Goal: Information Seeking & Learning: Learn about a topic

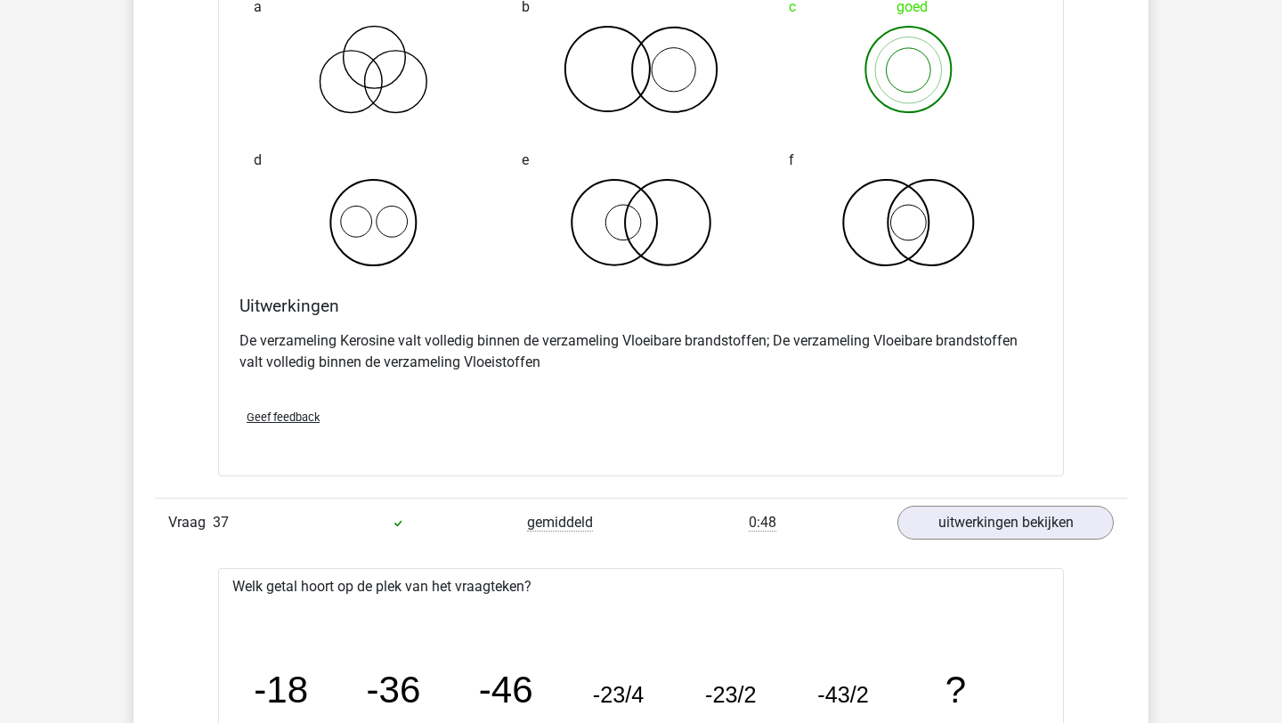
scroll to position [26673, 0]
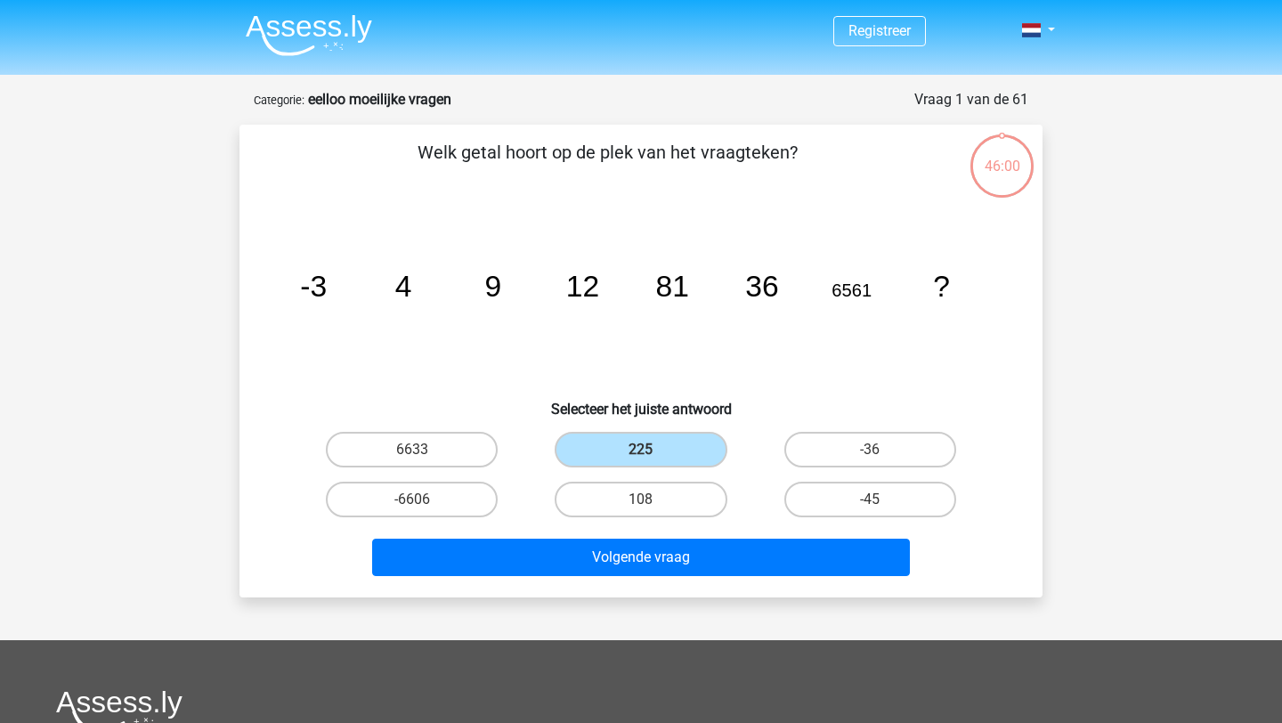
scroll to position [53, 0]
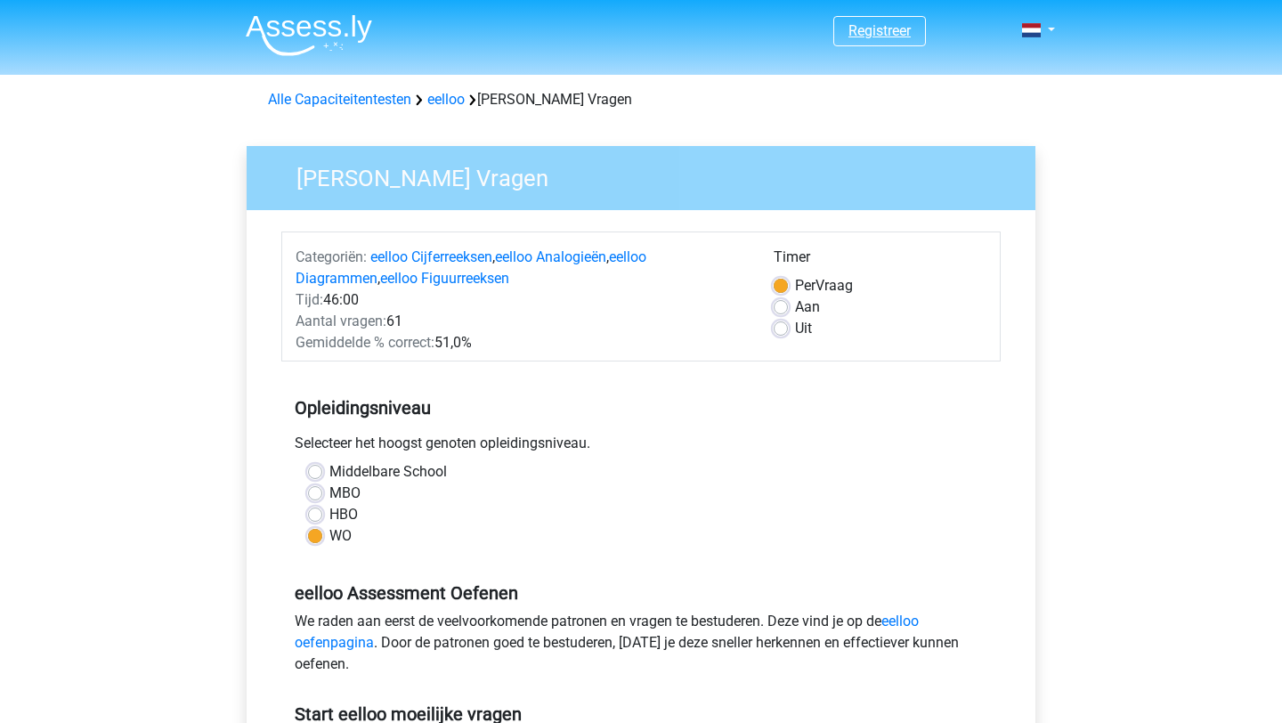
click at [893, 27] on link "Registreer" at bounding box center [879, 30] width 62 height 17
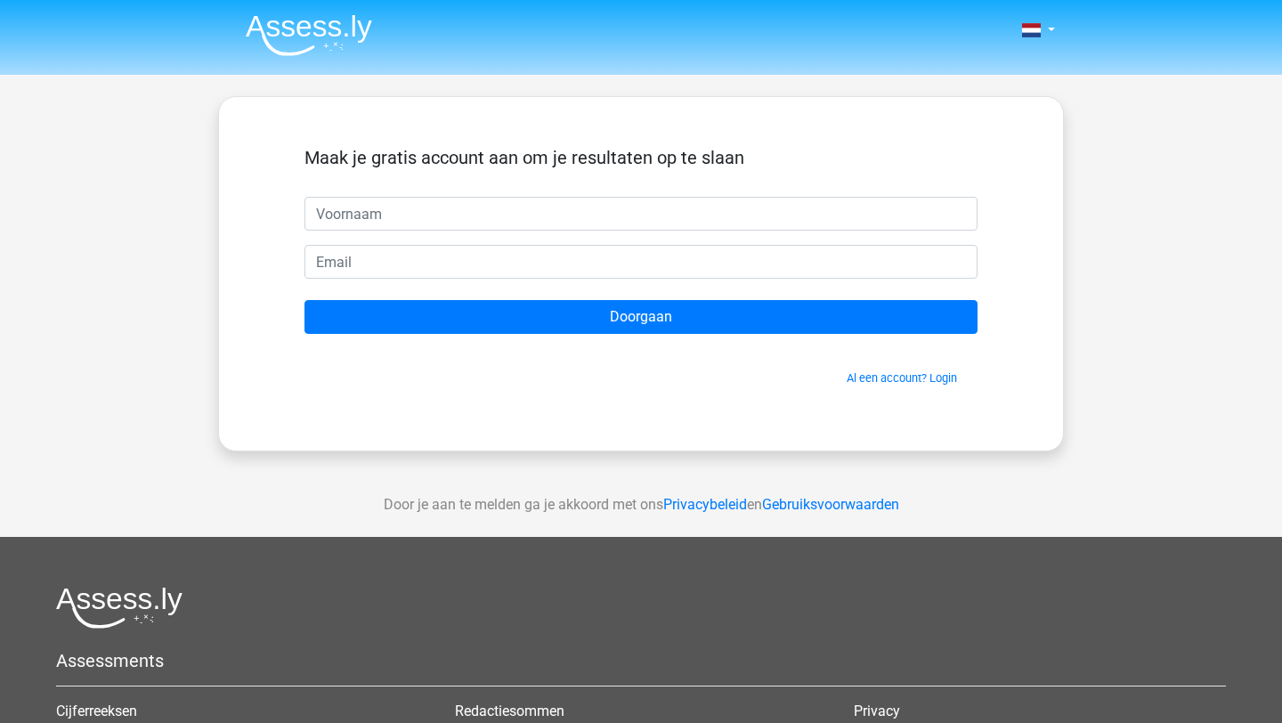
click at [539, 221] on input "text" at bounding box center [640, 214] width 673 height 34
click at [886, 386] on span "Al een account? Login" at bounding box center [641, 377] width 659 height 17
click at [889, 380] on link "Al een account? Login" at bounding box center [901, 377] width 110 height 13
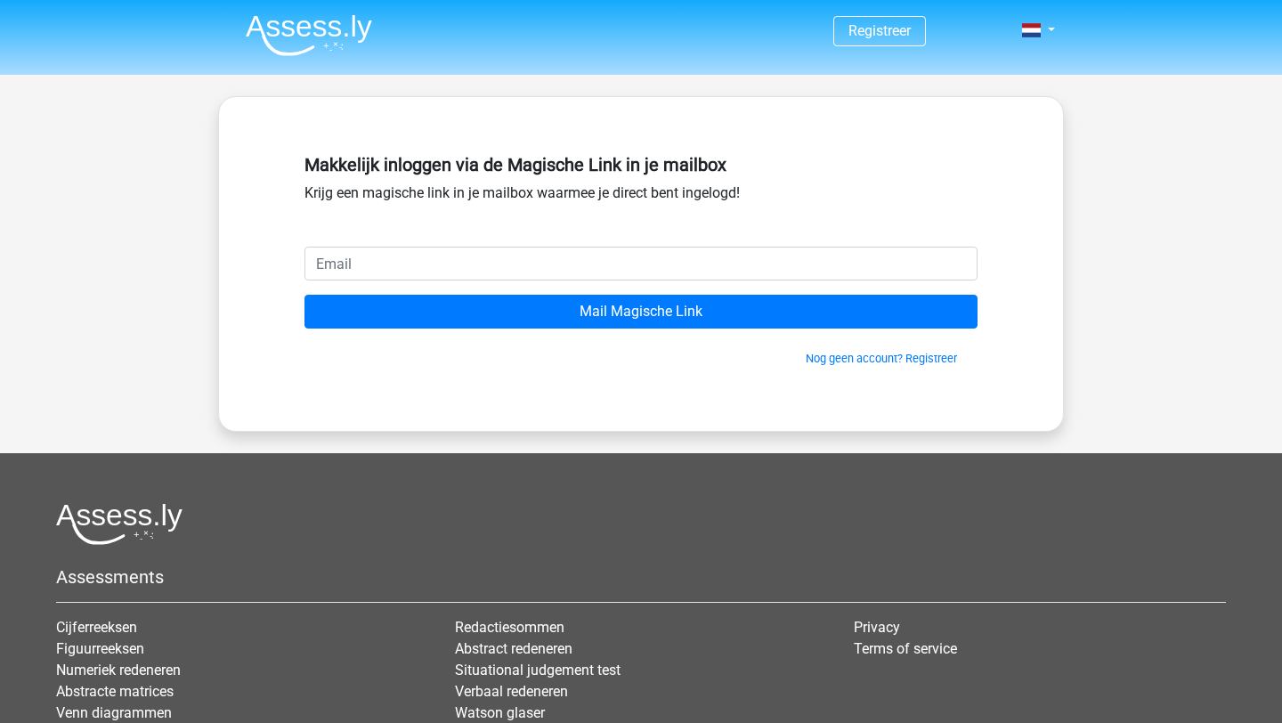
click at [540, 272] on input "email" at bounding box center [640, 264] width 673 height 34
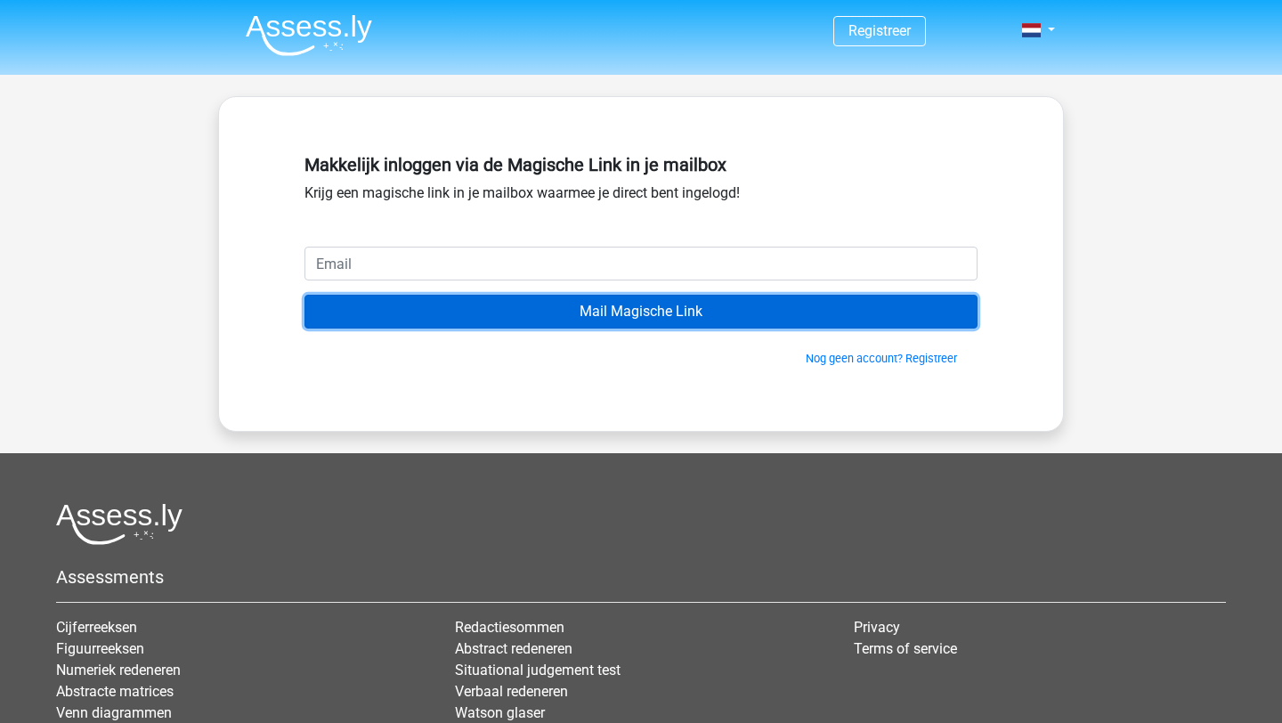
click at [647, 315] on input "Mail Magische Link" at bounding box center [640, 312] width 673 height 34
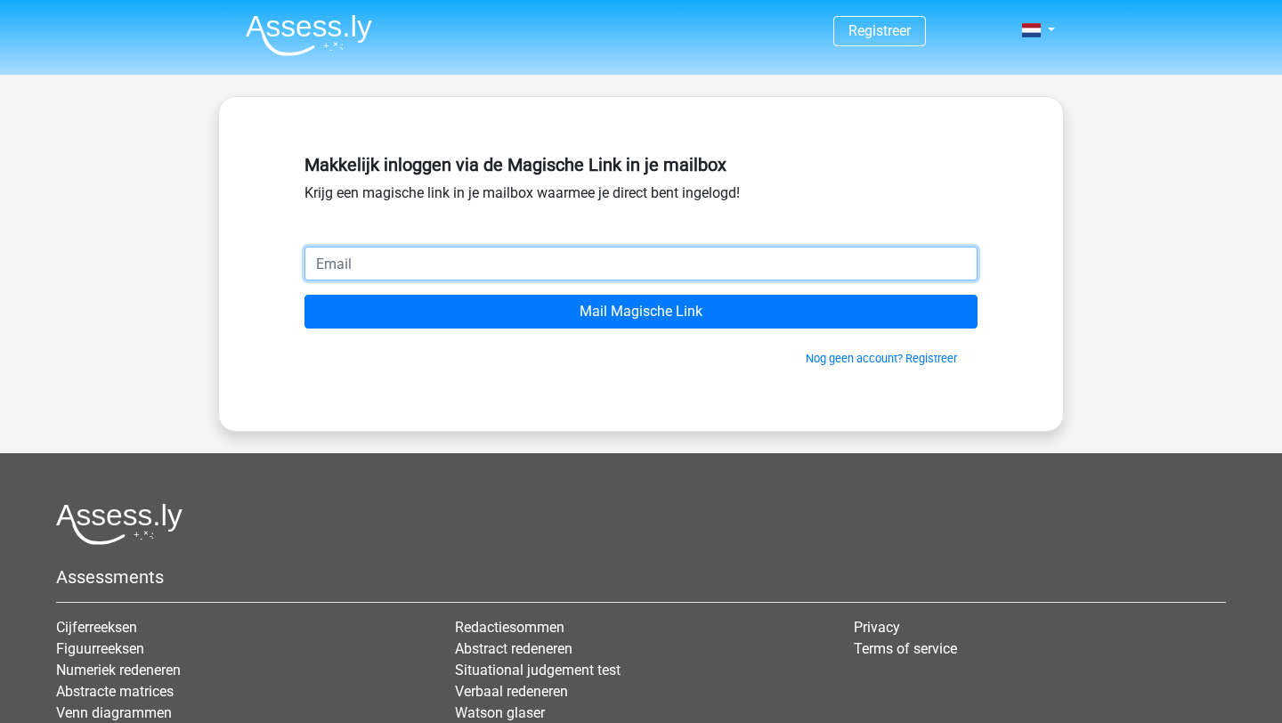
click at [619, 268] on input "email" at bounding box center [640, 264] width 673 height 34
type input "[EMAIL_ADDRESS][DOMAIN_NAME]"
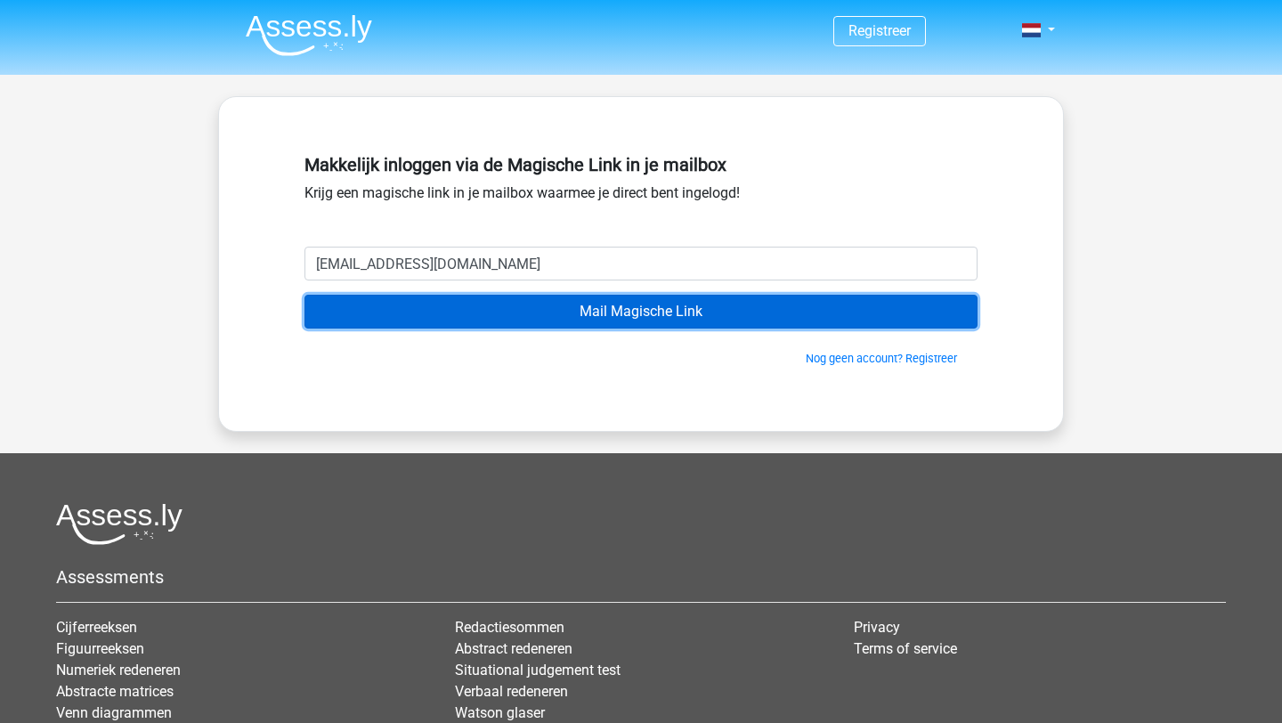
click at [494, 310] on input "Mail Magische Link" at bounding box center [640, 312] width 673 height 34
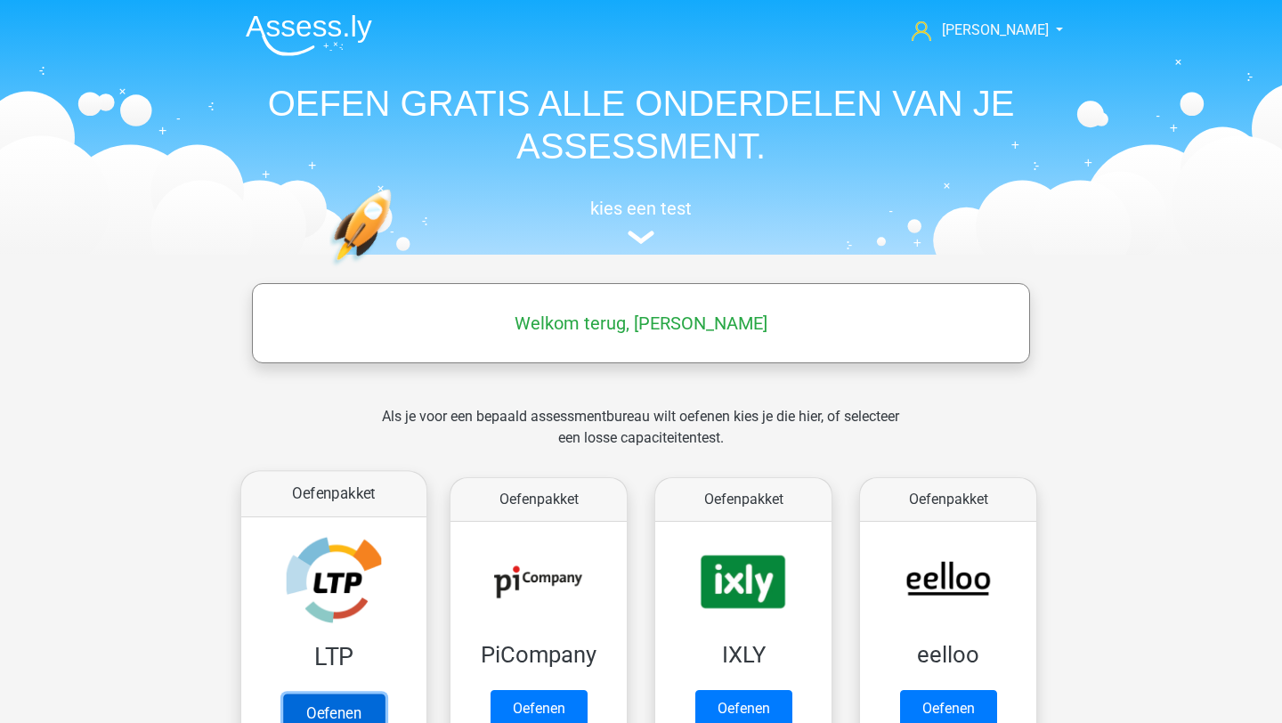
click at [352, 693] on link "Oefenen" at bounding box center [333, 712] width 101 height 39
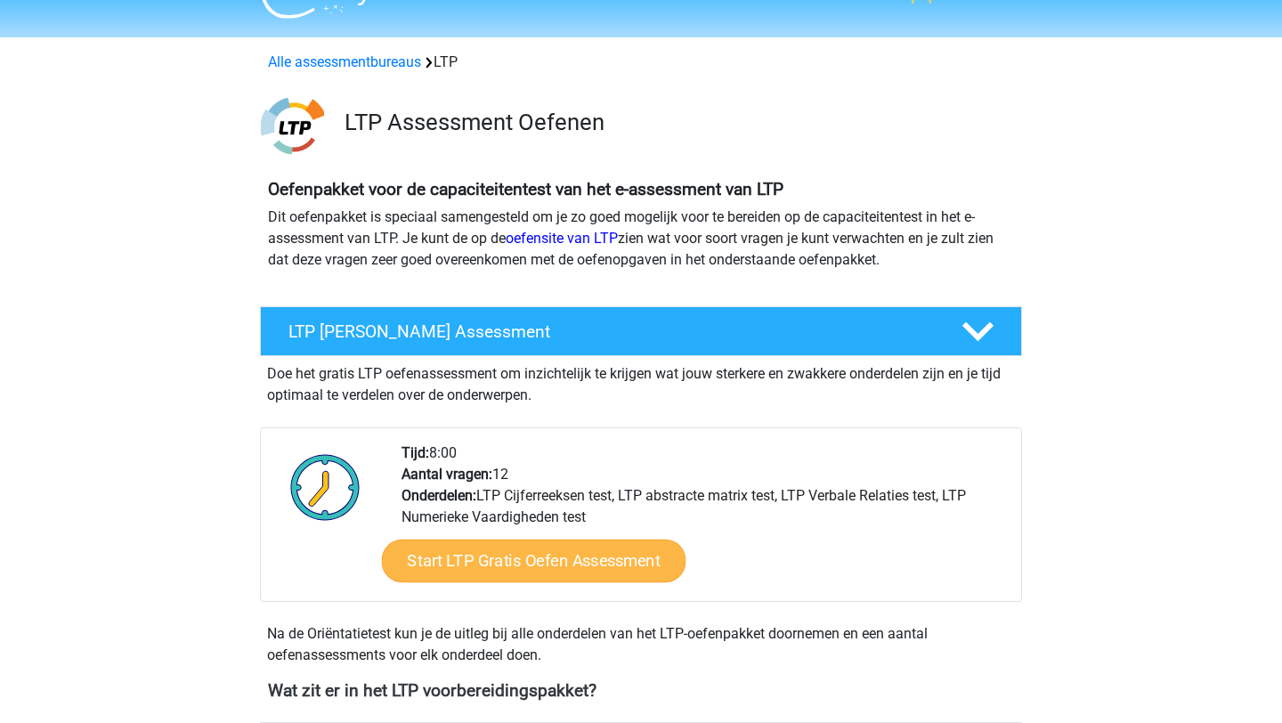
scroll to position [57, 0]
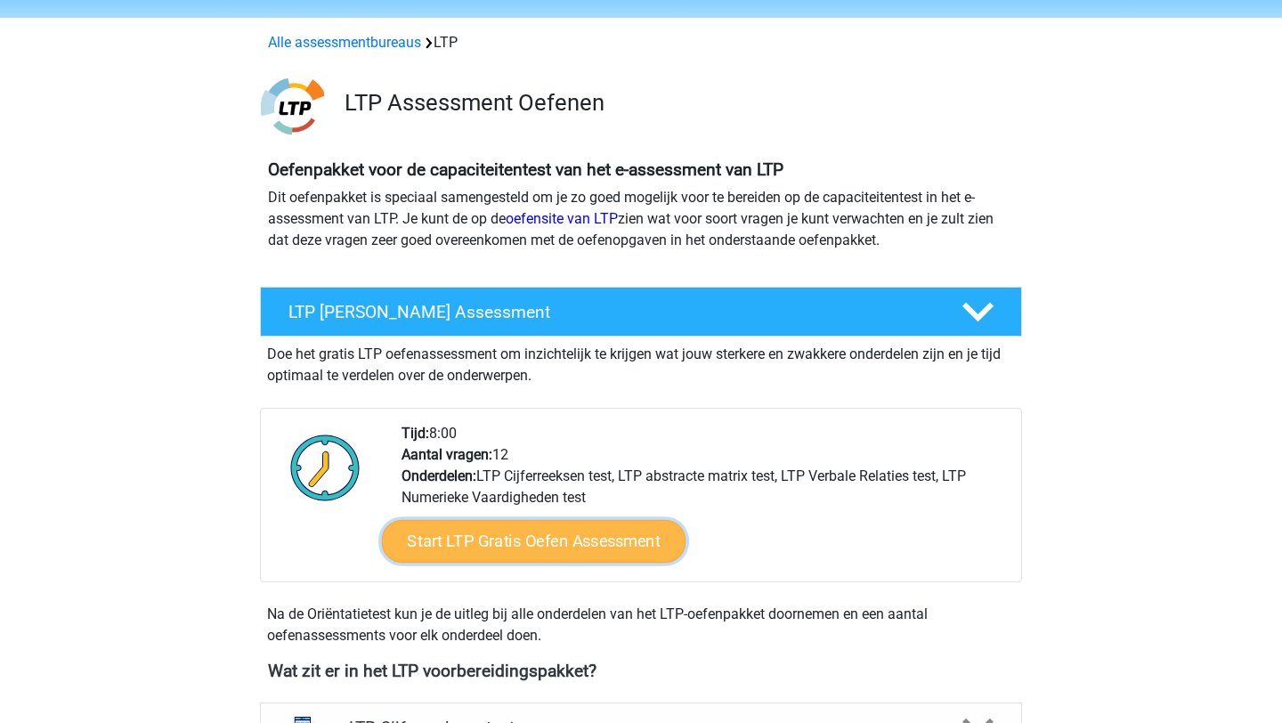
click at [549, 541] on link "Start LTP Gratis Oefen Assessment" at bounding box center [534, 541] width 304 height 43
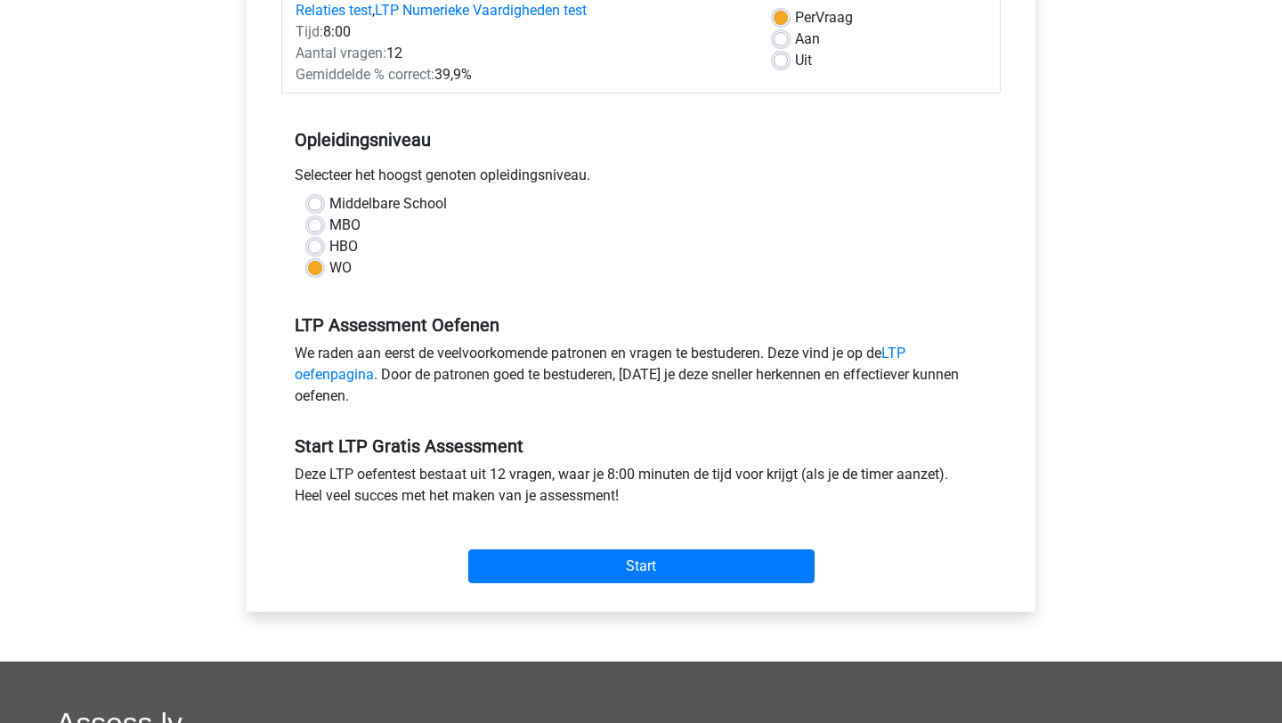
scroll to position [323, 0]
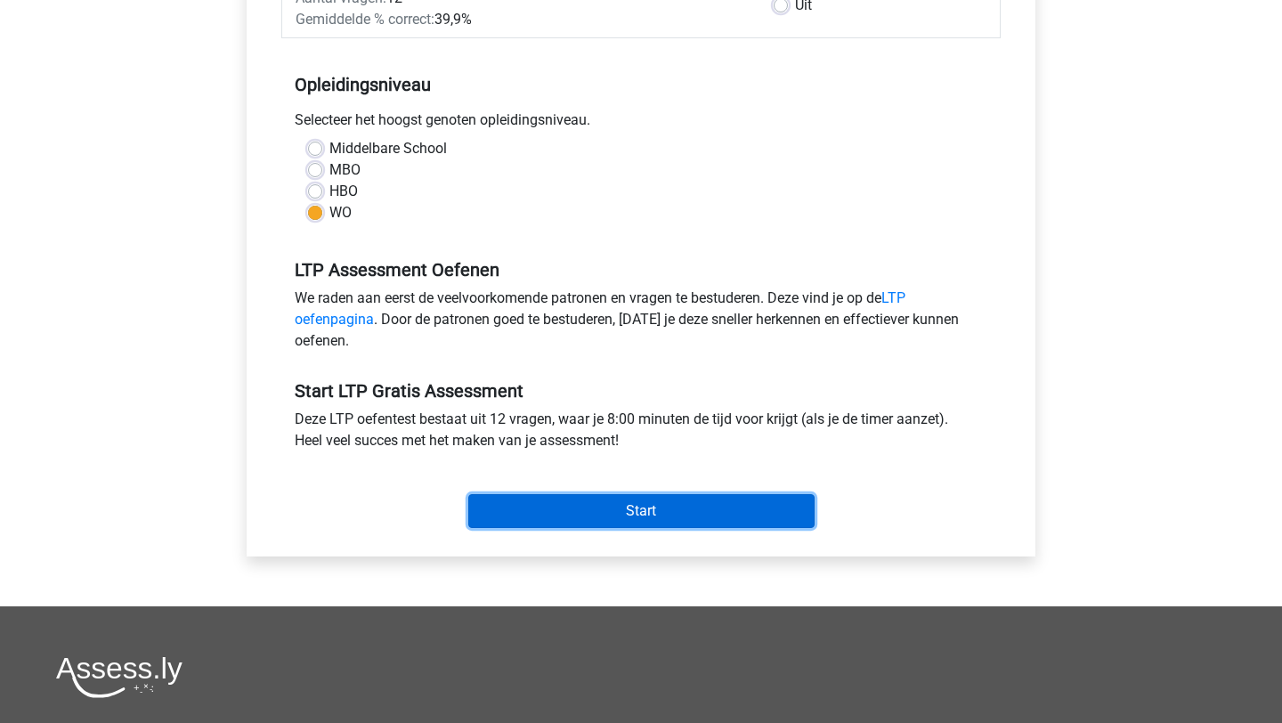
click at [564, 518] on input "Start" at bounding box center [641, 511] width 346 height 34
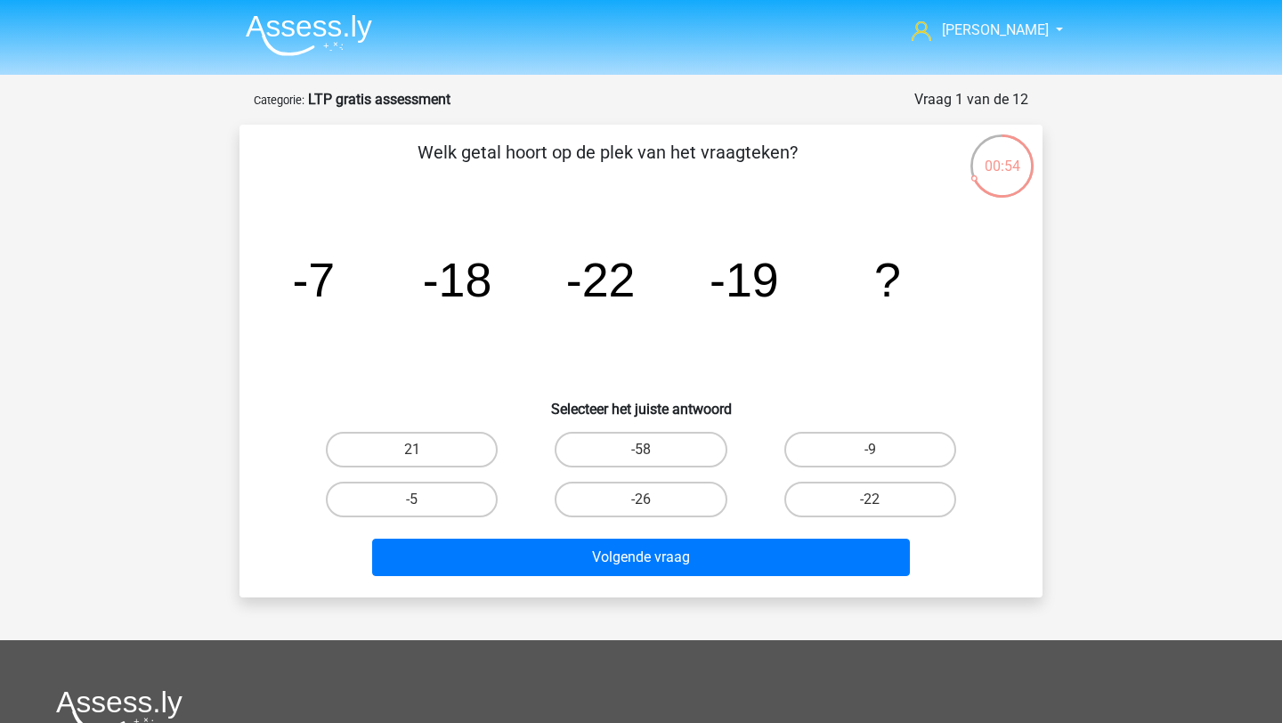
scroll to position [7, 0]
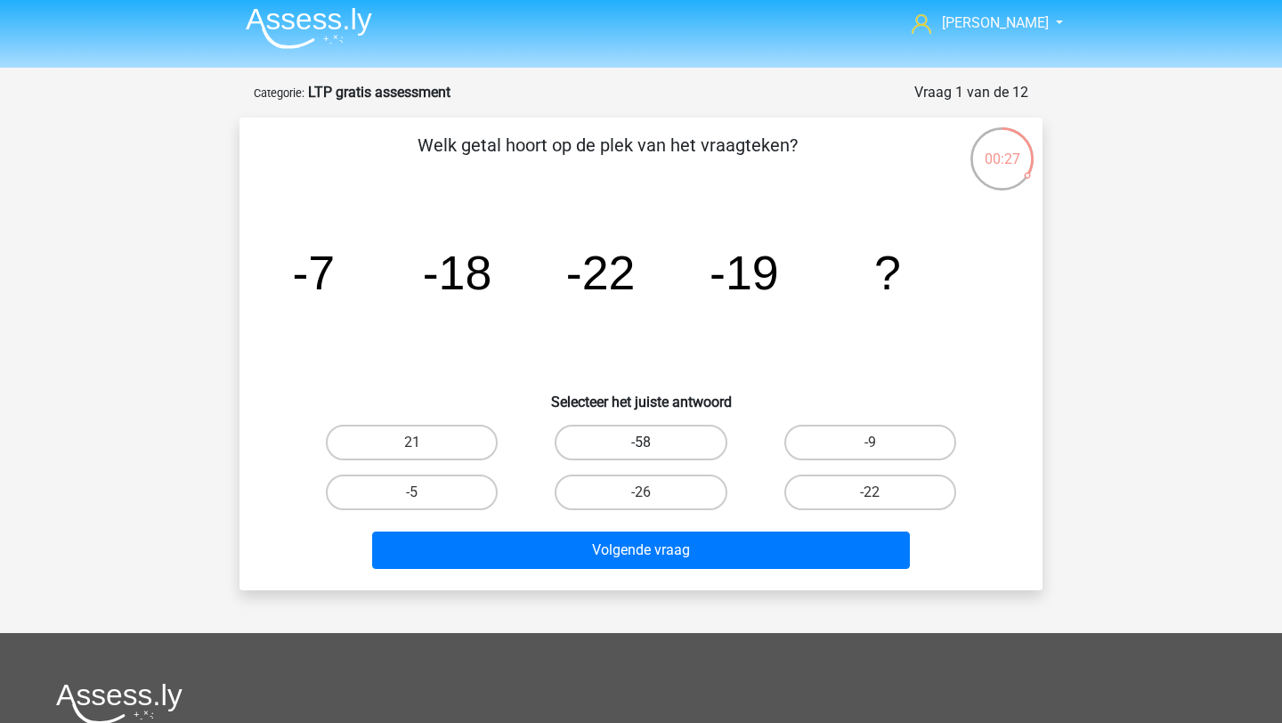
click at [683, 452] on label "-58" at bounding box center [640, 443] width 172 height 36
click at [652, 452] on input "-58" at bounding box center [647, 448] width 12 height 12
radio input "true"
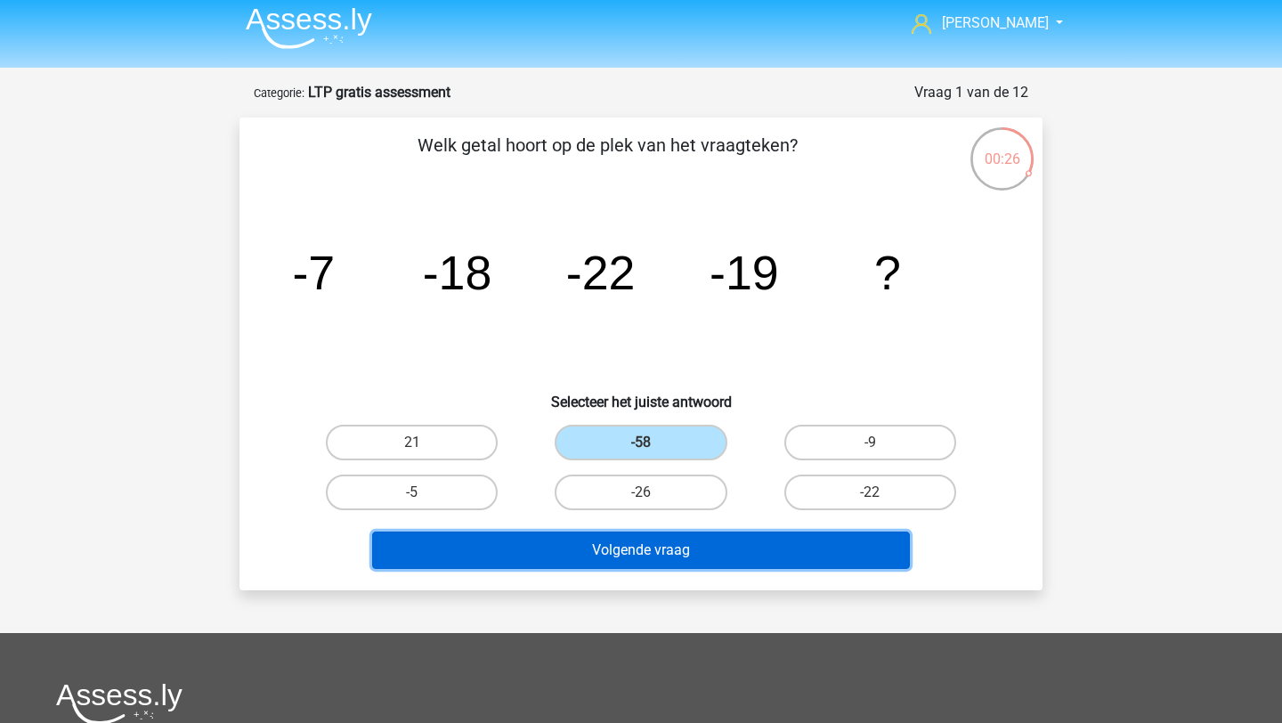
click at [659, 538] on button "Volgende vraag" at bounding box center [641, 549] width 538 height 37
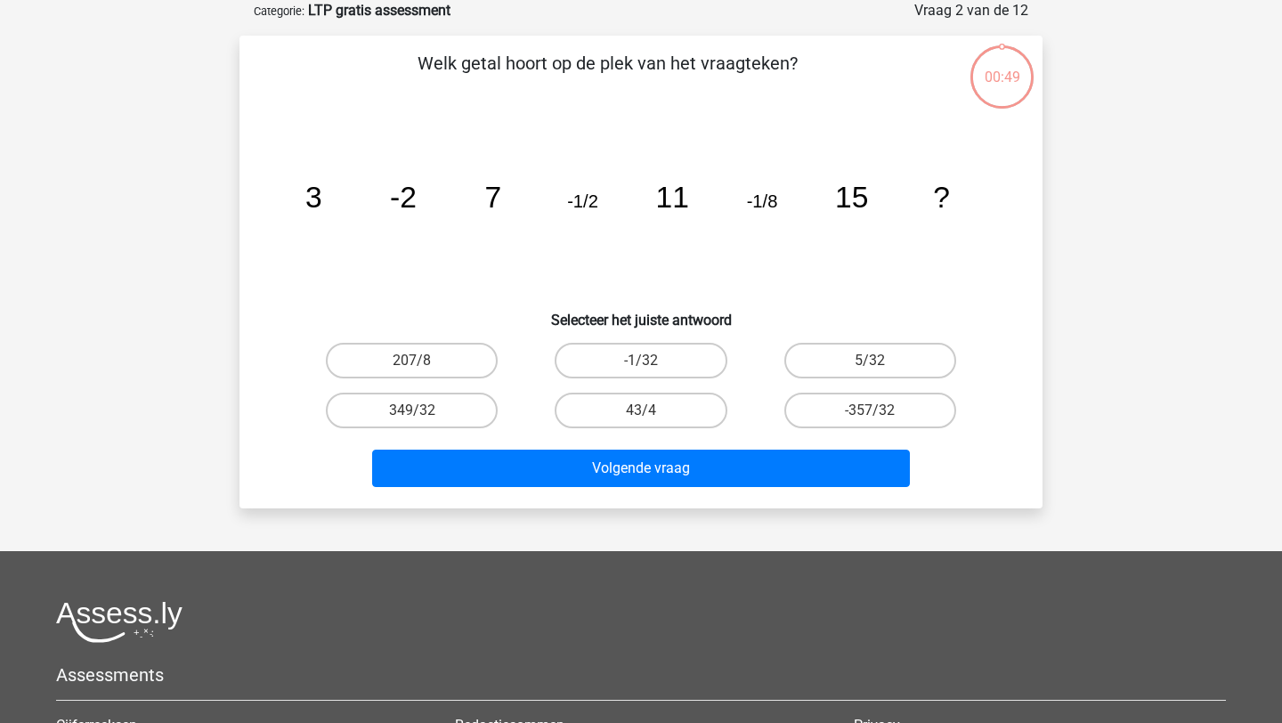
scroll to position [65, 0]
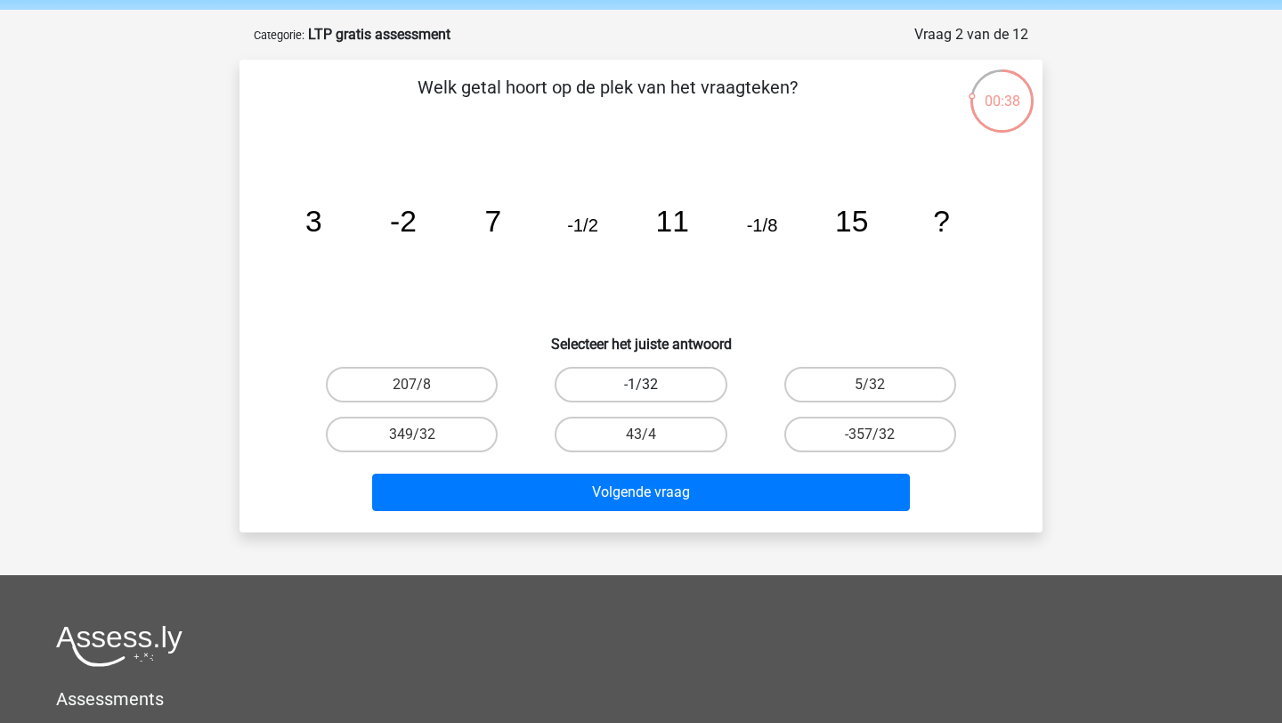
click at [659, 383] on label "-1/32" at bounding box center [640, 385] width 172 height 36
click at [652, 384] on input "-1/32" at bounding box center [647, 390] width 12 height 12
radio input "true"
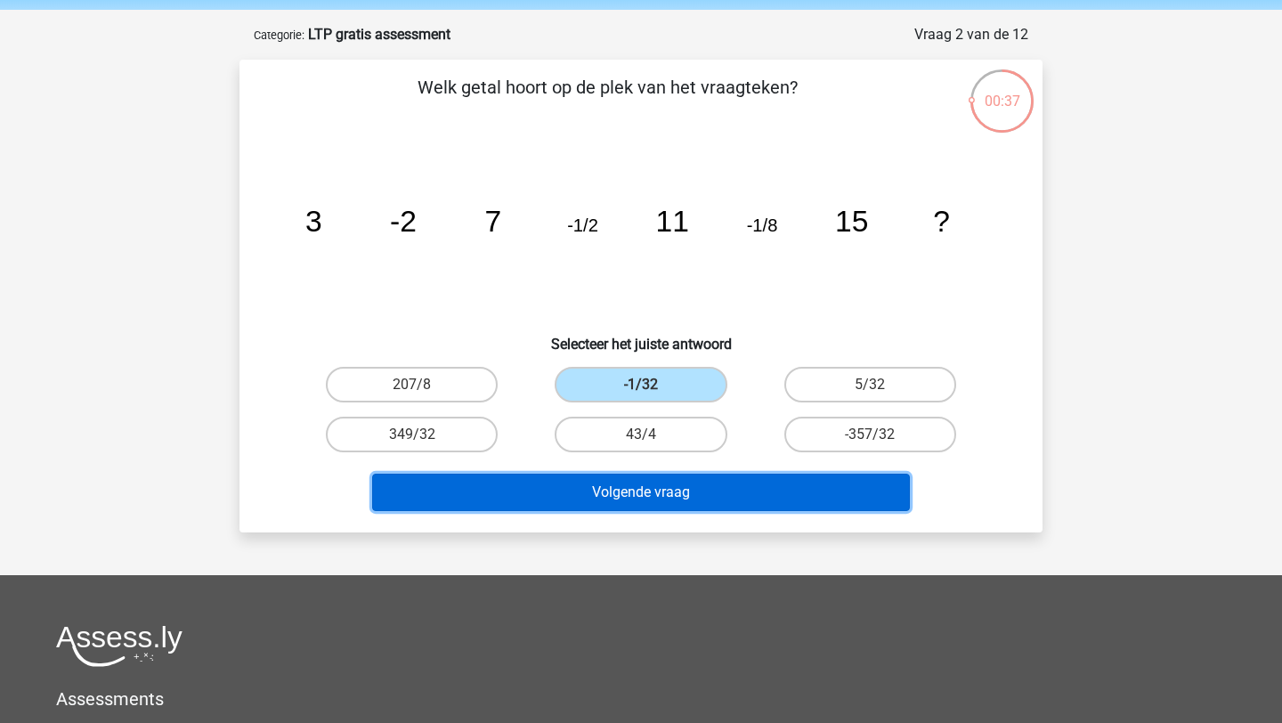
click at [643, 491] on button "Volgende vraag" at bounding box center [641, 491] width 538 height 37
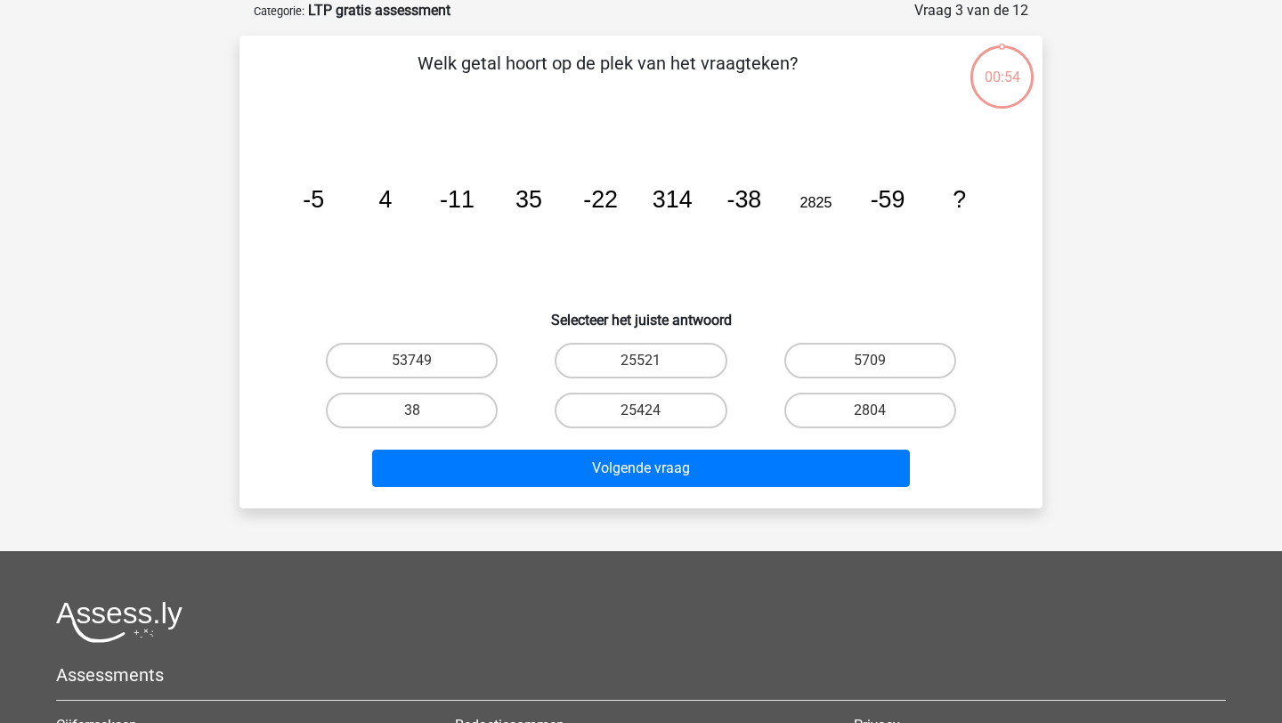
scroll to position [36, 0]
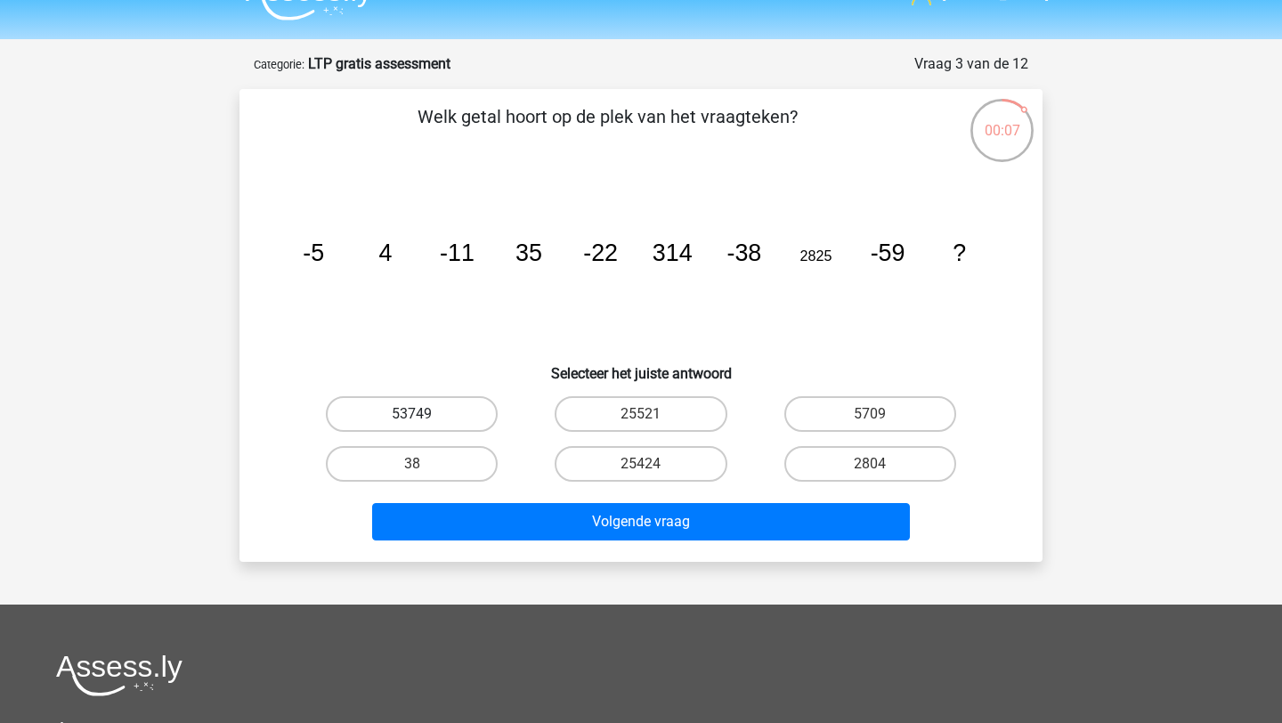
click at [468, 410] on label "53749" at bounding box center [412, 414] width 172 height 36
click at [424, 414] on input "53749" at bounding box center [418, 420] width 12 height 12
radio input "true"
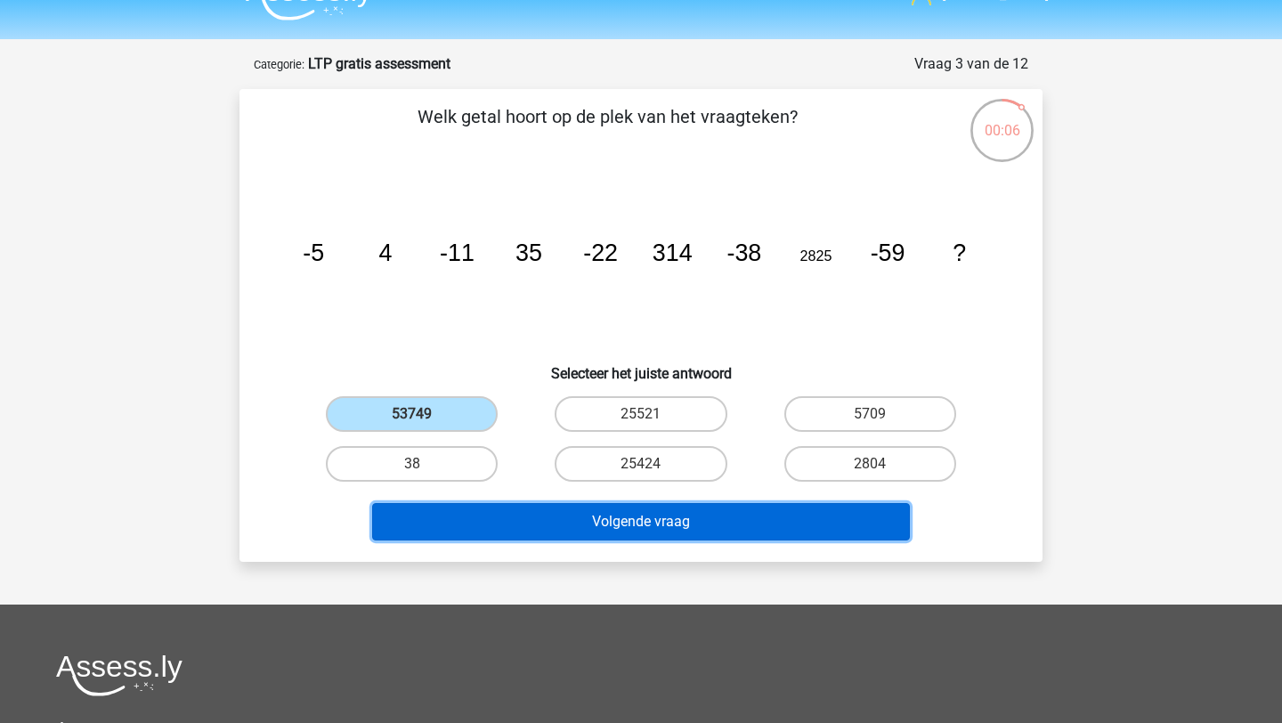
click at [569, 533] on button "Volgende vraag" at bounding box center [641, 521] width 538 height 37
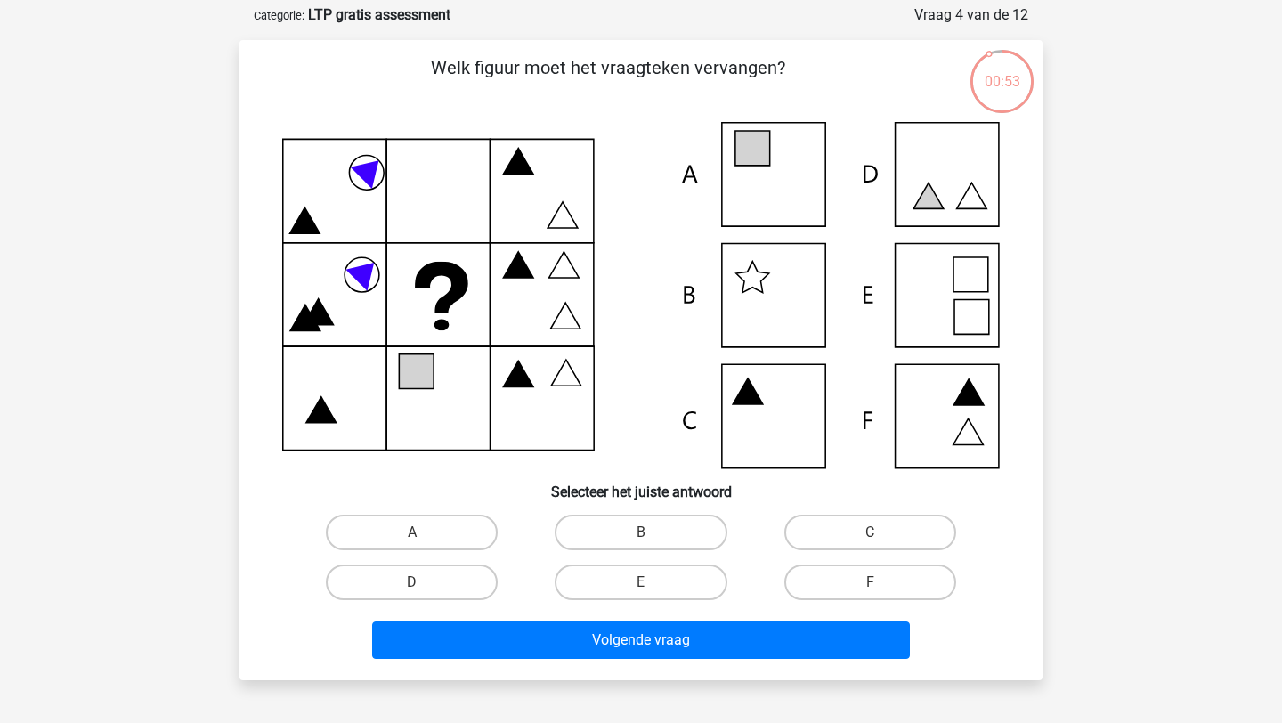
scroll to position [89, 0]
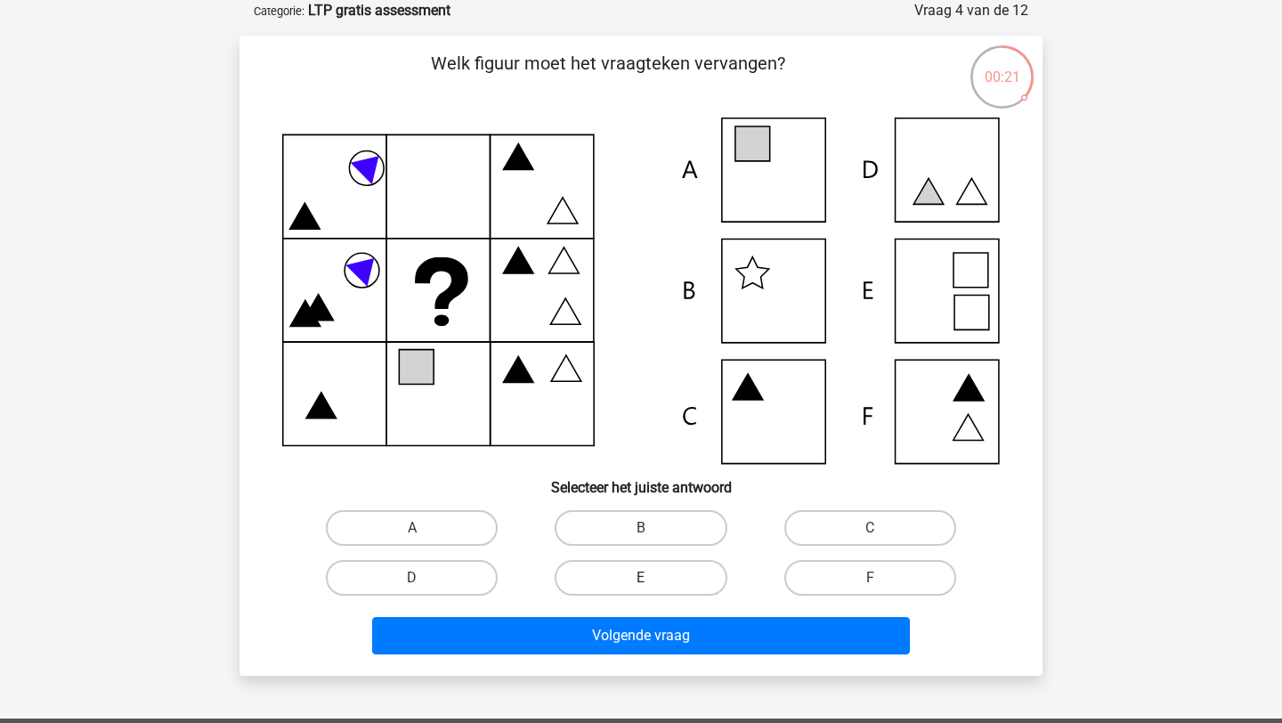
click at [605, 584] on label "E" at bounding box center [640, 578] width 172 height 36
click at [641, 584] on input "E" at bounding box center [647, 584] width 12 height 12
radio input "true"
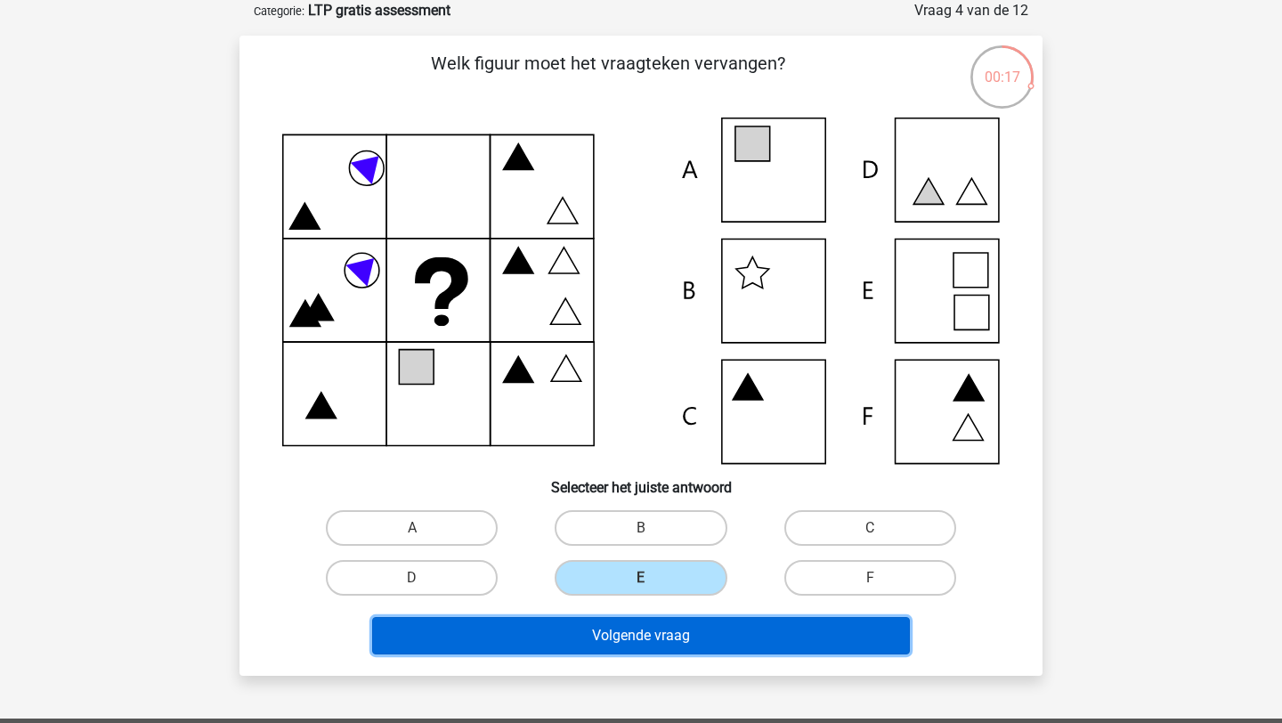
click at [656, 640] on button "Volgende vraag" at bounding box center [641, 635] width 538 height 37
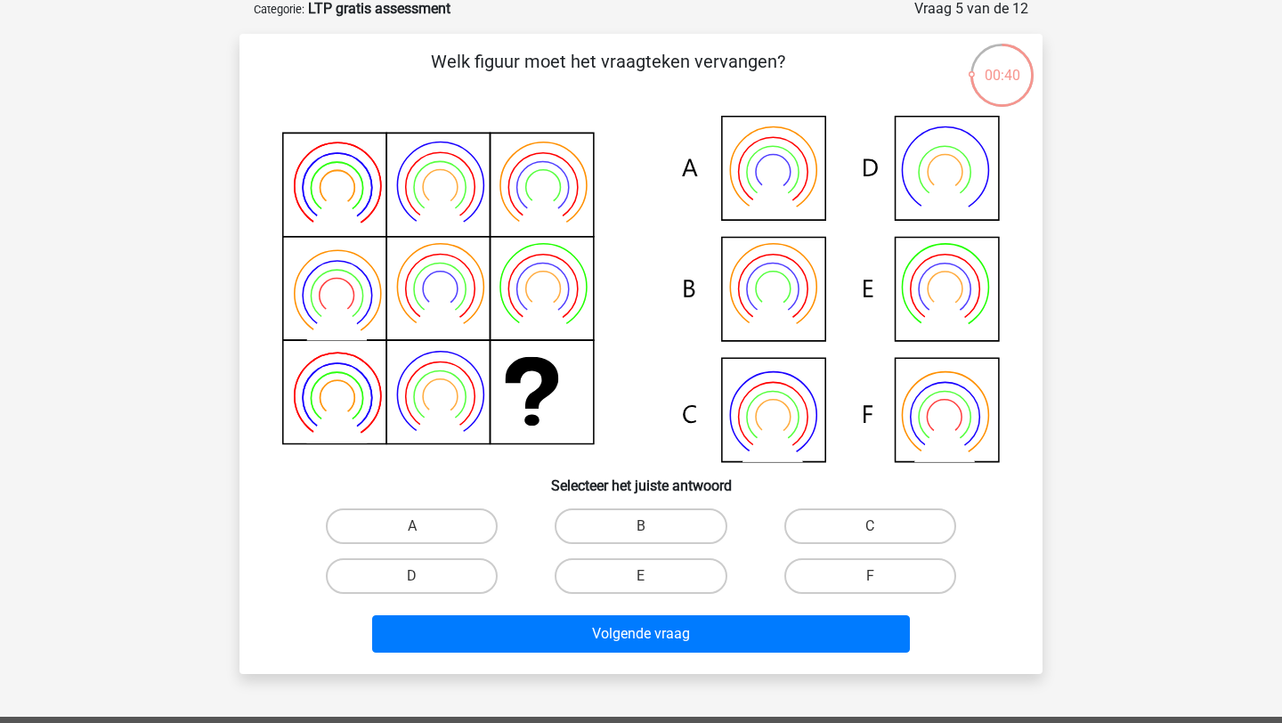
scroll to position [88, 0]
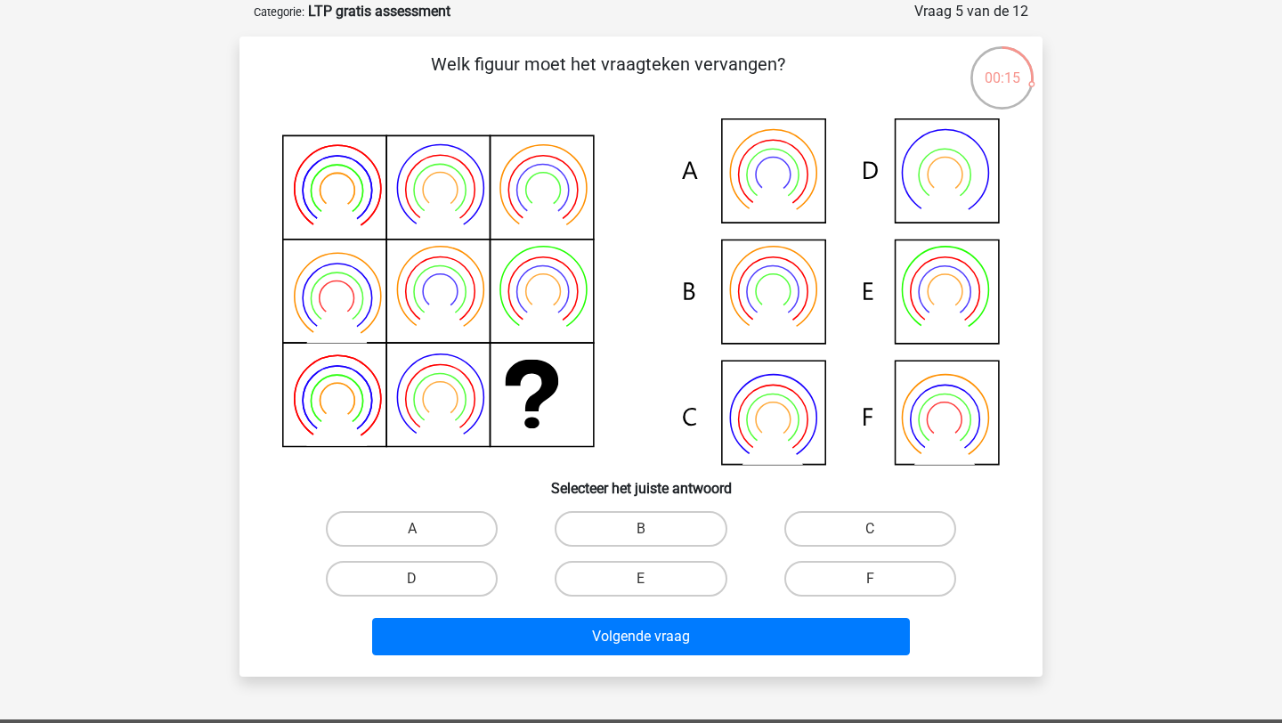
click at [794, 202] on icon at bounding box center [773, 174] width 69 height 69
click at [413, 536] on input "A" at bounding box center [418, 535] width 12 height 12
radio input "true"
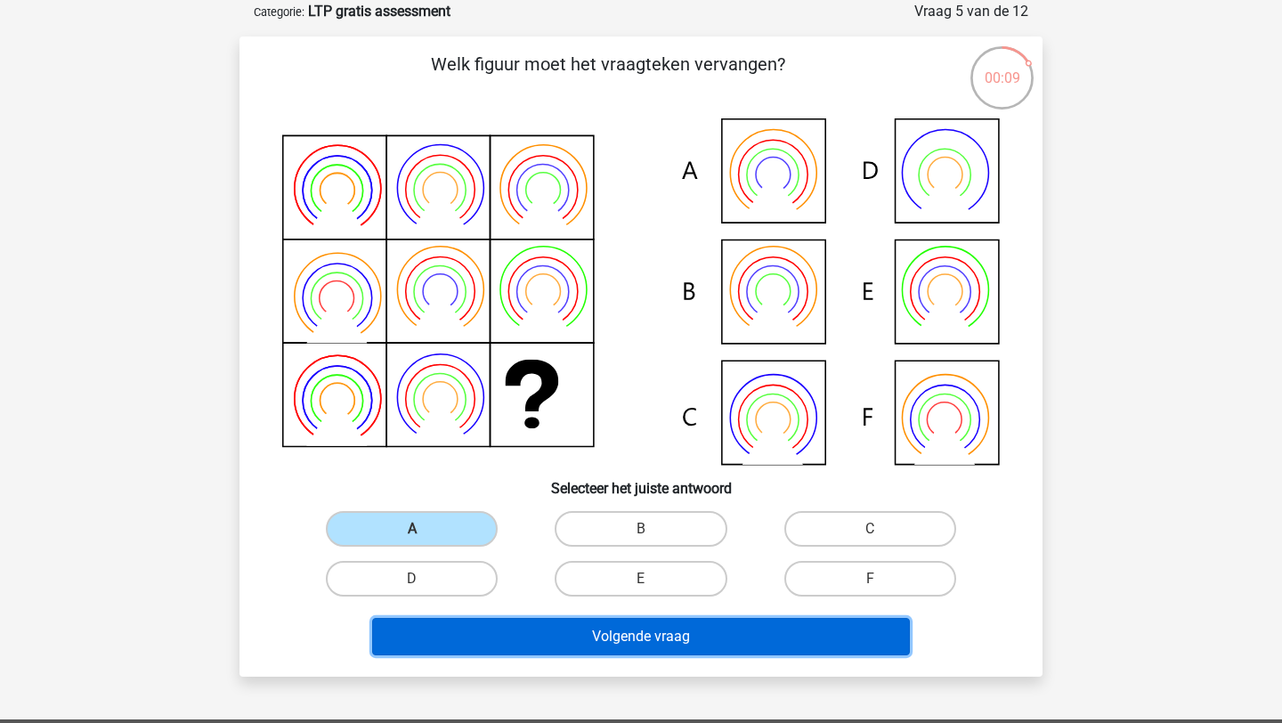
click at [524, 627] on button "Volgende vraag" at bounding box center [641, 636] width 538 height 37
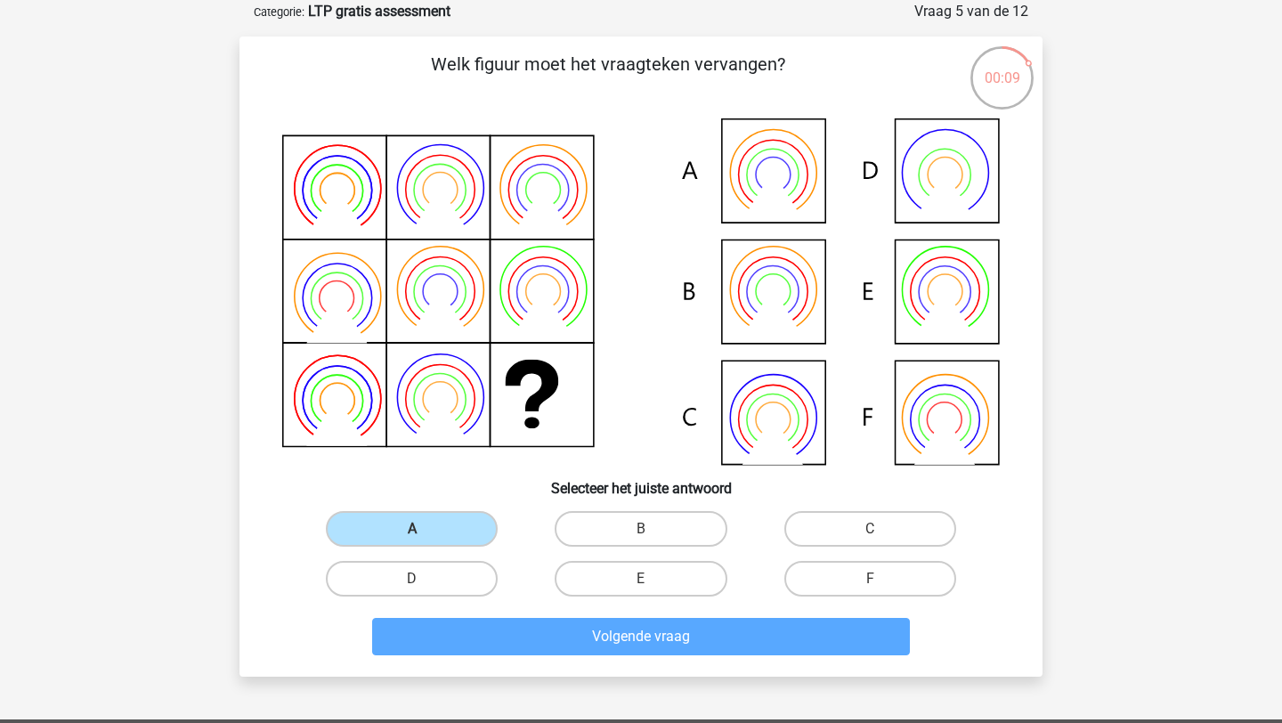
scroll to position [89, 0]
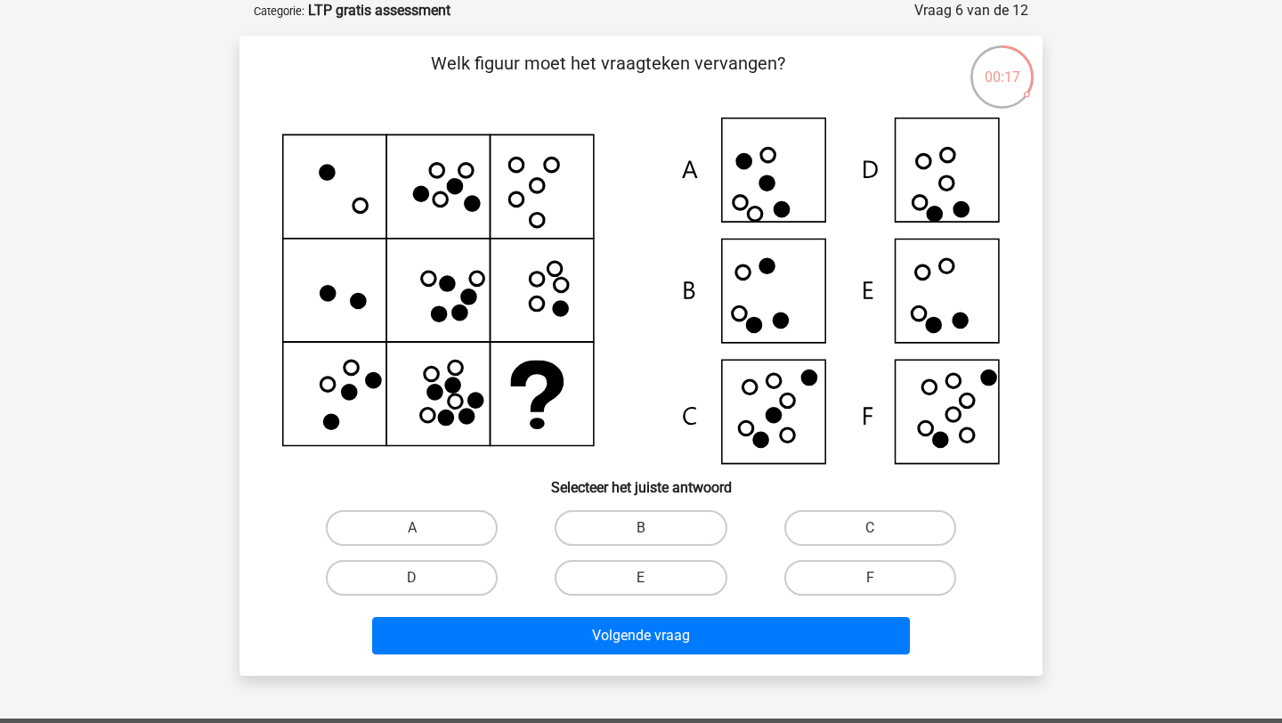
click at [939, 423] on icon at bounding box center [640, 290] width 717 height 346
click at [870, 566] on label "F" at bounding box center [870, 578] width 172 height 36
click at [870, 578] on input "F" at bounding box center [876, 584] width 12 height 12
radio input "true"
click at [948, 188] on icon at bounding box center [640, 290] width 717 height 346
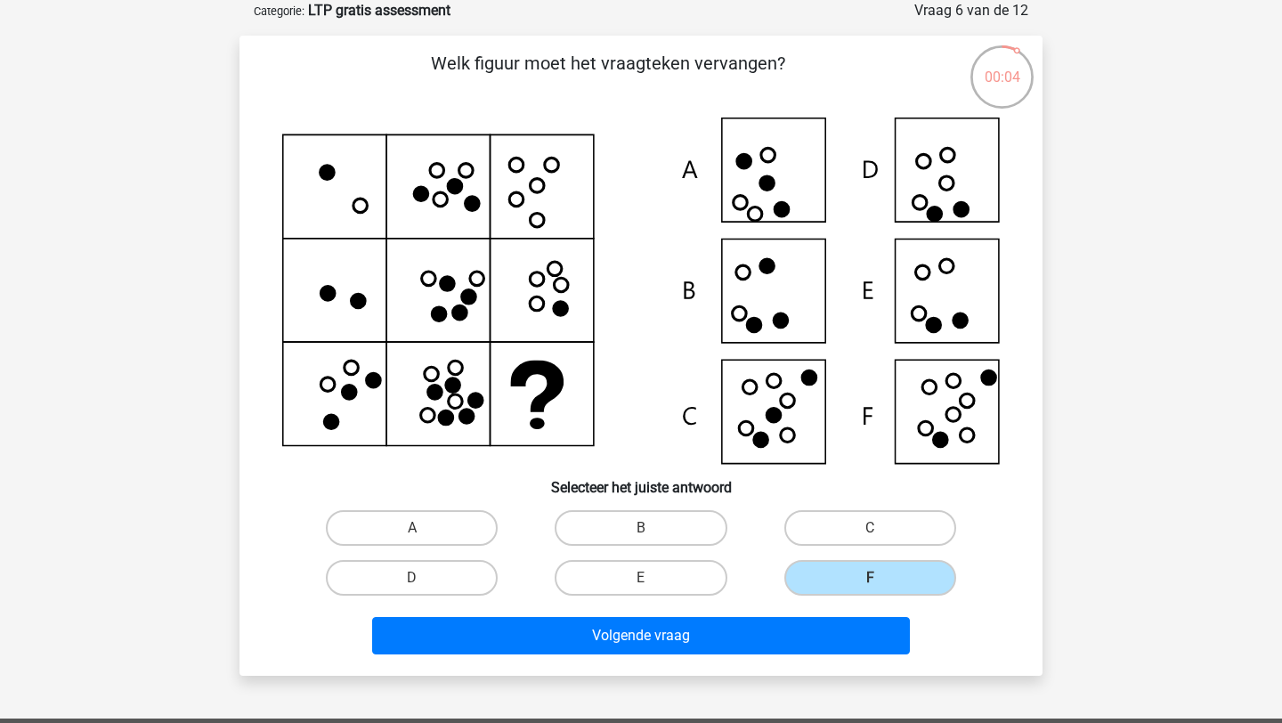
click at [418, 587] on input "D" at bounding box center [418, 584] width 12 height 12
radio input "true"
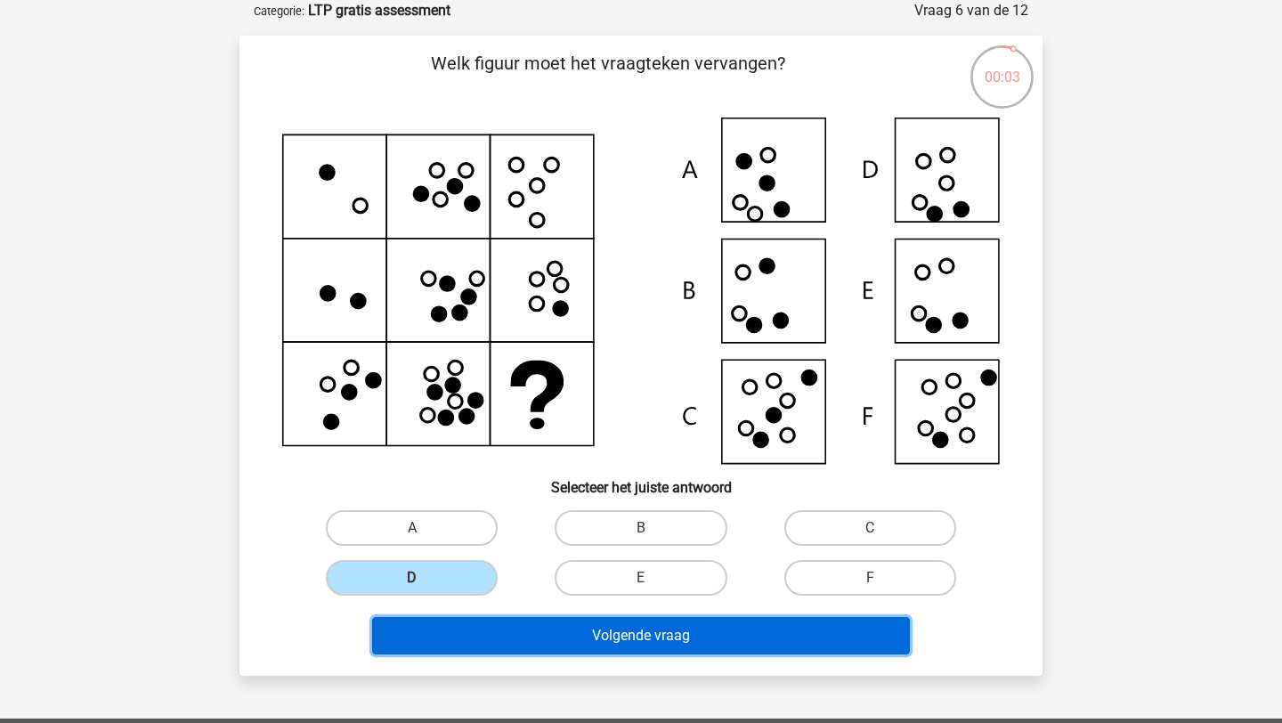
click at [527, 635] on button "Volgende vraag" at bounding box center [641, 635] width 538 height 37
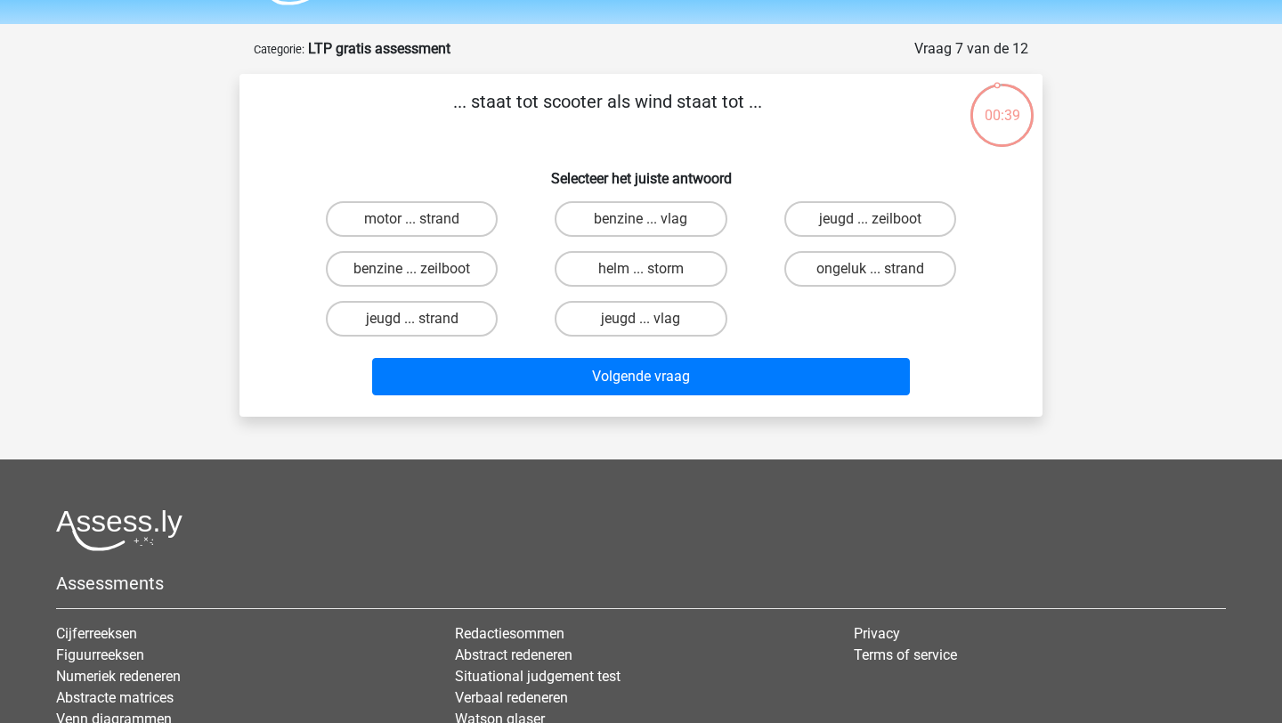
scroll to position [43, 0]
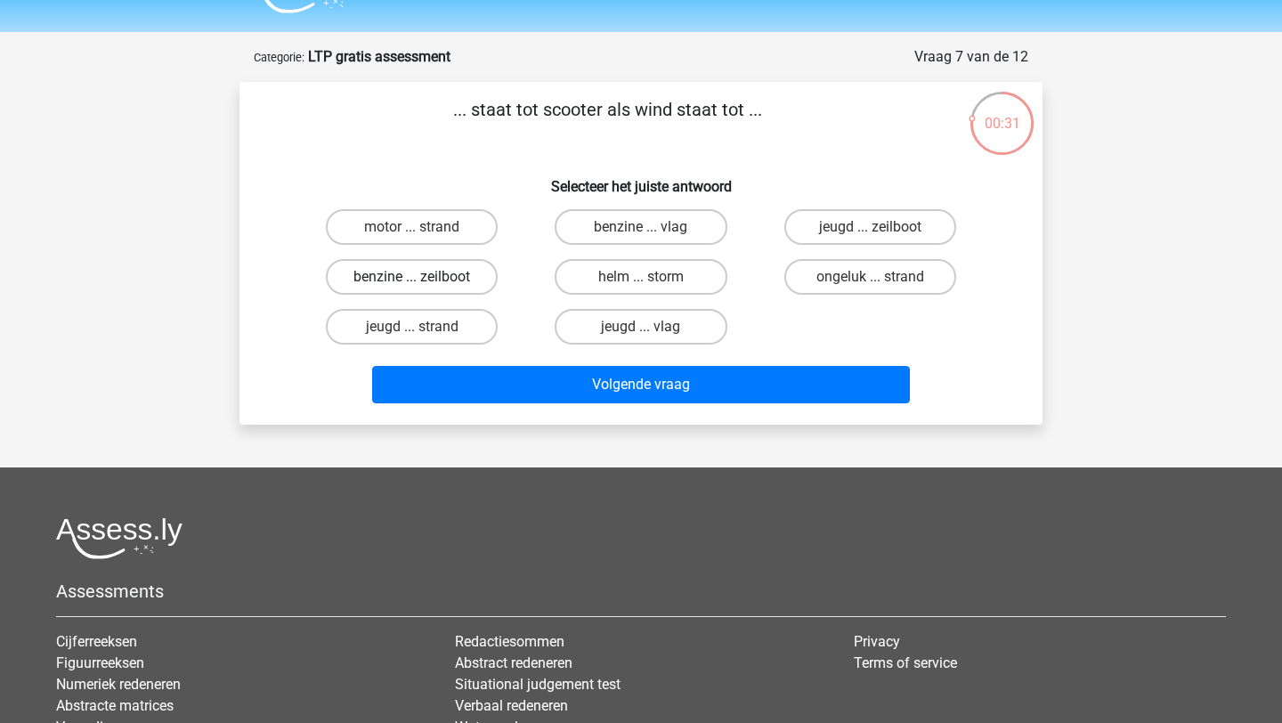
click at [434, 271] on label "benzine ... zeilboot" at bounding box center [412, 277] width 172 height 36
click at [424, 277] on input "benzine ... zeilboot" at bounding box center [418, 283] width 12 height 12
radio input "true"
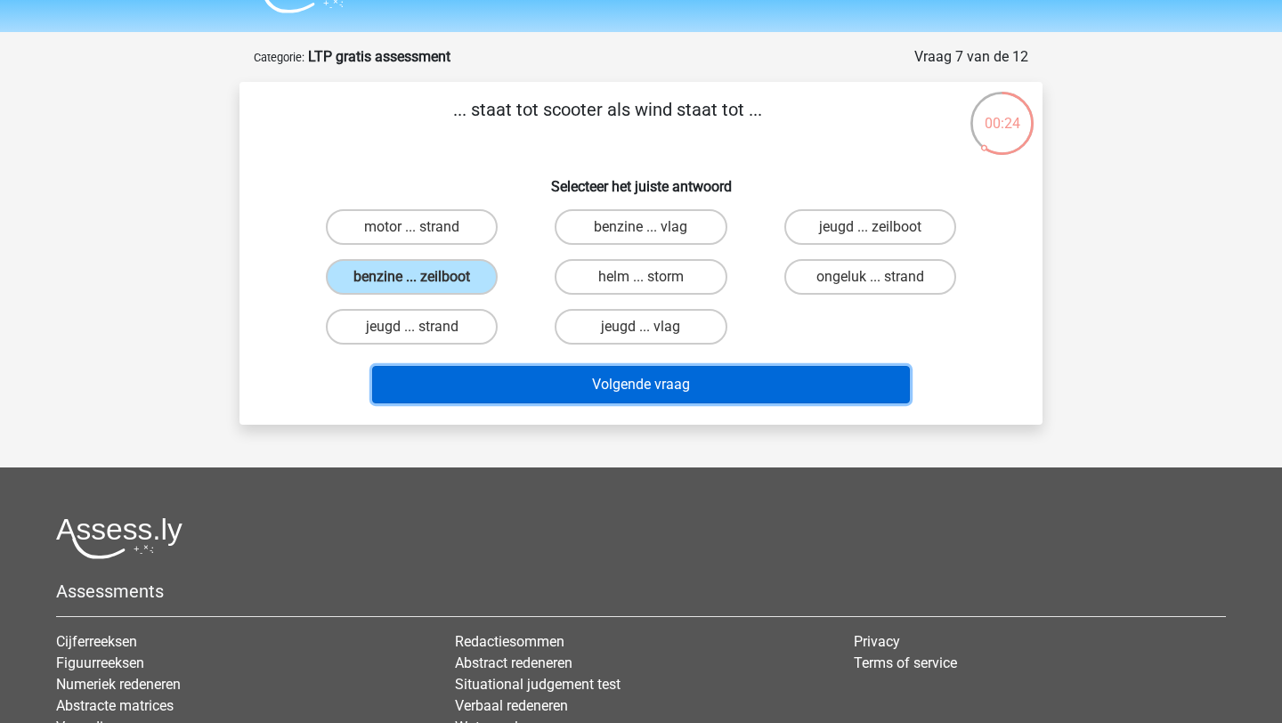
click at [626, 384] on button "Volgende vraag" at bounding box center [641, 384] width 538 height 37
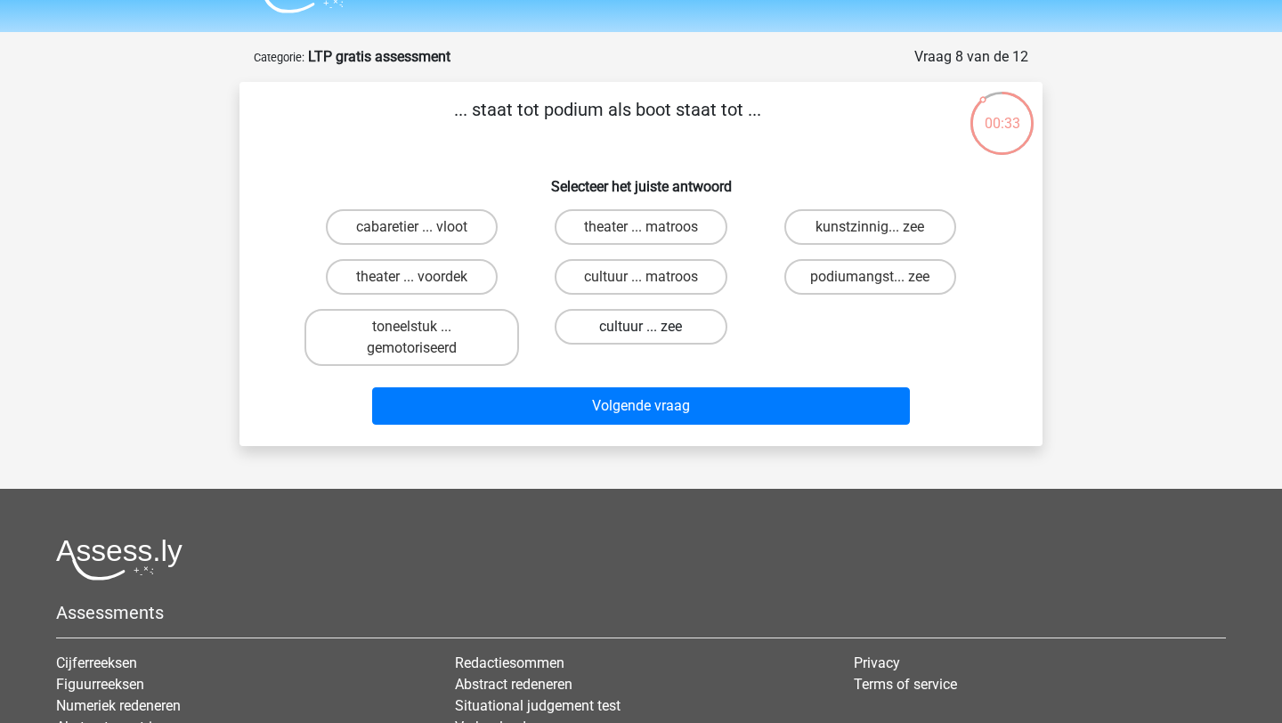
click at [587, 336] on label "cultuur ... zee" at bounding box center [640, 327] width 172 height 36
click at [641, 336] on input "cultuur ... zee" at bounding box center [647, 333] width 12 height 12
radio input "true"
click at [458, 232] on label "cabaretier ... vloot" at bounding box center [412, 227] width 172 height 36
click at [424, 232] on input "cabaretier ... vloot" at bounding box center [418, 233] width 12 height 12
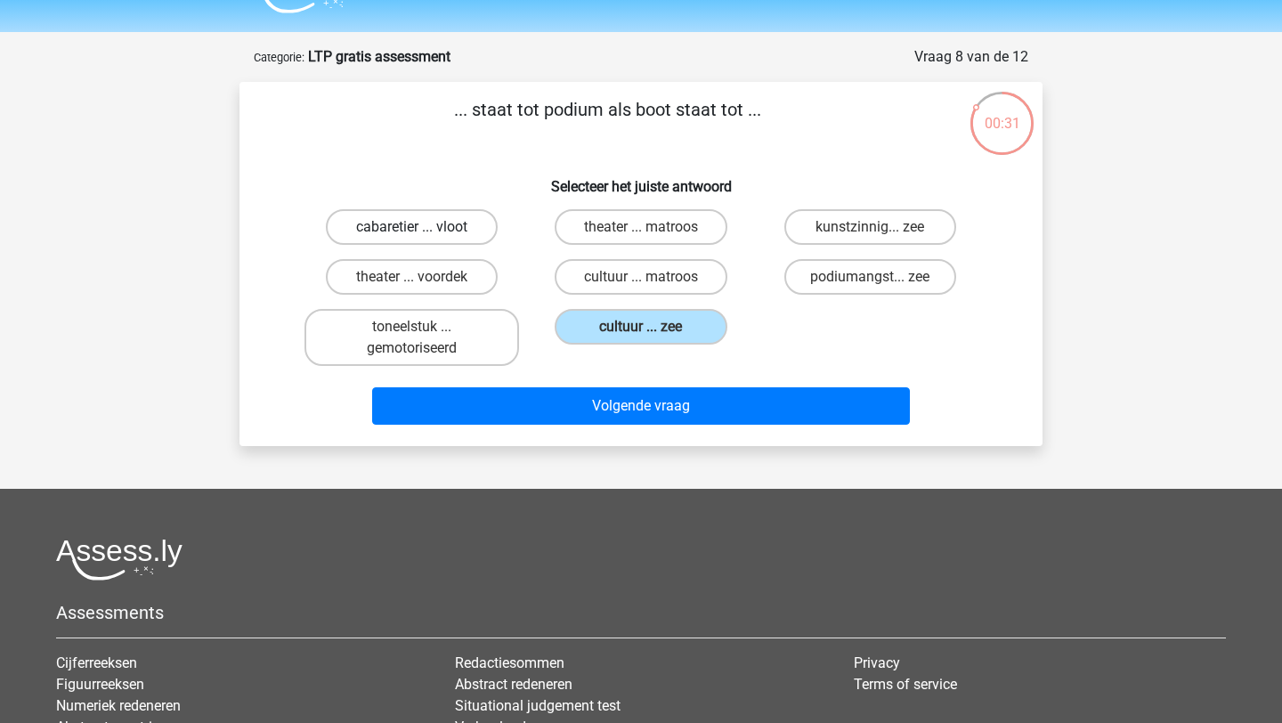
radio input "true"
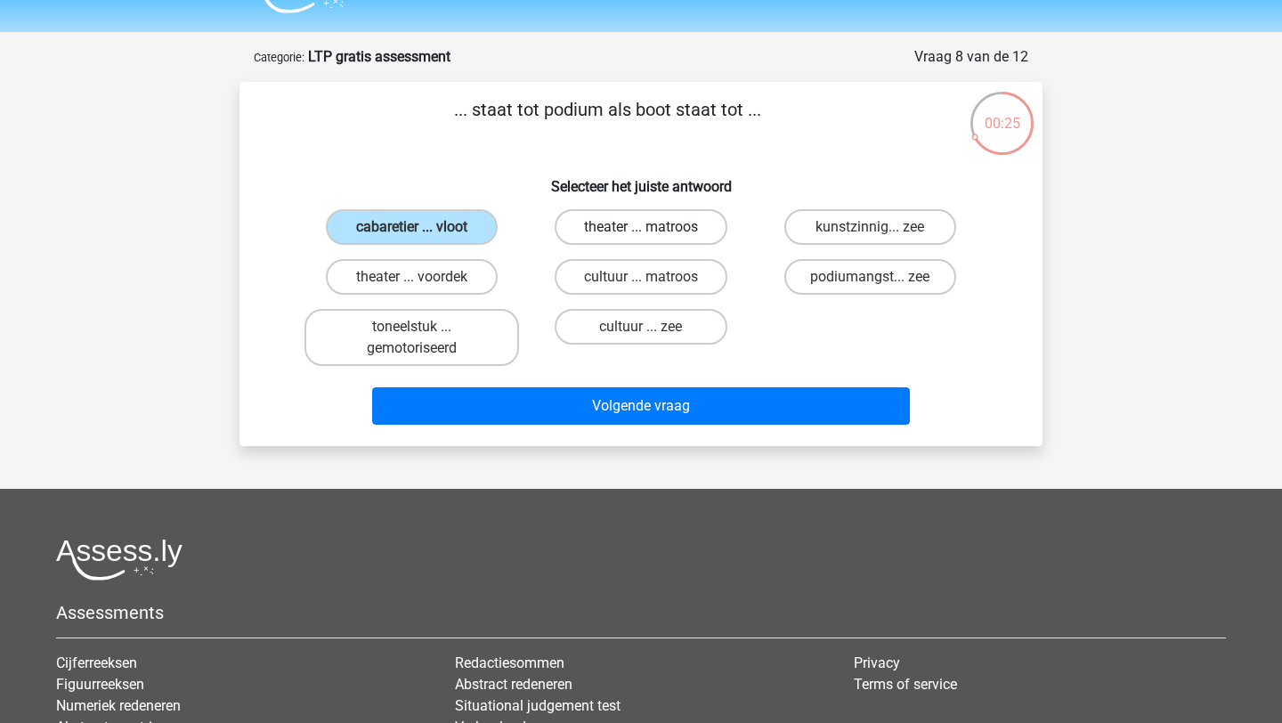
click at [691, 234] on label "theater ... matroos" at bounding box center [640, 227] width 172 height 36
click at [652, 234] on input "theater ... matroos" at bounding box center [647, 233] width 12 height 12
radio input "true"
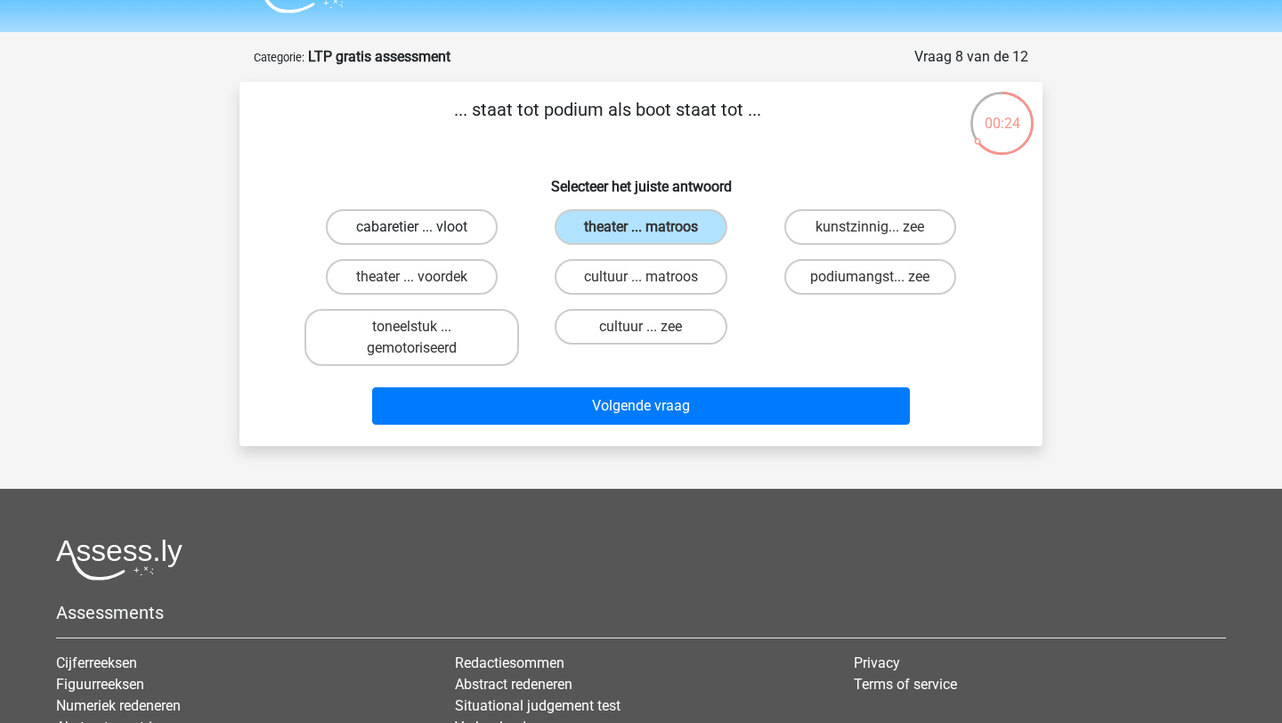
click at [385, 223] on label "cabaretier ... vloot" at bounding box center [412, 227] width 172 height 36
click at [412, 227] on input "cabaretier ... vloot" at bounding box center [418, 233] width 12 height 12
radio input "true"
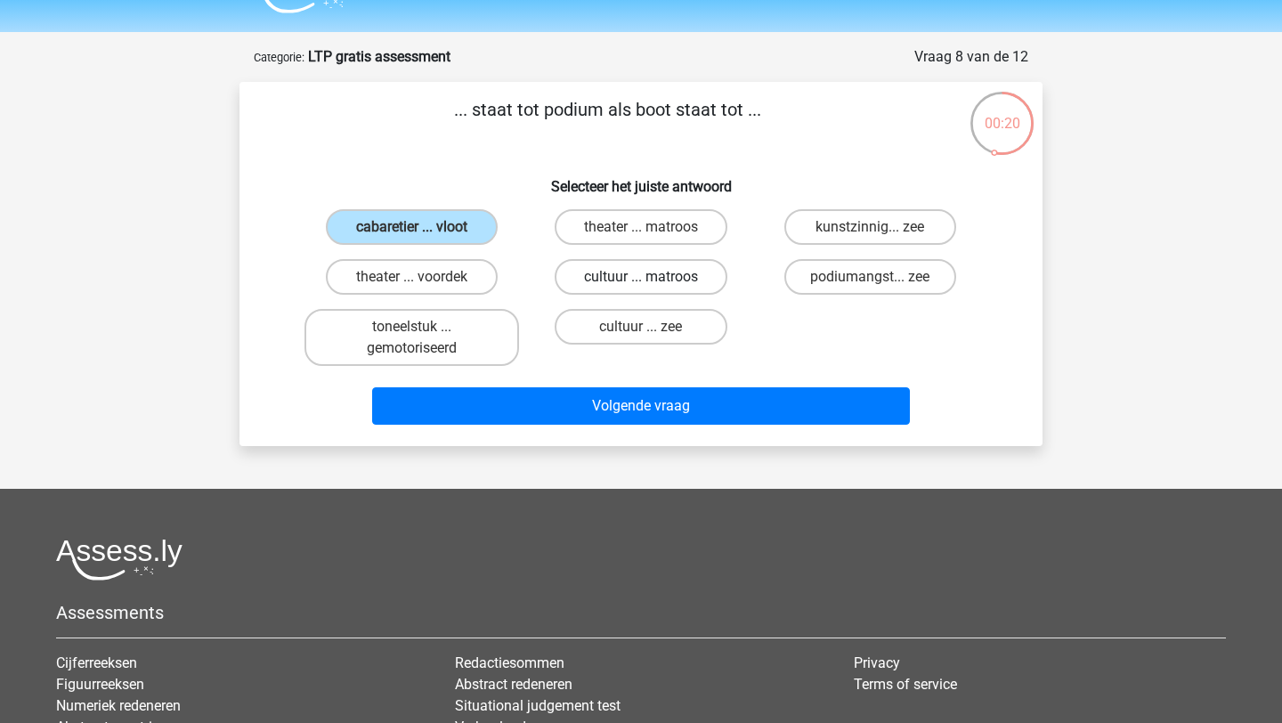
click at [615, 287] on label "cultuur ... matroos" at bounding box center [640, 277] width 172 height 36
click at [641, 287] on input "cultuur ... matroos" at bounding box center [647, 283] width 12 height 12
radio input "true"
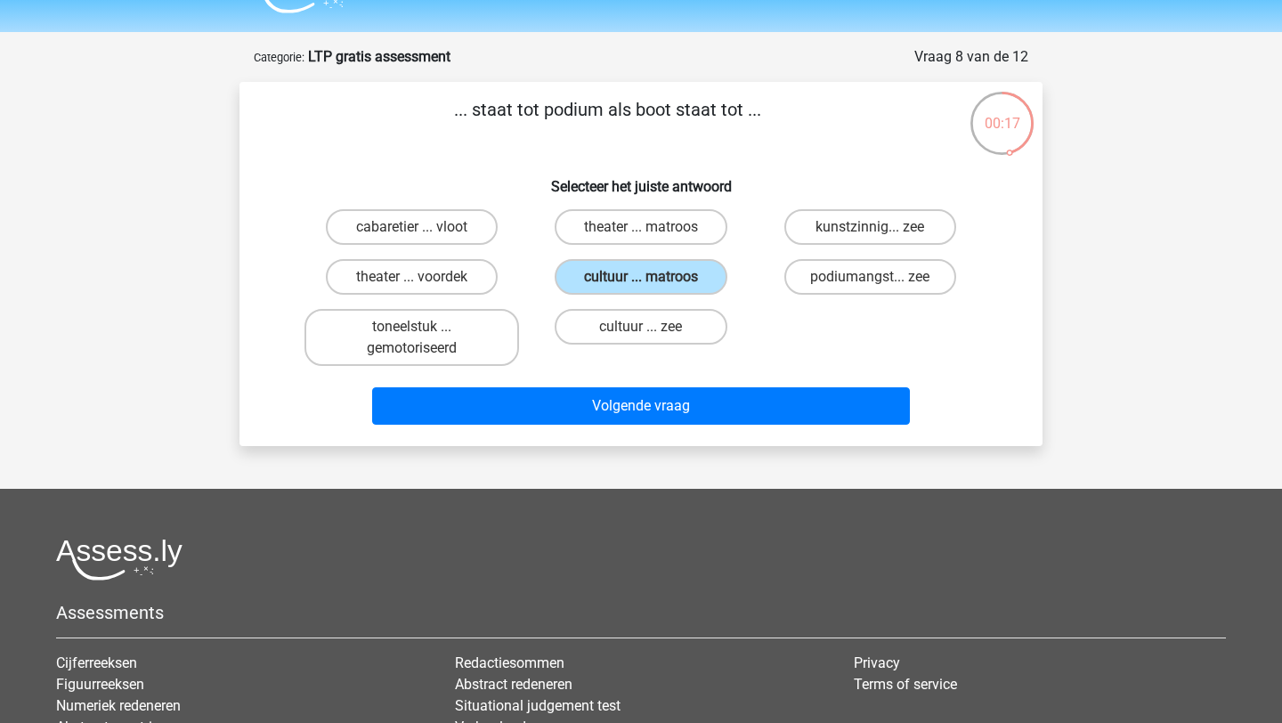
click at [643, 235] on input "theater ... matroos" at bounding box center [647, 233] width 12 height 12
radio input "true"
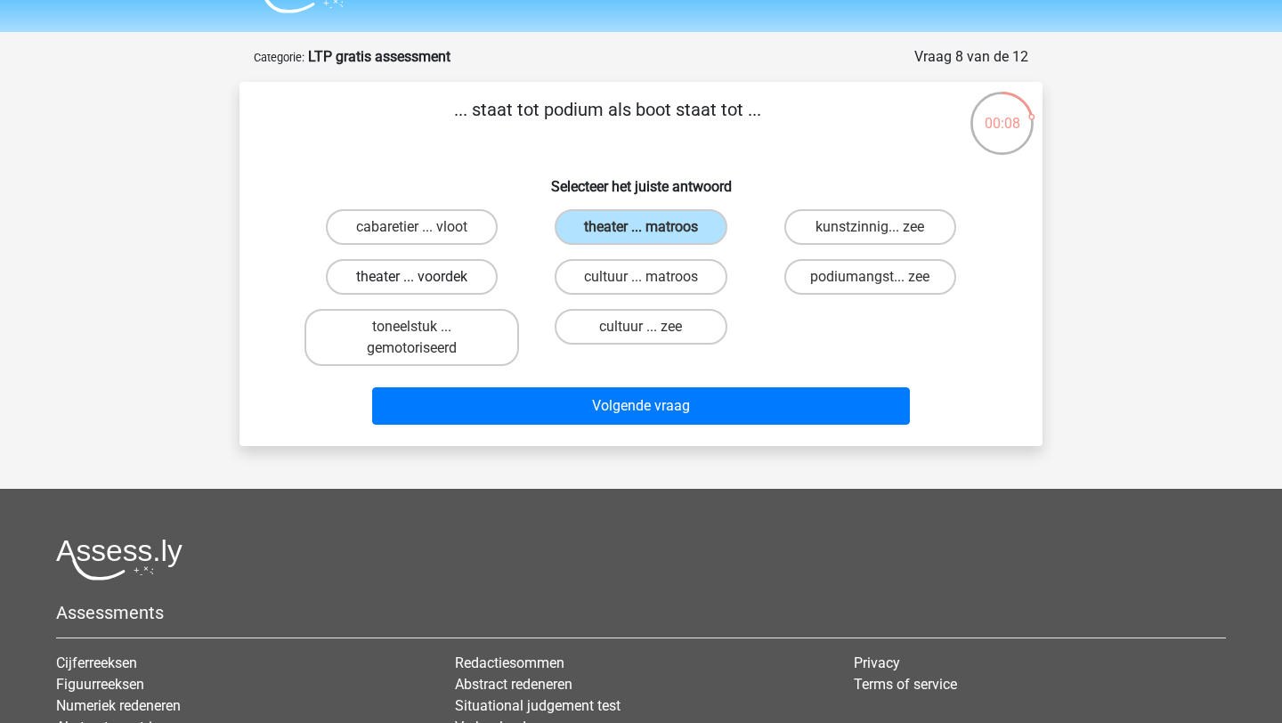
click at [466, 286] on label "theater ... voordek" at bounding box center [412, 277] width 172 height 36
click at [424, 286] on input "theater ... voordek" at bounding box center [418, 283] width 12 height 12
radio input "true"
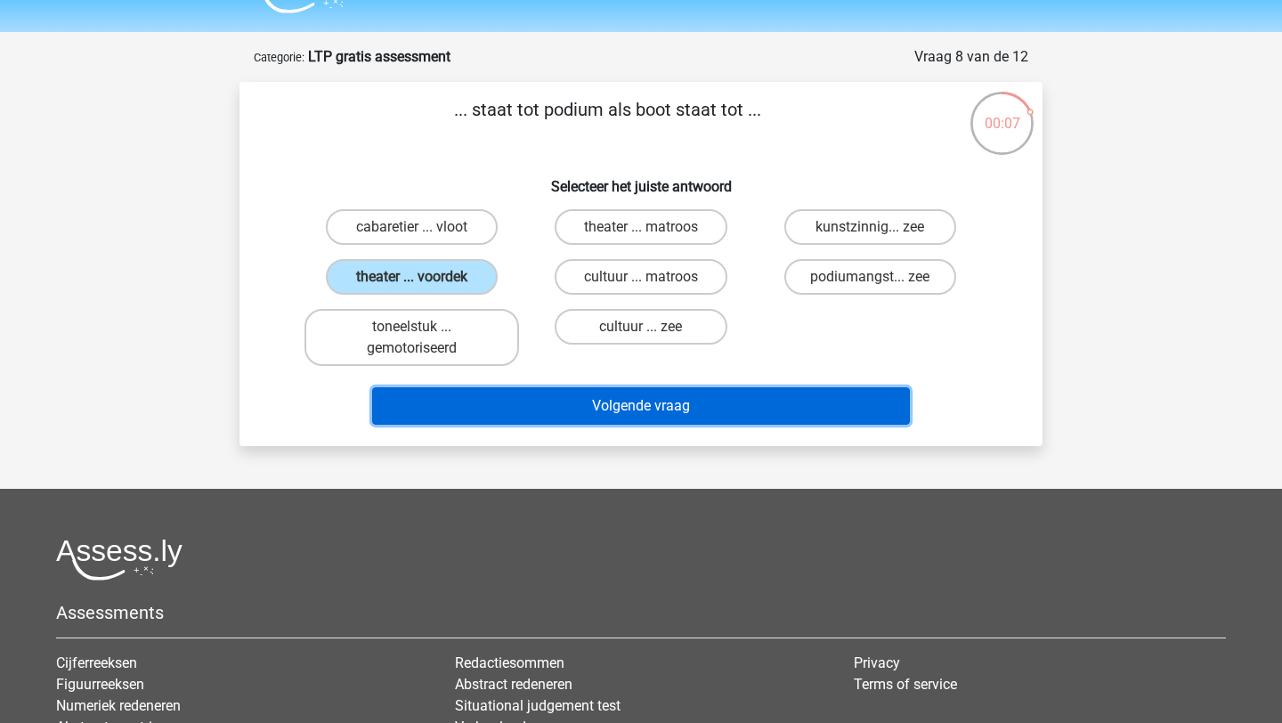
click at [500, 402] on button "Volgende vraag" at bounding box center [641, 405] width 538 height 37
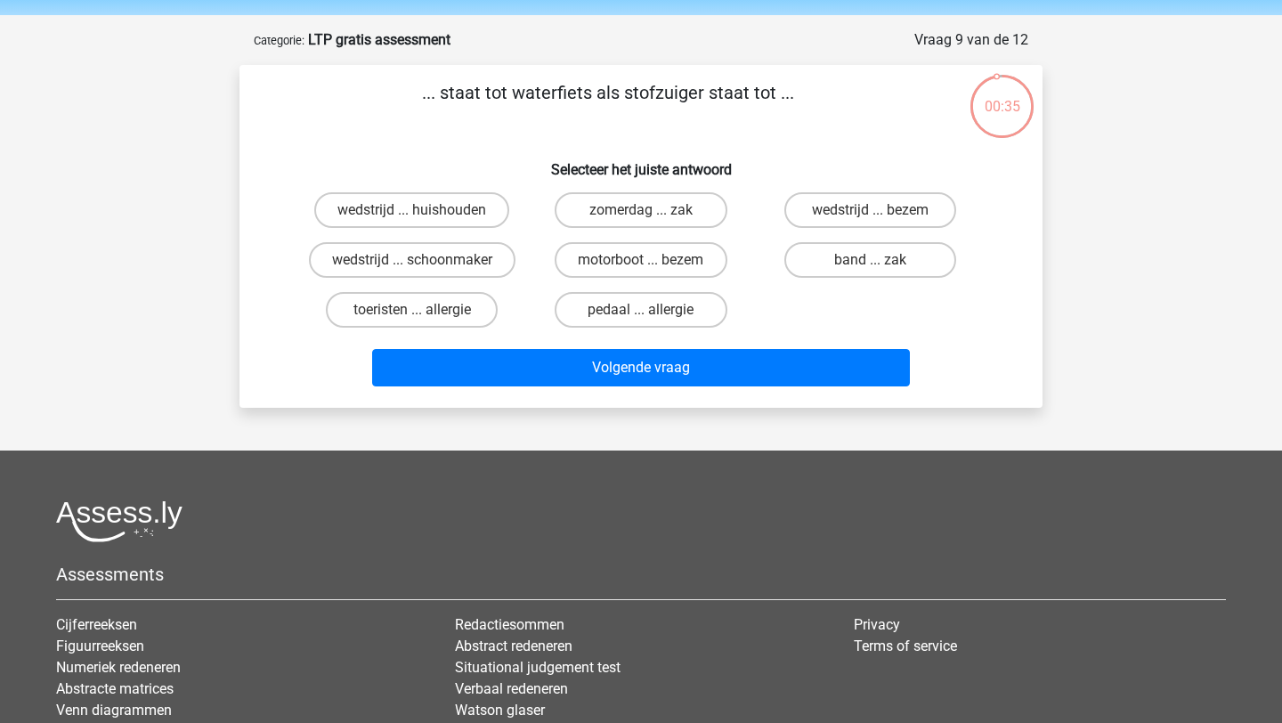
scroll to position [53, 0]
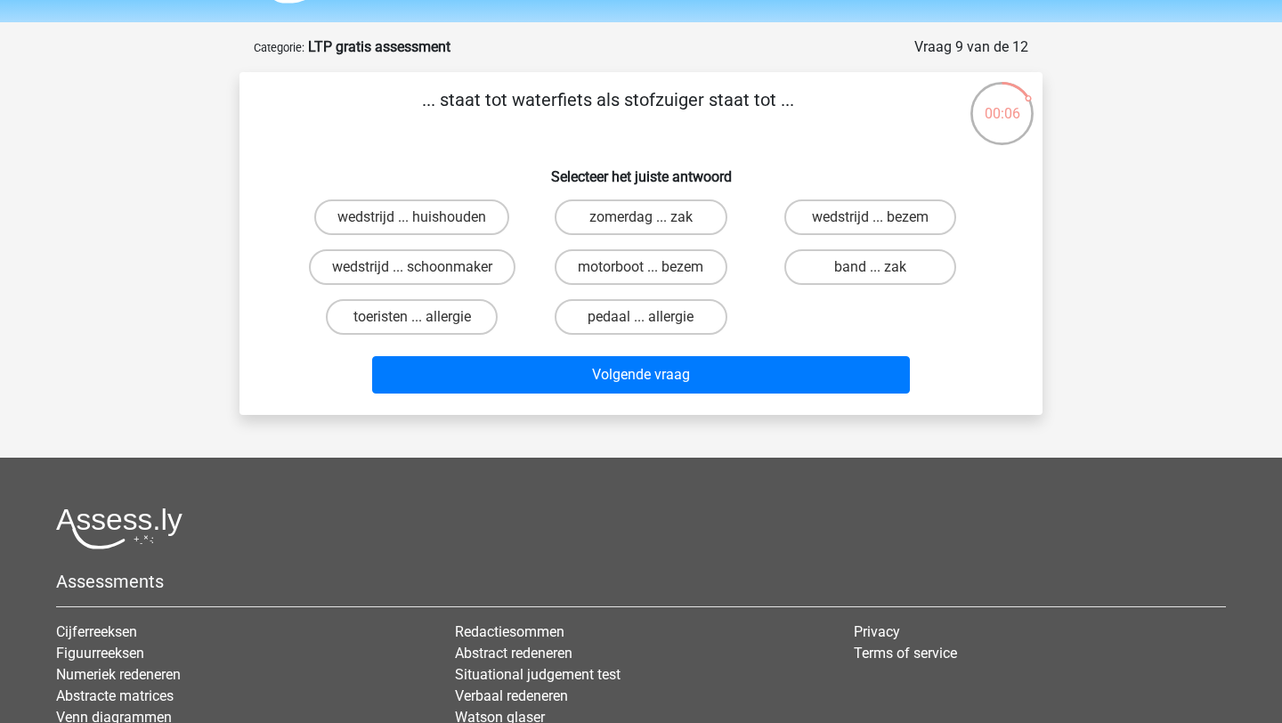
click at [650, 317] on input "pedaal ... allergie" at bounding box center [647, 323] width 12 height 12
radio input "true"
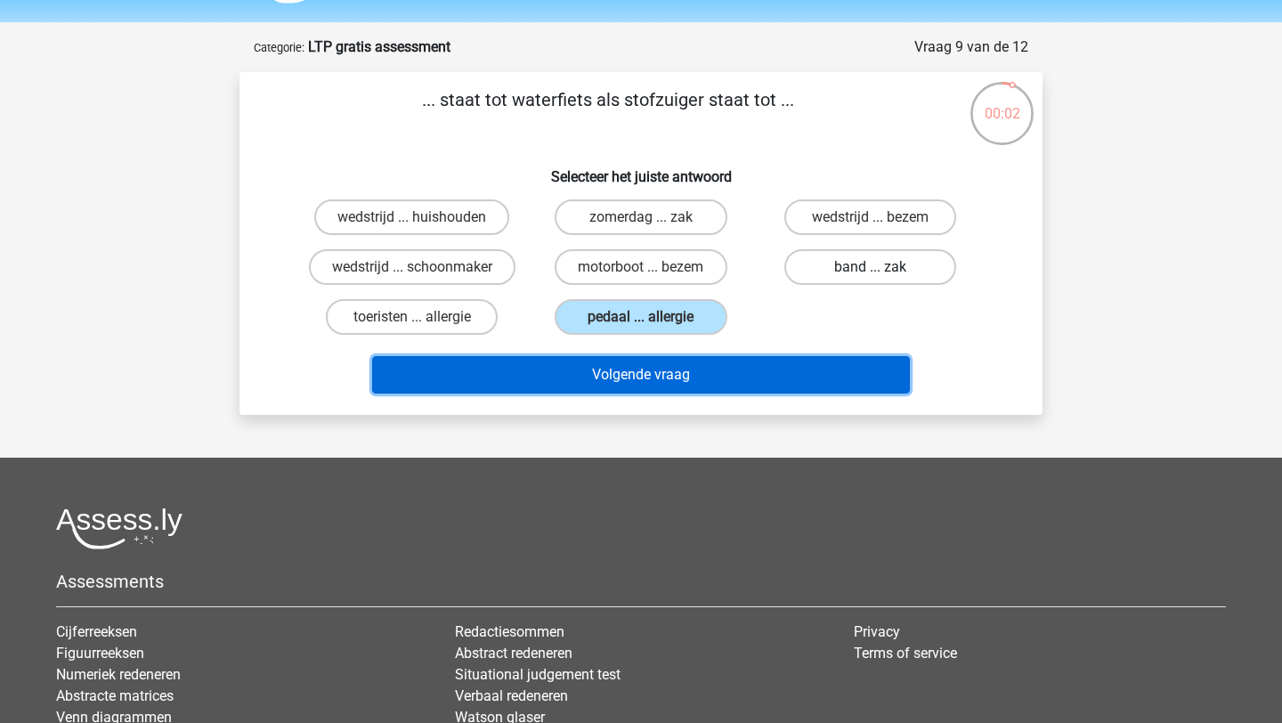
drag, startPoint x: 645, startPoint y: 371, endPoint x: 927, endPoint y: 279, distance: 296.1
click at [927, 281] on div "... staat tot waterfiets als stofzuiger staat tot ... Selecteer het juiste antw…" at bounding box center [641, 243] width 789 height 314
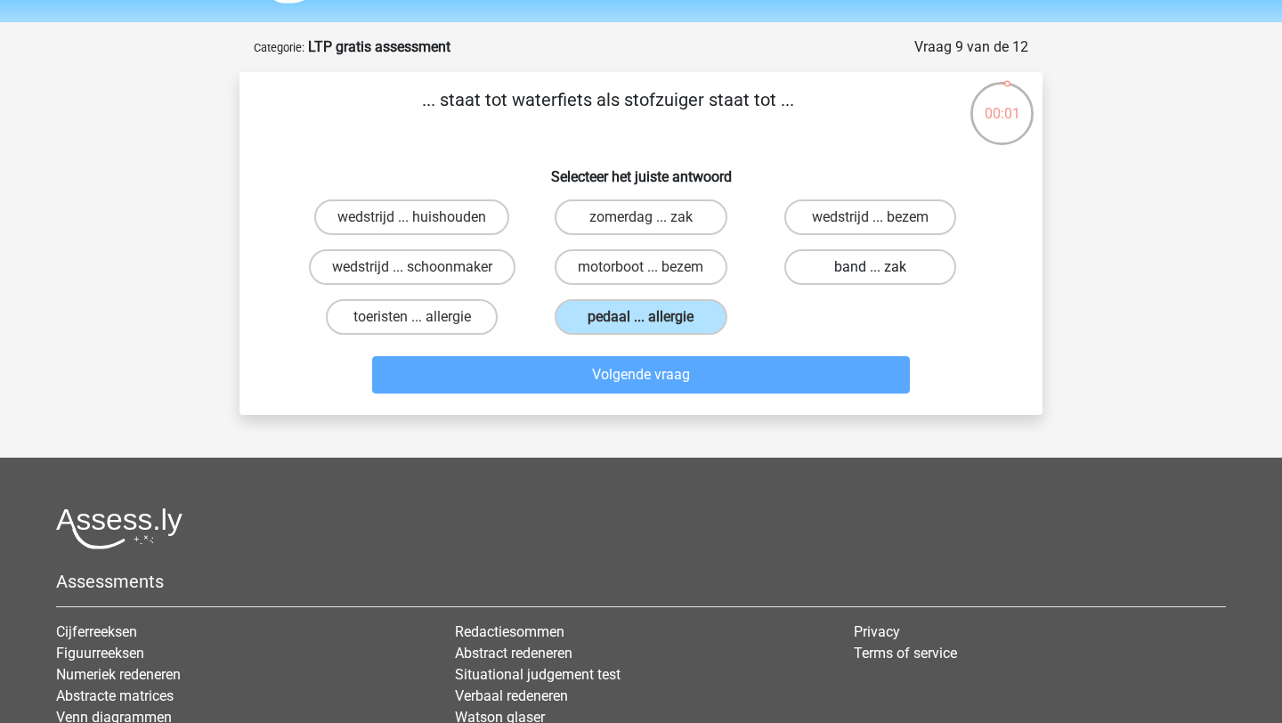
click at [915, 279] on label "band ... zak" at bounding box center [870, 267] width 172 height 36
click at [881, 279] on input "band ... zak" at bounding box center [876, 273] width 12 height 12
radio input "true"
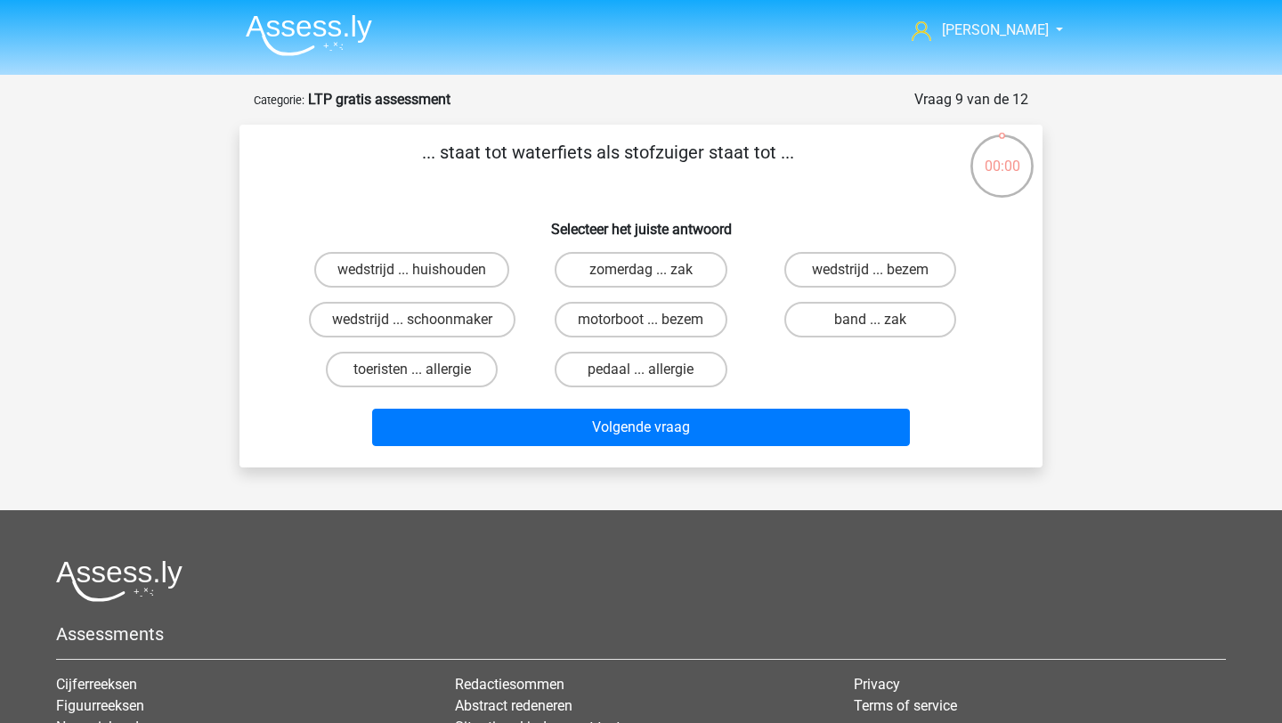
scroll to position [53, 0]
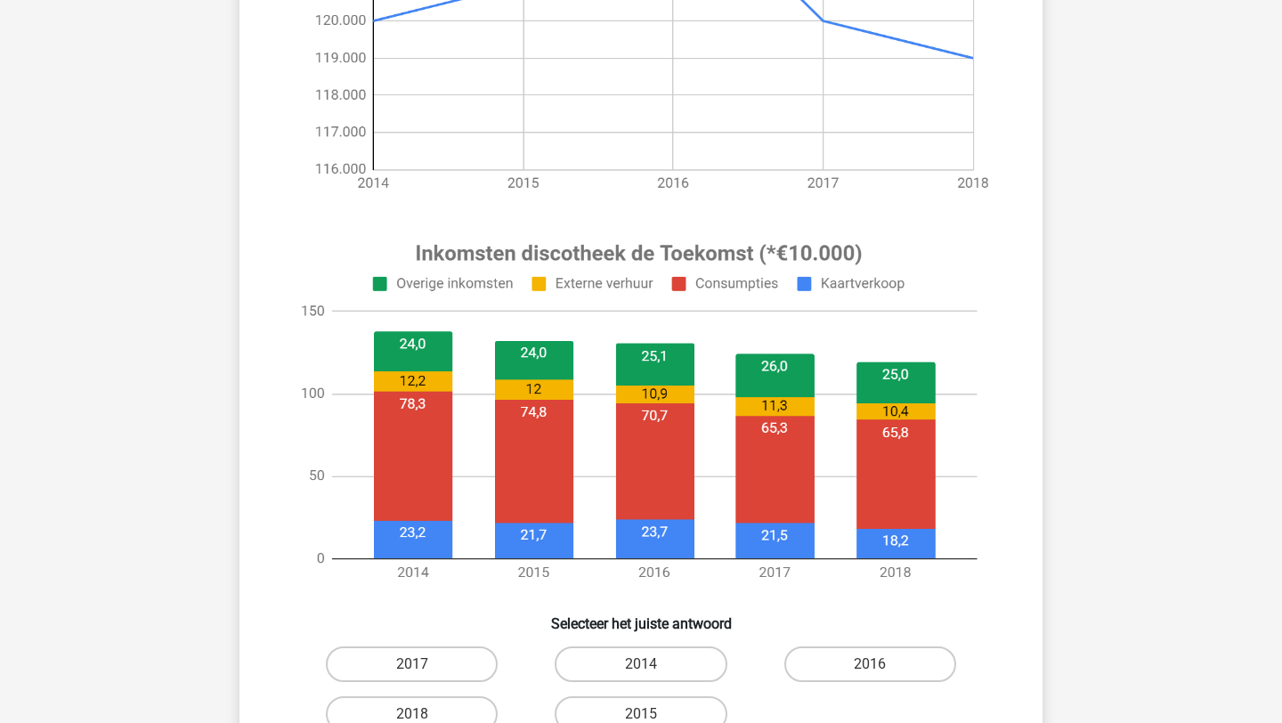
scroll to position [463, 0]
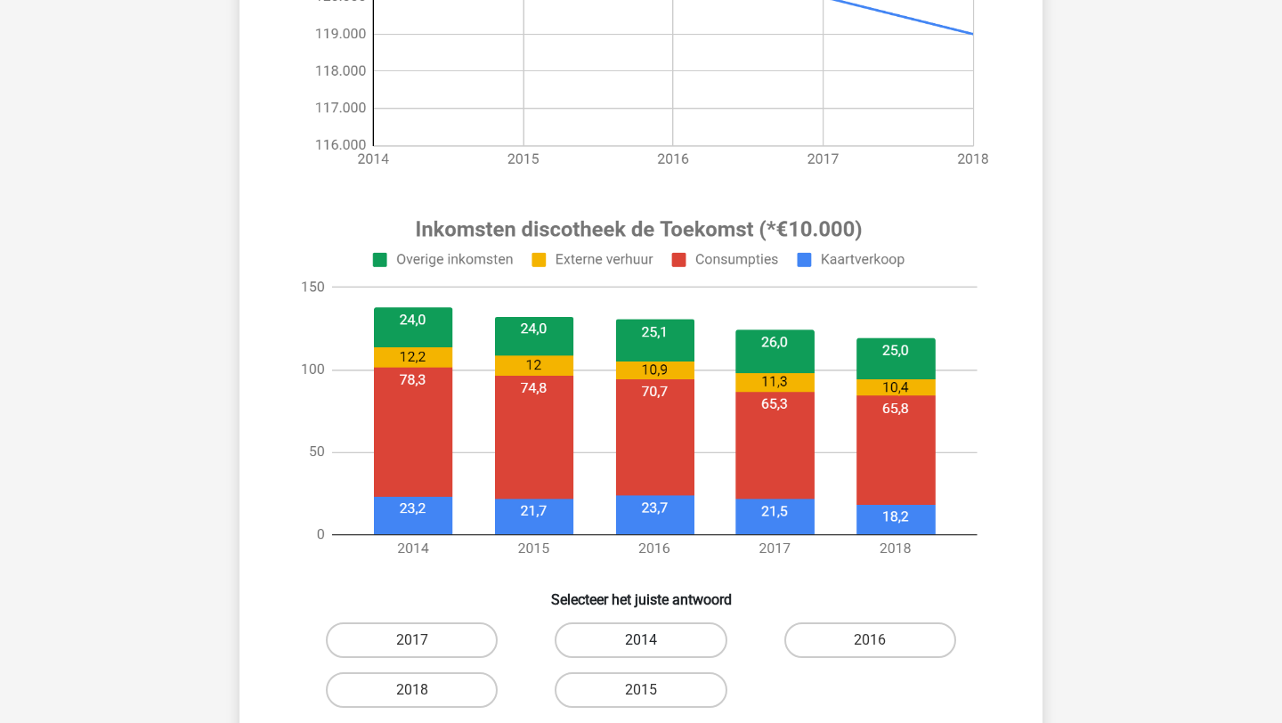
click at [665, 639] on label "2014" at bounding box center [640, 640] width 172 height 36
click at [652, 640] on input "2014" at bounding box center [647, 646] width 12 height 12
radio input "true"
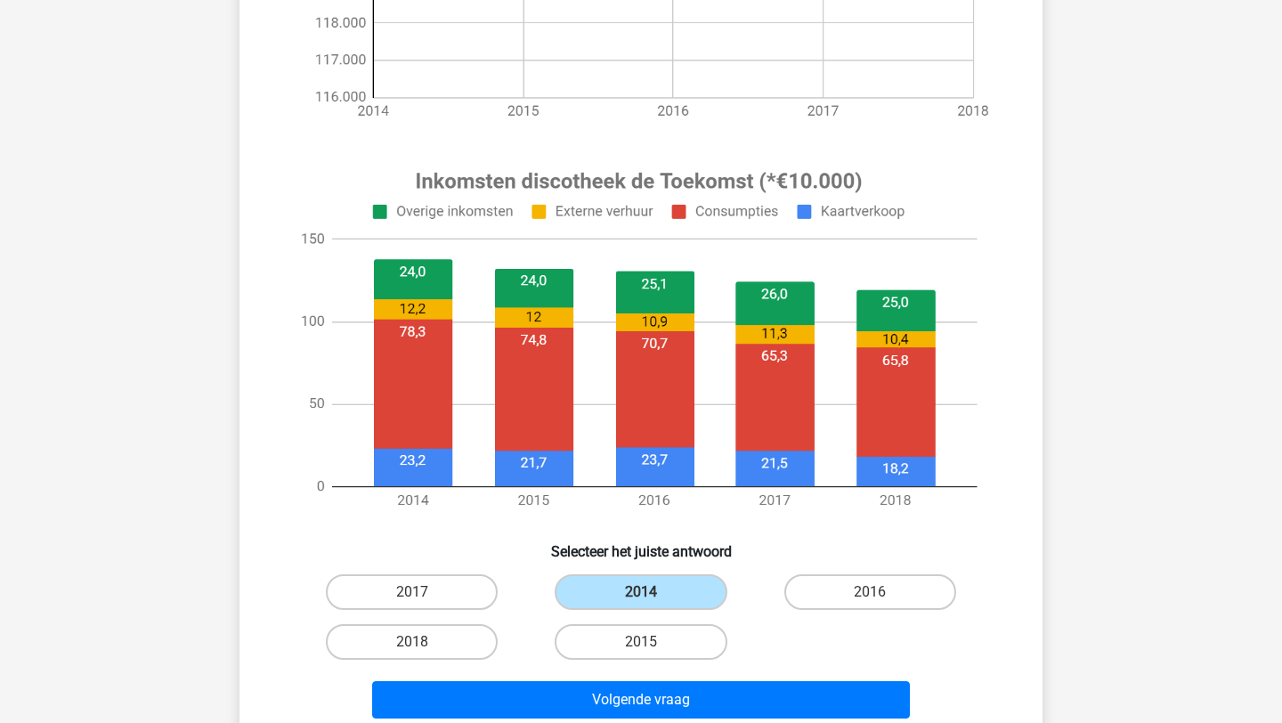
scroll to position [516, 0]
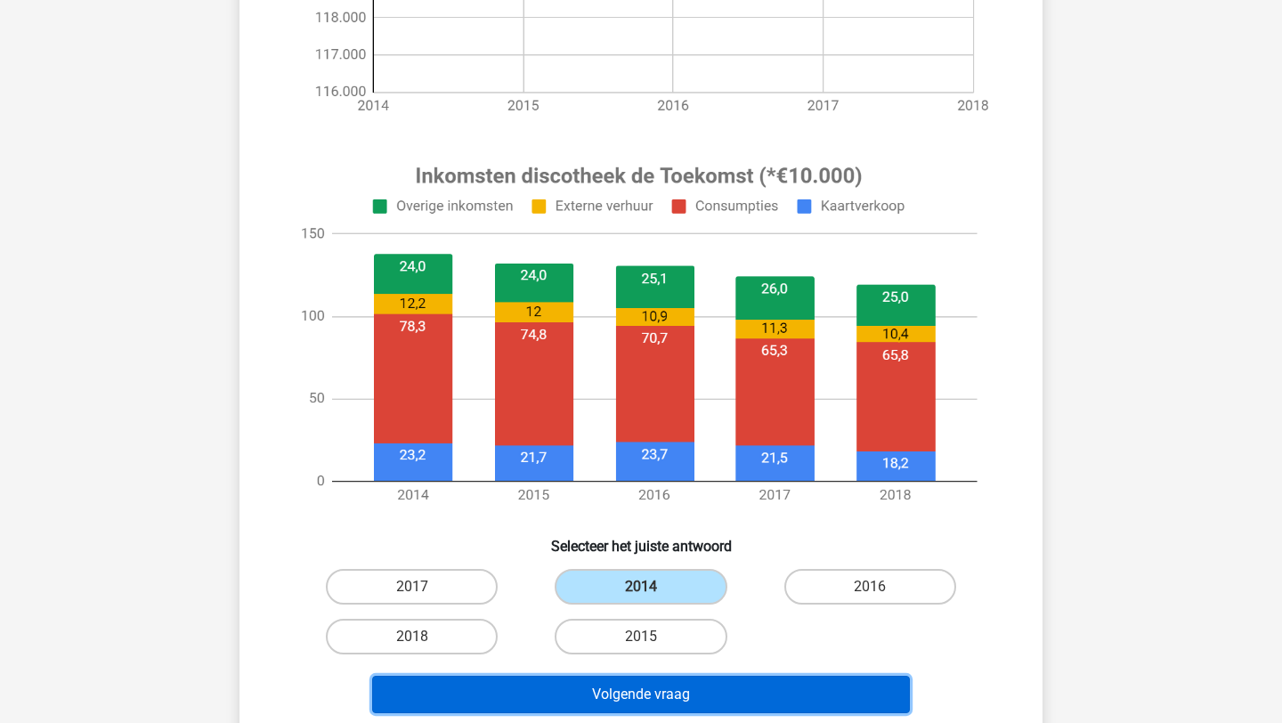
click at [659, 691] on button "Volgende vraag" at bounding box center [641, 694] width 538 height 37
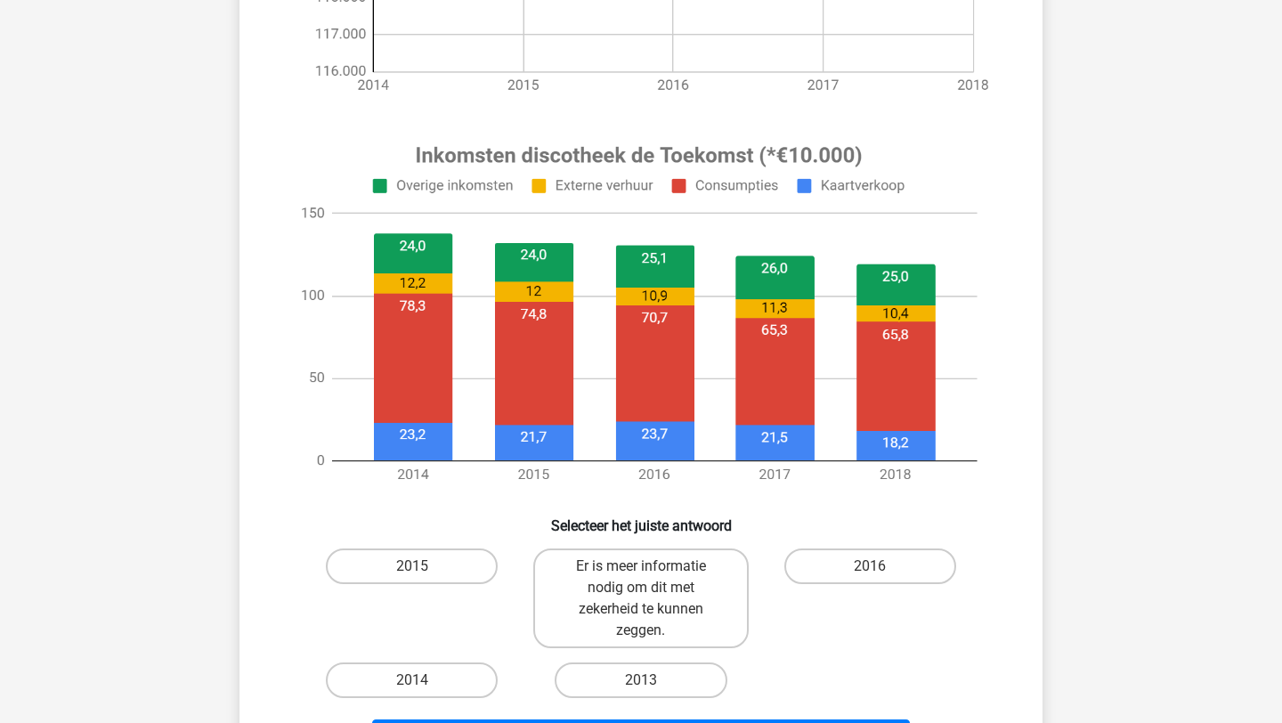
scroll to position [641, 0]
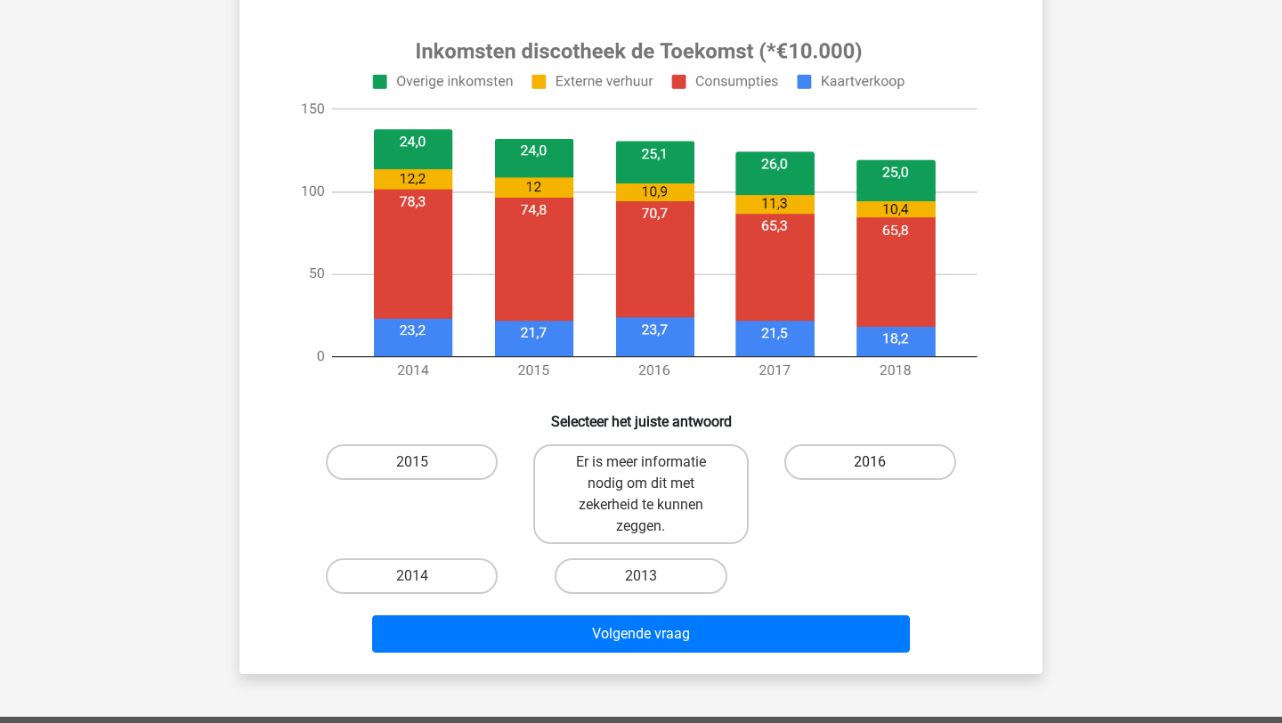
click at [885, 470] on label "2016" at bounding box center [870, 462] width 172 height 36
click at [881, 470] on input "2016" at bounding box center [876, 468] width 12 height 12
radio input "true"
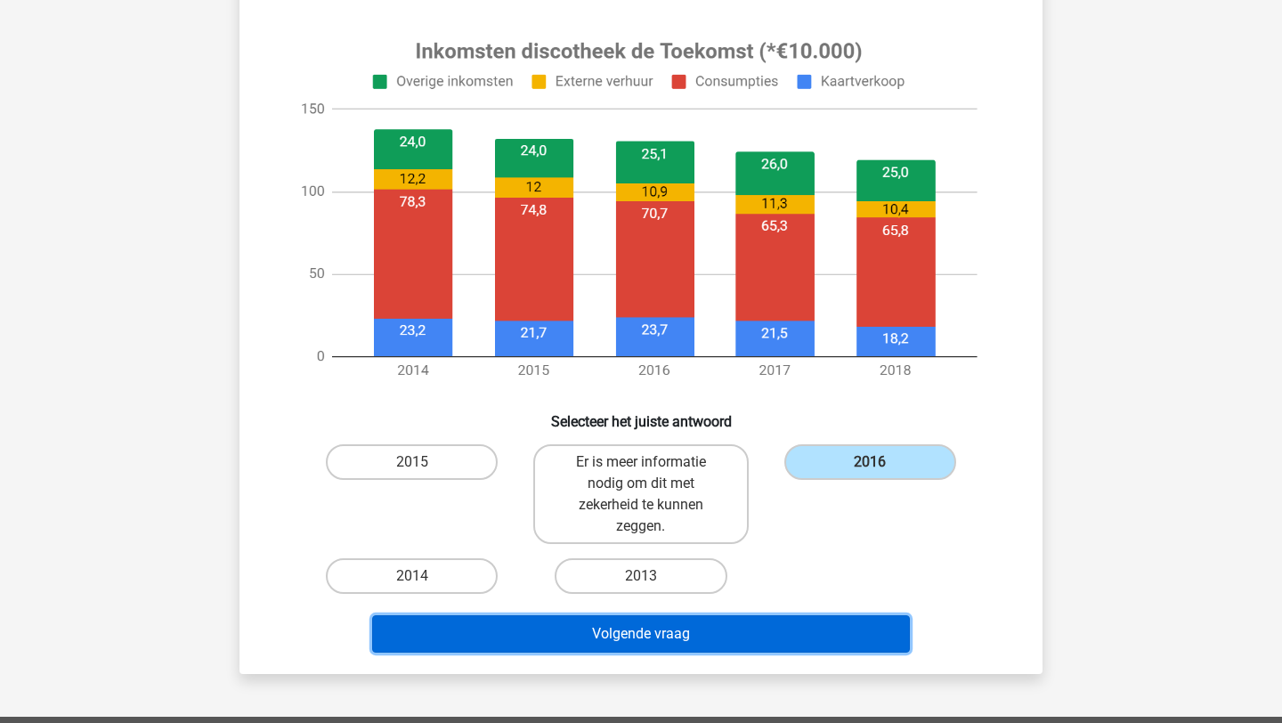
click at [710, 640] on button "Volgende vraag" at bounding box center [641, 633] width 538 height 37
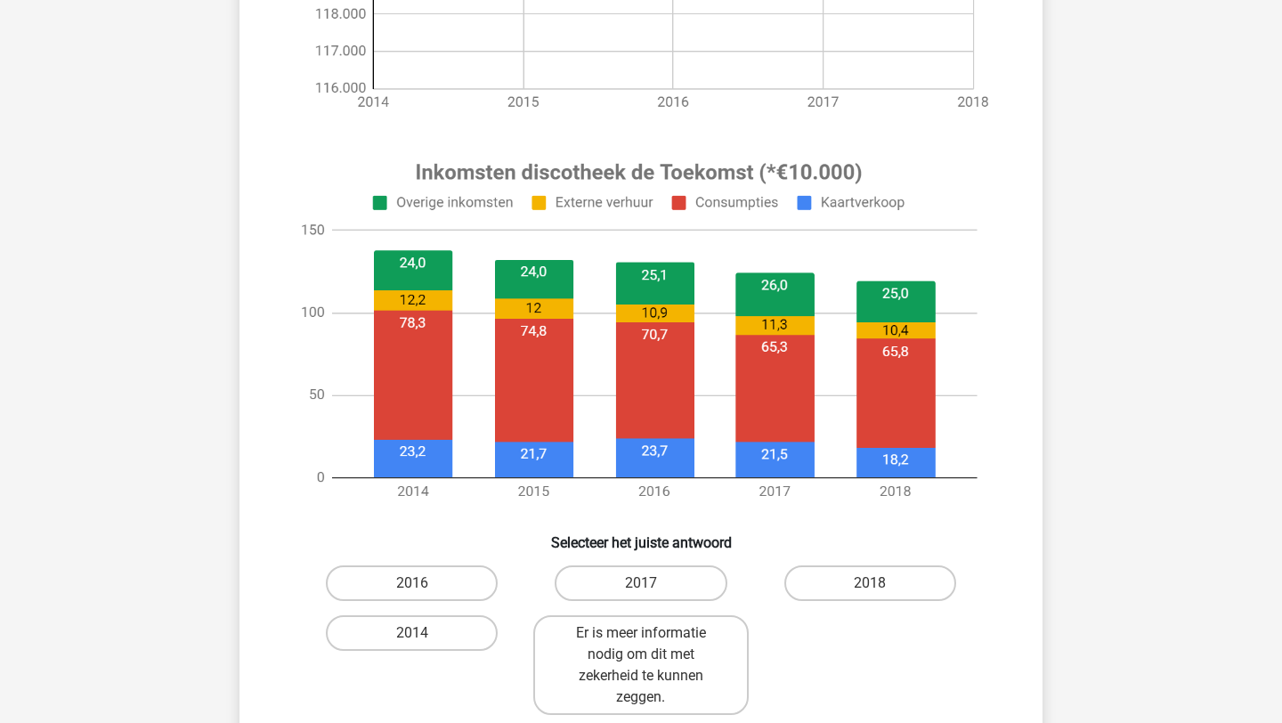
scroll to position [597, 0]
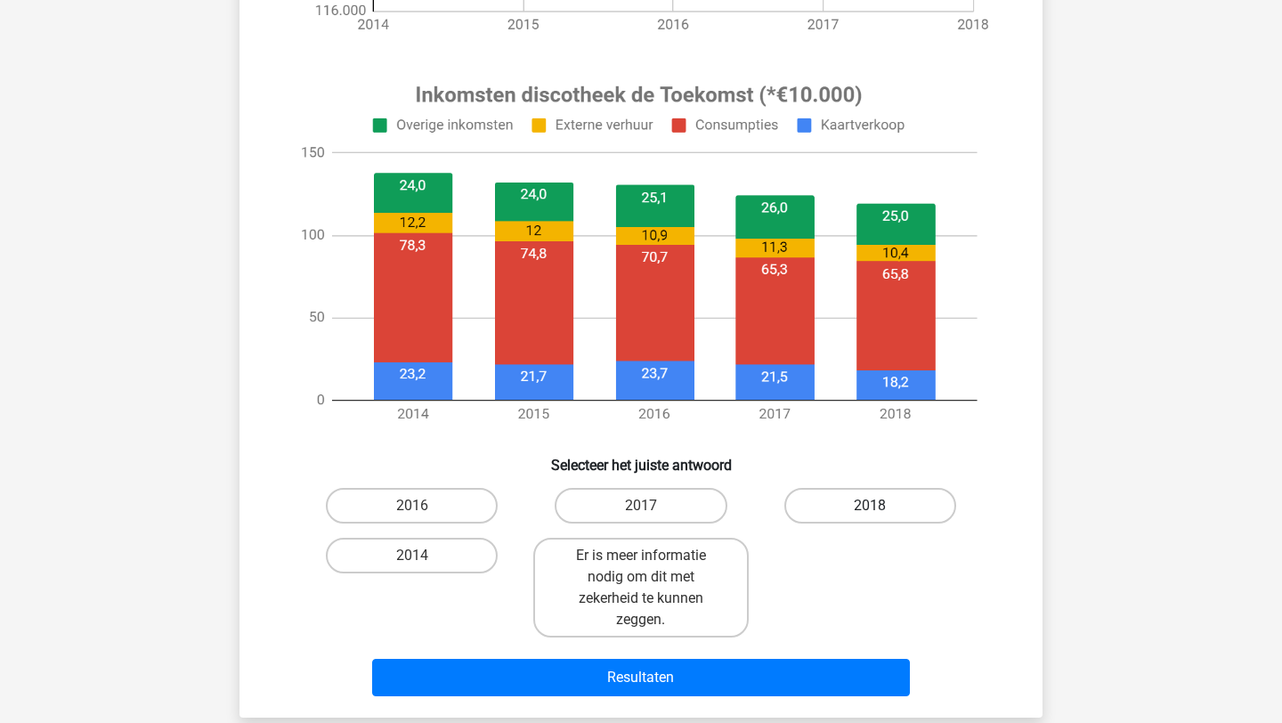
click at [859, 491] on label "2018" at bounding box center [870, 506] width 172 height 36
click at [870, 506] on input "2018" at bounding box center [876, 512] width 12 height 12
radio input "true"
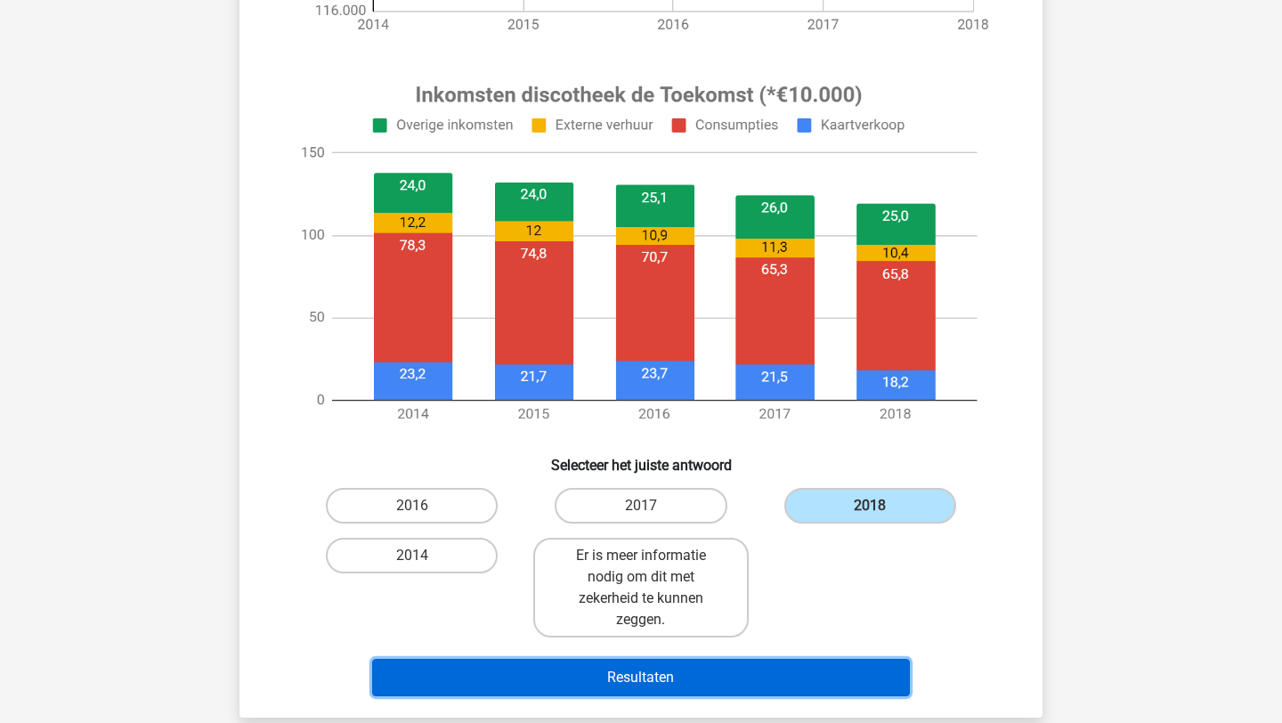
click at [697, 672] on button "Resultaten" at bounding box center [641, 677] width 538 height 37
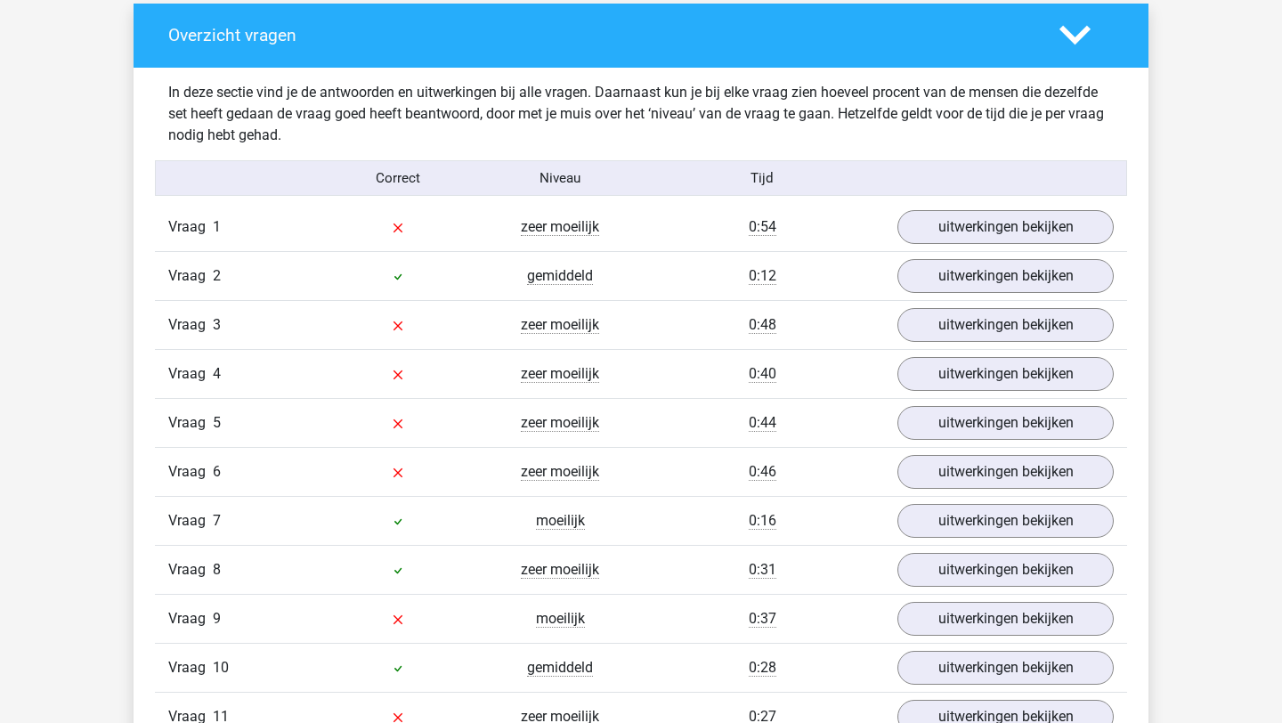
scroll to position [1417, 0]
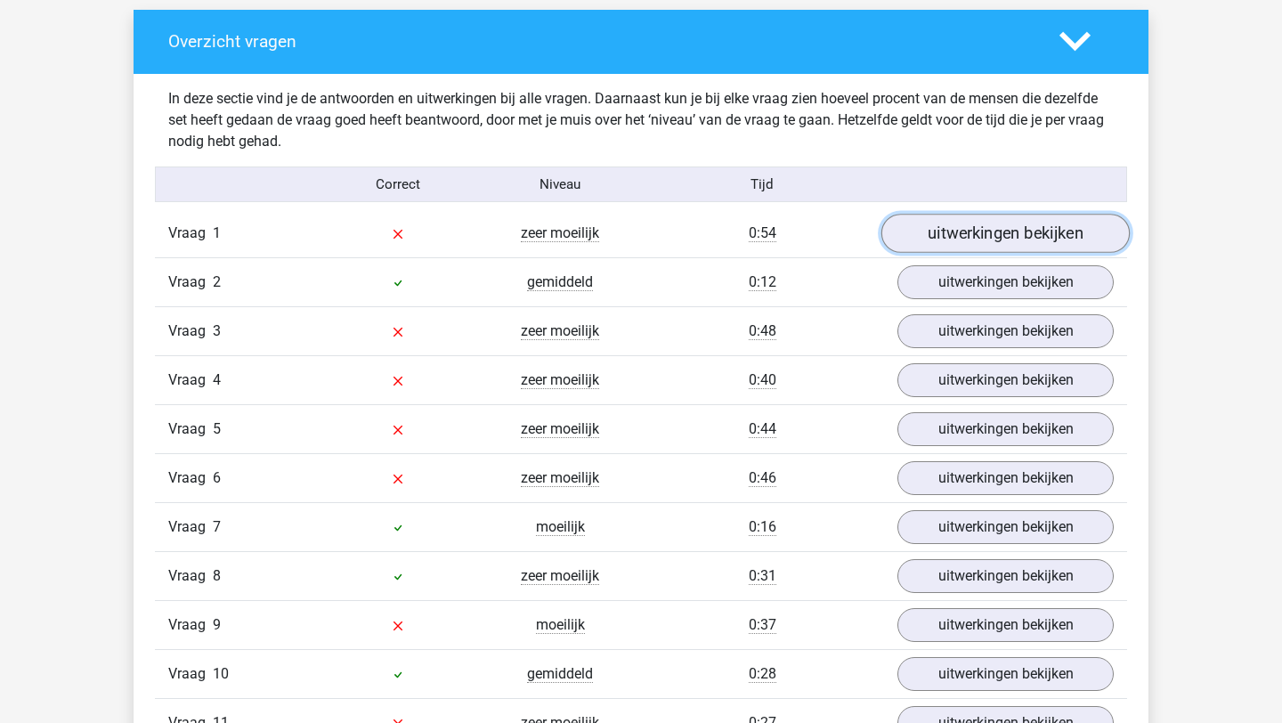
click at [953, 237] on link "uitwerkingen bekijken" at bounding box center [1005, 233] width 248 height 39
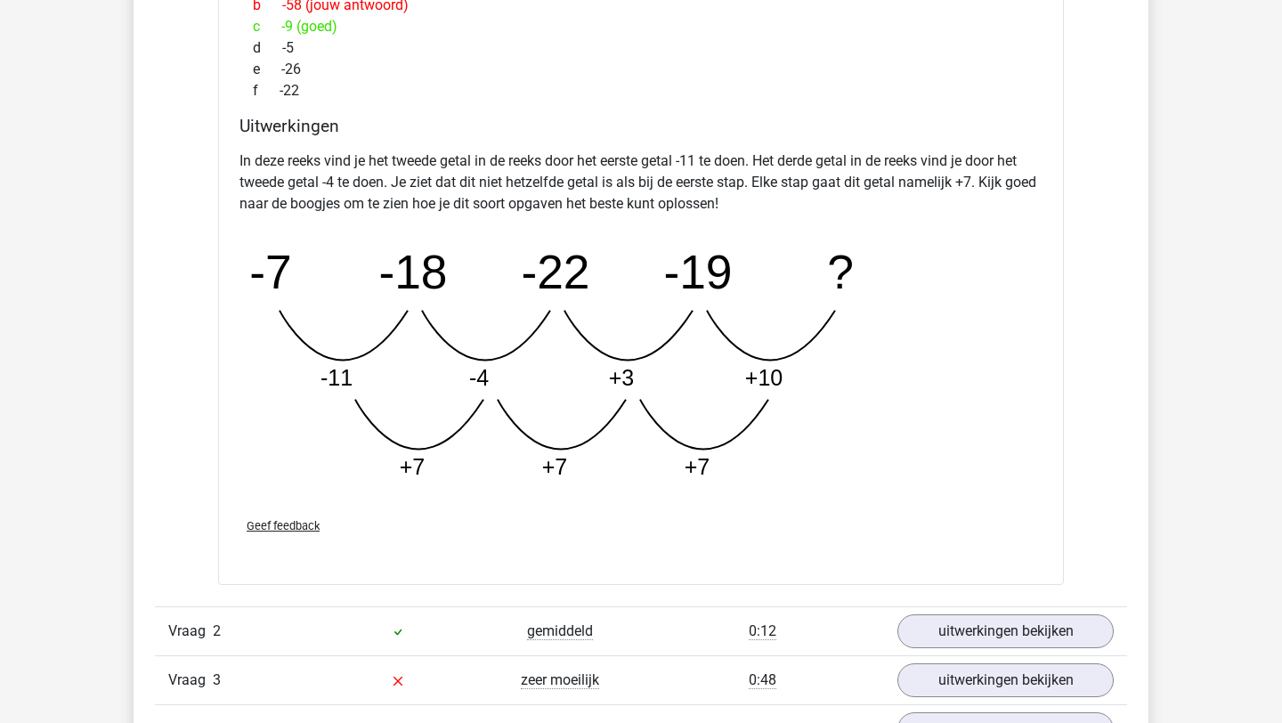
scroll to position [2121, 0]
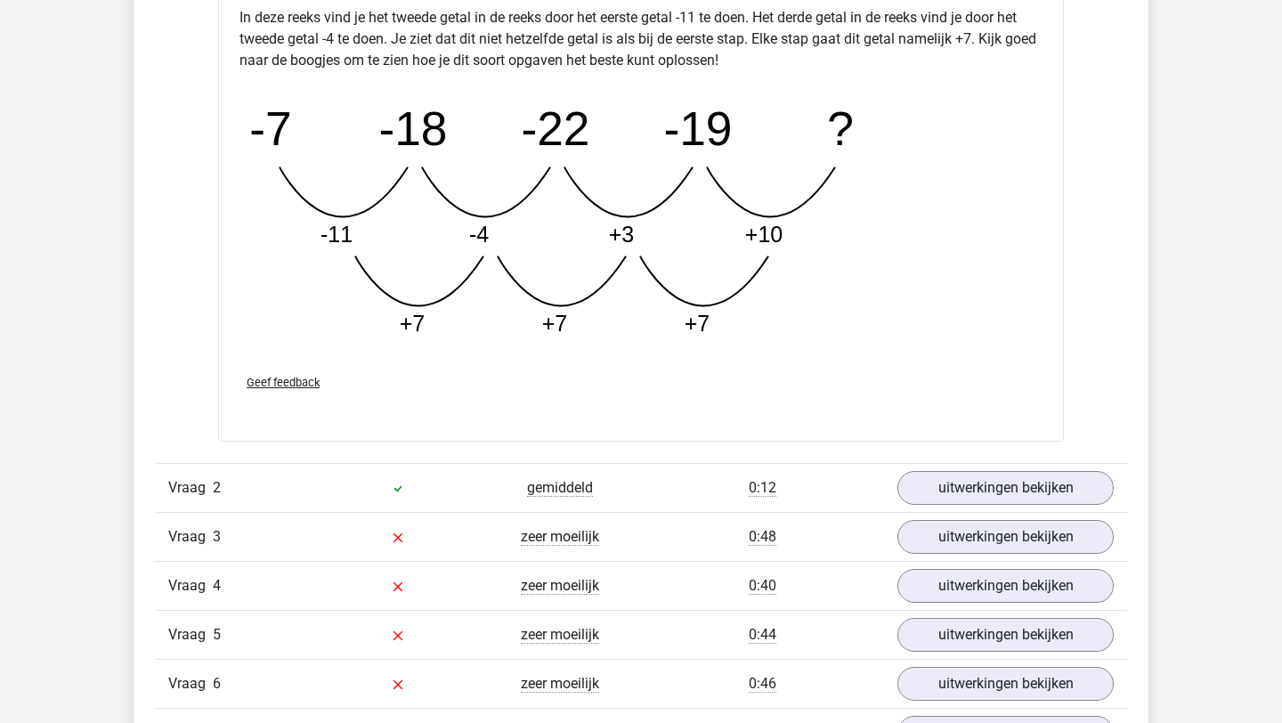
click at [976, 467] on div "Vraag 2 gemiddeld 0:12 uitwerkingen bekijken" at bounding box center [641, 487] width 972 height 49
click at [967, 494] on link "uitwerkingen bekijken" at bounding box center [1005, 487] width 248 height 39
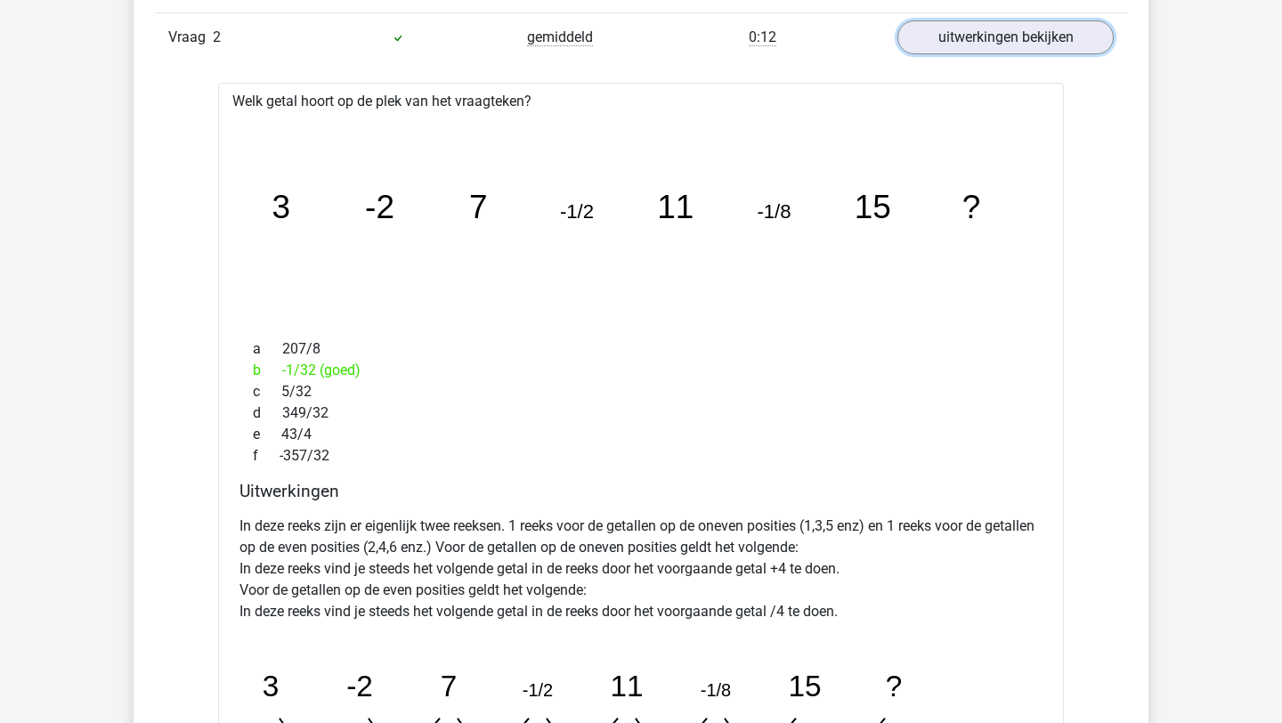
scroll to position [2890, 0]
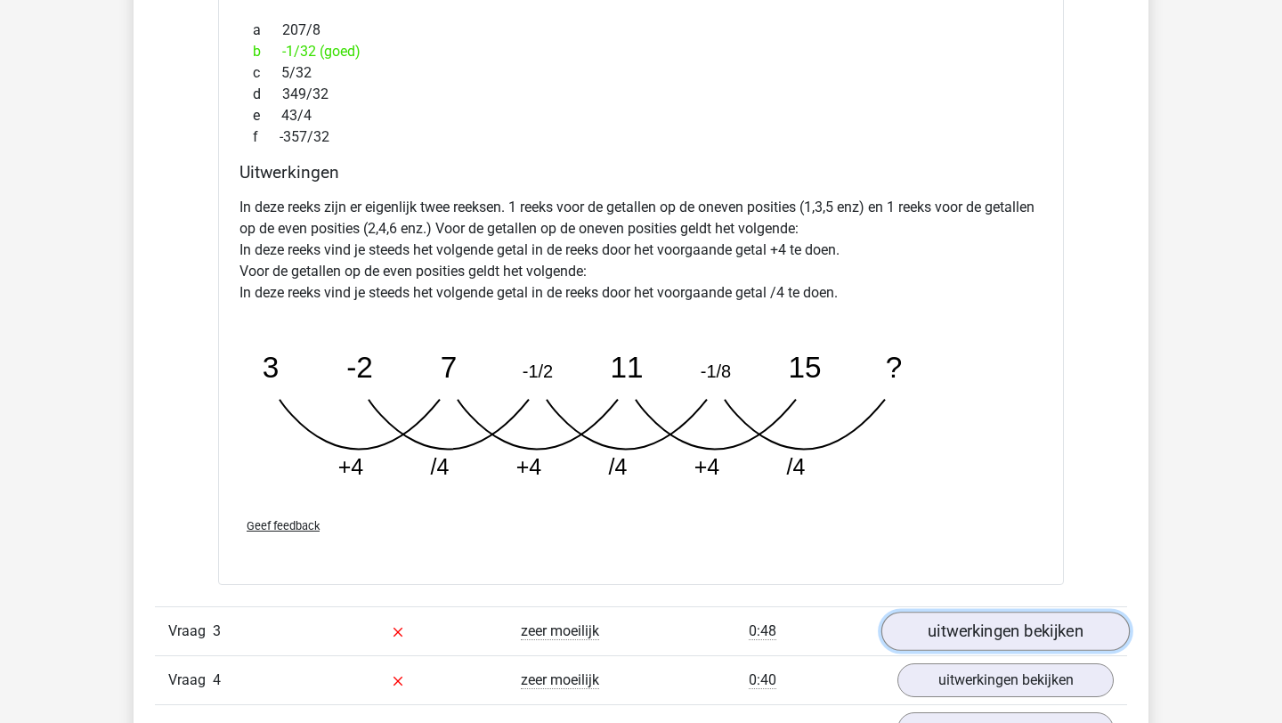
click at [981, 635] on link "uitwerkingen bekijken" at bounding box center [1005, 630] width 248 height 39
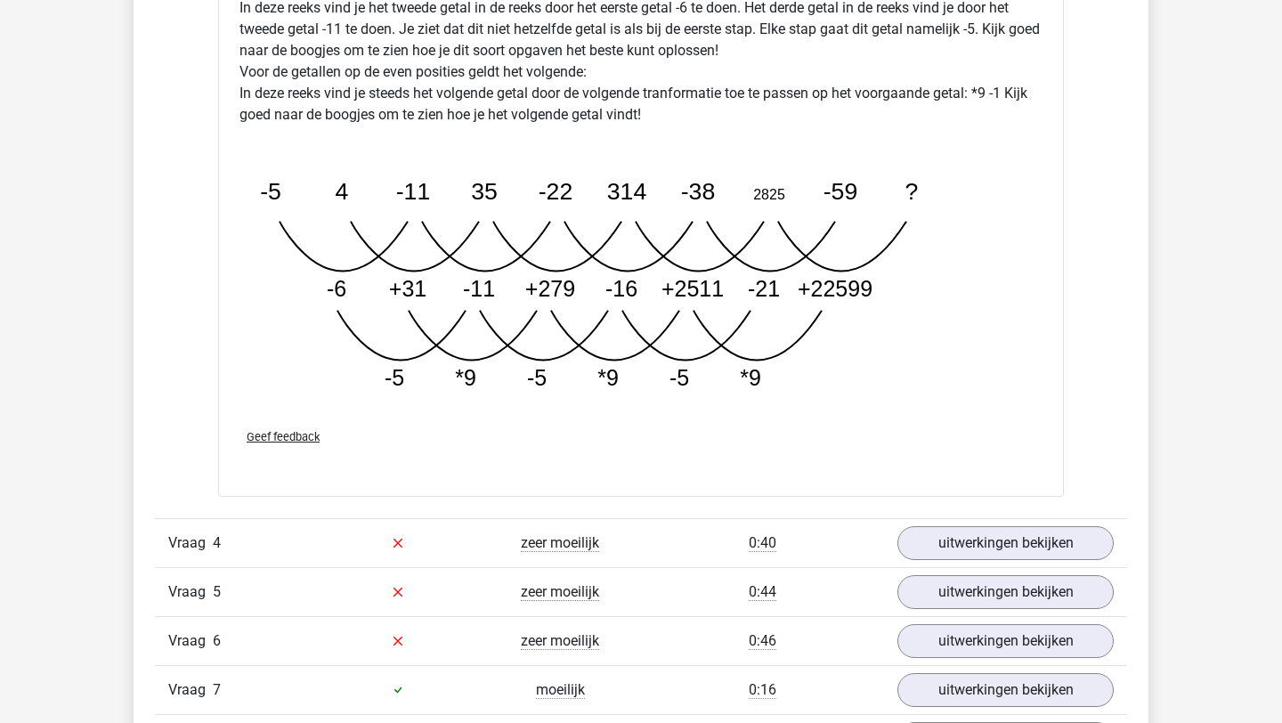
scroll to position [4065, 0]
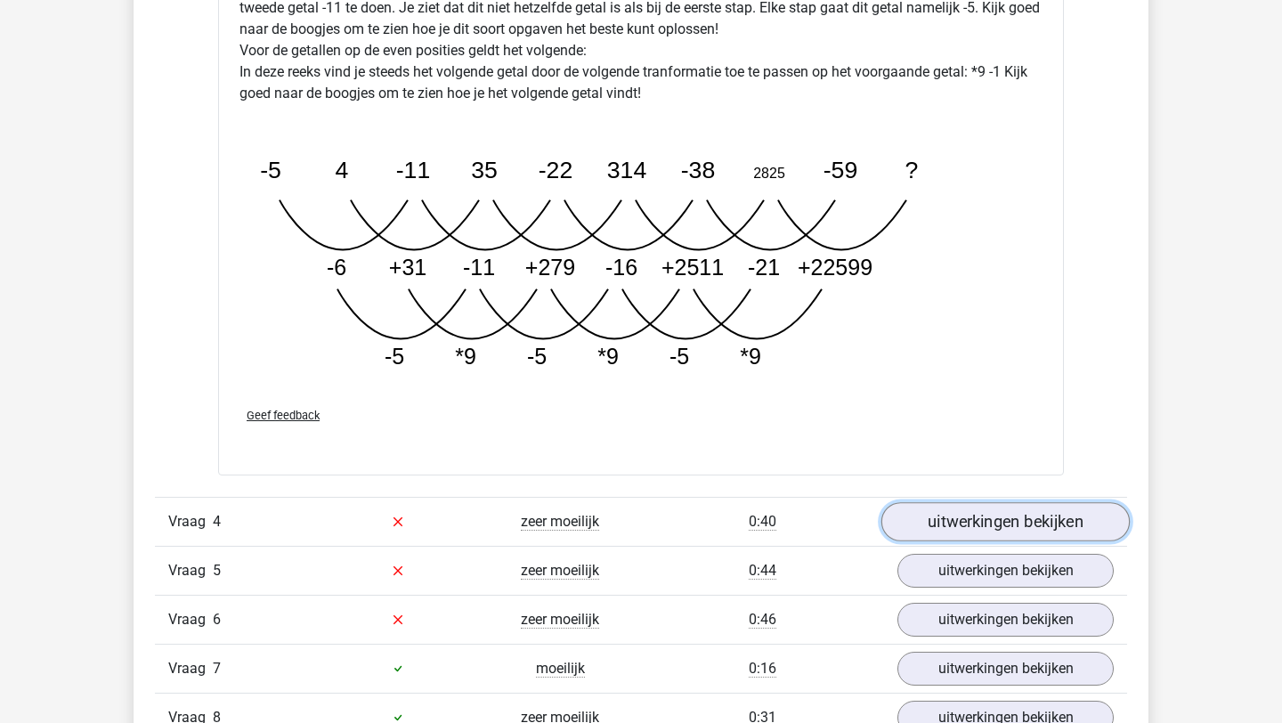
click at [949, 504] on link "uitwerkingen bekijken" at bounding box center [1005, 521] width 248 height 39
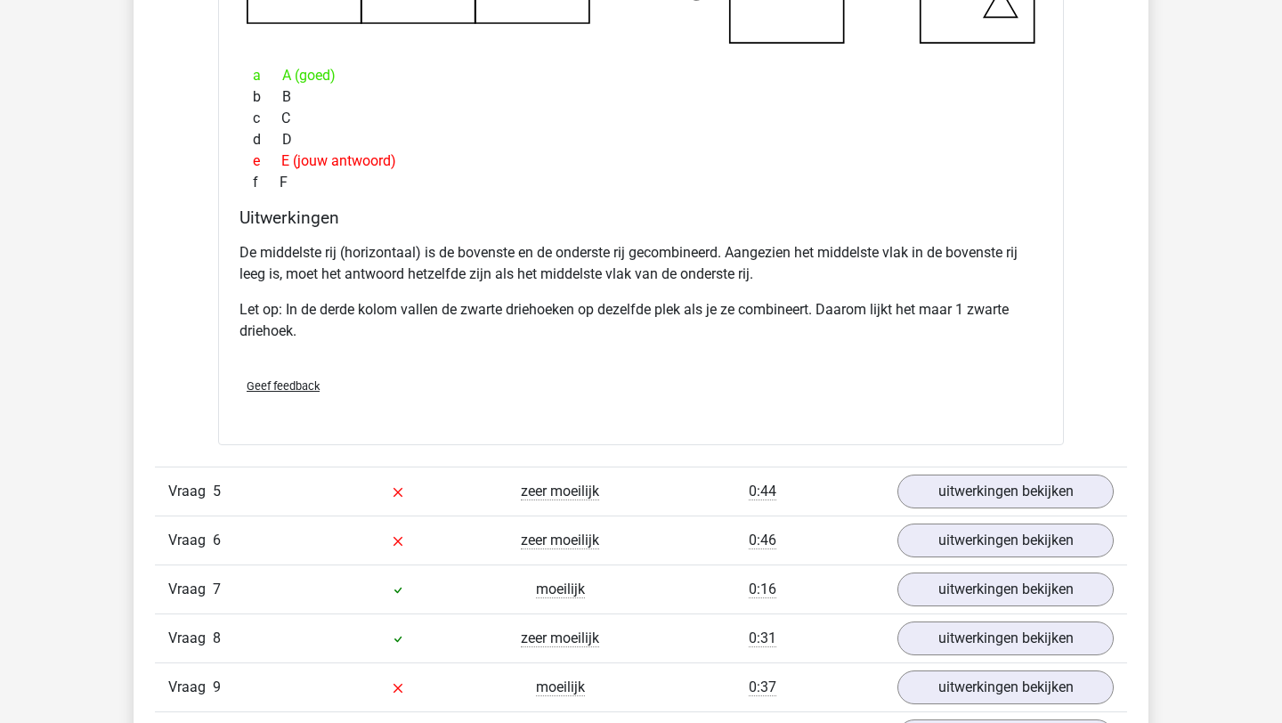
scroll to position [5078, 0]
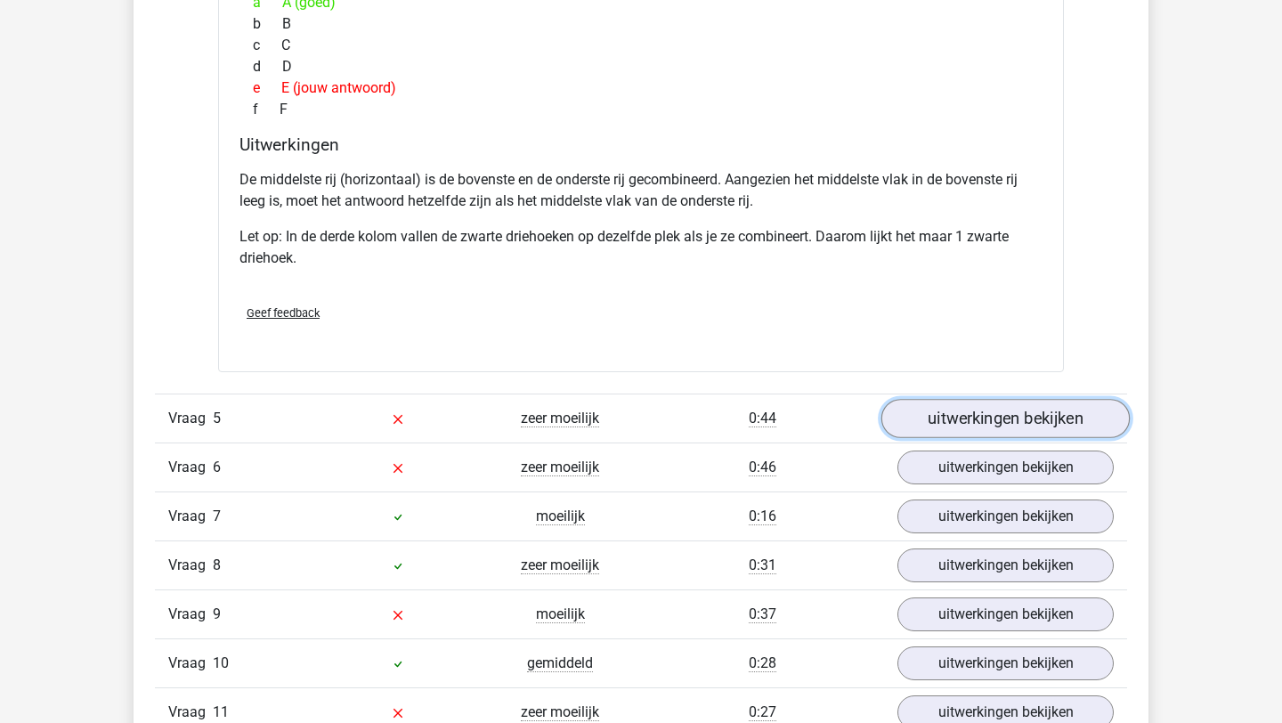
click at [946, 409] on link "uitwerkingen bekijken" at bounding box center [1005, 418] width 248 height 39
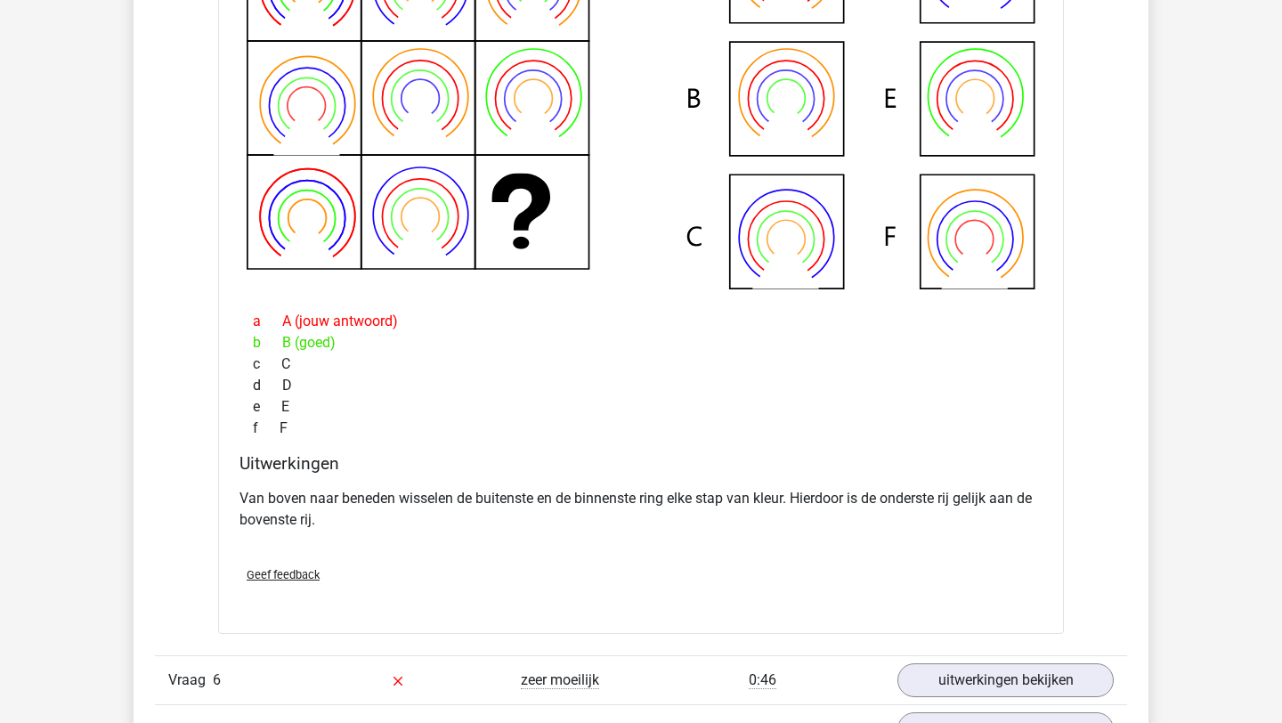
scroll to position [5846, 0]
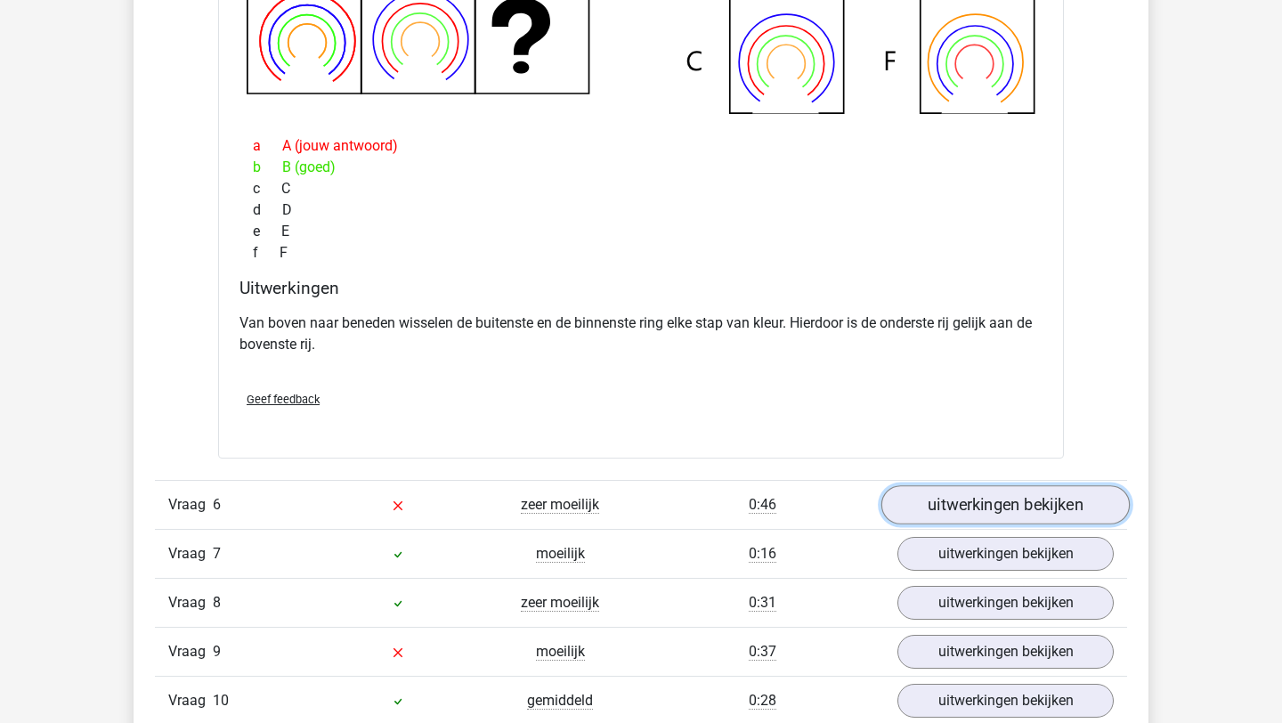
click at [968, 516] on link "uitwerkingen bekijken" at bounding box center [1005, 504] width 248 height 39
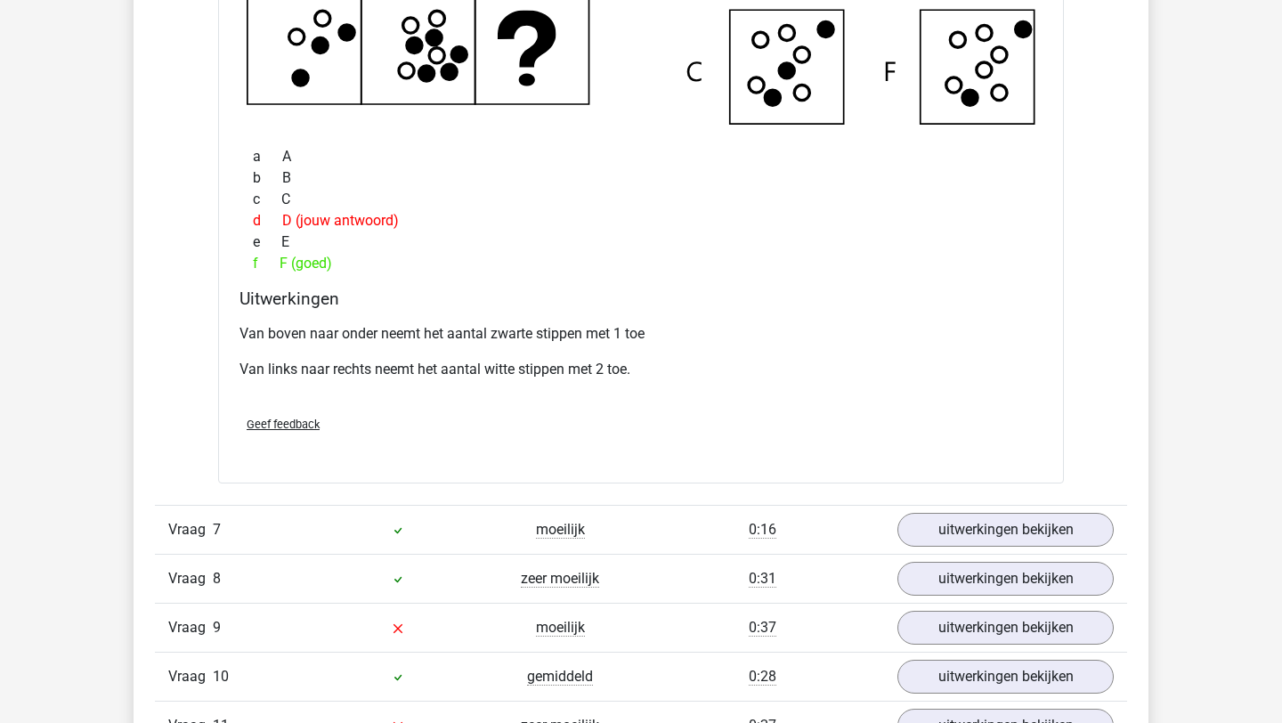
scroll to position [6729, 0]
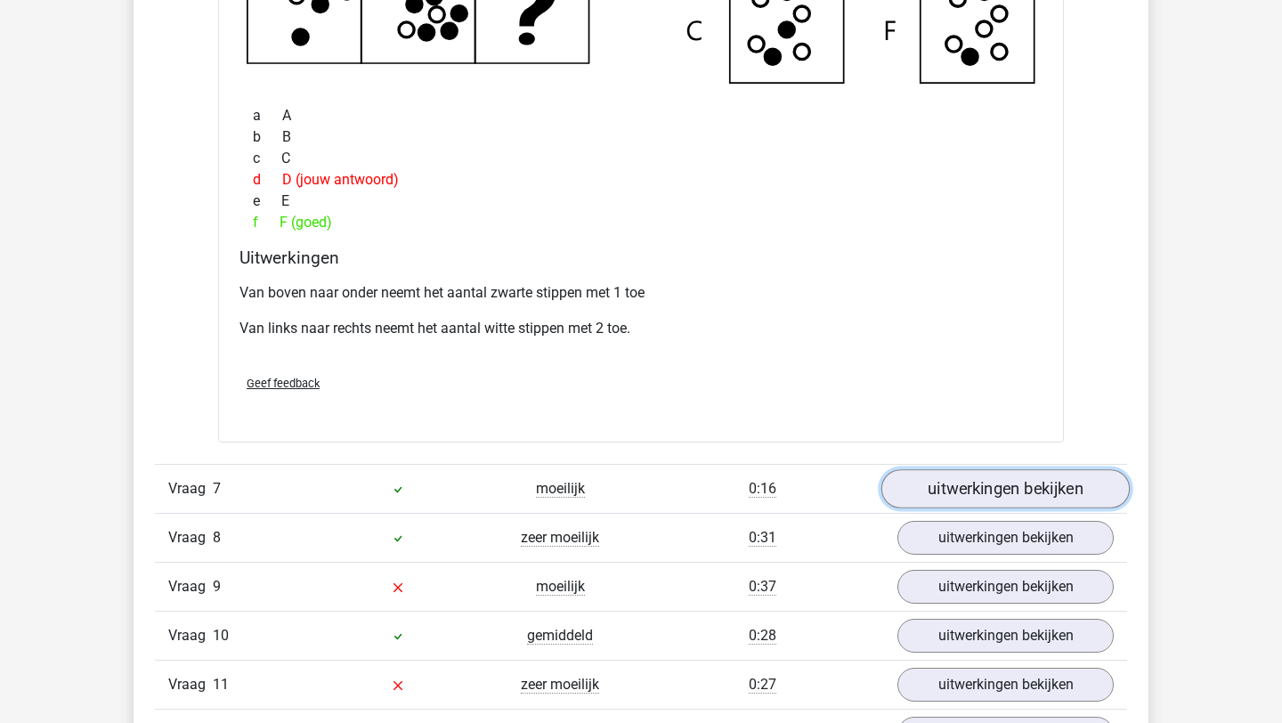
click at [948, 473] on link "uitwerkingen bekijken" at bounding box center [1005, 489] width 248 height 39
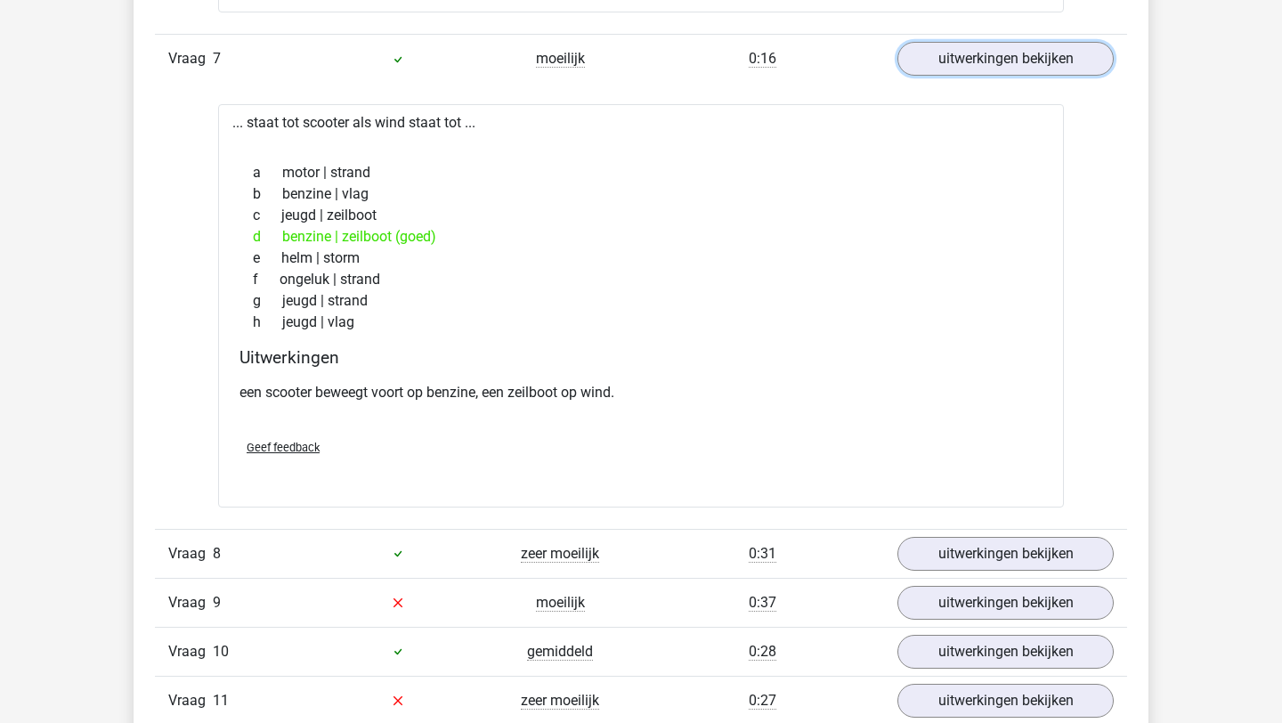
scroll to position [7391, 0]
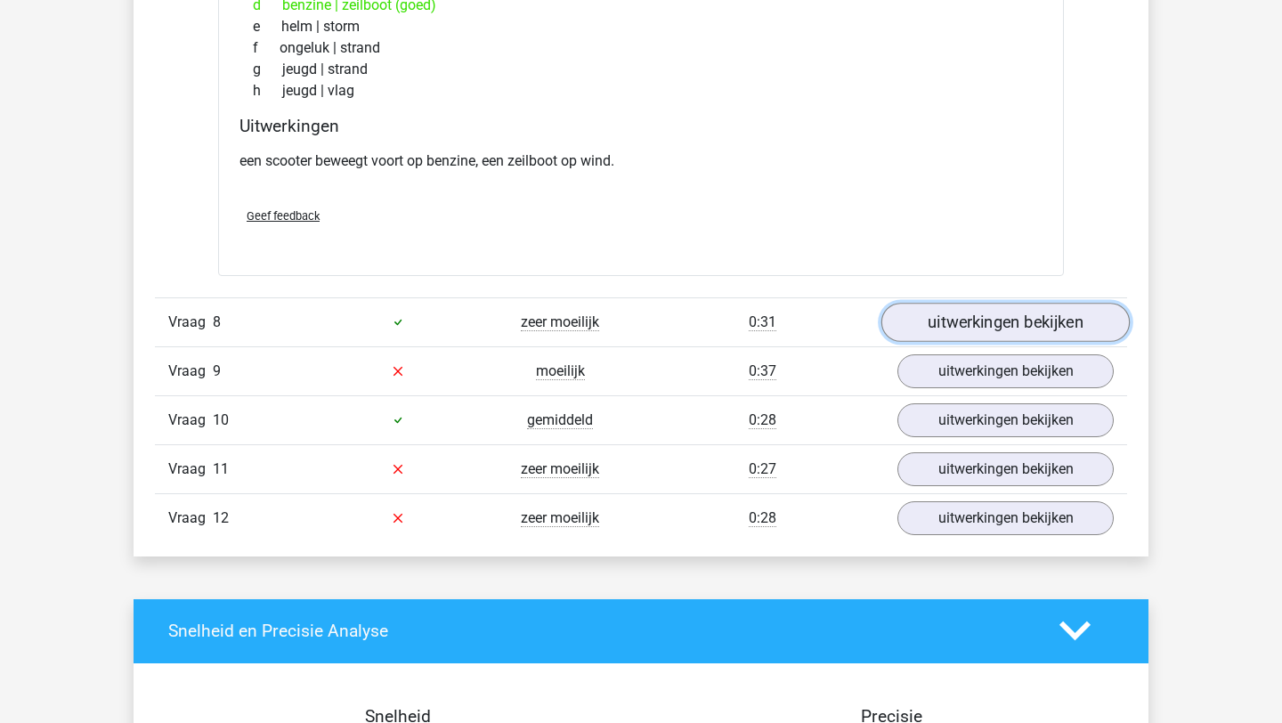
click at [967, 332] on link "uitwerkingen bekijken" at bounding box center [1005, 322] width 248 height 39
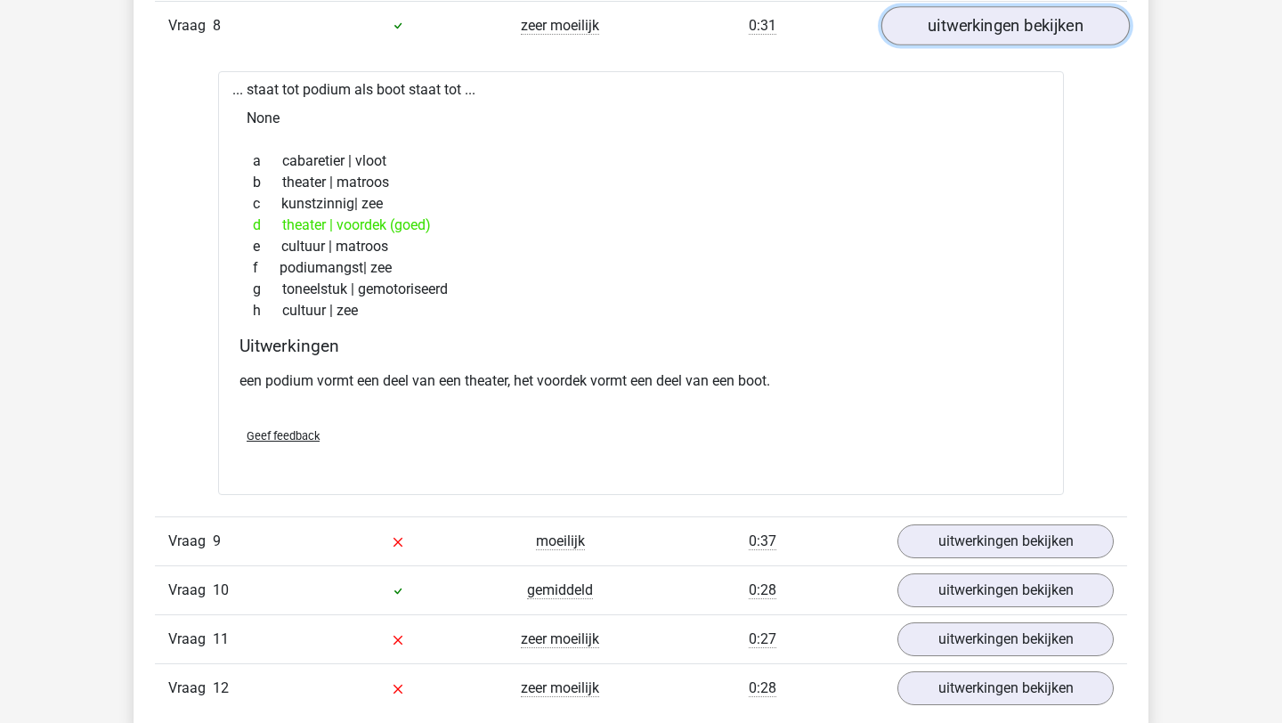
scroll to position [7835, 0]
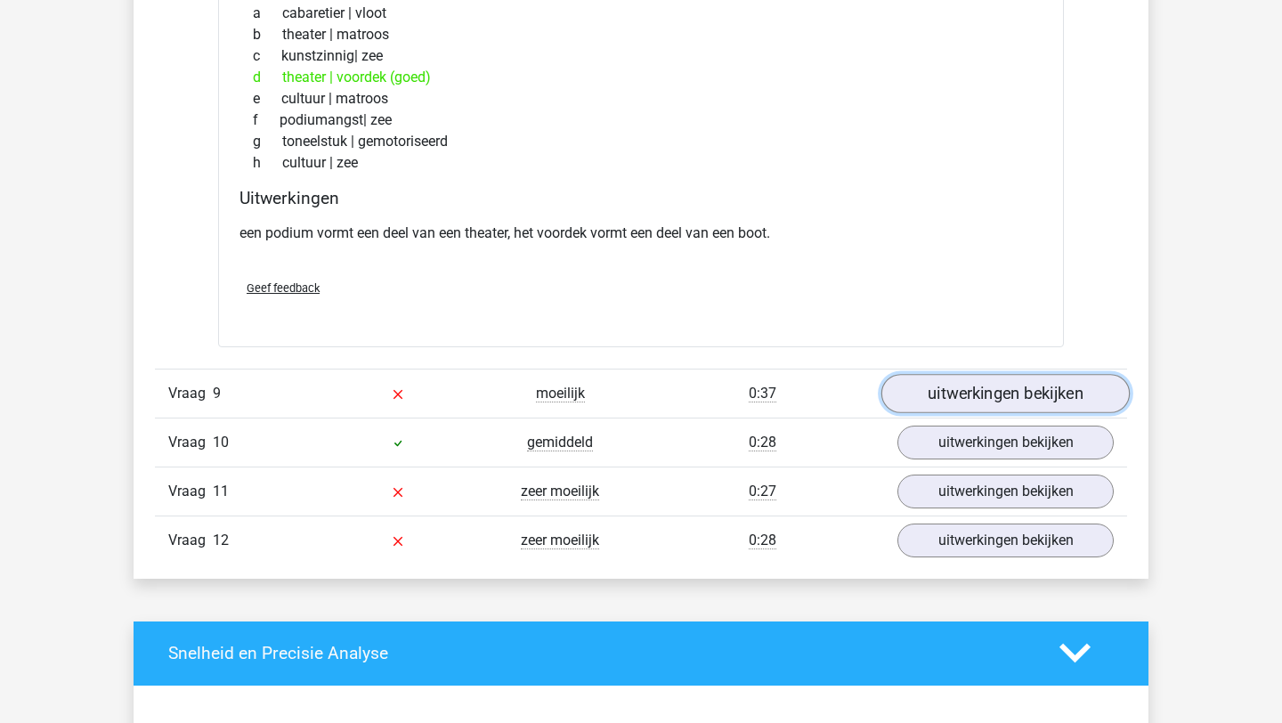
click at [966, 402] on link "uitwerkingen bekijken" at bounding box center [1005, 393] width 248 height 39
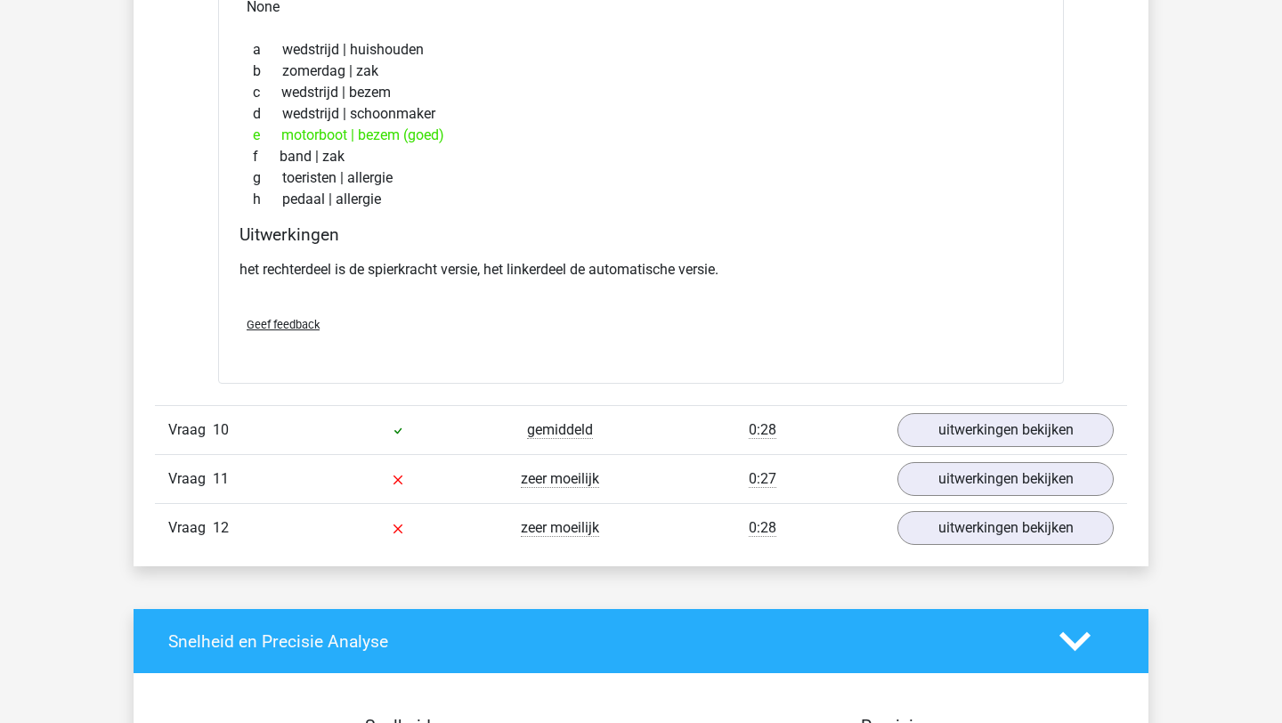
scroll to position [8397, 0]
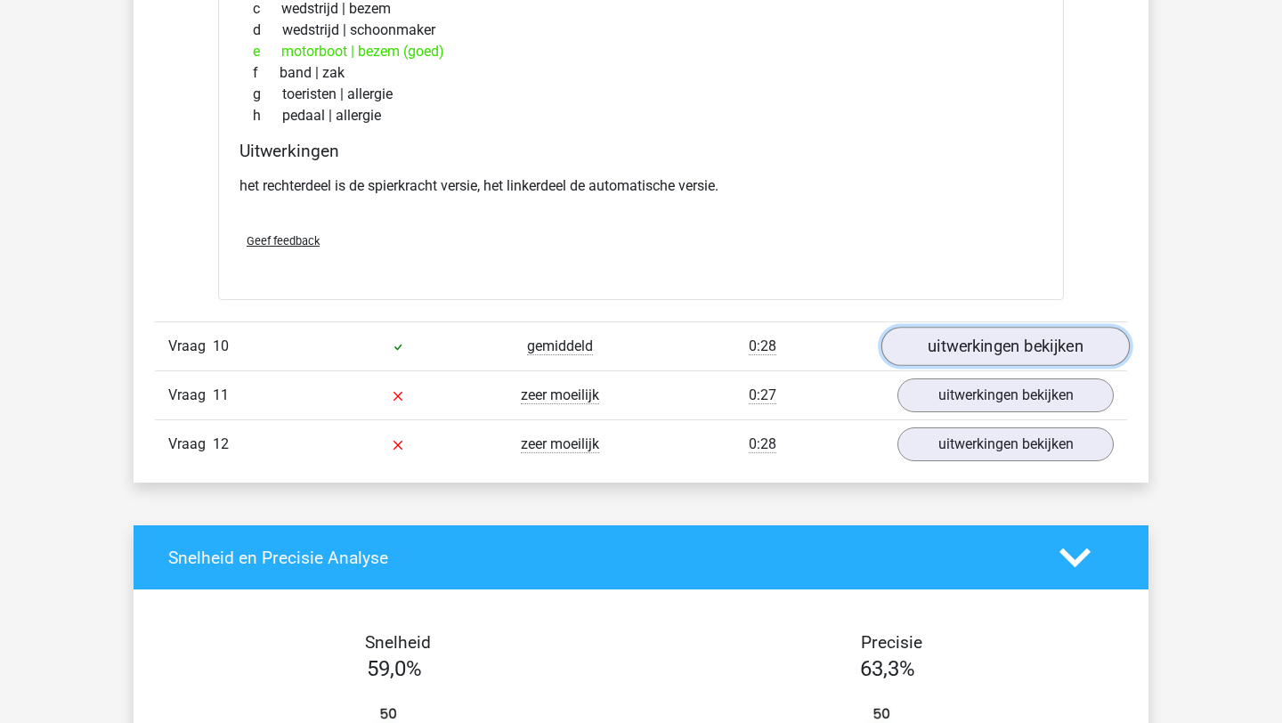
click at [935, 352] on link "uitwerkingen bekijken" at bounding box center [1005, 346] width 248 height 39
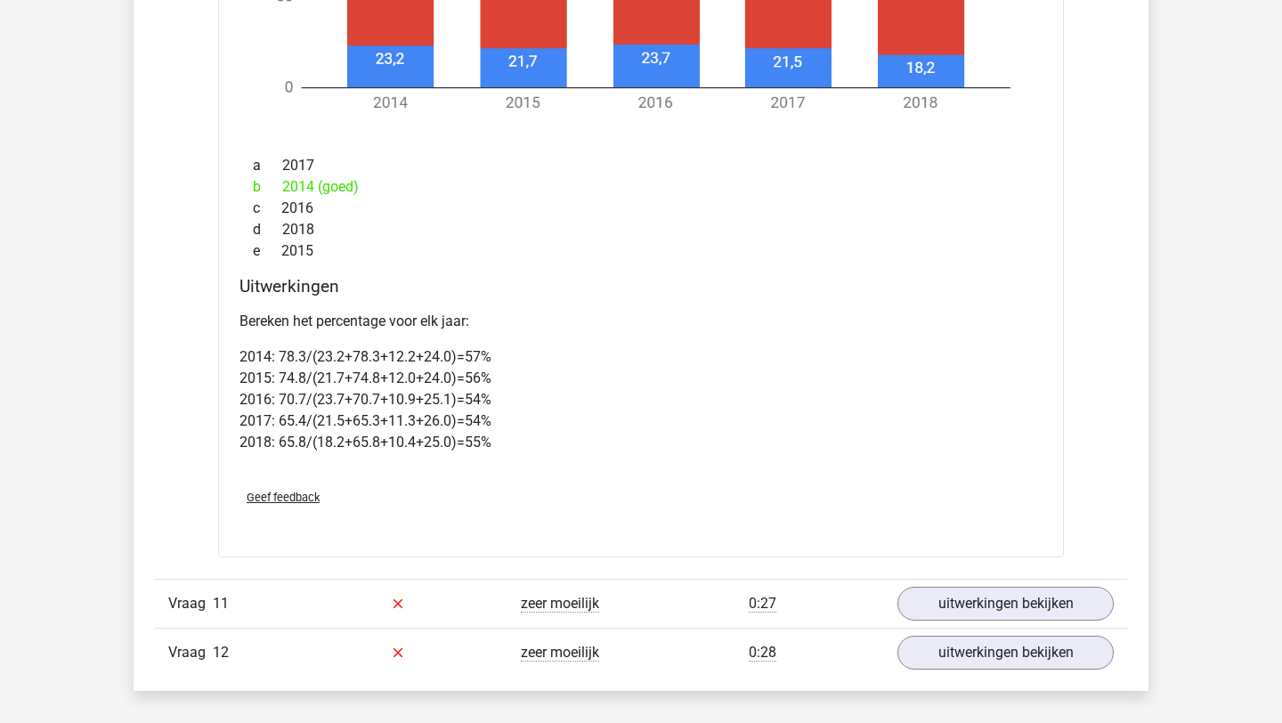
scroll to position [9609, 0]
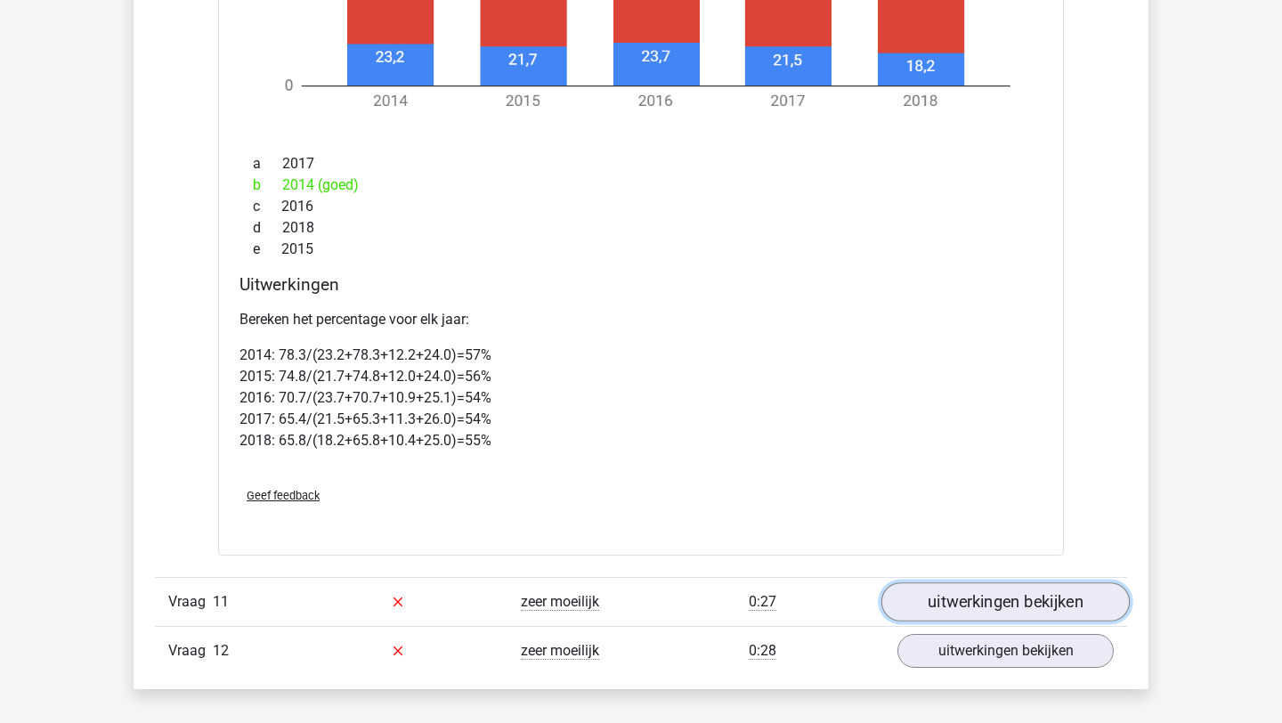
click at [967, 587] on link "uitwerkingen bekijken" at bounding box center [1005, 601] width 248 height 39
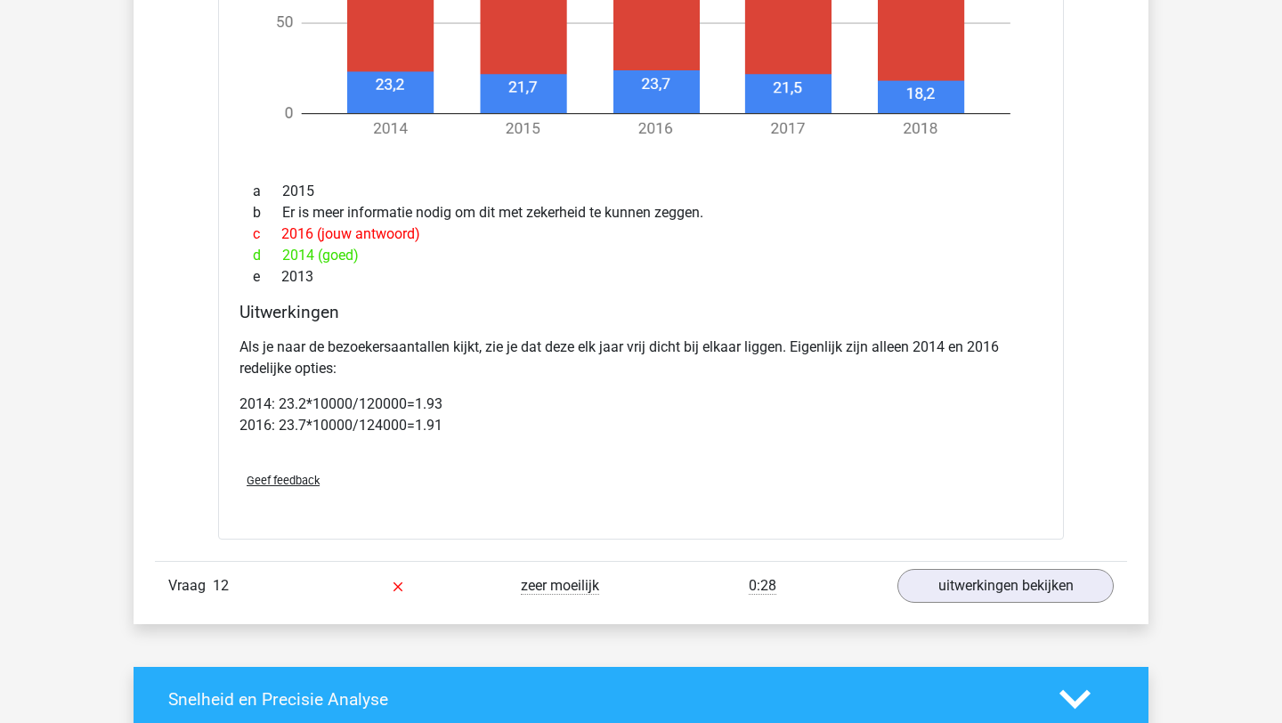
scroll to position [11069, 0]
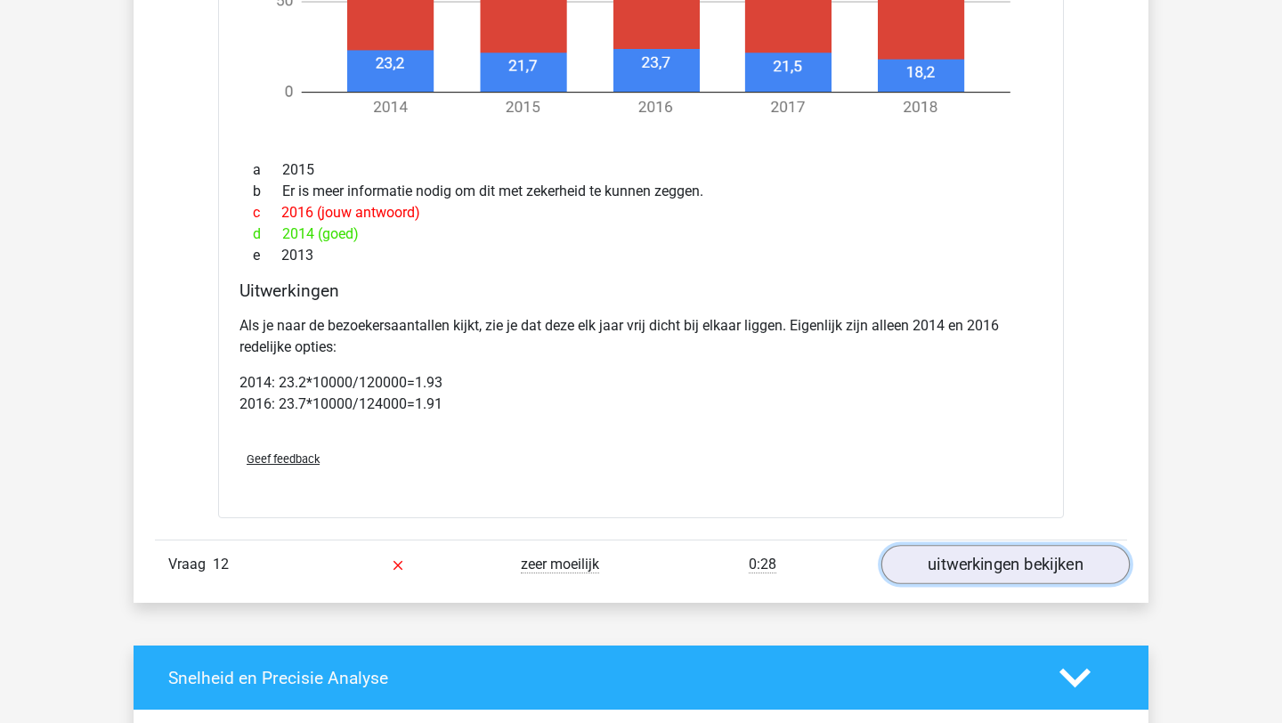
click at [983, 567] on link "uitwerkingen bekijken" at bounding box center [1005, 564] width 248 height 39
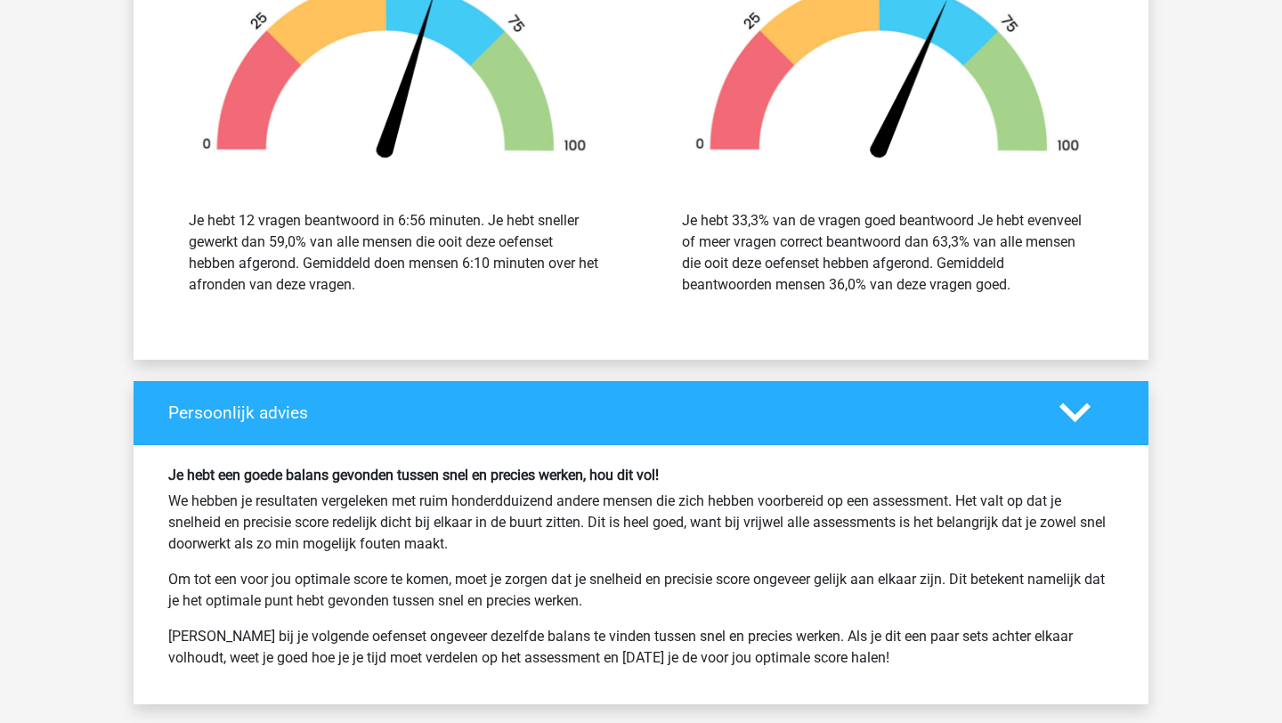
scroll to position [13442, 0]
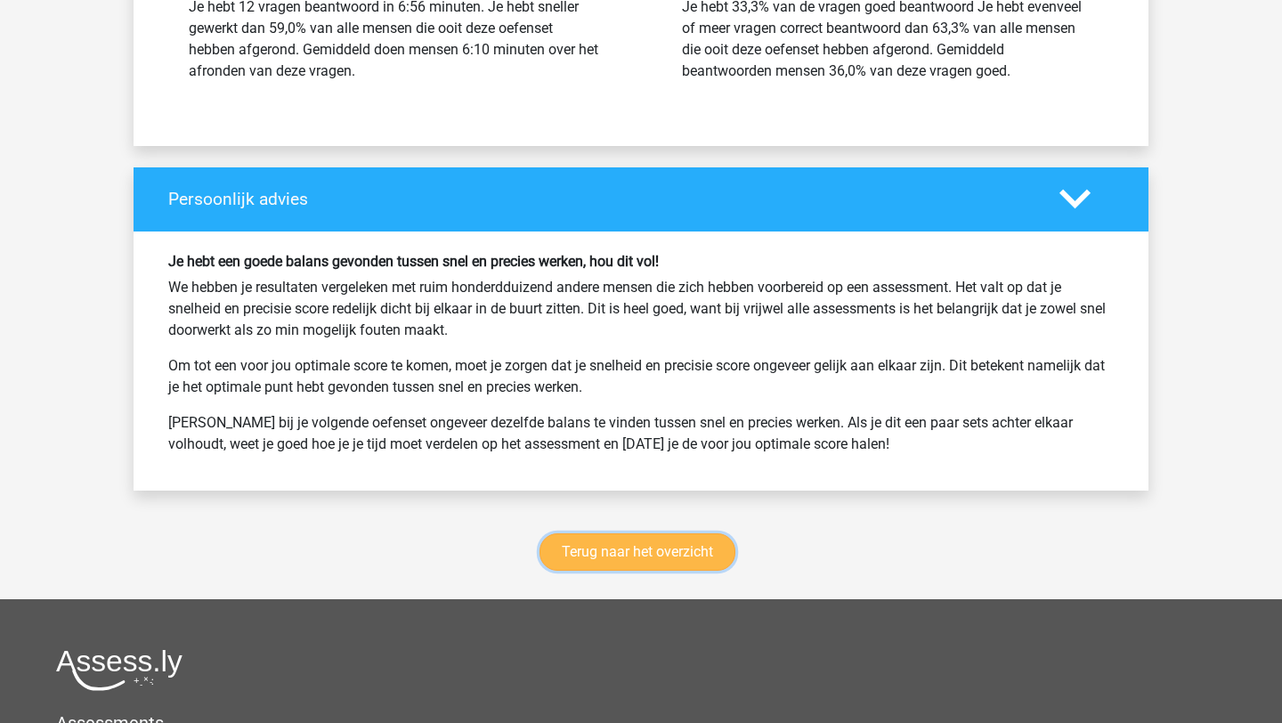
click at [630, 553] on link "Terug naar het overzicht" at bounding box center [637, 551] width 196 height 37
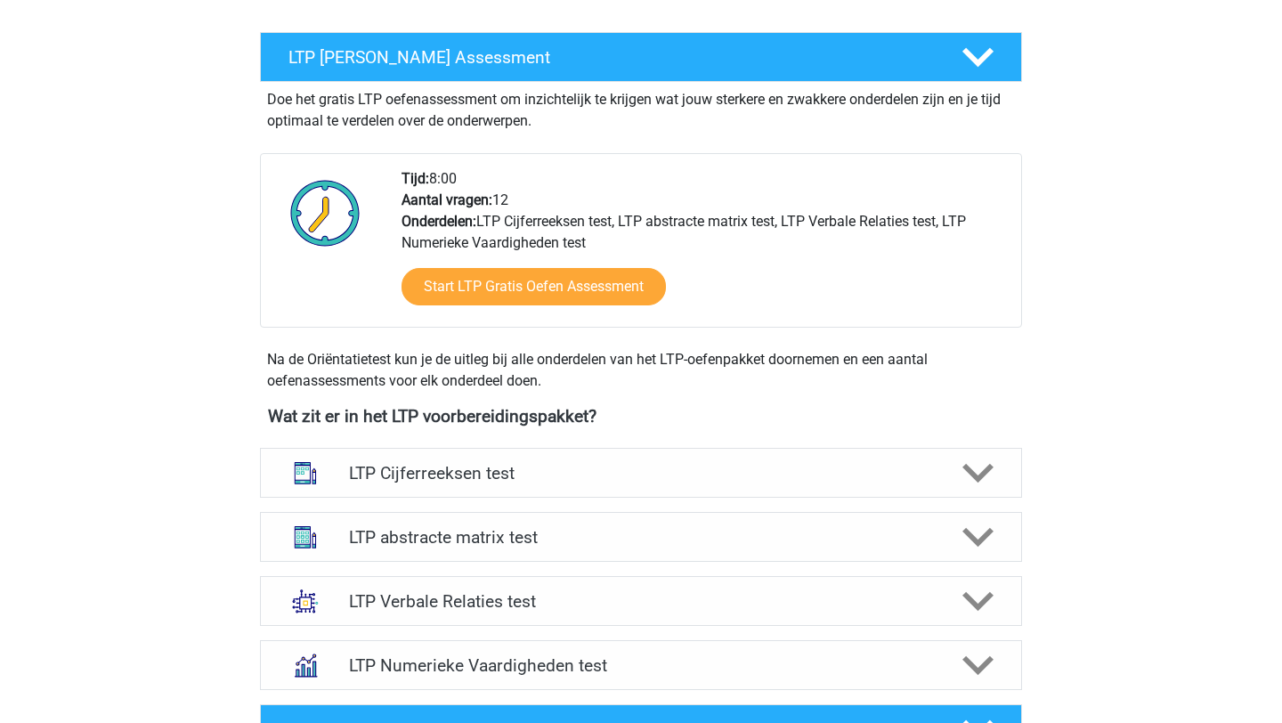
scroll to position [576, 0]
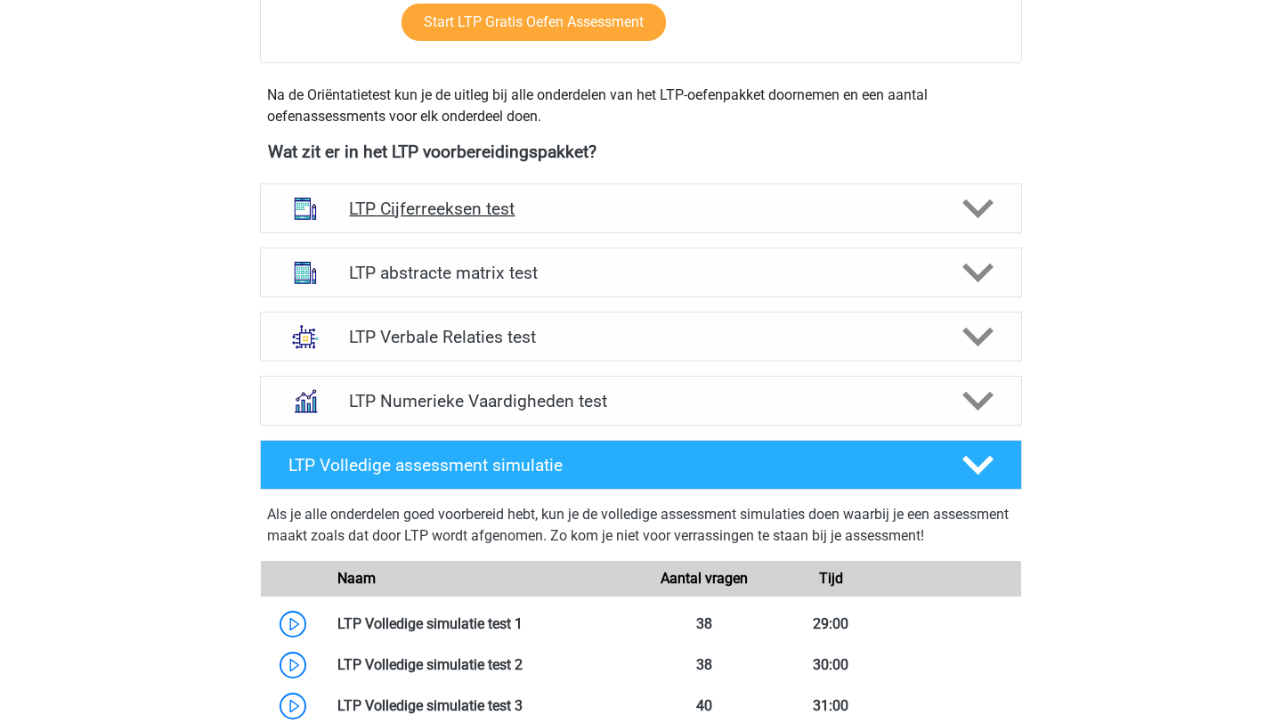
click at [668, 206] on h4 "LTP Cijferreeksen test" at bounding box center [640, 208] width 583 height 20
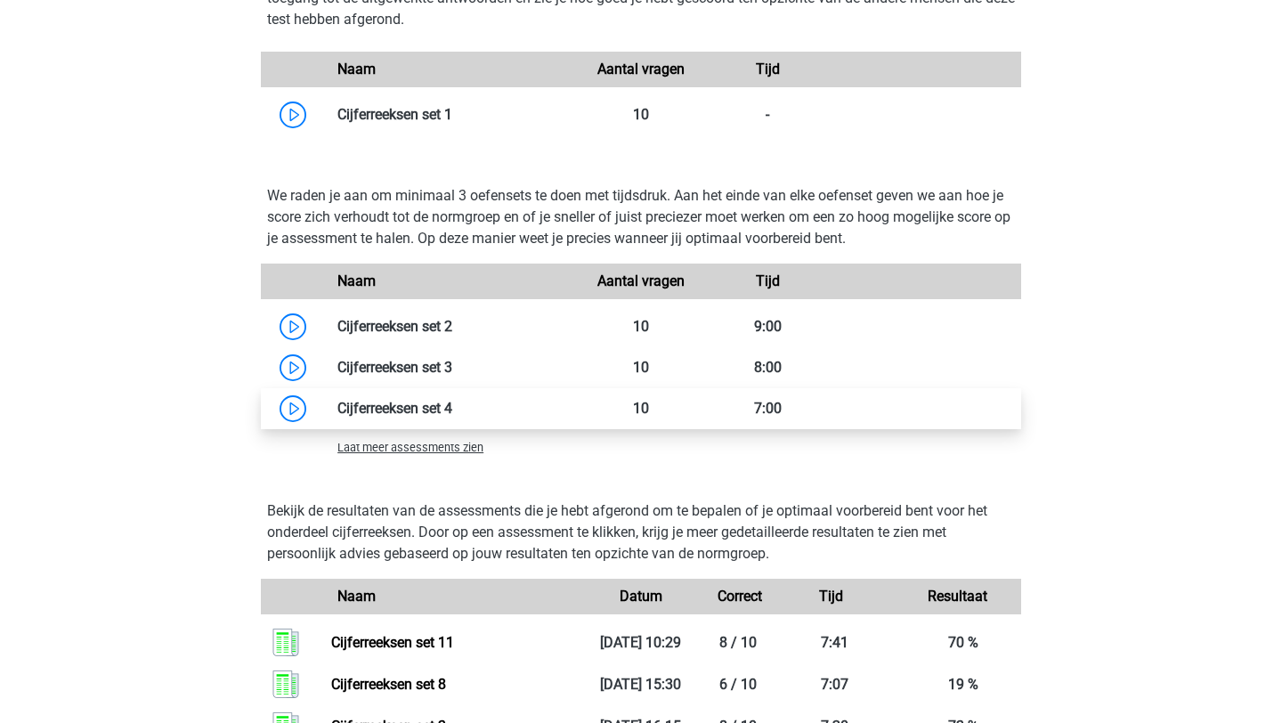
scroll to position [1190, 0]
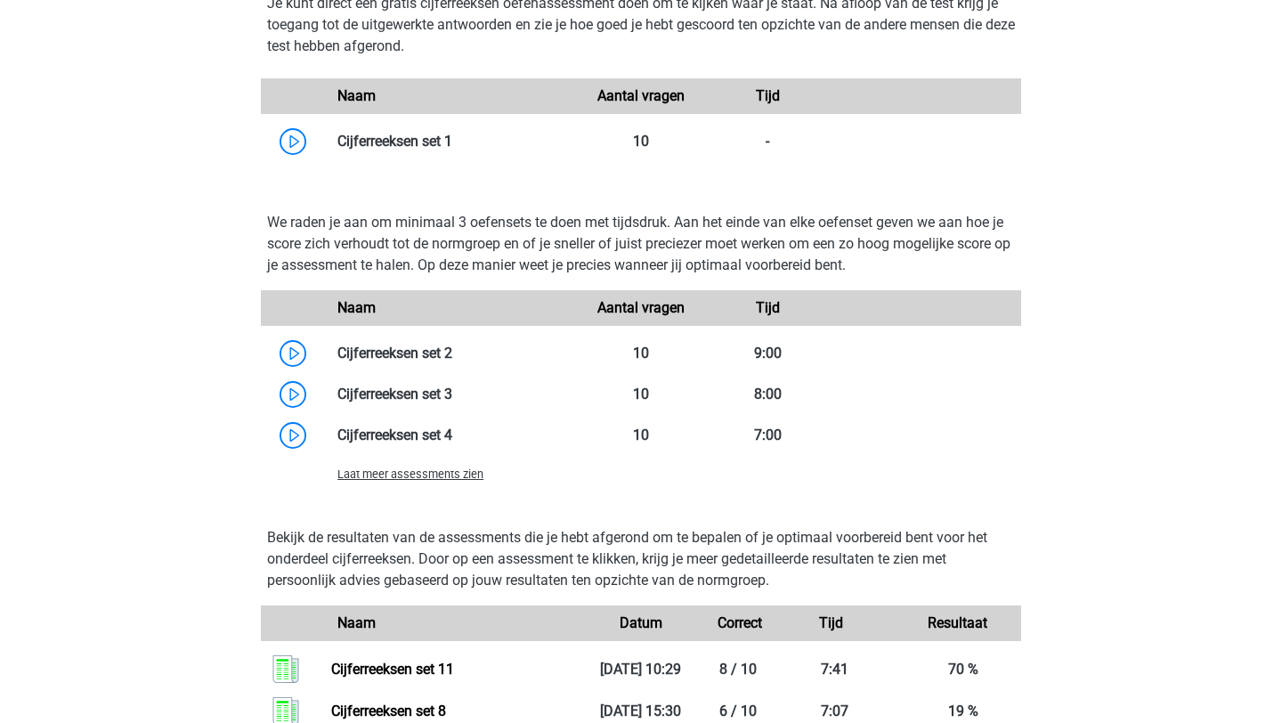
click at [425, 481] on span "Laat meer assessments zien" at bounding box center [410, 473] width 146 height 13
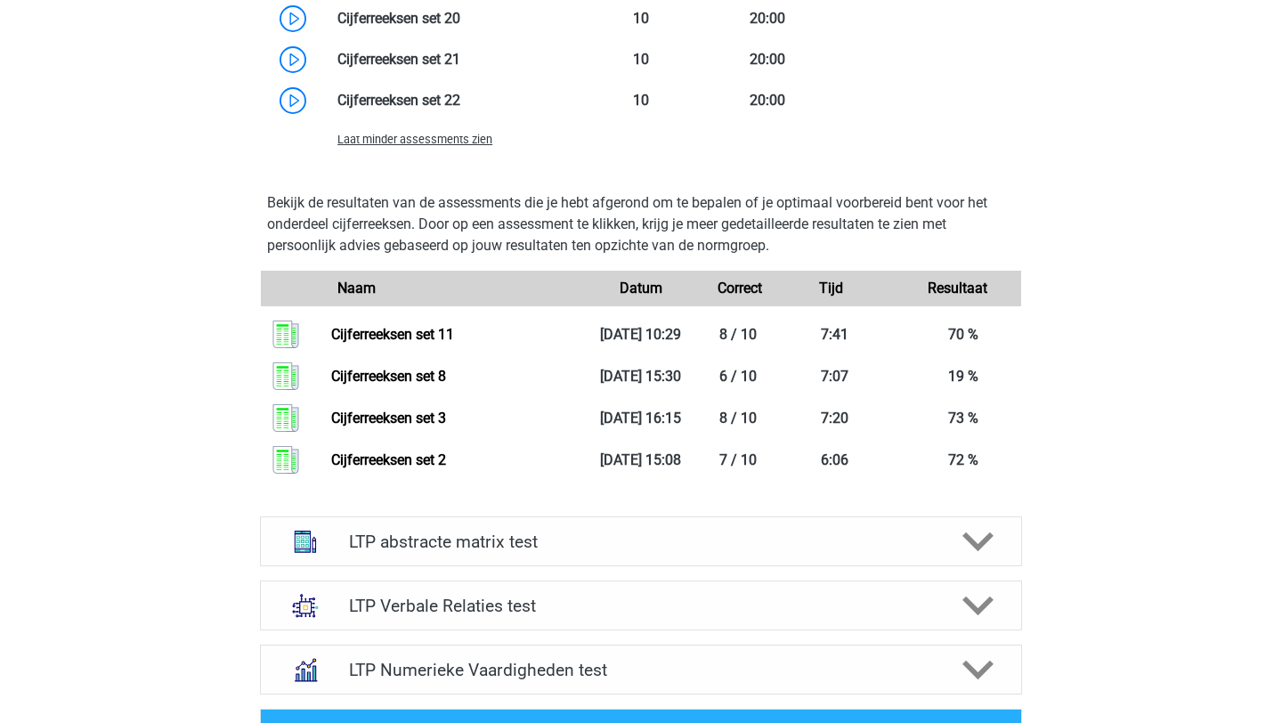
scroll to position [2320, 0]
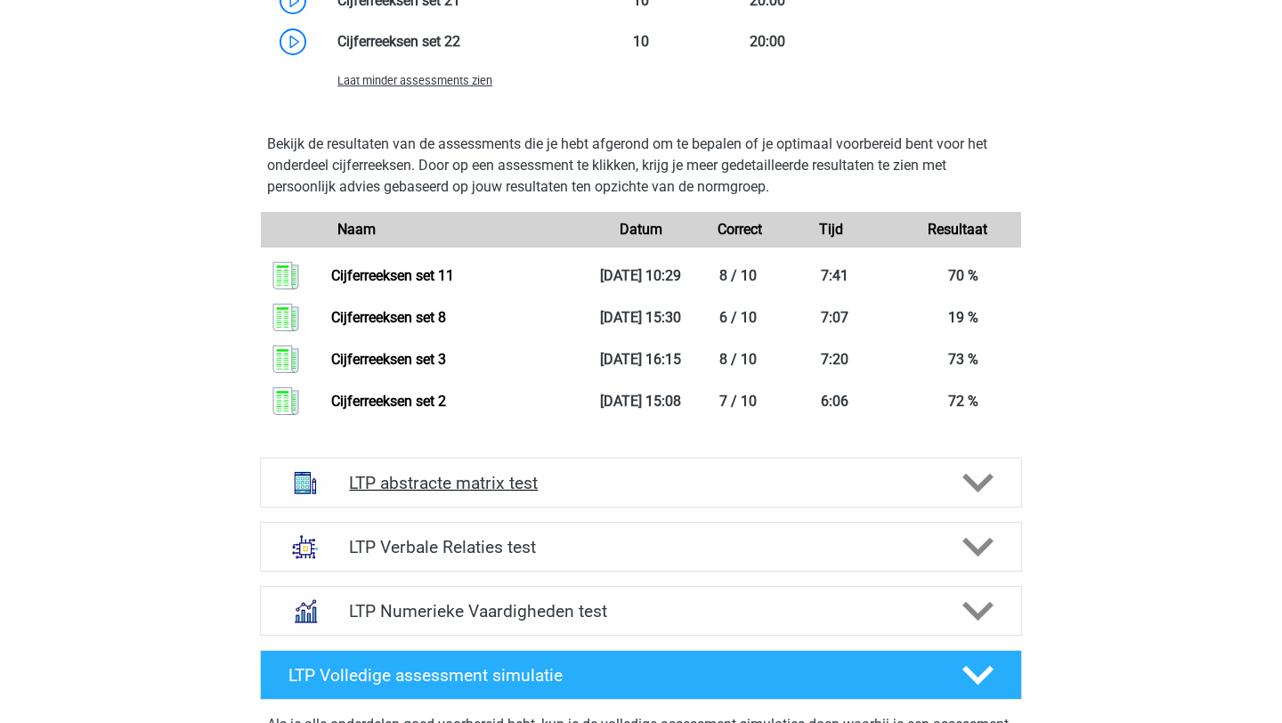
click at [697, 480] on h4 "LTP abstracte matrix test" at bounding box center [640, 483] width 583 height 20
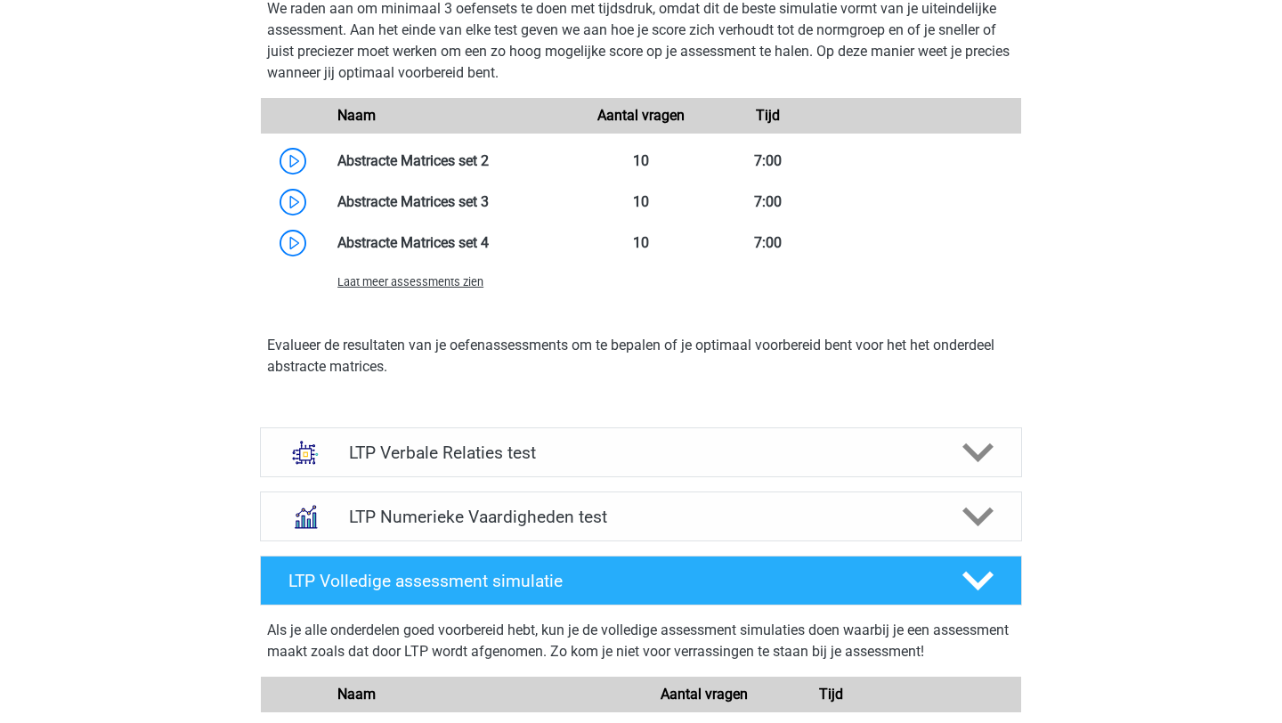
scroll to position [3434, 0]
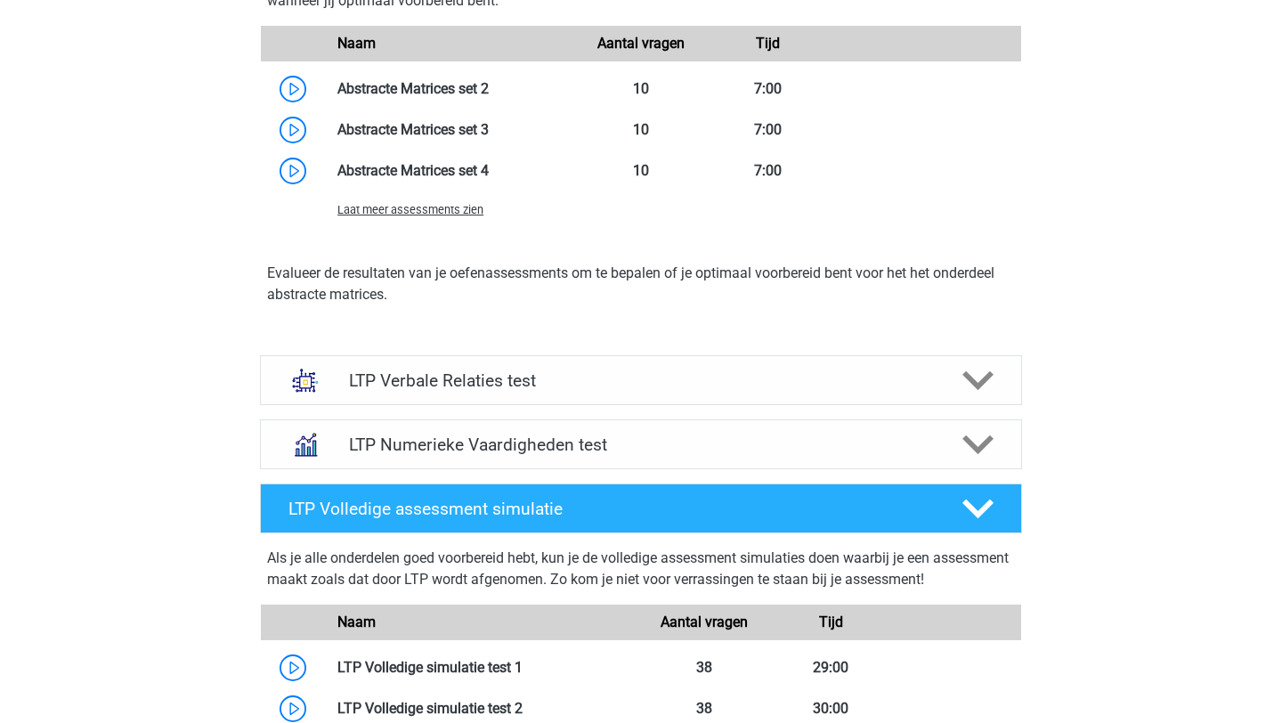
click at [449, 213] on span "Laat meer assessments zien" at bounding box center [410, 209] width 146 height 13
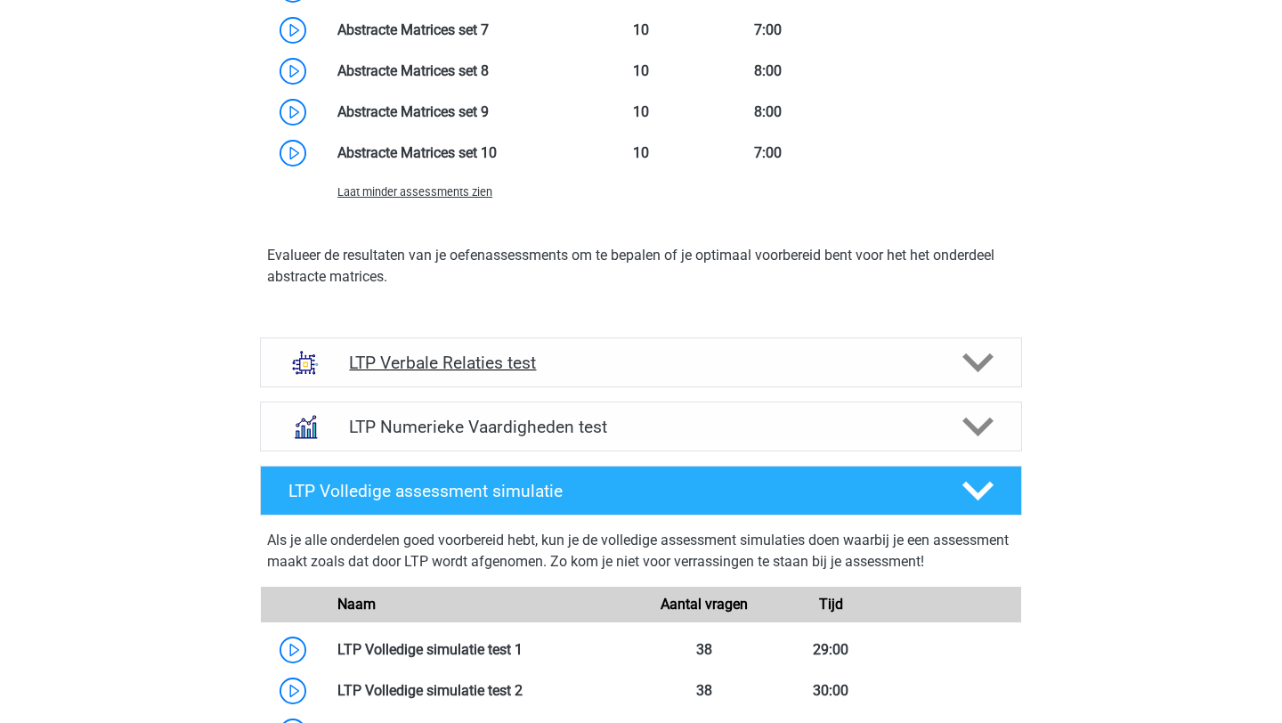
scroll to position [3713, 0]
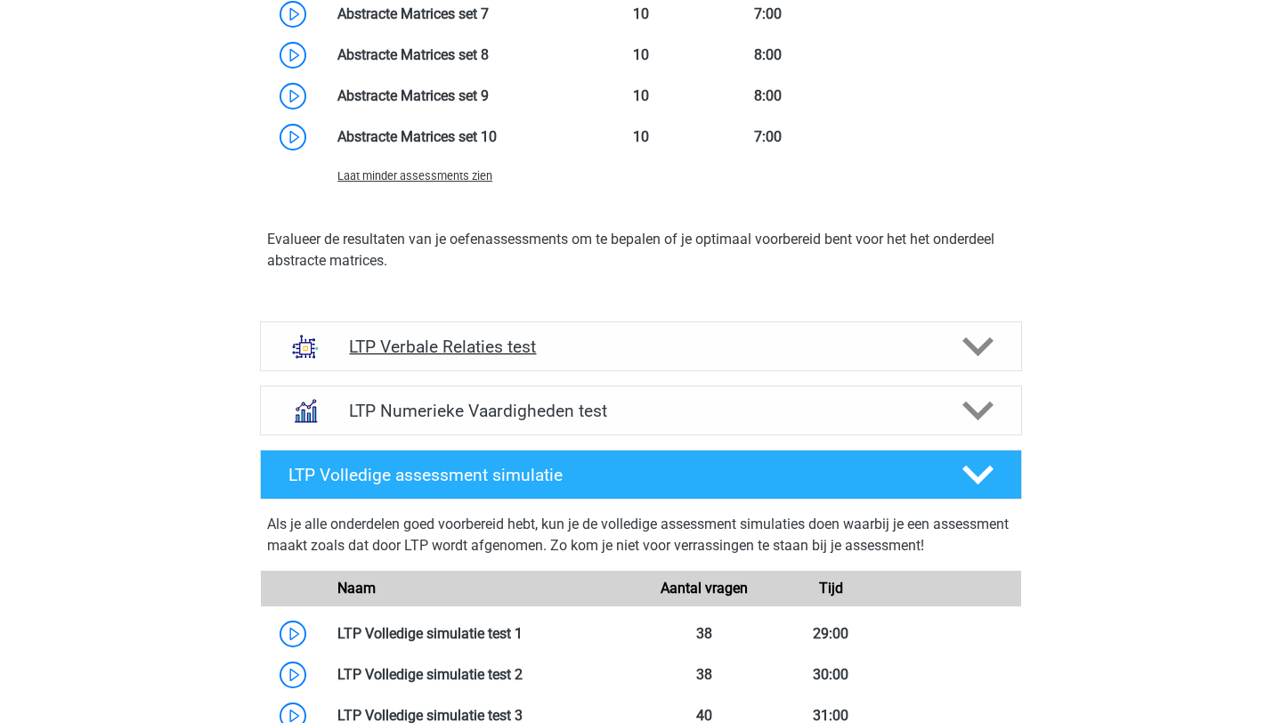
click at [750, 333] on div "LTP Verbale Relaties test" at bounding box center [641, 346] width 762 height 50
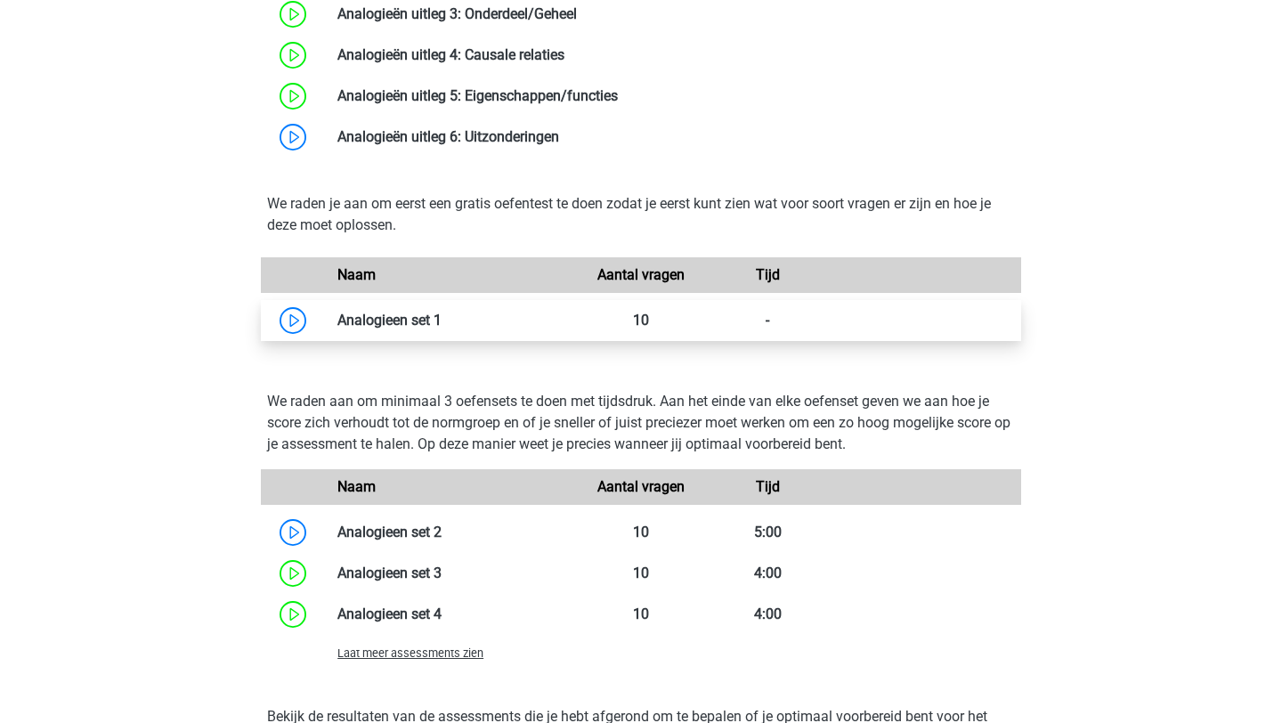
scroll to position [4628, 0]
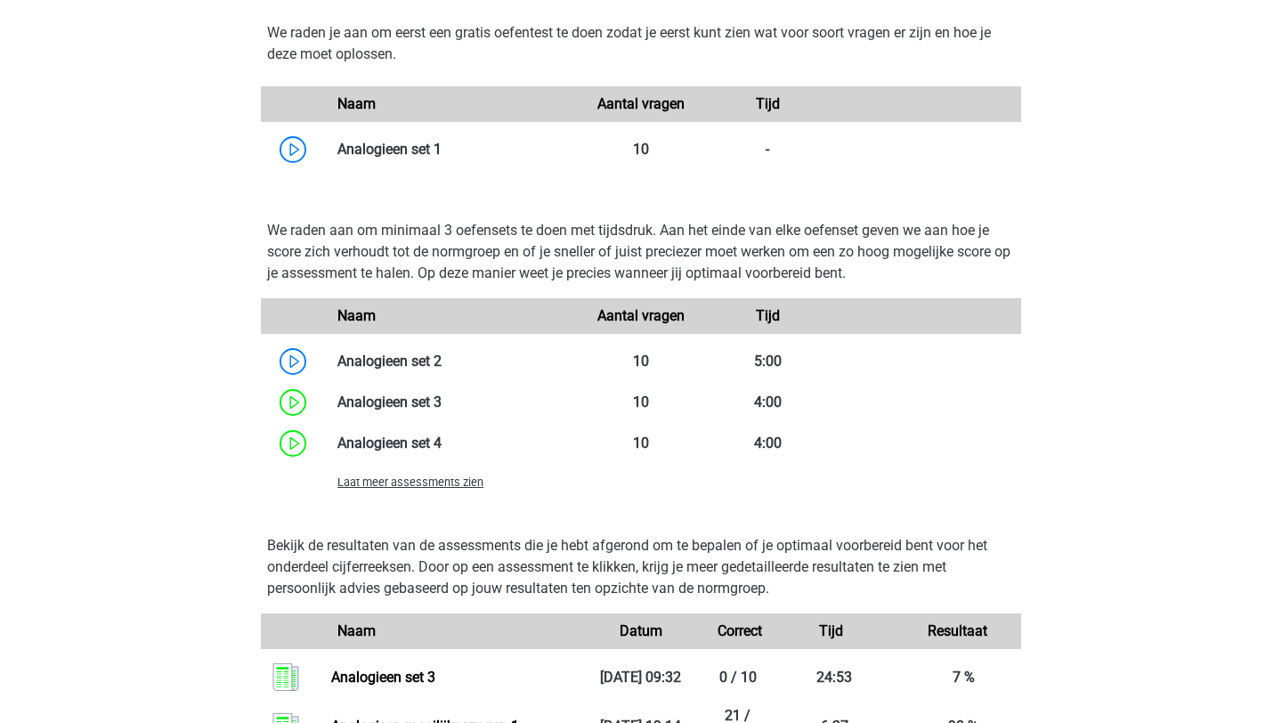
click at [423, 477] on span "Laat meer assessments zien" at bounding box center [410, 481] width 146 height 13
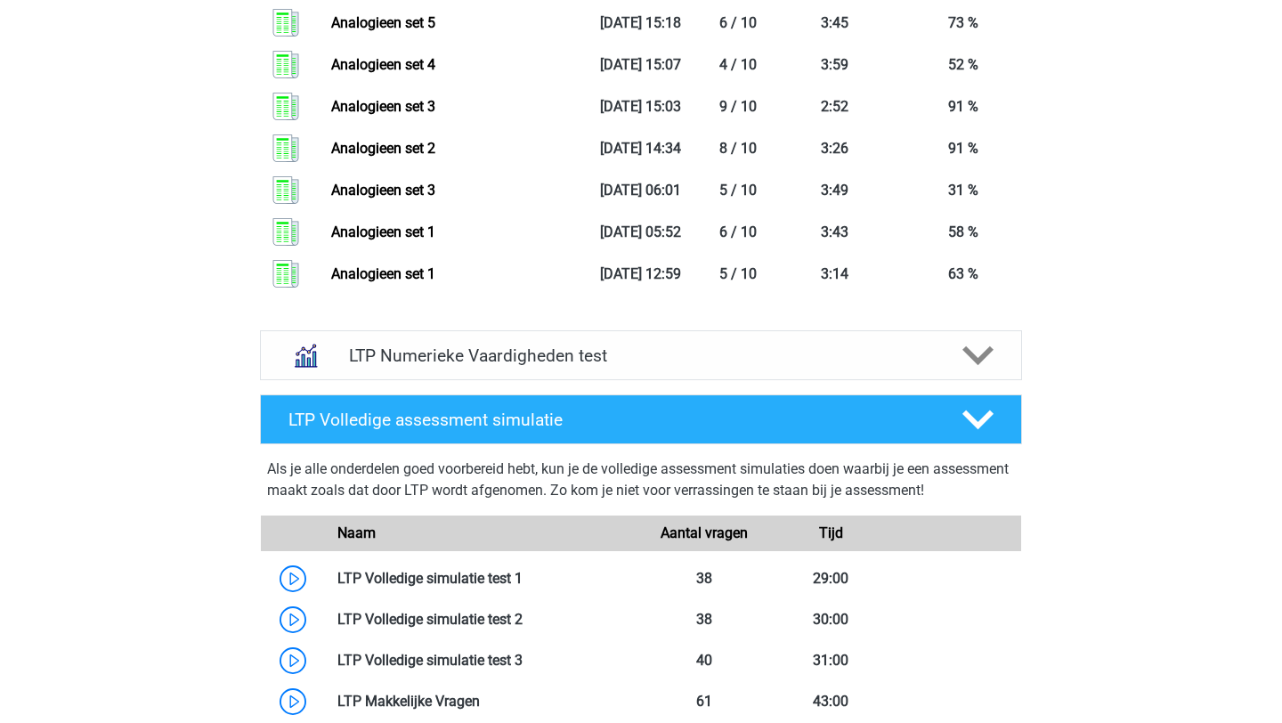
scroll to position [6170, 0]
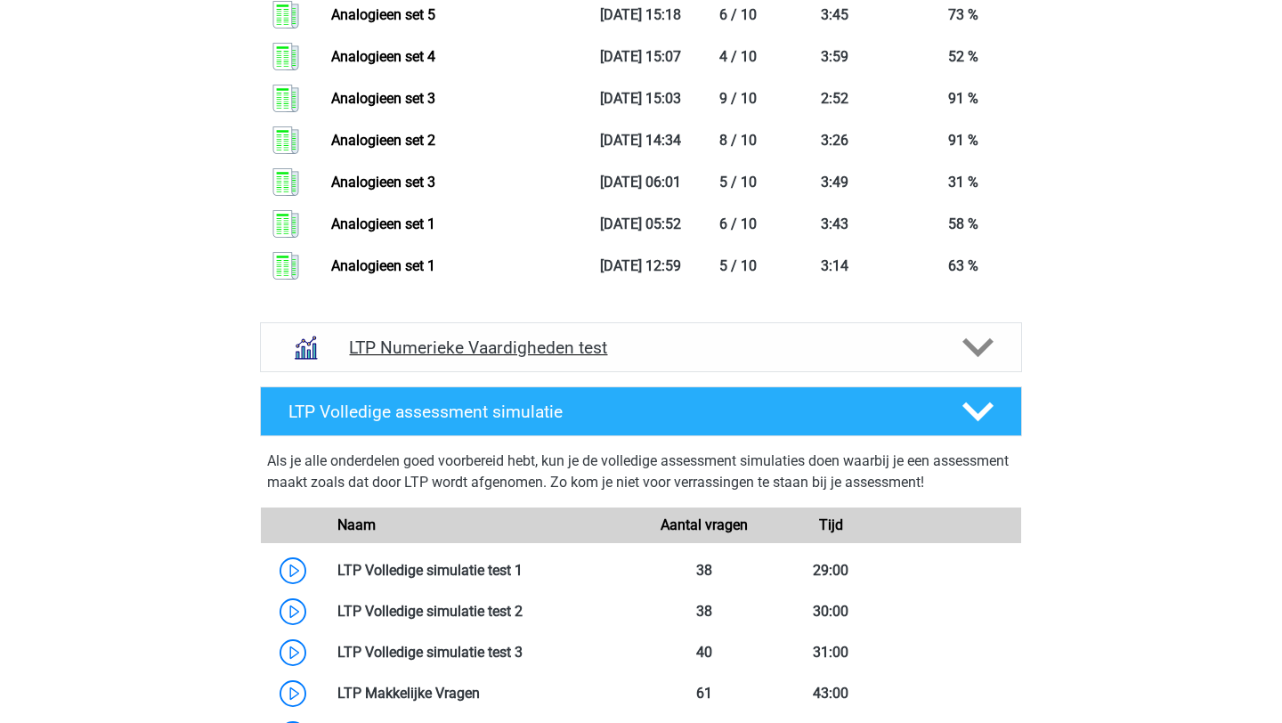
click at [703, 332] on div "LTP Numerieke Vaardigheden test" at bounding box center [641, 347] width 762 height 50
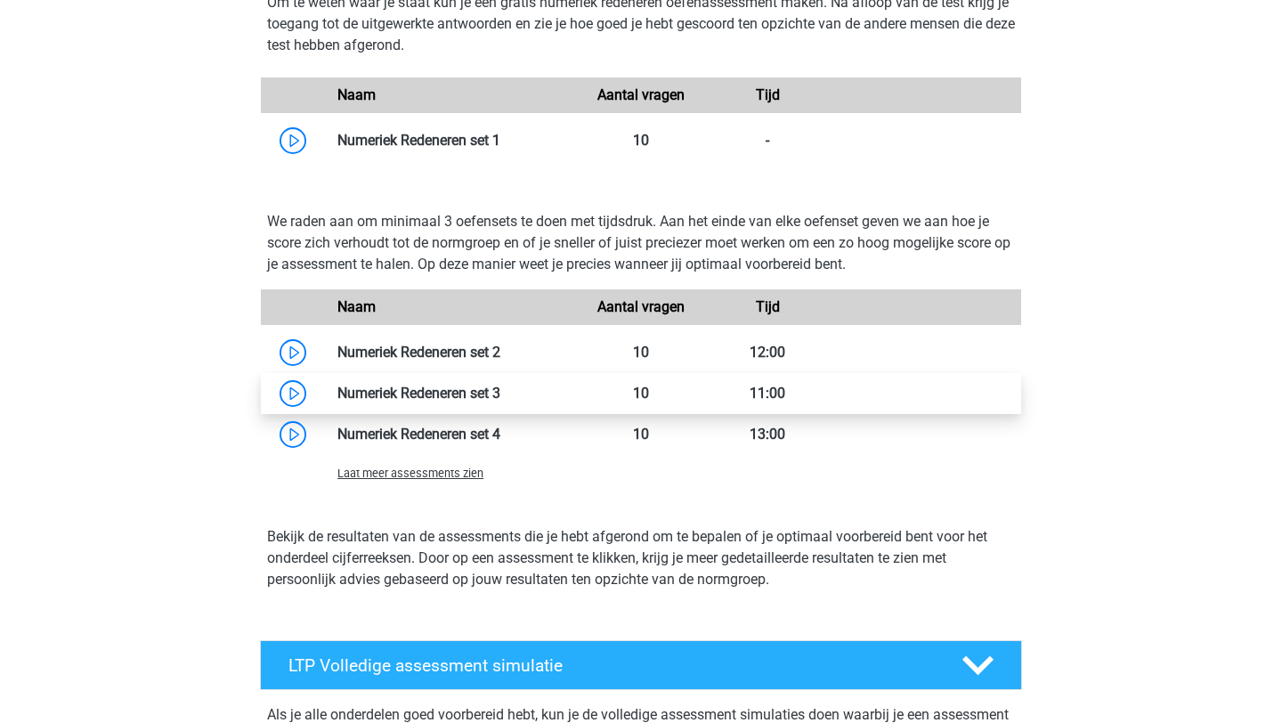
scroll to position [6672, 0]
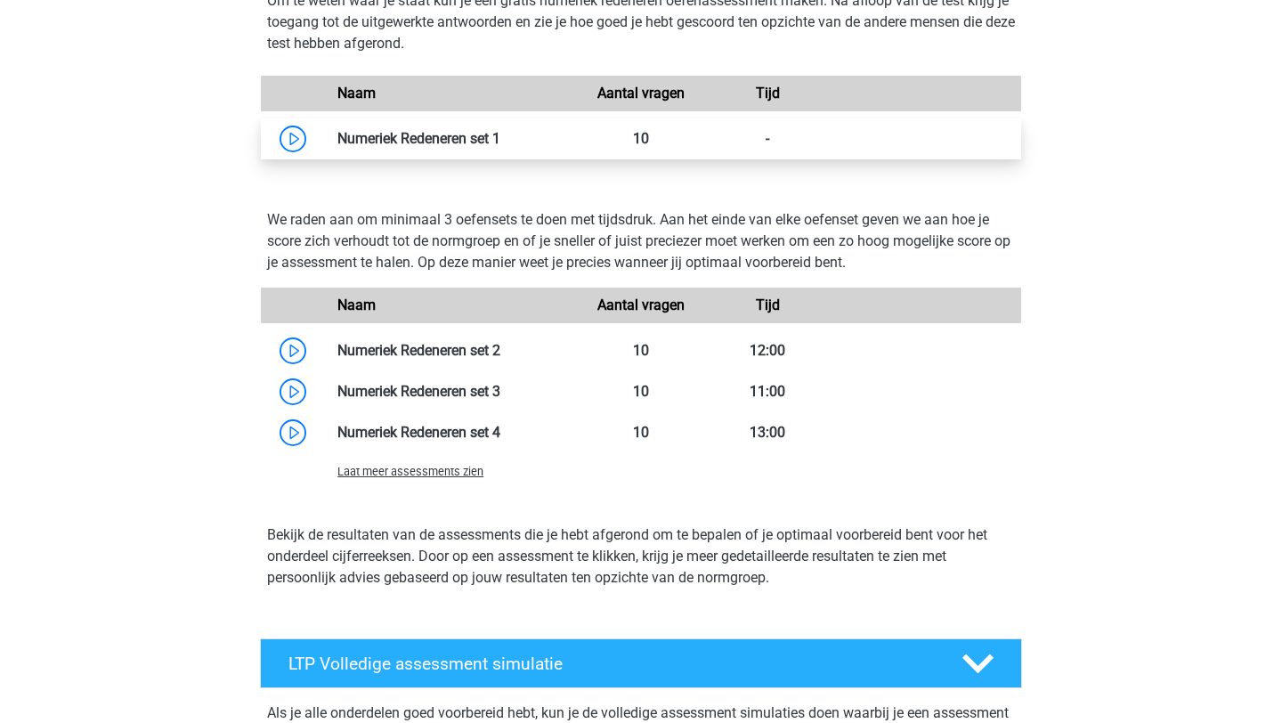
click at [500, 139] on link at bounding box center [500, 138] width 0 height 17
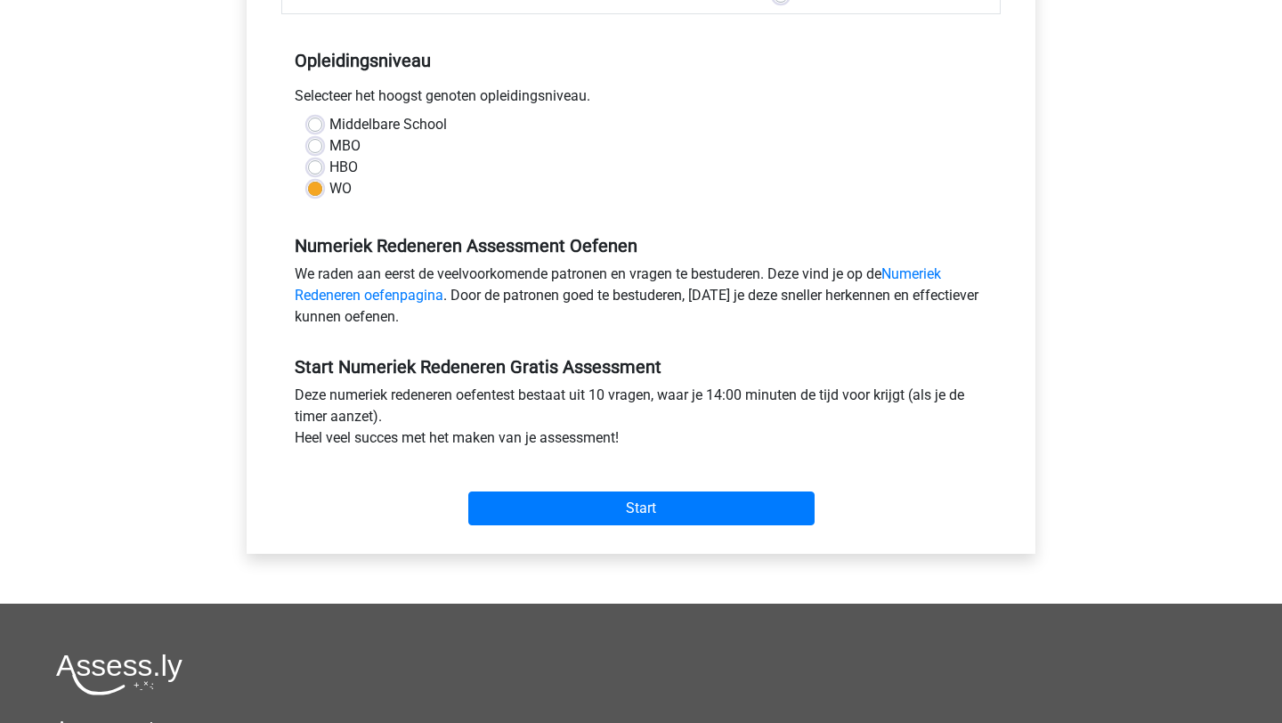
scroll to position [371, 0]
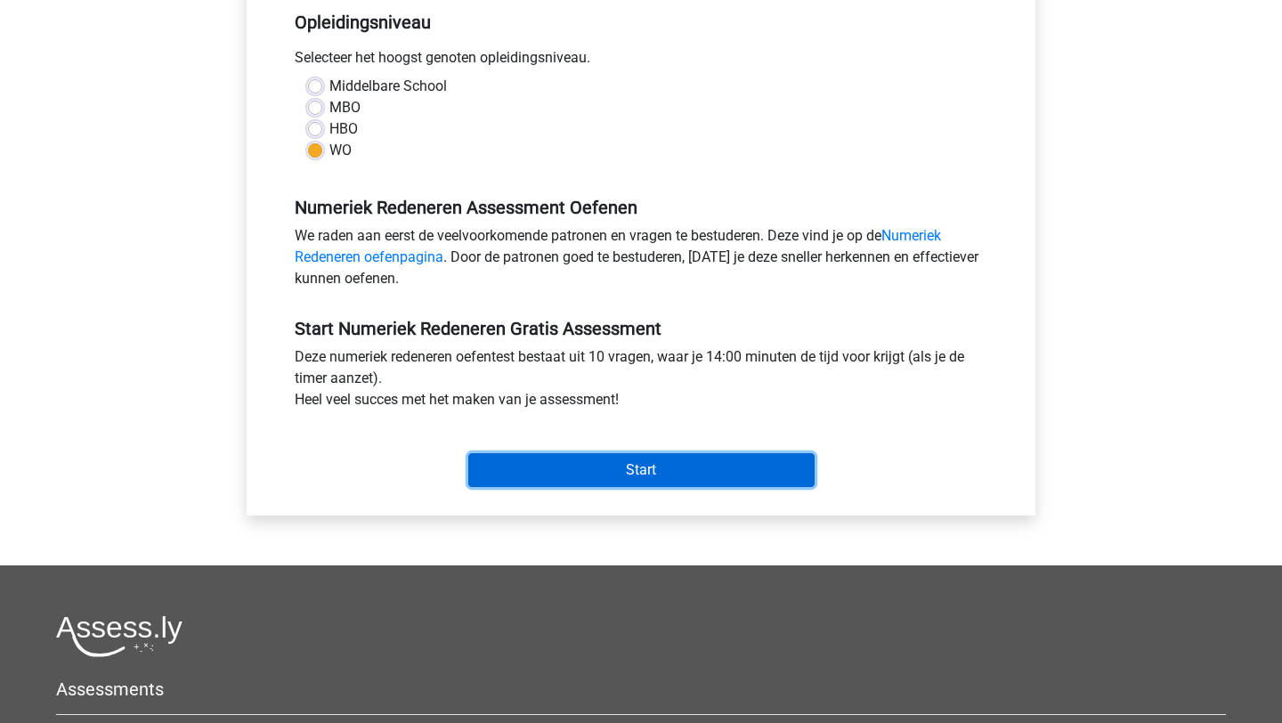
click at [590, 479] on input "Start" at bounding box center [641, 470] width 346 height 34
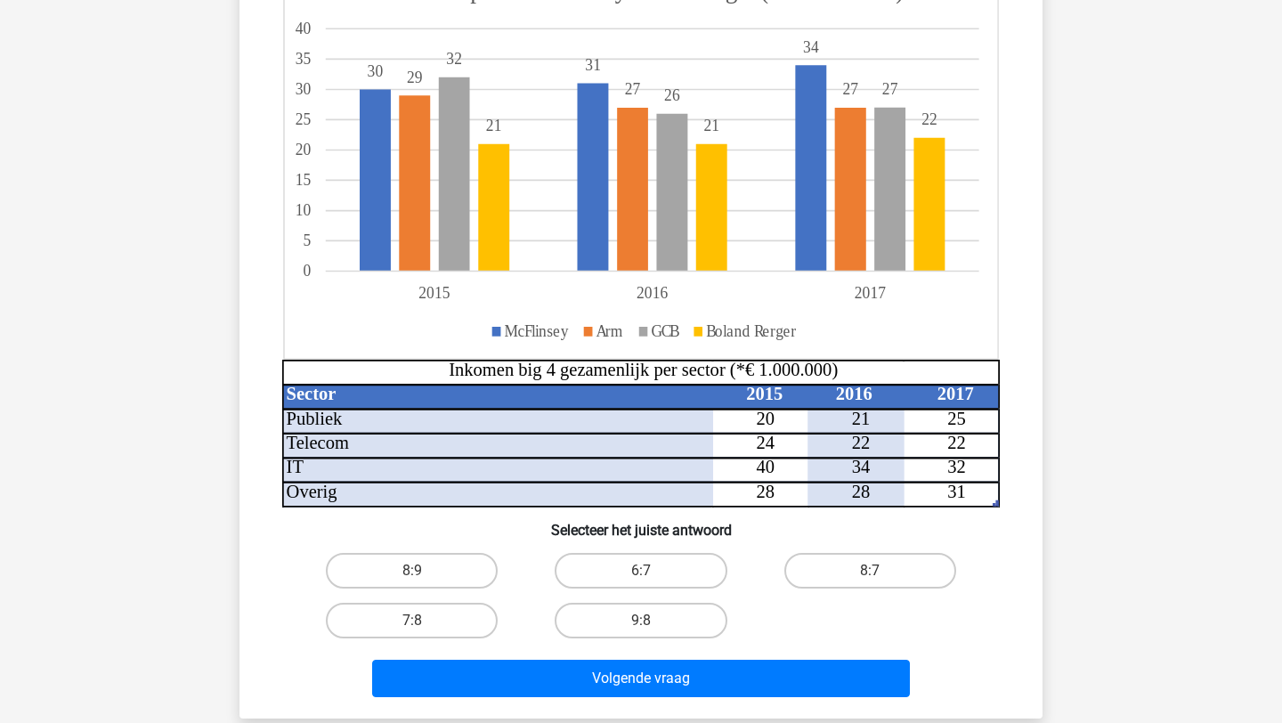
scroll to position [241, 0]
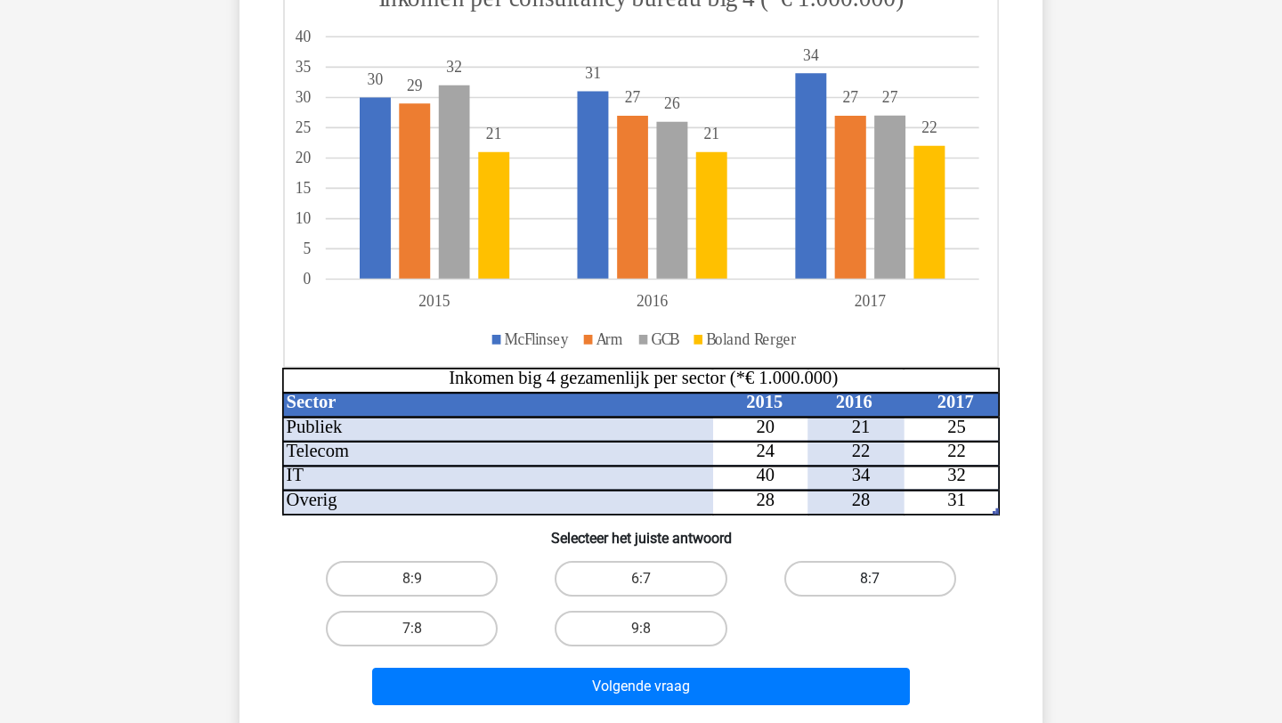
click at [840, 576] on label "8:7" at bounding box center [870, 579] width 172 height 36
click at [870, 579] on input "8:7" at bounding box center [876, 585] width 12 height 12
radio input "true"
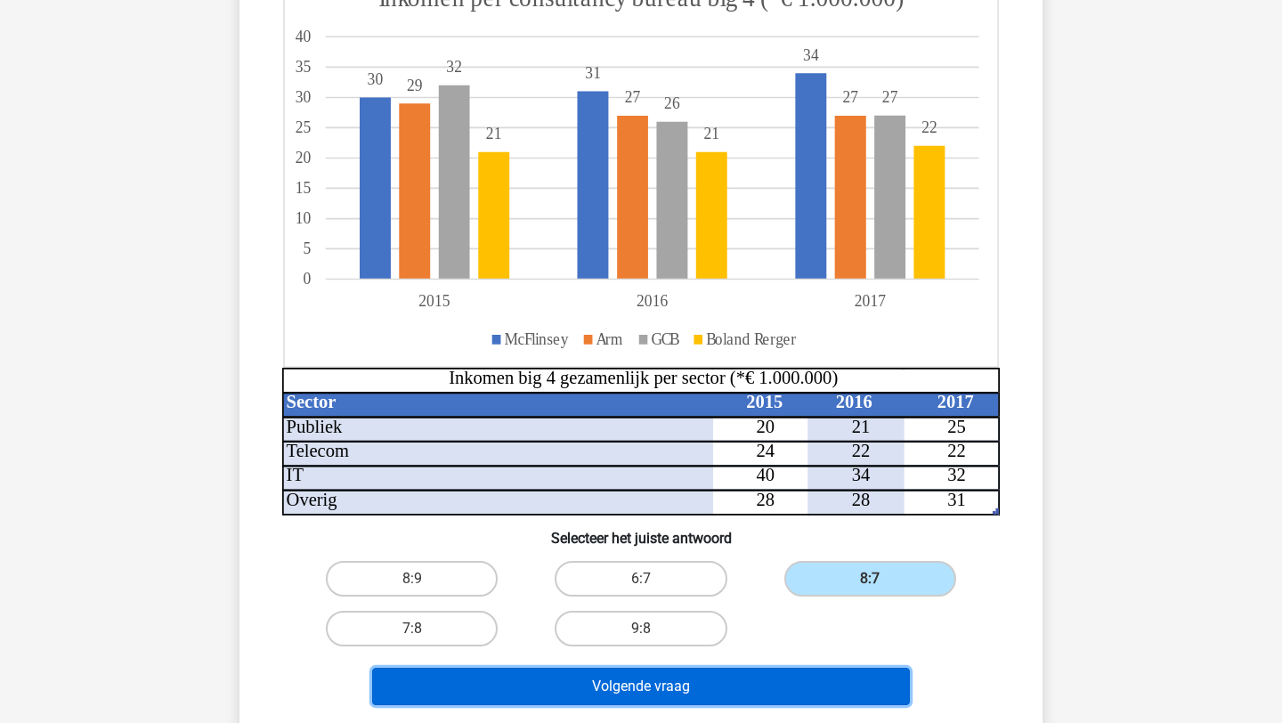
click at [703, 688] on button "Volgende vraag" at bounding box center [641, 686] width 538 height 37
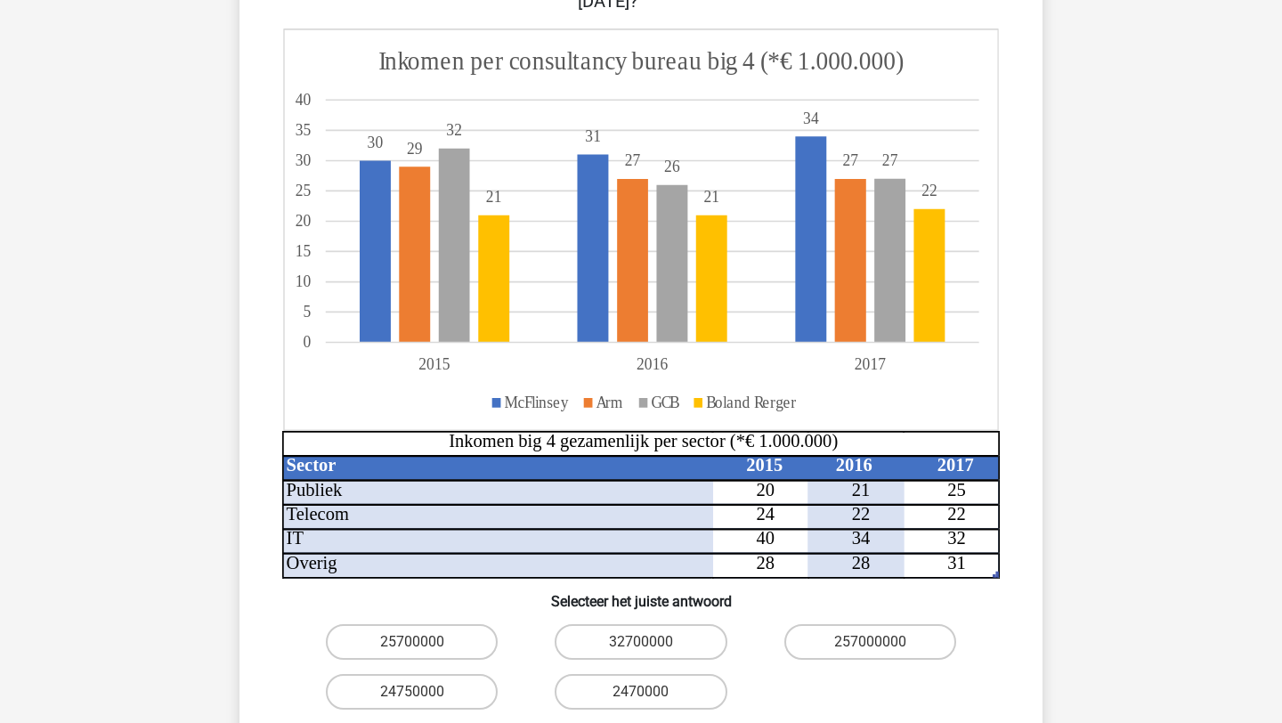
scroll to position [320, 0]
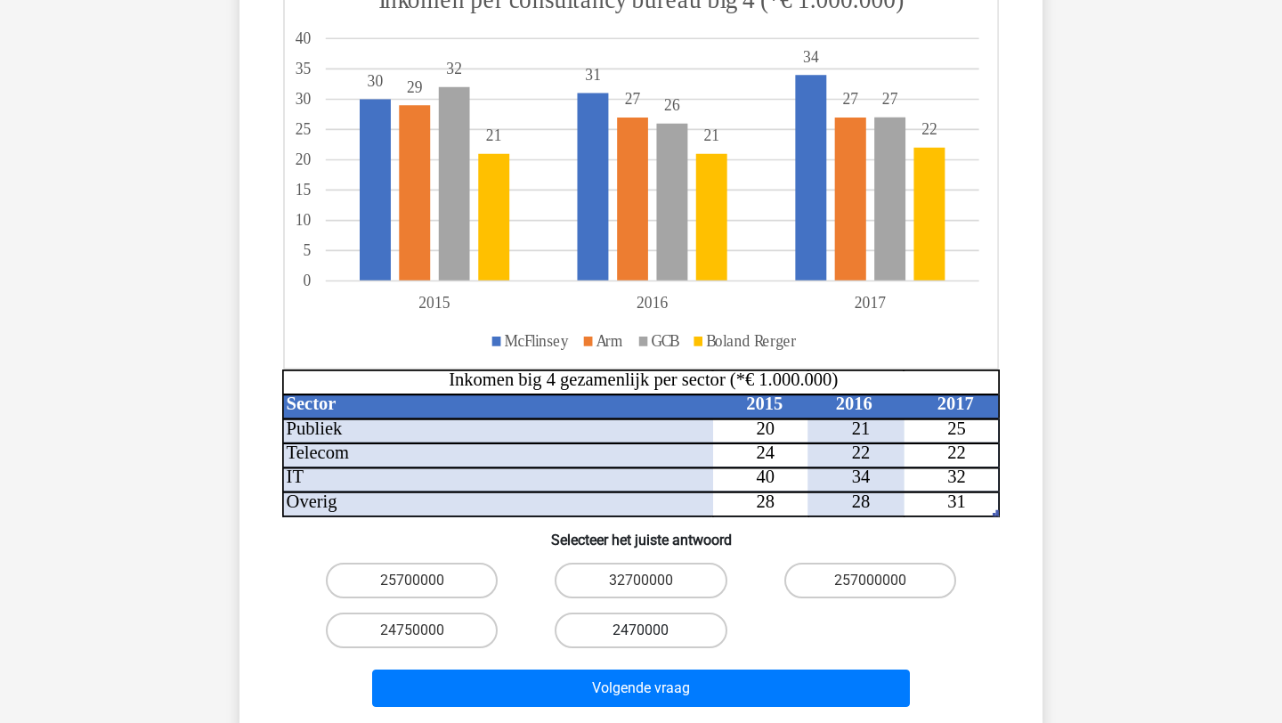
click at [619, 612] on label "2470000" at bounding box center [640, 630] width 172 height 36
click at [641, 630] on input "2470000" at bounding box center [647, 636] width 12 height 12
radio input "true"
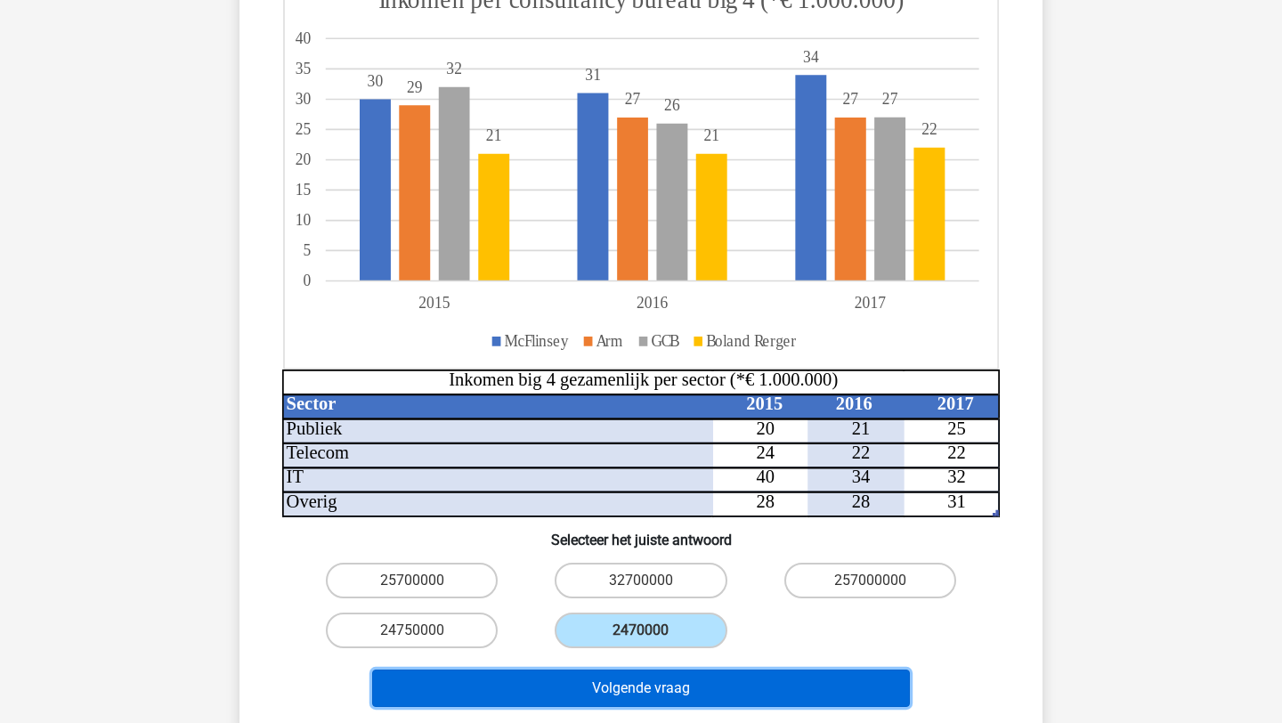
click at [574, 669] on button "Volgende vraag" at bounding box center [641, 687] width 538 height 37
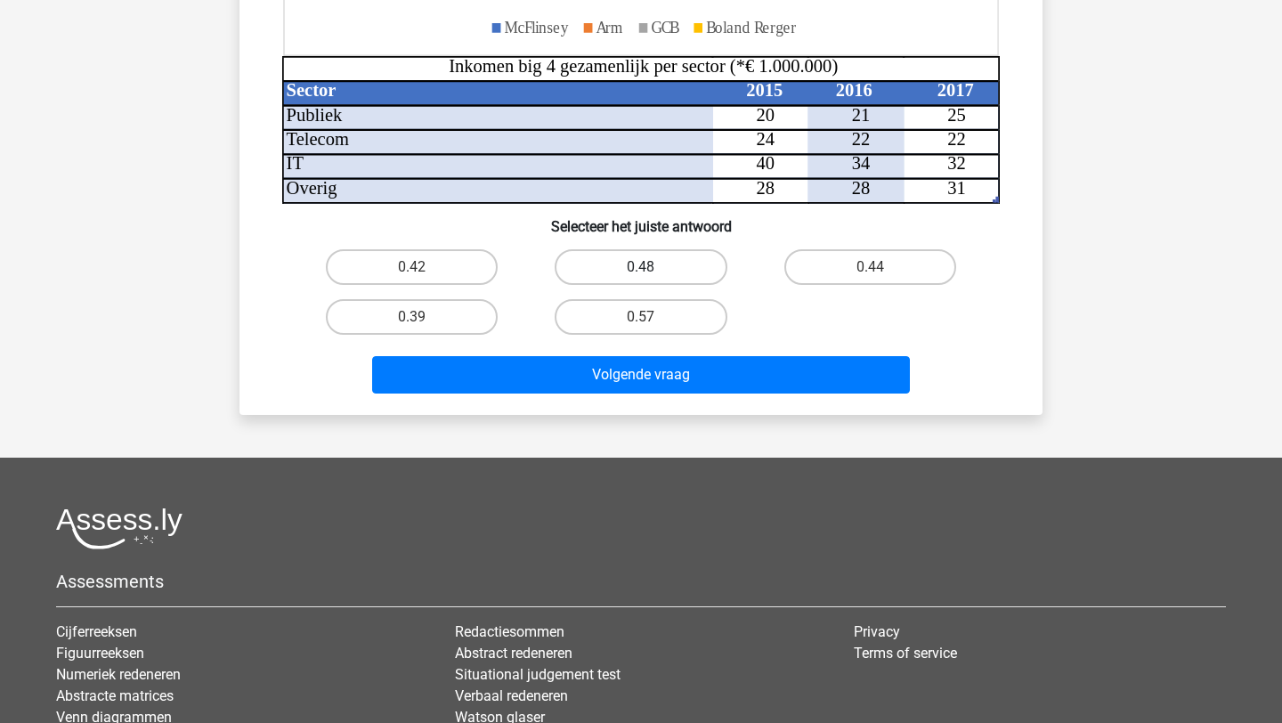
scroll to position [569, 0]
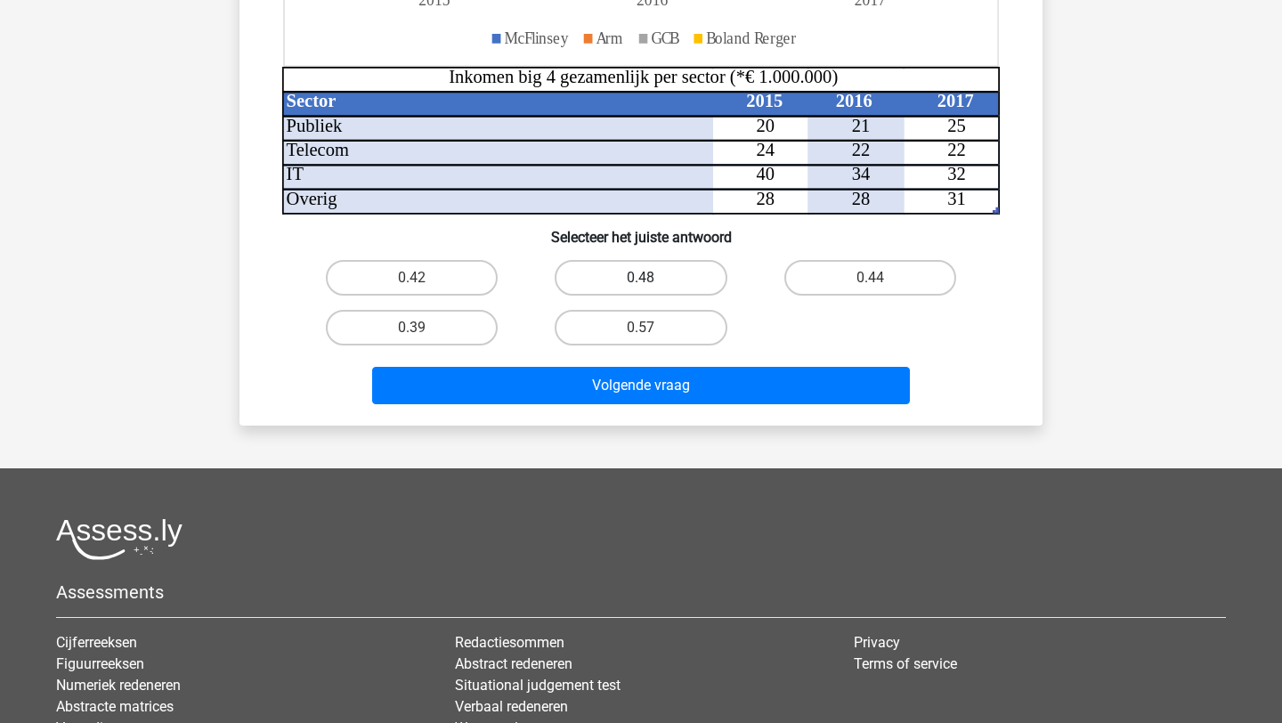
click at [635, 283] on label "0.48" at bounding box center [640, 278] width 172 height 36
click at [641, 283] on input "0.48" at bounding box center [647, 284] width 12 height 12
radio input "true"
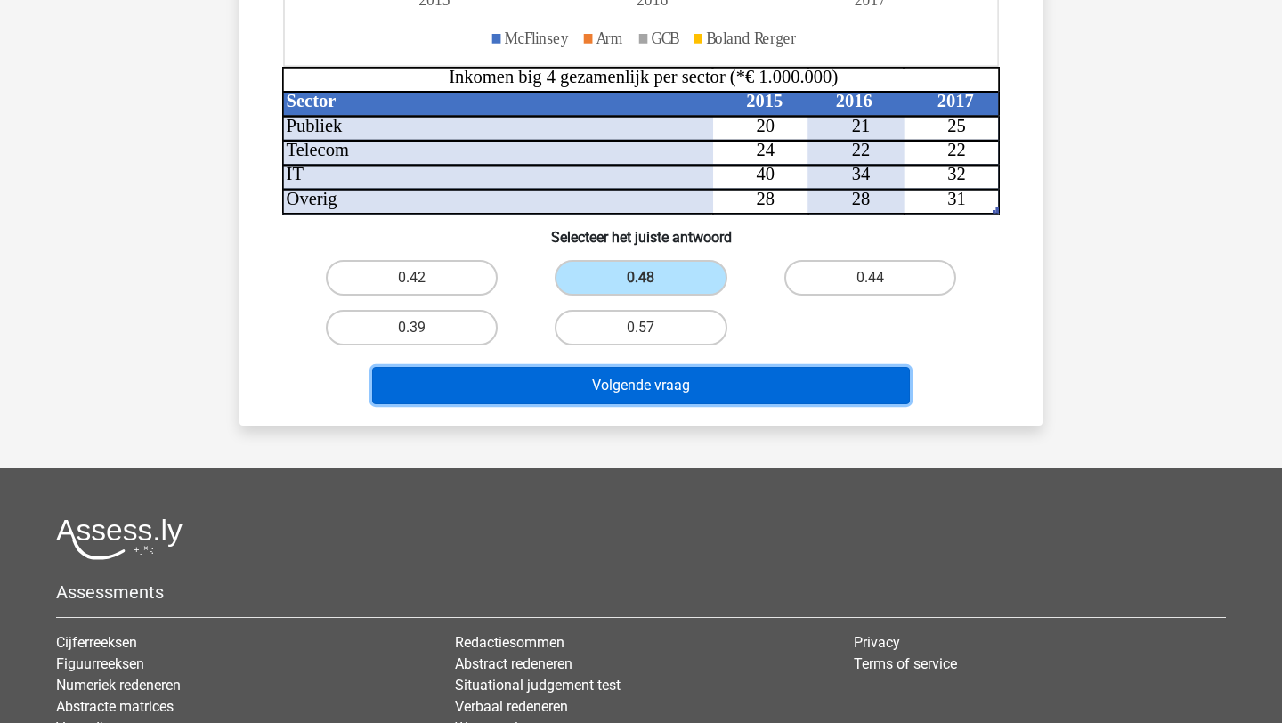
click at [609, 392] on button "Volgende vraag" at bounding box center [641, 385] width 538 height 37
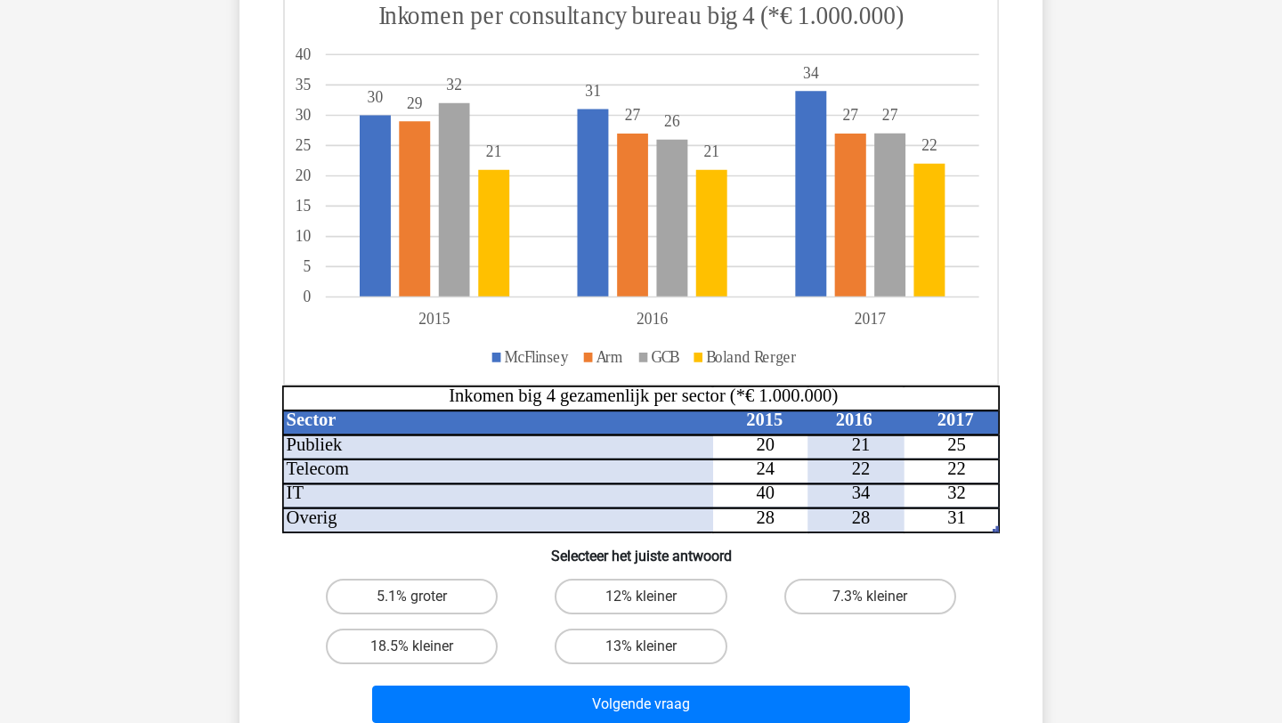
scroll to position [231, 0]
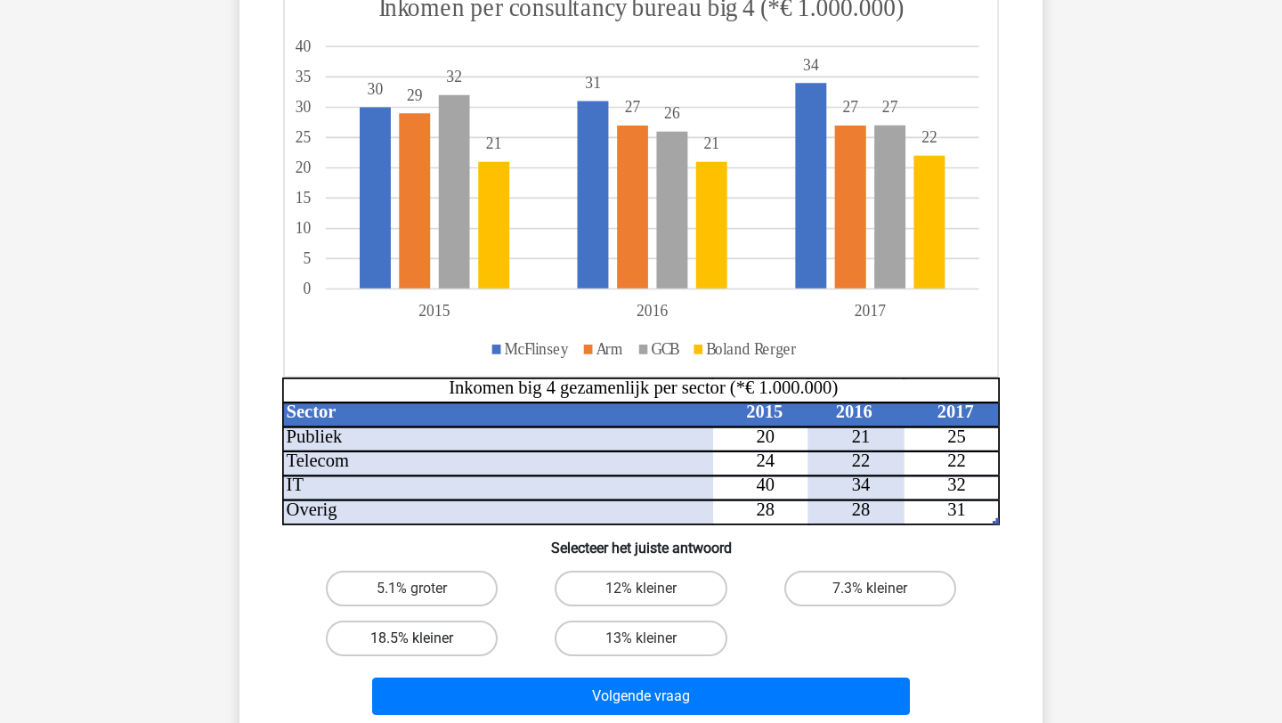
click at [481, 635] on label "18.5% kleiner" at bounding box center [412, 638] width 172 height 36
click at [424, 638] on input "18.5% kleiner" at bounding box center [418, 644] width 12 height 12
radio input "true"
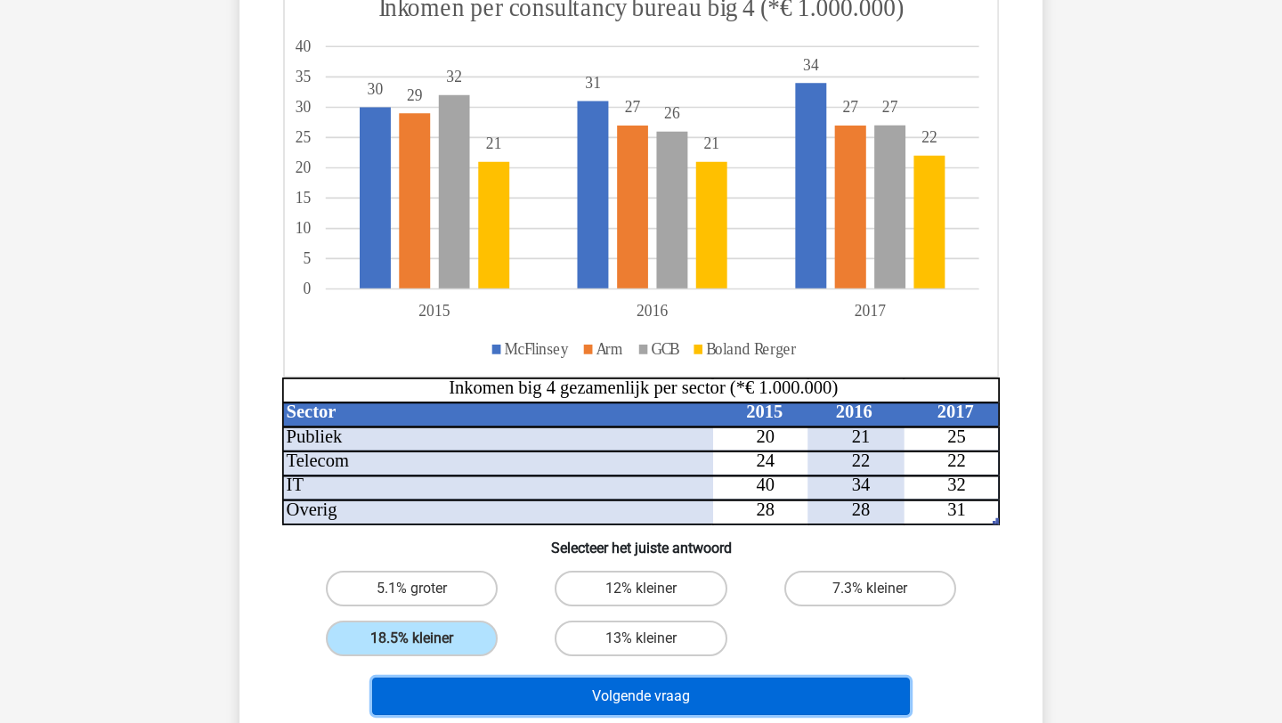
click at [629, 689] on button "Volgende vraag" at bounding box center [641, 695] width 538 height 37
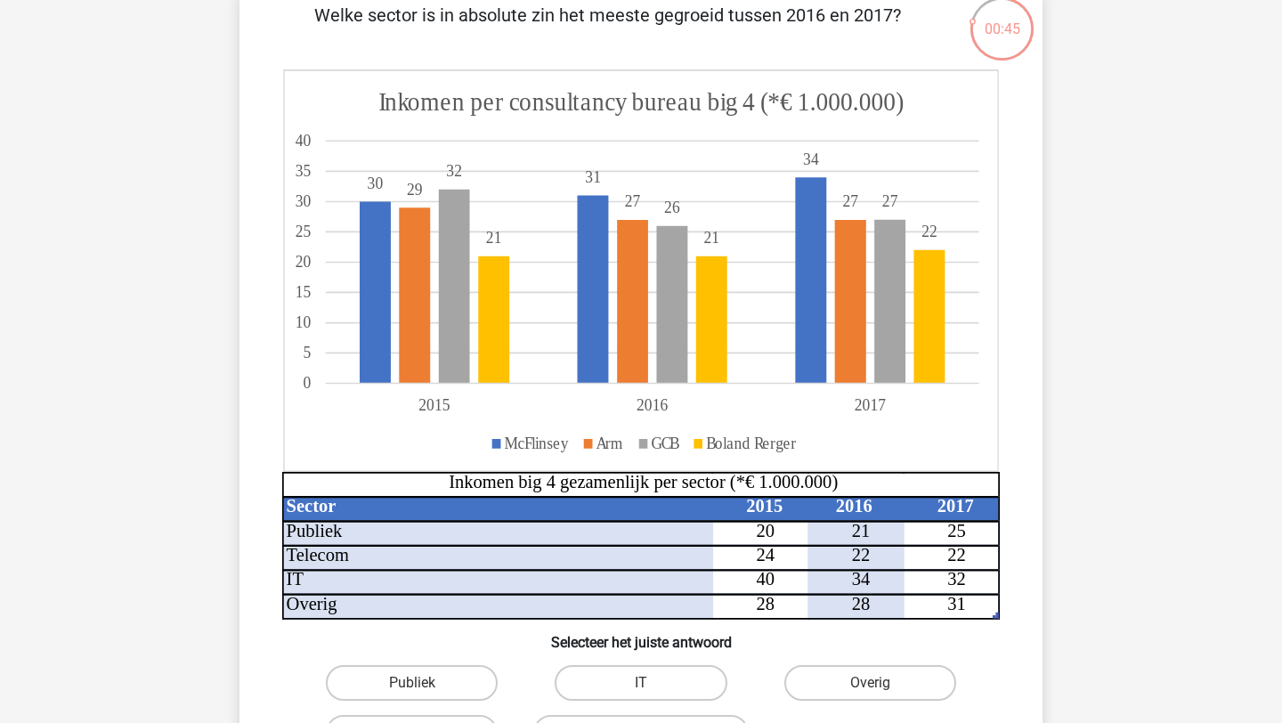
scroll to position [145, 0]
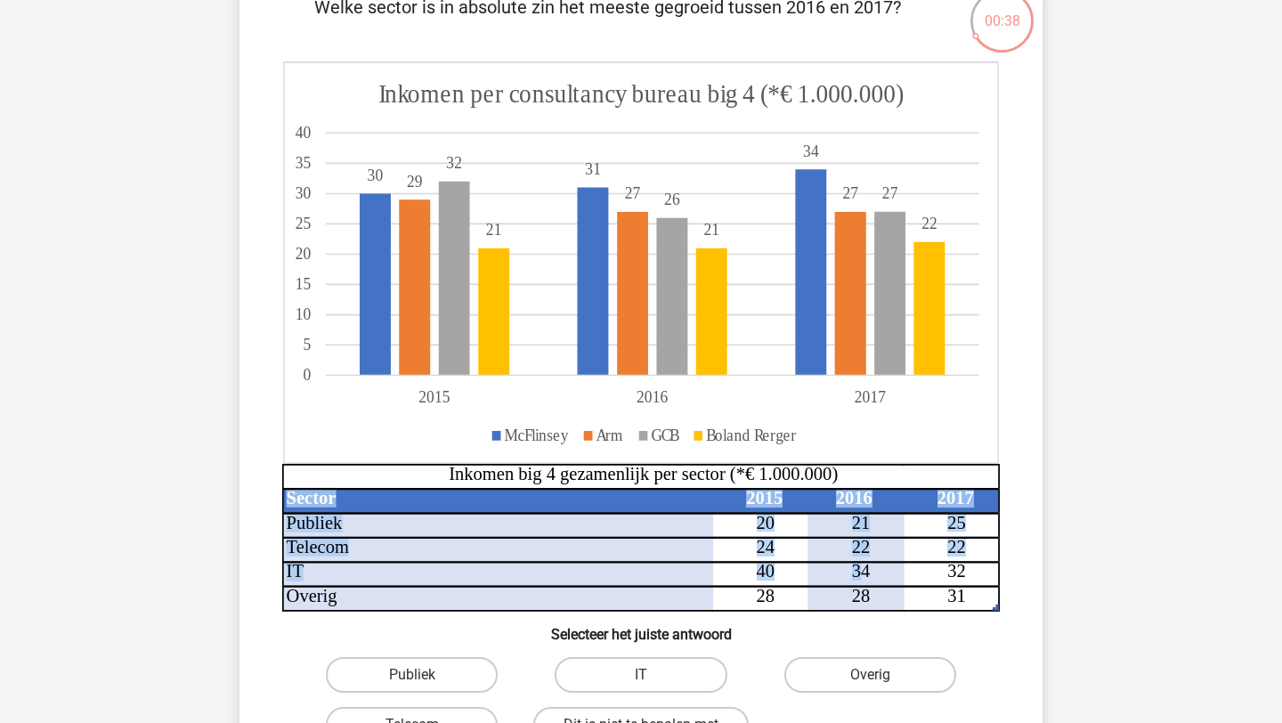
drag, startPoint x: 850, startPoint y: 578, endPoint x: 863, endPoint y: 579, distance: 13.5
click at [863, 579] on icon "Sector 2015 2016 2017 Publiek 20 21 25 Telecom 24 22 22 IT 40 34 32 Overig 28 2…" at bounding box center [640, 336] width 717 height 550
click at [879, 579] on icon at bounding box center [593, 562] width 622 height 99
drag, startPoint x: 850, startPoint y: 553, endPoint x: 878, endPoint y: 550, distance: 28.6
click at [878, 550] on icon at bounding box center [593, 562] width 622 height 99
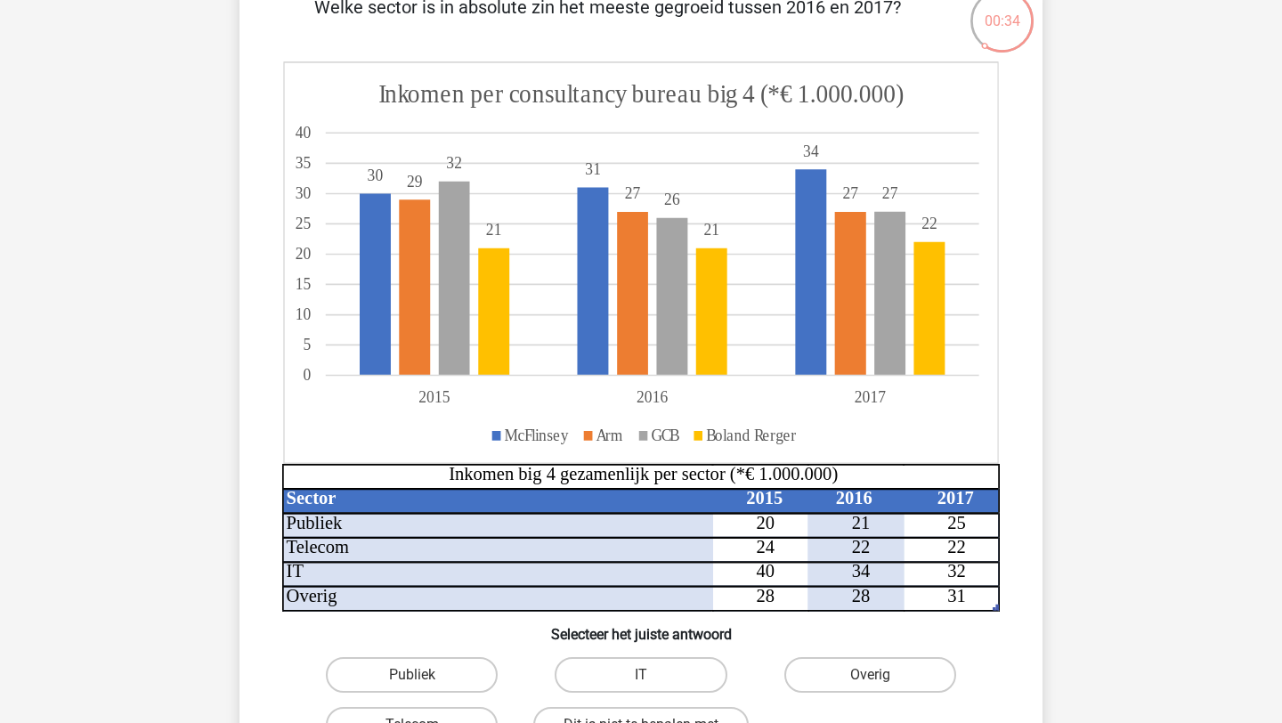
click at [878, 550] on icon at bounding box center [593, 562] width 622 height 99
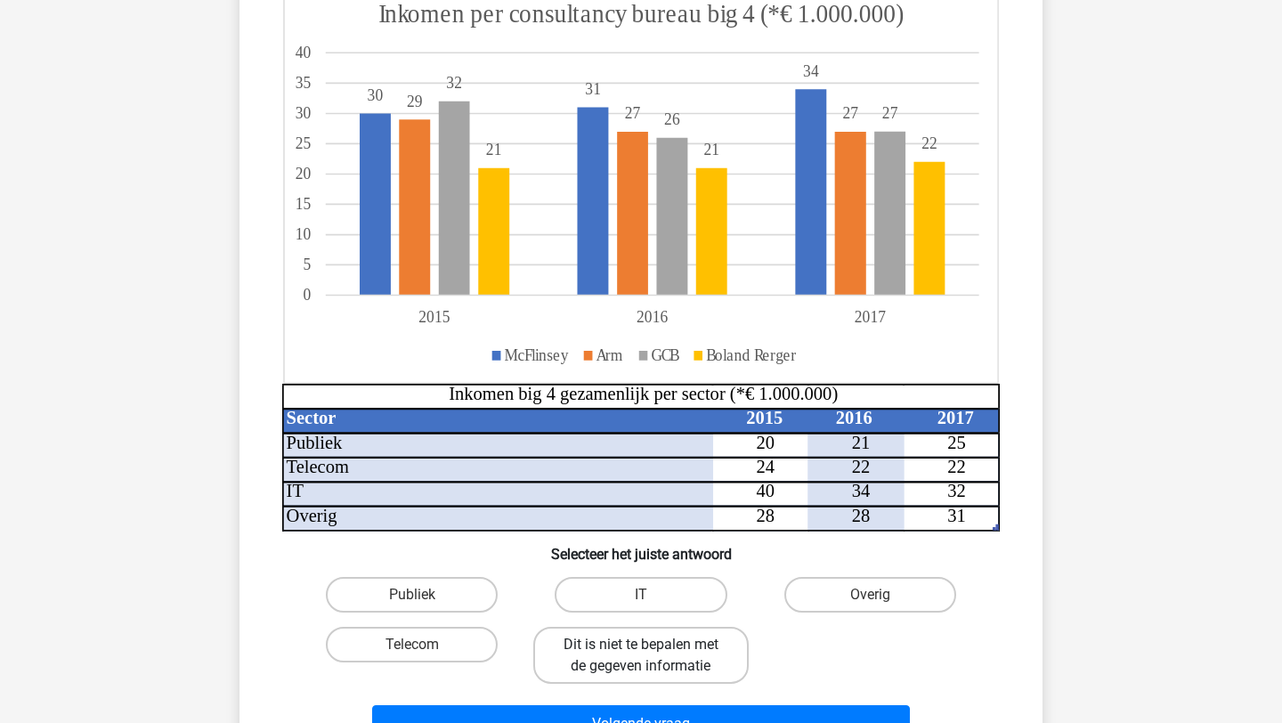
scroll to position [231, 0]
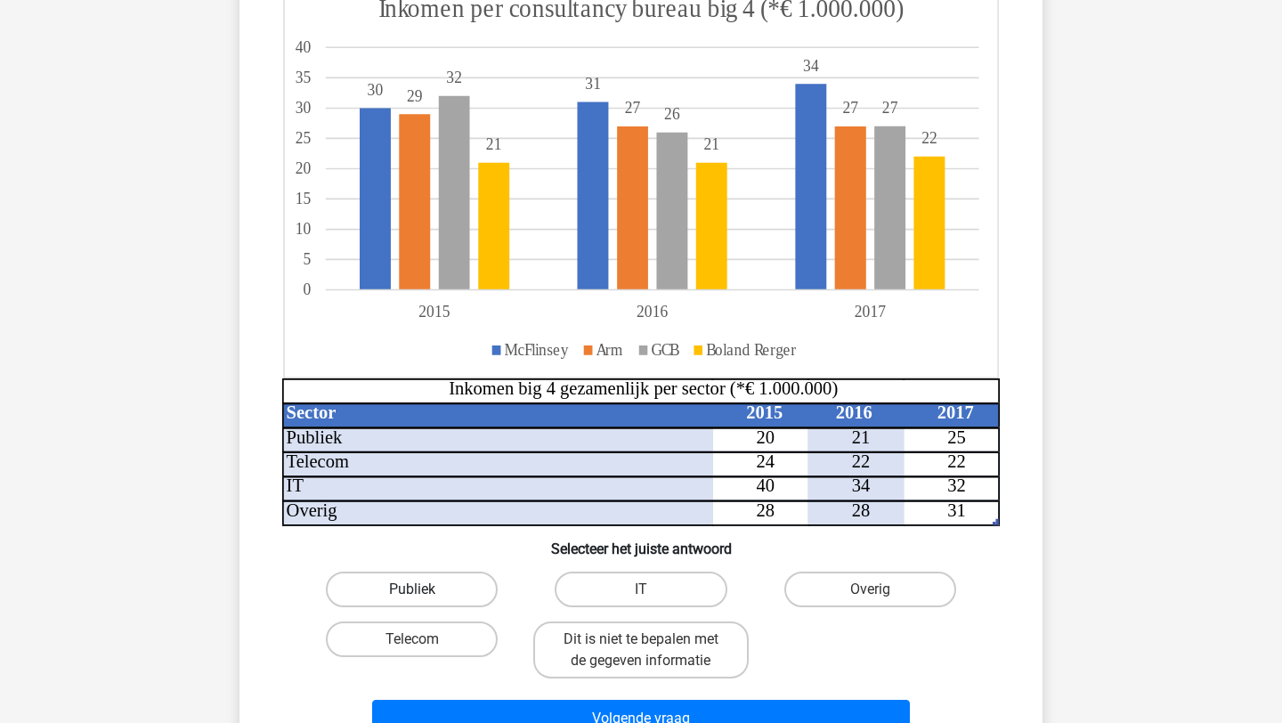
click at [449, 586] on label "Publiek" at bounding box center [412, 589] width 172 height 36
click at [424, 589] on input "Publiek" at bounding box center [418, 595] width 12 height 12
radio input "true"
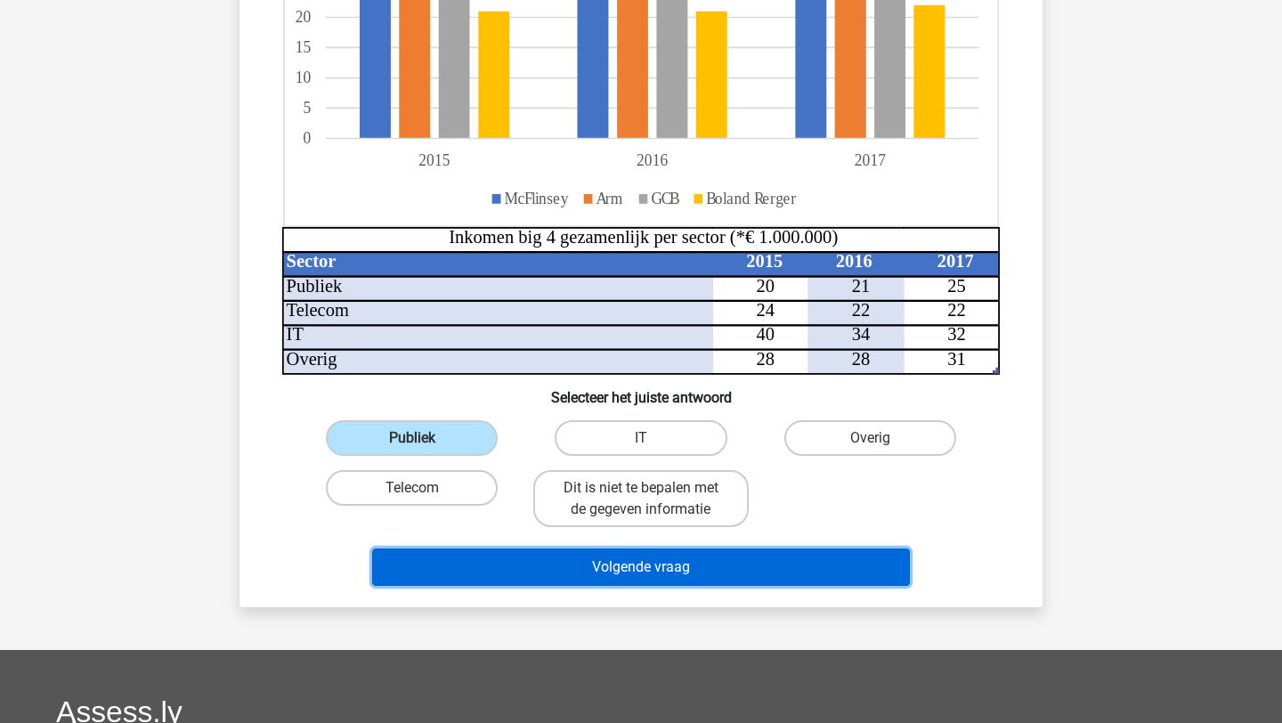
click at [546, 570] on button "Volgende vraag" at bounding box center [641, 566] width 538 height 37
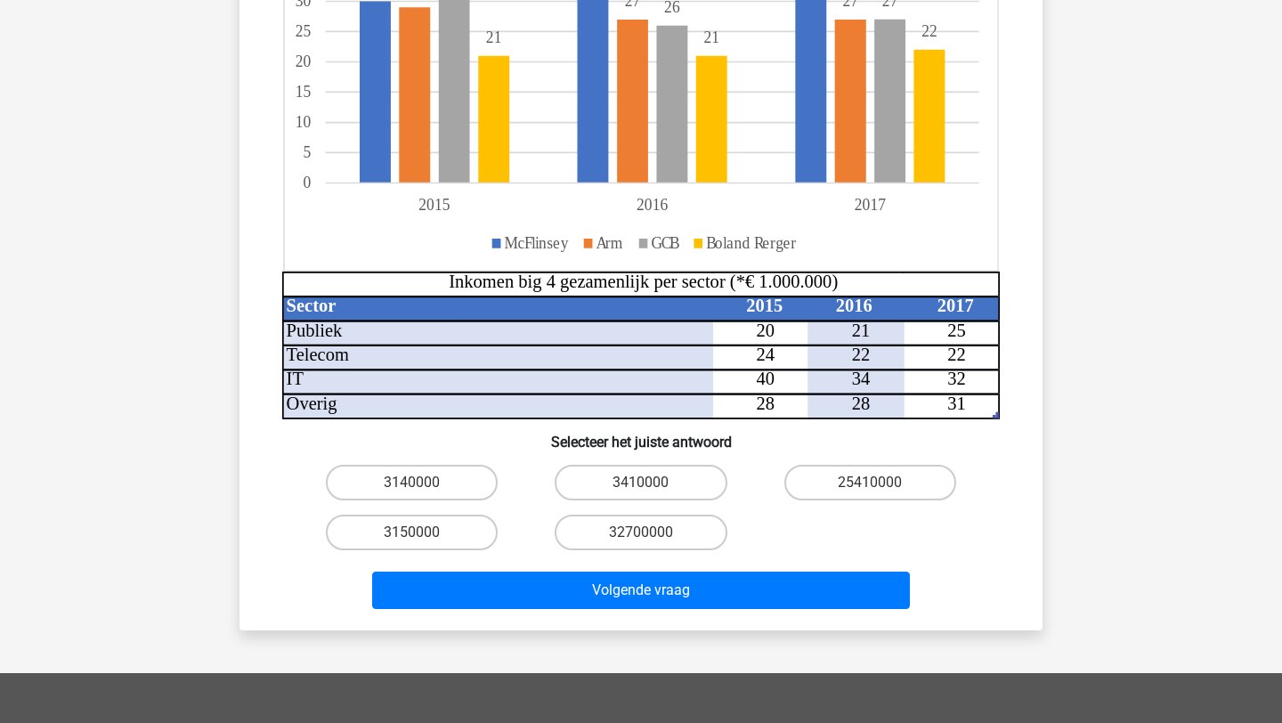
scroll to position [427, 0]
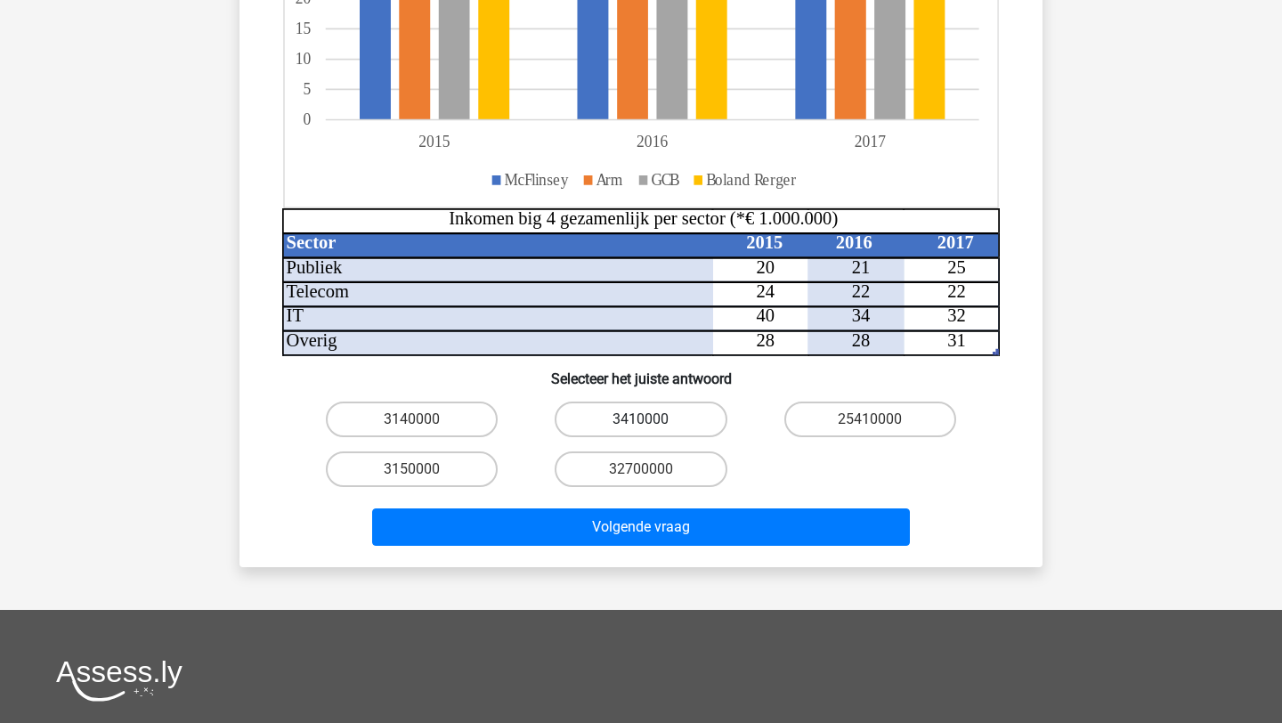
click at [667, 433] on label "3410000" at bounding box center [640, 419] width 172 height 36
click at [652, 431] on input "3410000" at bounding box center [647, 425] width 12 height 12
radio input "true"
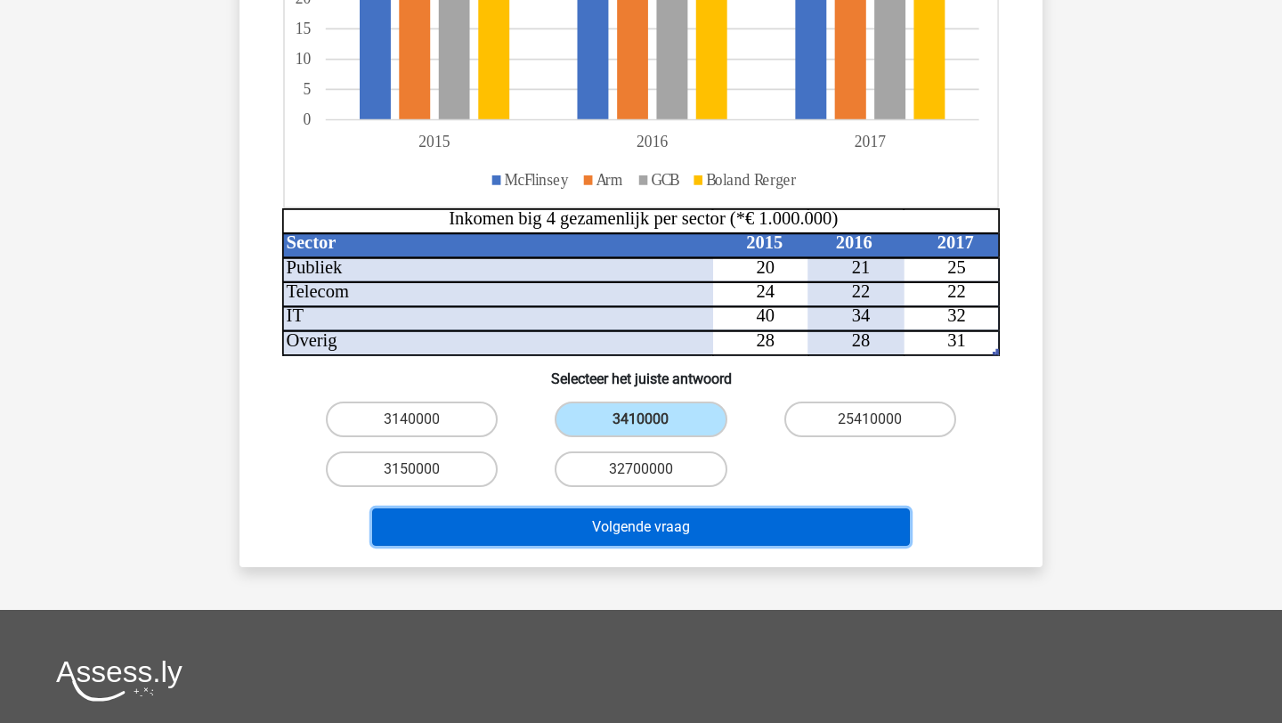
click at [621, 520] on button "Volgende vraag" at bounding box center [641, 526] width 538 height 37
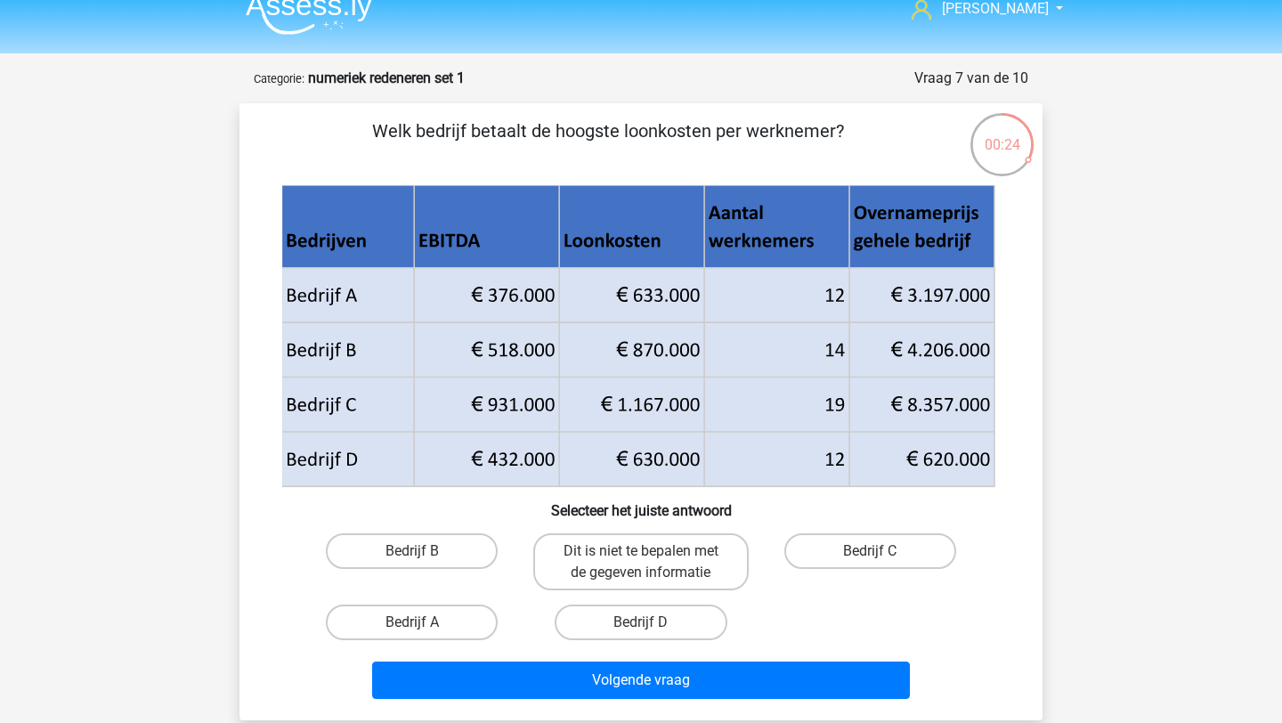
scroll to position [35, 0]
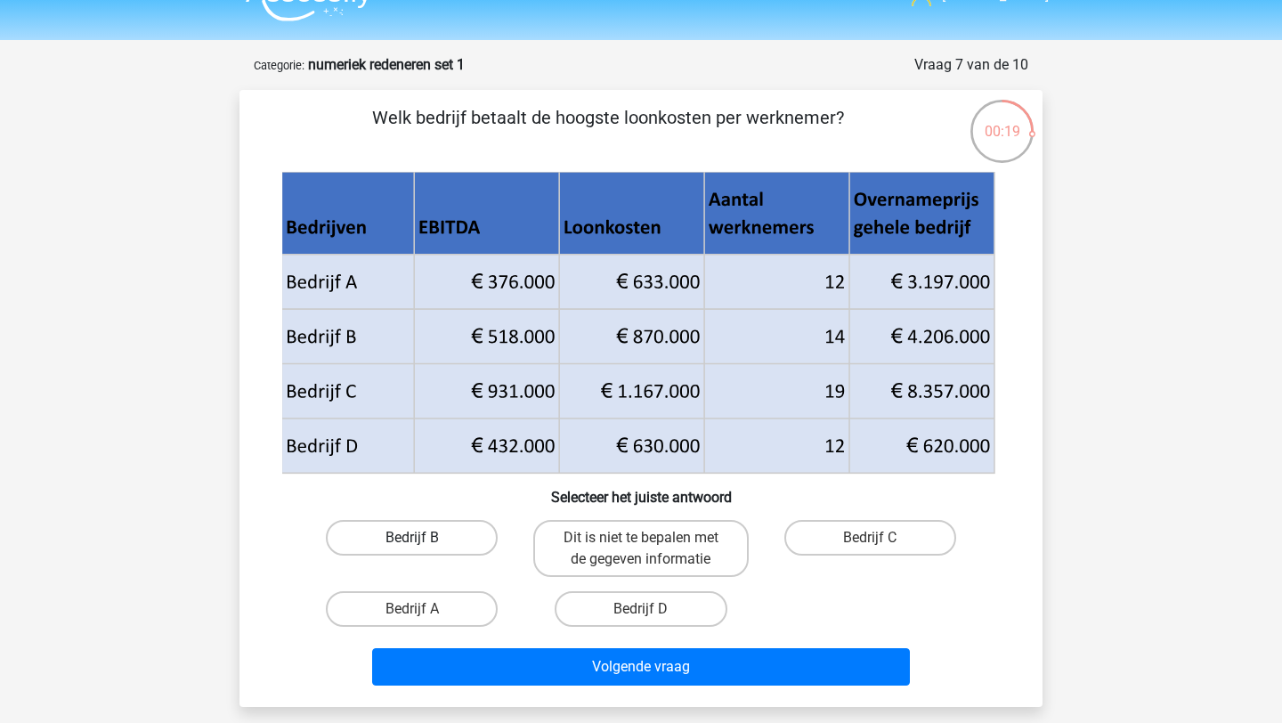
click at [462, 538] on label "Bedrijf B" at bounding box center [412, 538] width 172 height 36
click at [424, 538] on input "Bedrijf B" at bounding box center [418, 544] width 12 height 12
radio input "true"
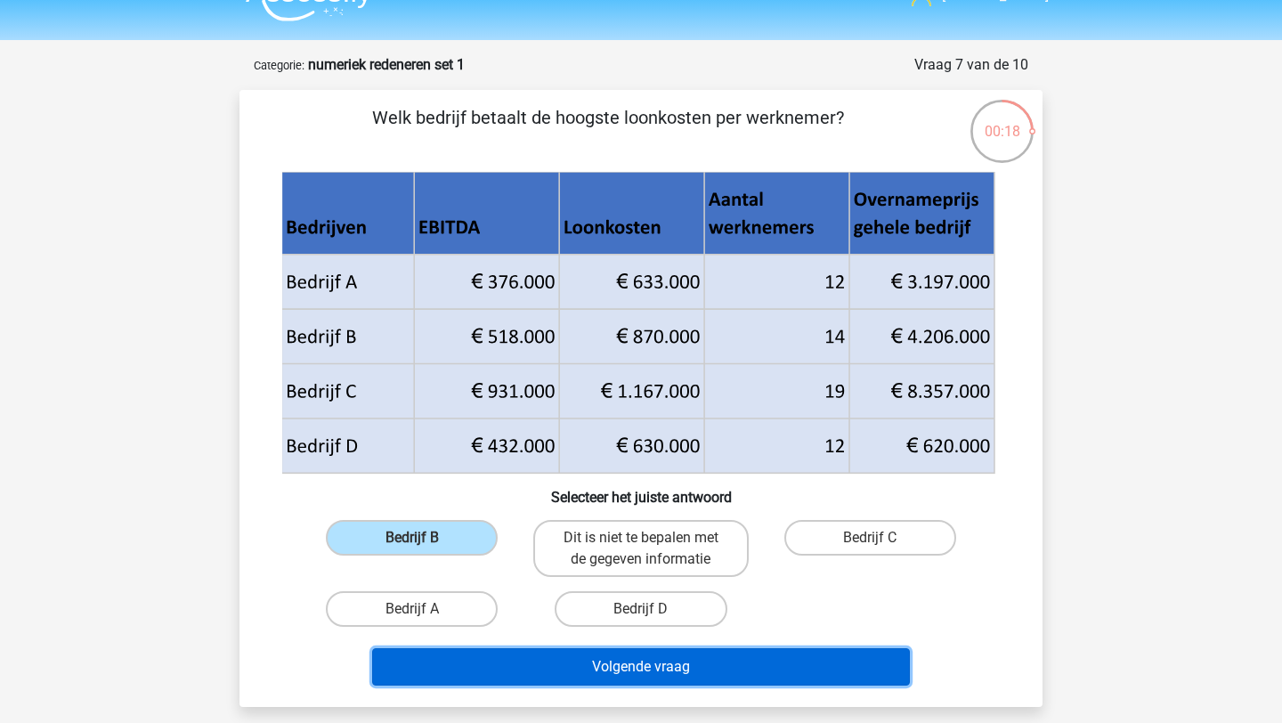
click at [542, 665] on button "Volgende vraag" at bounding box center [641, 666] width 538 height 37
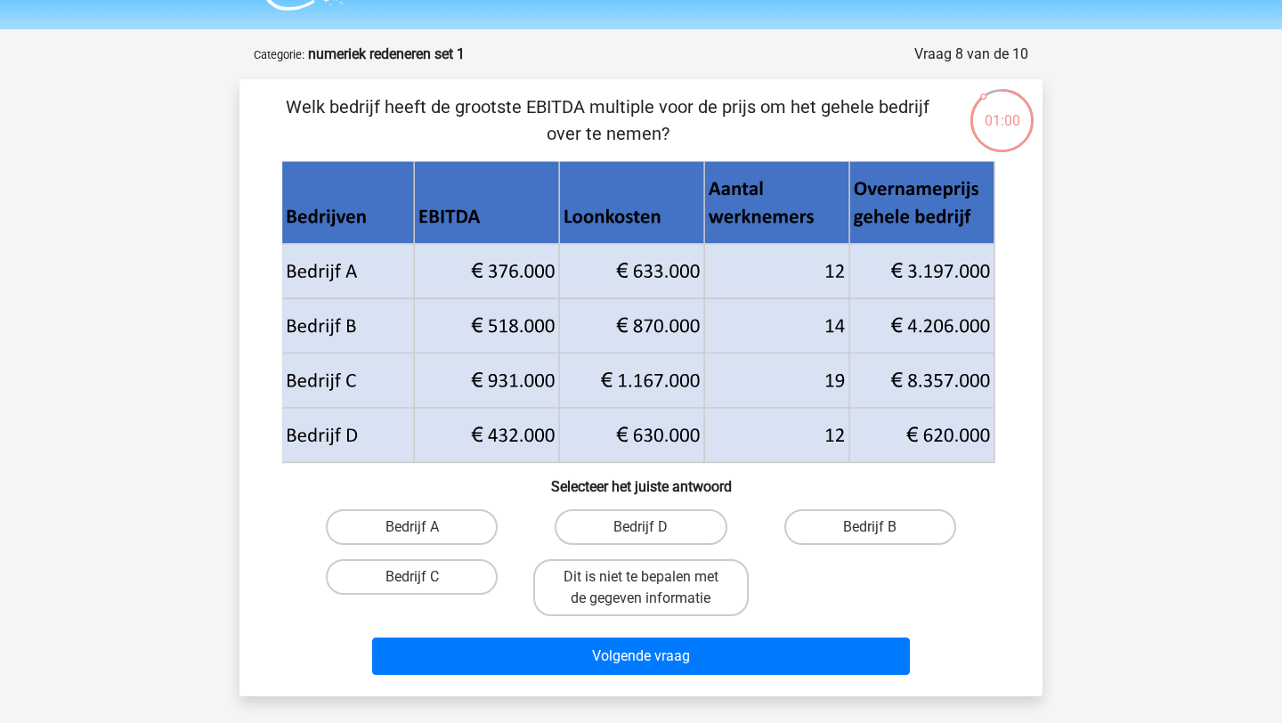
scroll to position [49, 0]
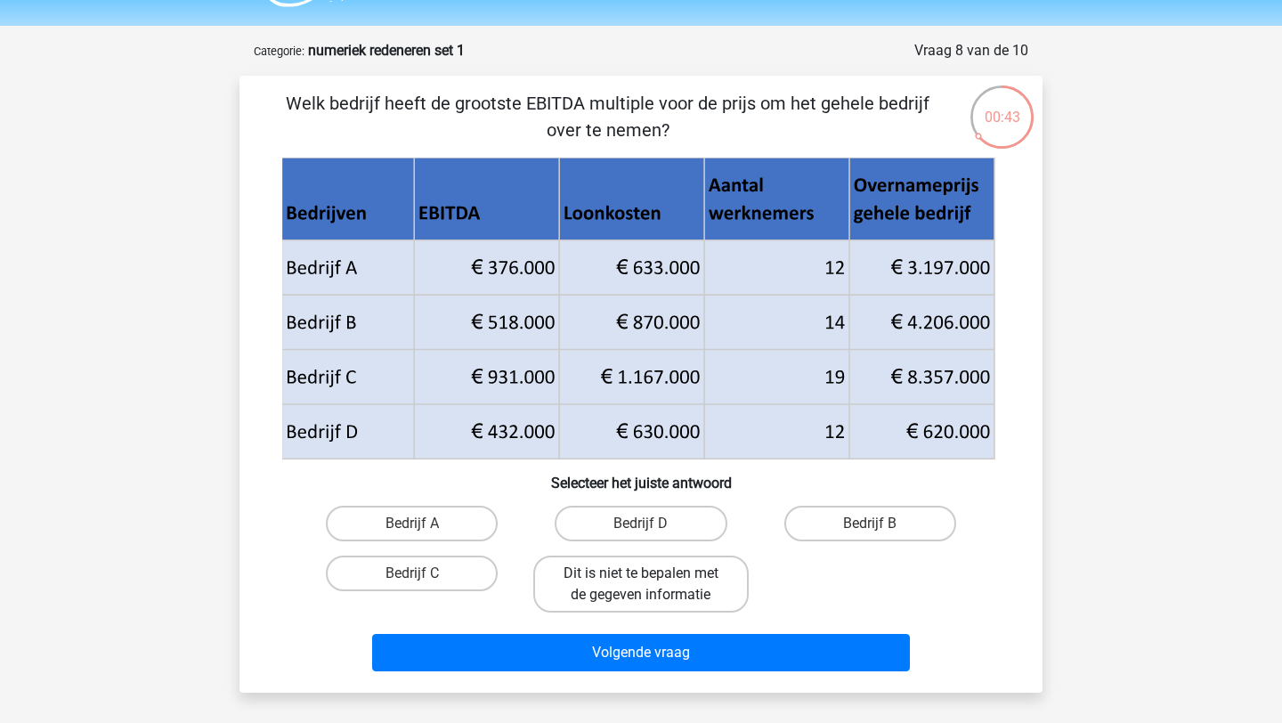
click at [682, 562] on label "Dit is niet te bepalen met de gegeven informatie" at bounding box center [640, 583] width 214 height 57
click at [652, 573] on input "Dit is niet te bepalen met de gegeven informatie" at bounding box center [647, 579] width 12 height 12
radio input "true"
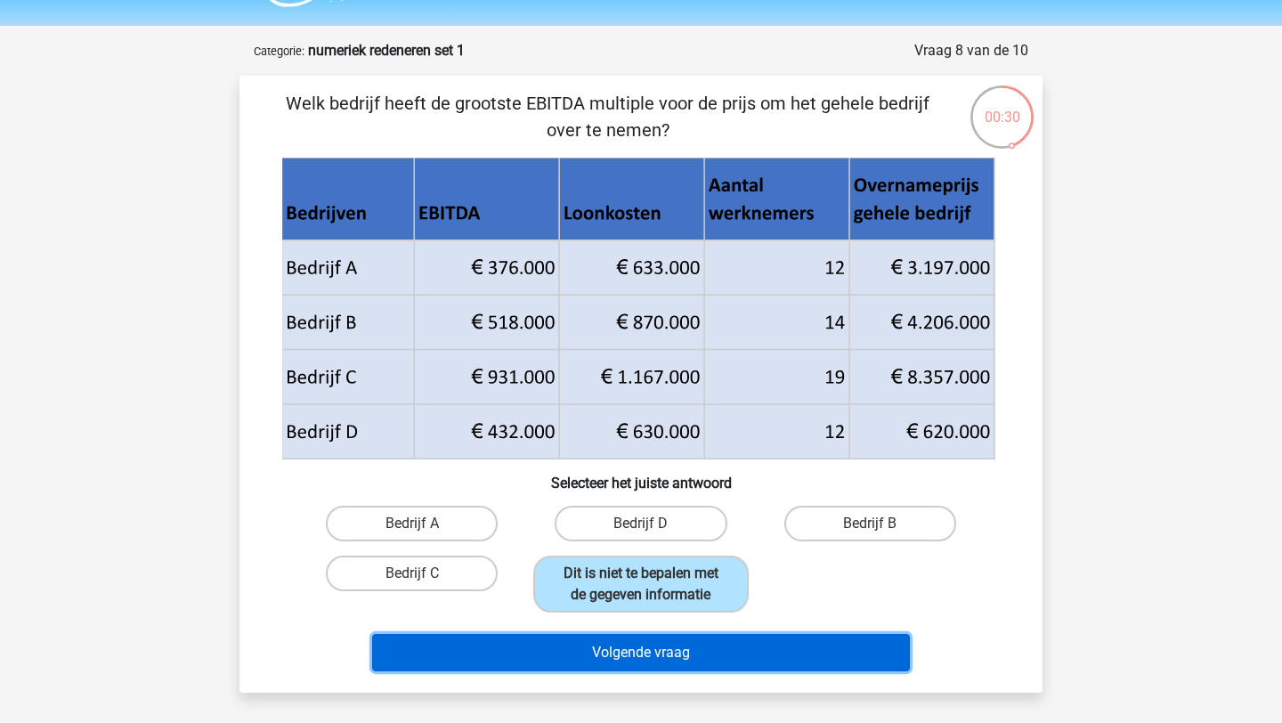
click at [672, 656] on button "Volgende vraag" at bounding box center [641, 652] width 538 height 37
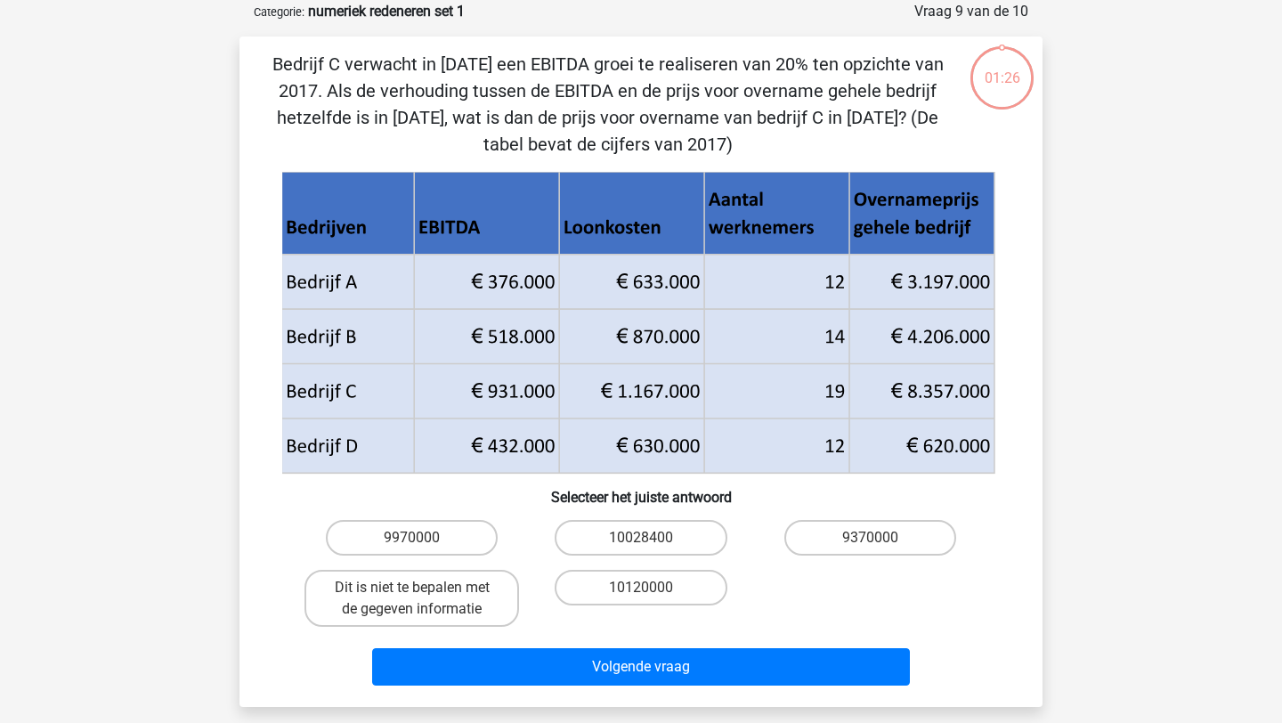
scroll to position [89, 0]
click at [454, 605] on label "Dit is niet te bepalen met de gegeven informatie" at bounding box center [411, 597] width 214 height 57
click at [424, 598] on input "Dit is niet te bepalen met de gegeven informatie" at bounding box center [418, 593] width 12 height 12
radio input "true"
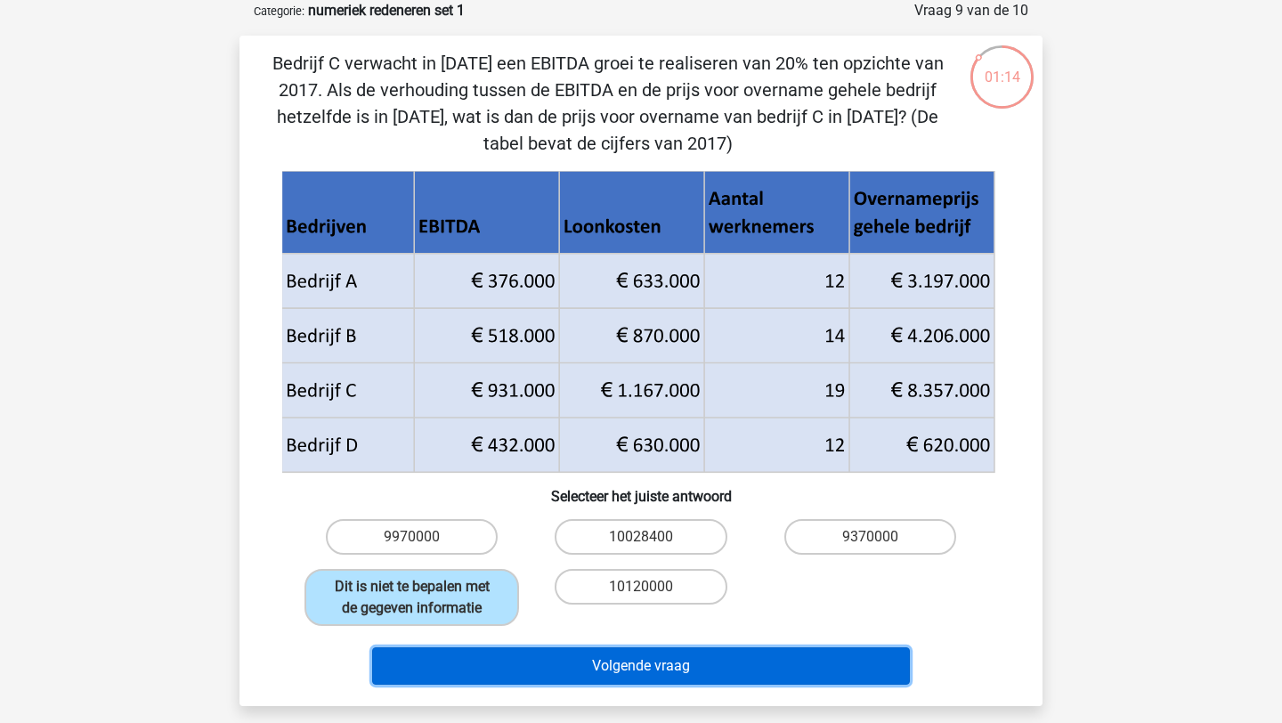
click at [612, 680] on button "Volgende vraag" at bounding box center [641, 665] width 538 height 37
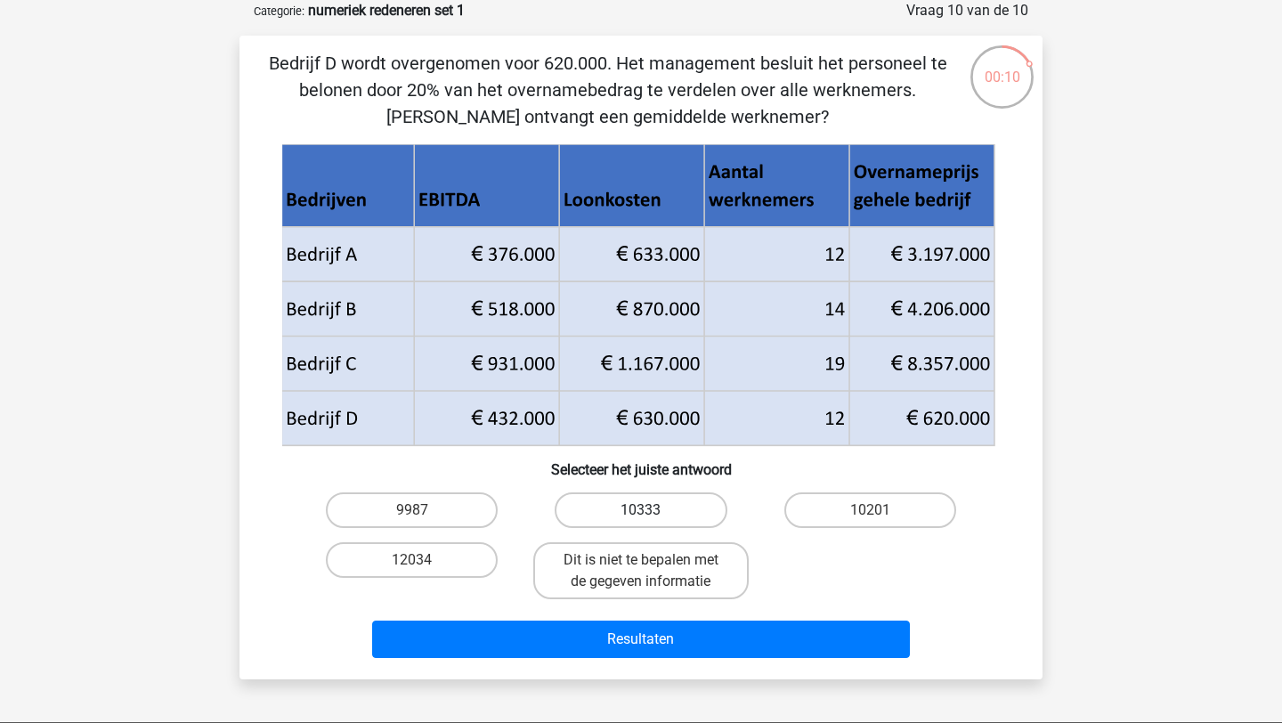
click at [637, 516] on label "10333" at bounding box center [640, 510] width 172 height 36
click at [641, 516] on input "10333" at bounding box center [647, 516] width 12 height 12
radio input "true"
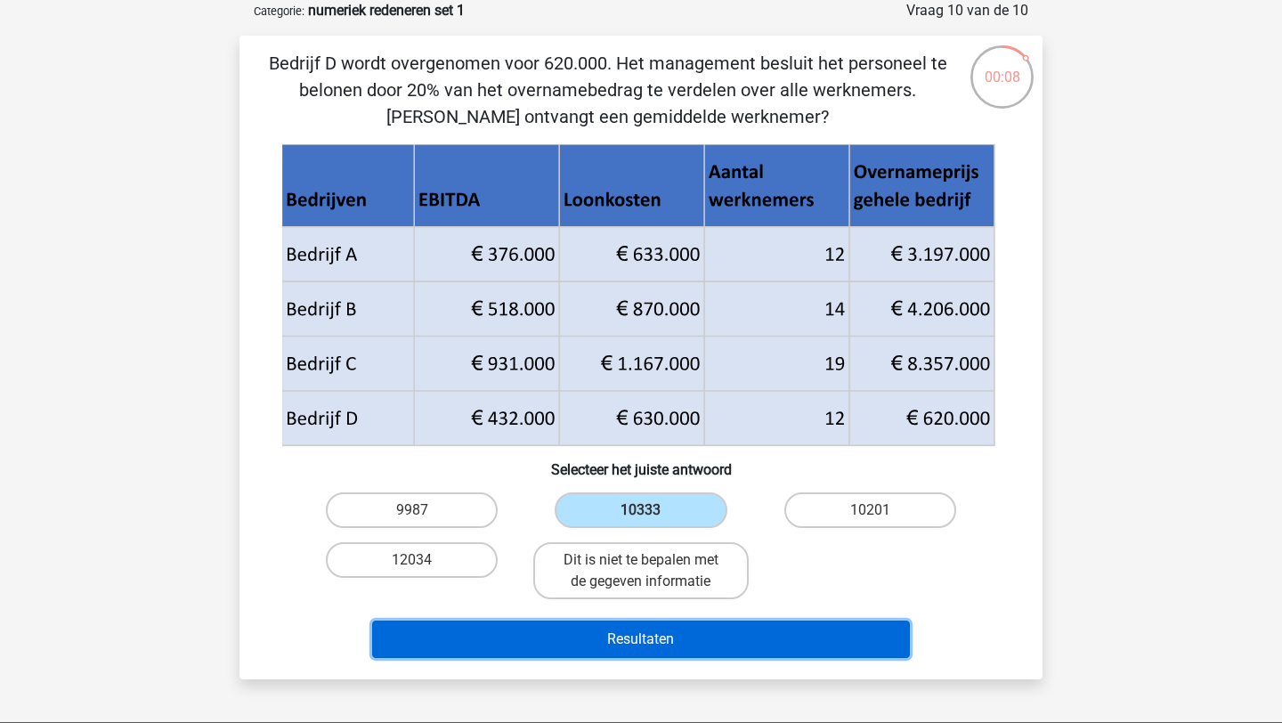
click at [623, 635] on button "Resultaten" at bounding box center [641, 638] width 538 height 37
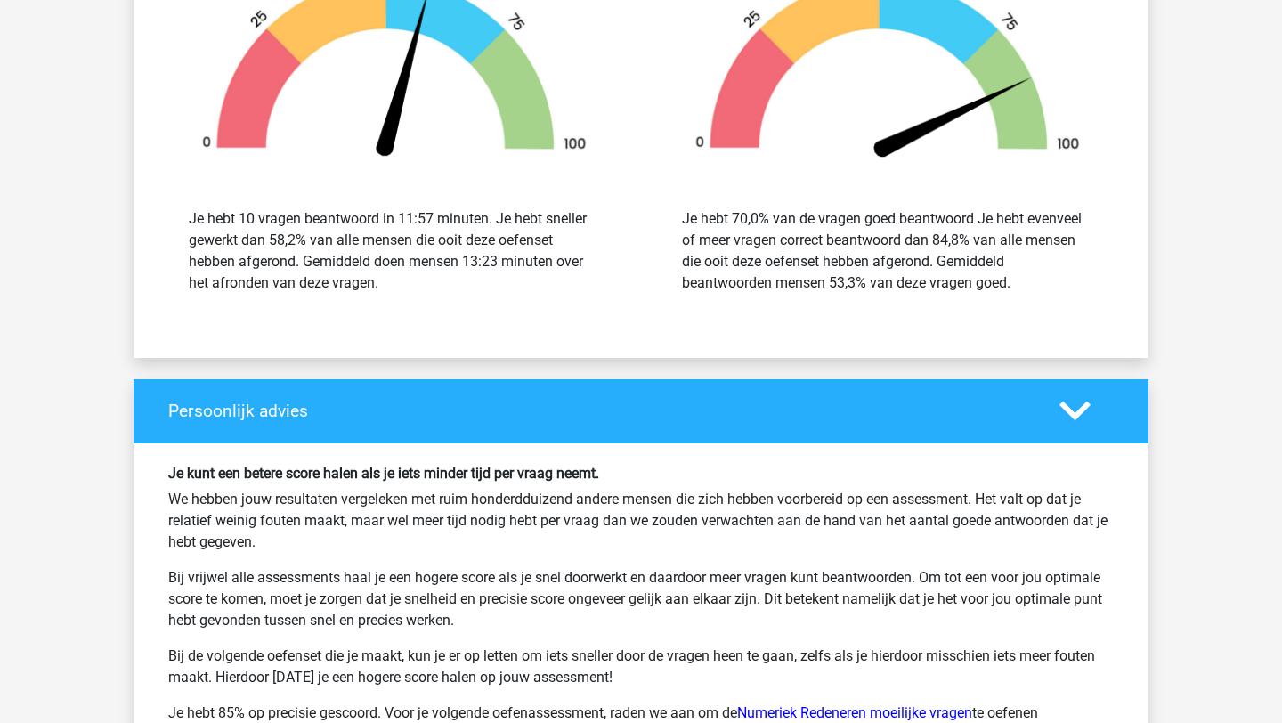
scroll to position [2167, 0]
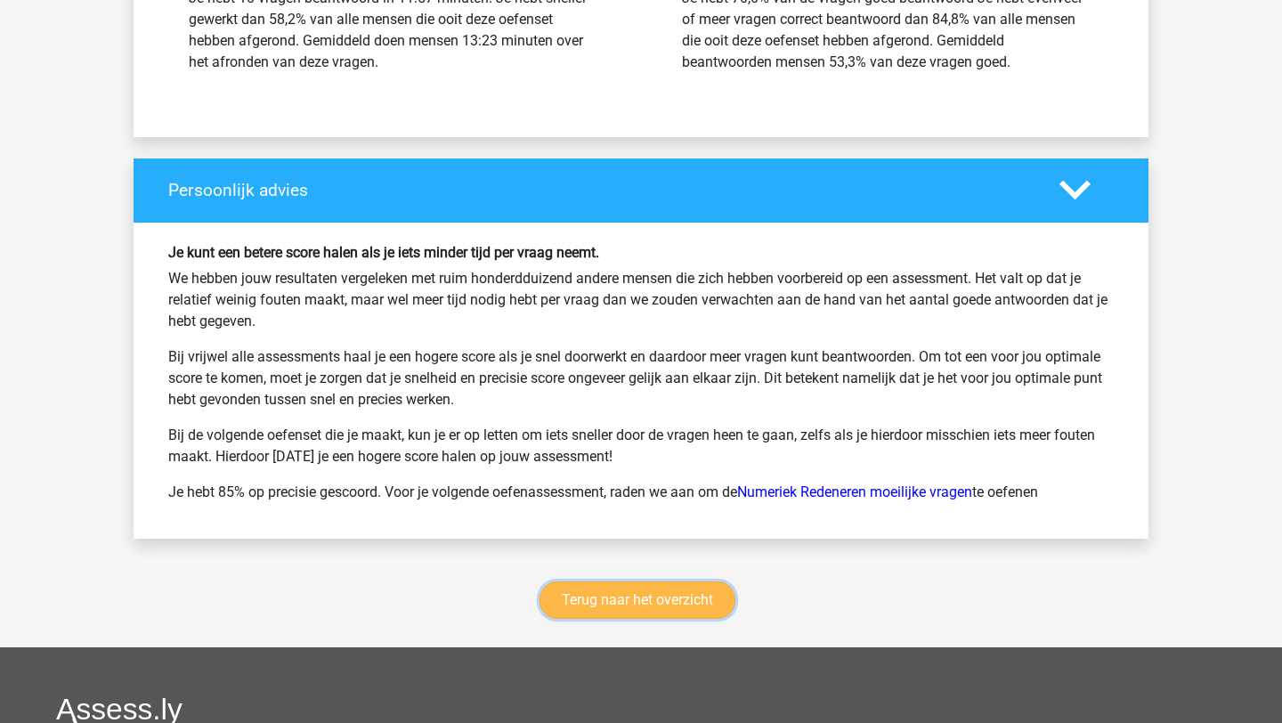
click at [634, 594] on link "Terug naar het overzicht" at bounding box center [637, 599] width 196 height 37
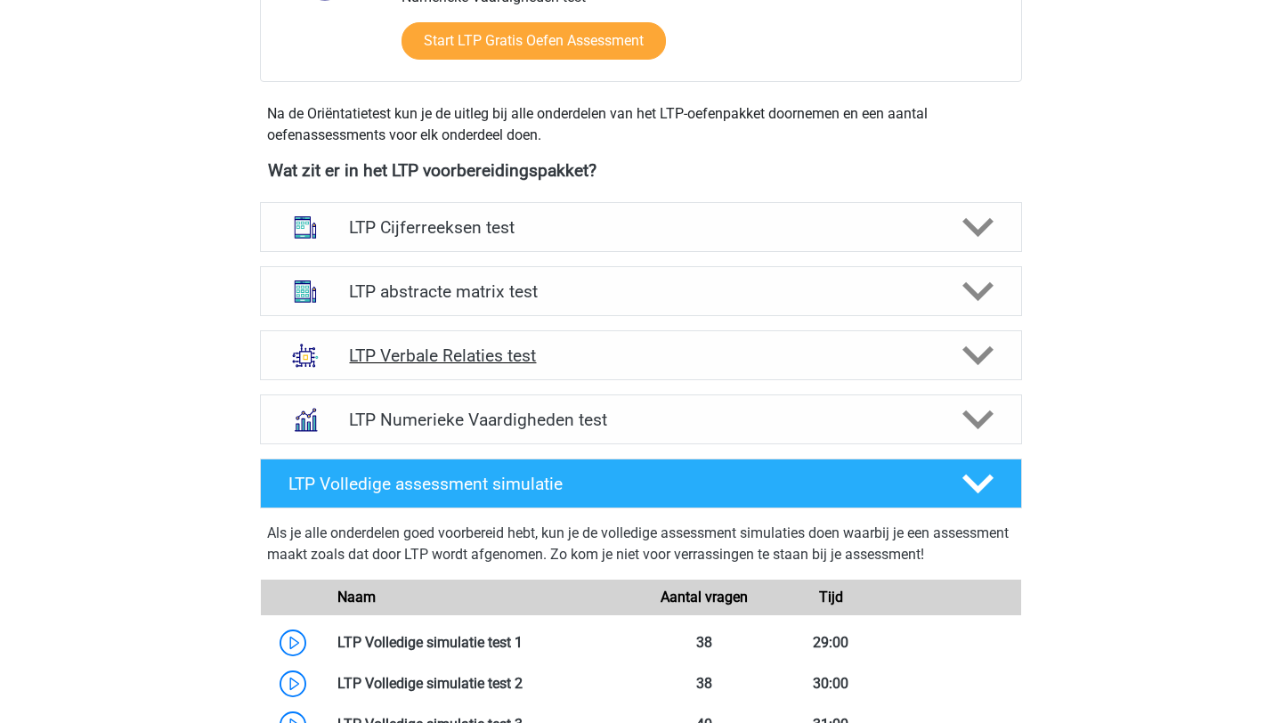
scroll to position [548, 0]
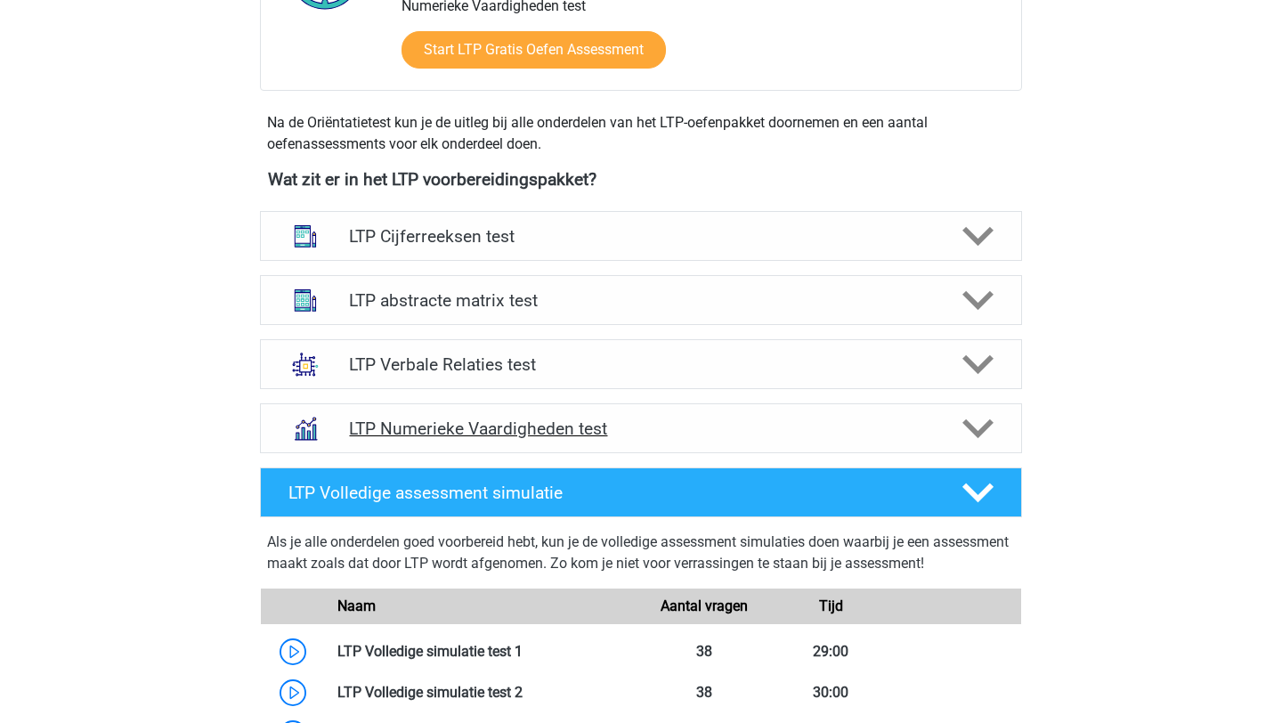
click at [969, 447] on div "LTP Numerieke Vaardigheden test" at bounding box center [641, 428] width 762 height 50
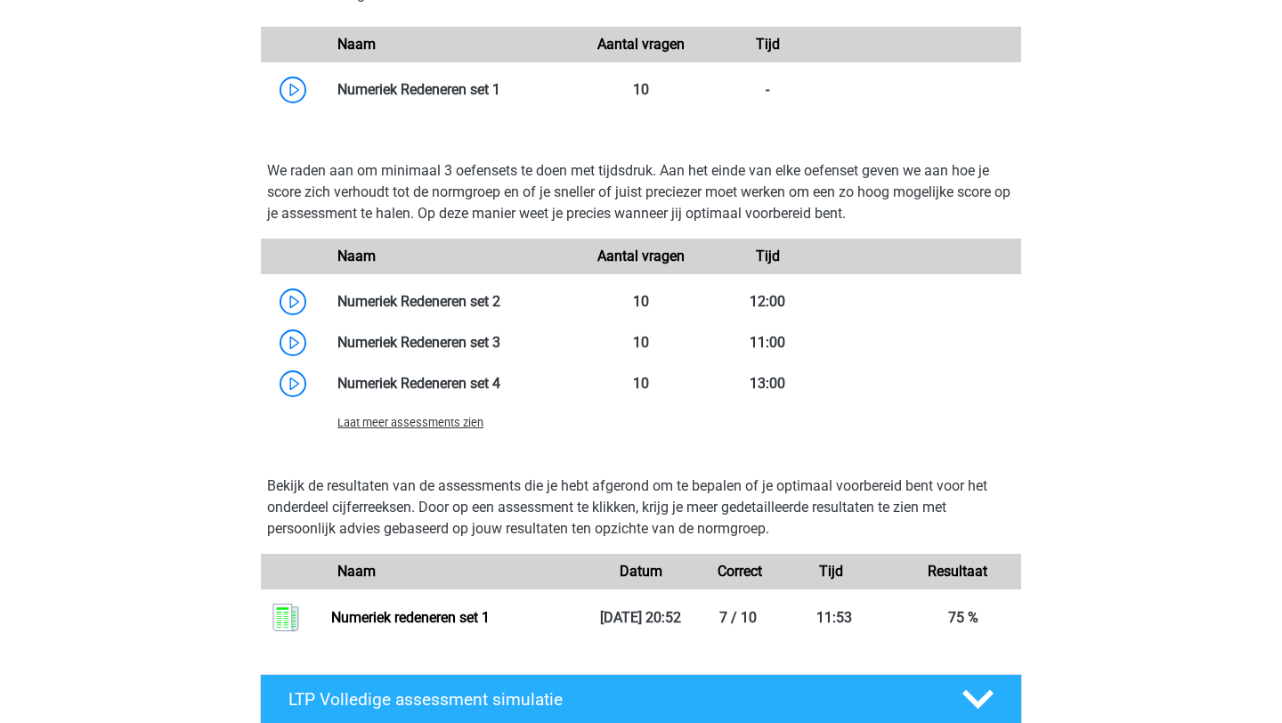
scroll to position [1651, 0]
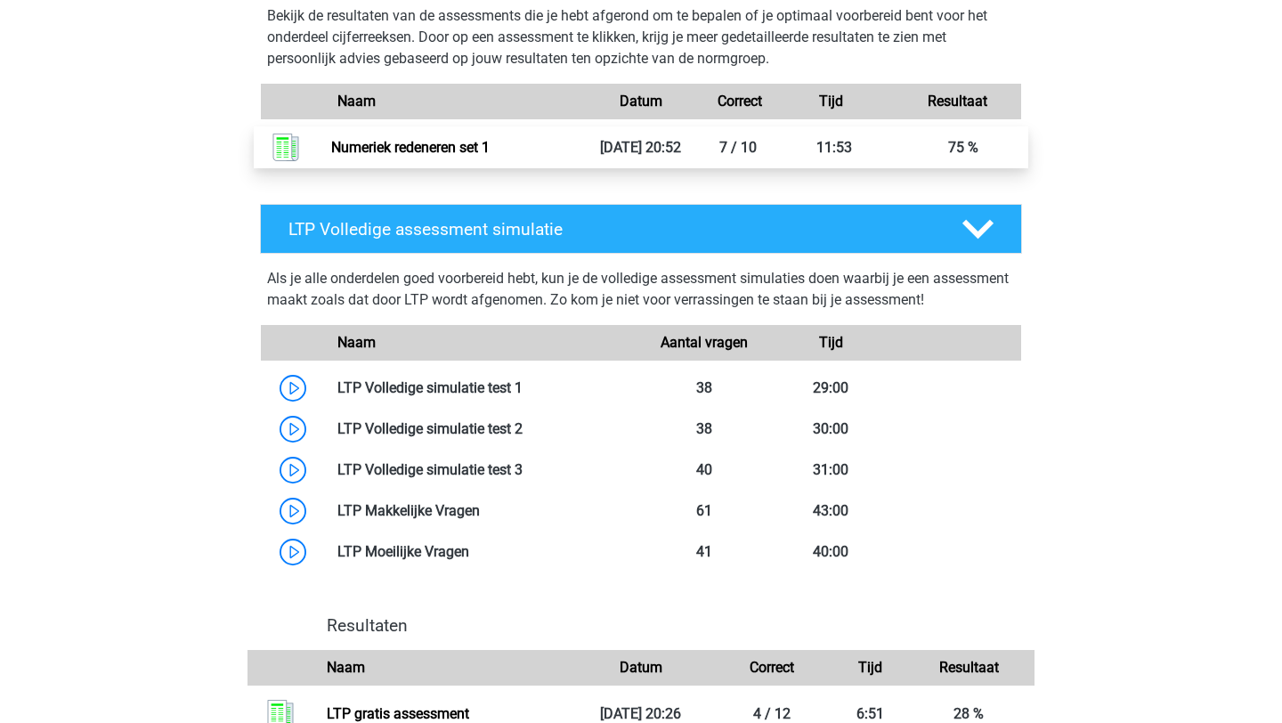
click at [490, 139] on link "Numeriek redeneren set 1" at bounding box center [410, 147] width 158 height 17
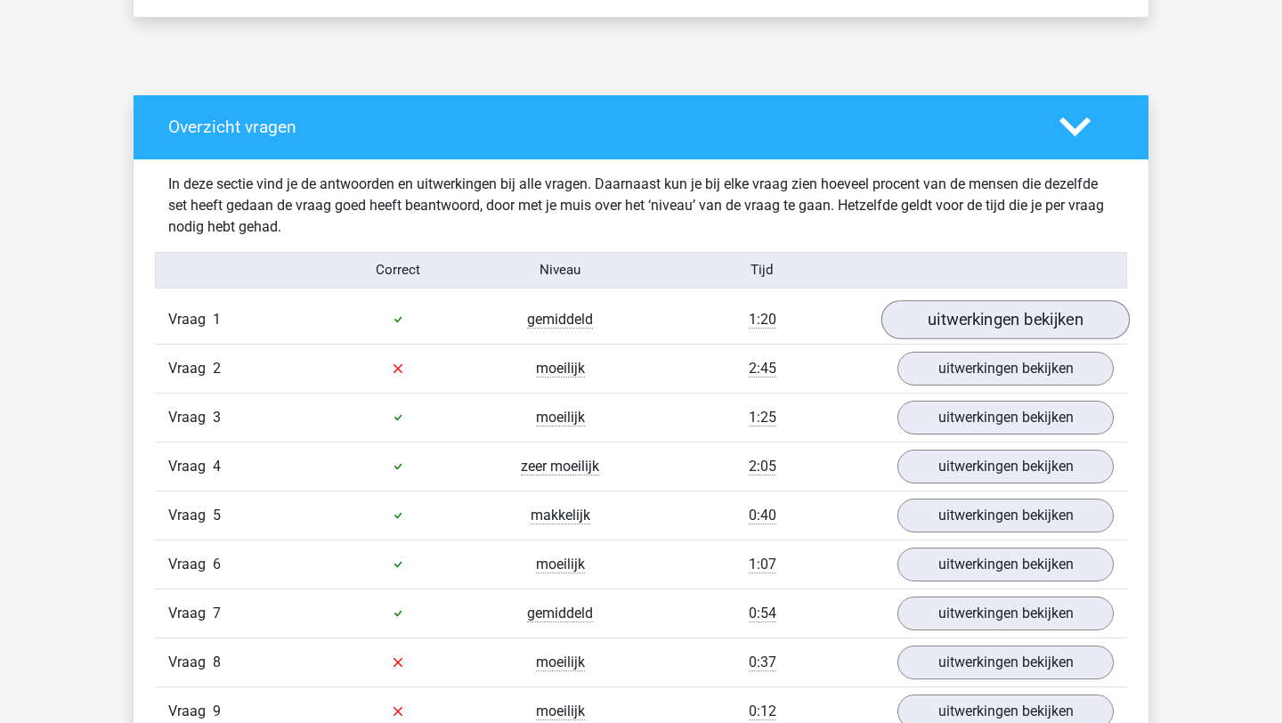
scroll to position [890, 0]
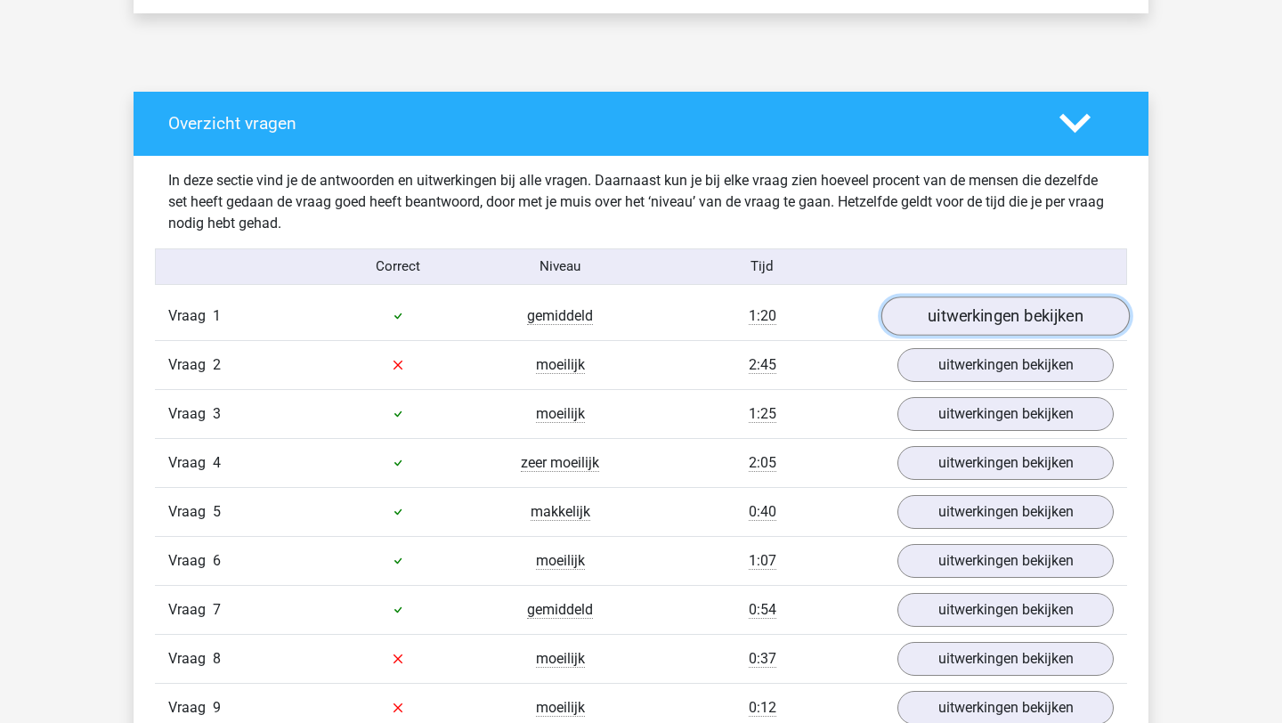
click at [1019, 314] on link "uitwerkingen bekijken" at bounding box center [1005, 315] width 248 height 39
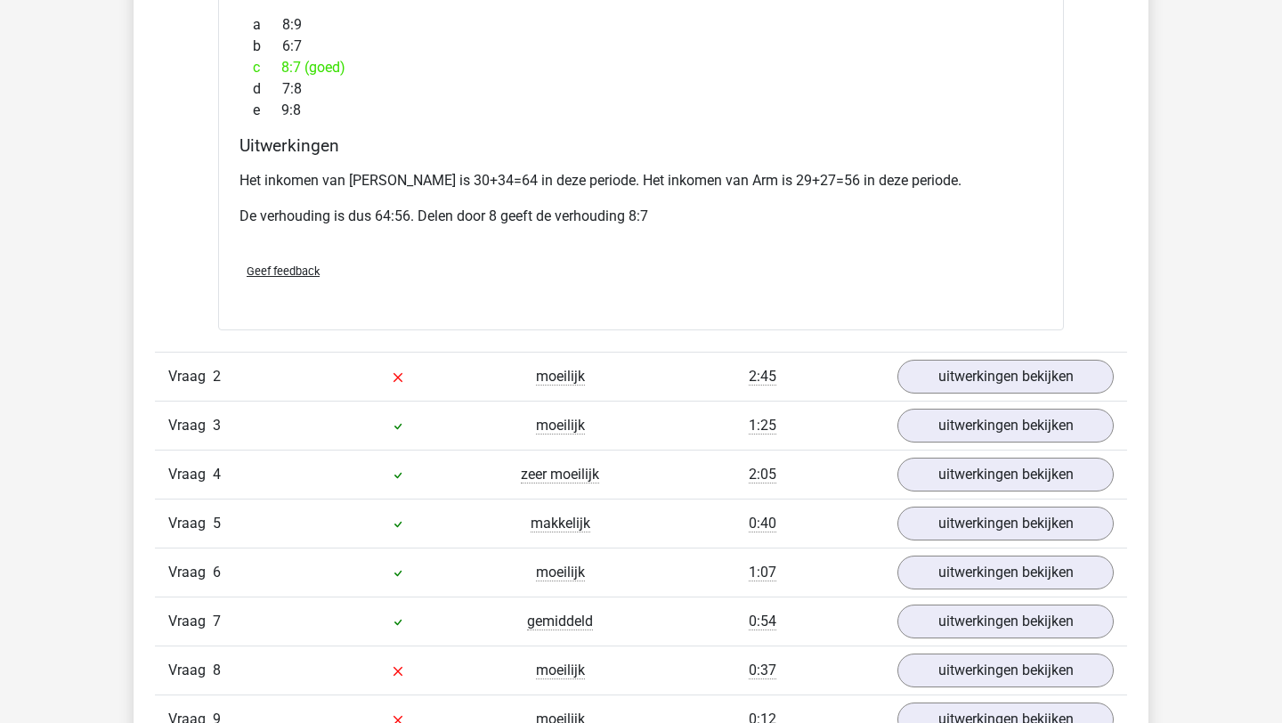
scroll to position [1931, 0]
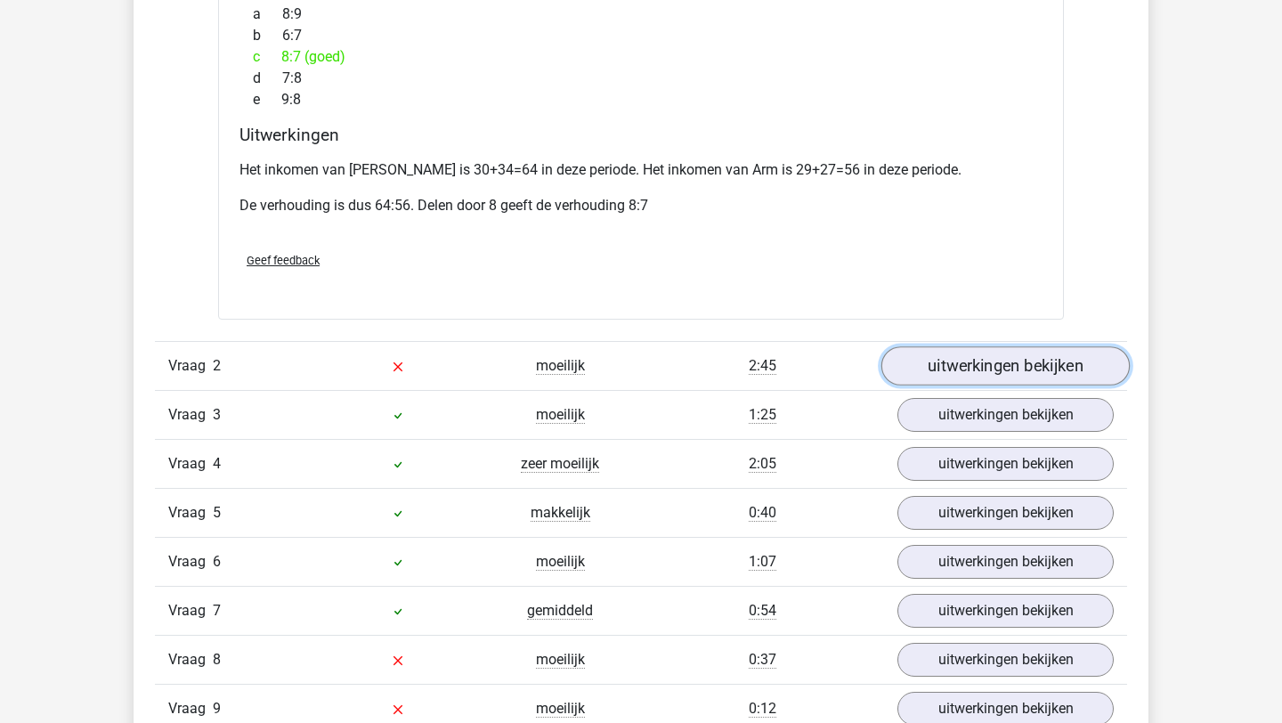
click at [998, 346] on link "uitwerkingen bekijken" at bounding box center [1005, 365] width 248 height 39
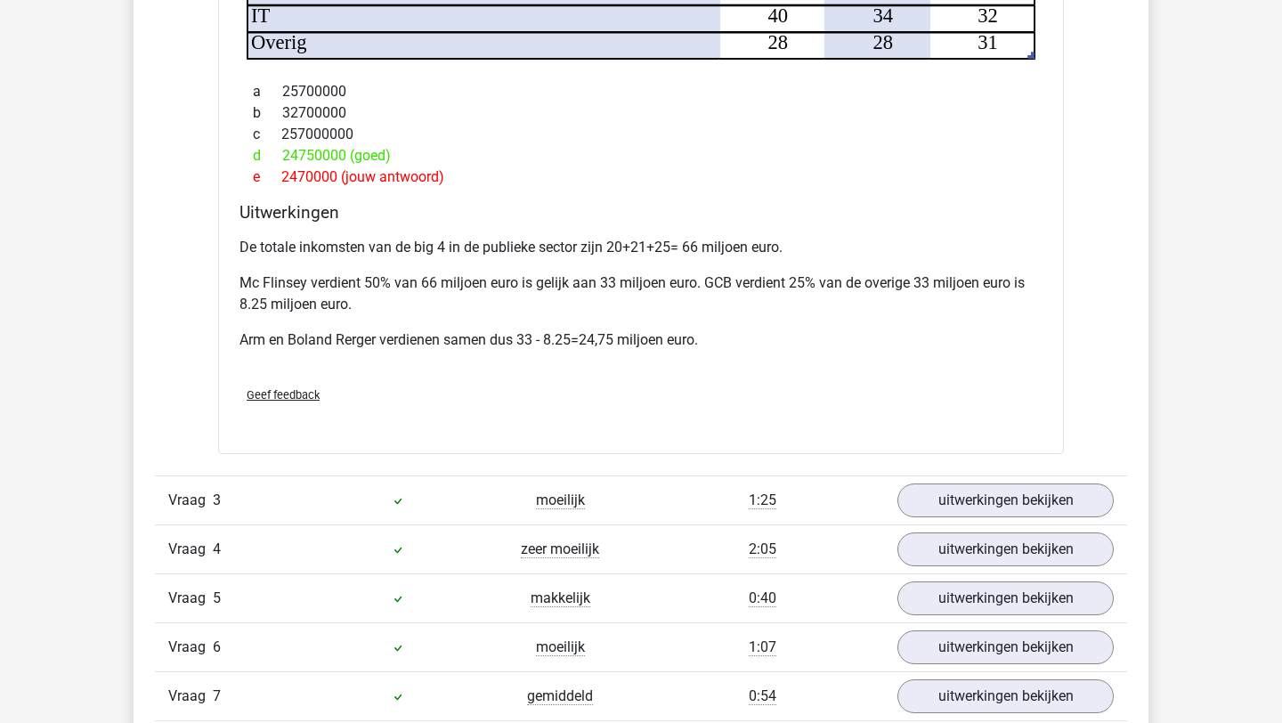
scroll to position [3294, 0]
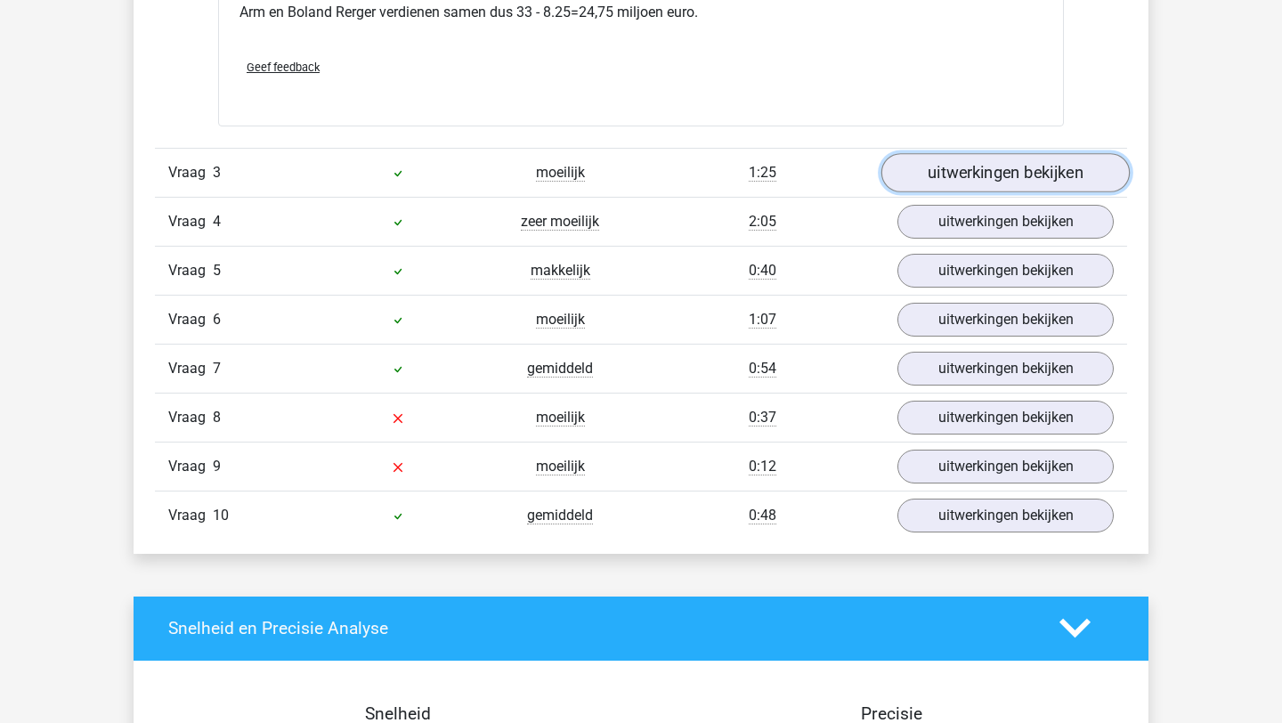
click at [929, 158] on link "uitwerkingen bekijken" at bounding box center [1005, 172] width 248 height 39
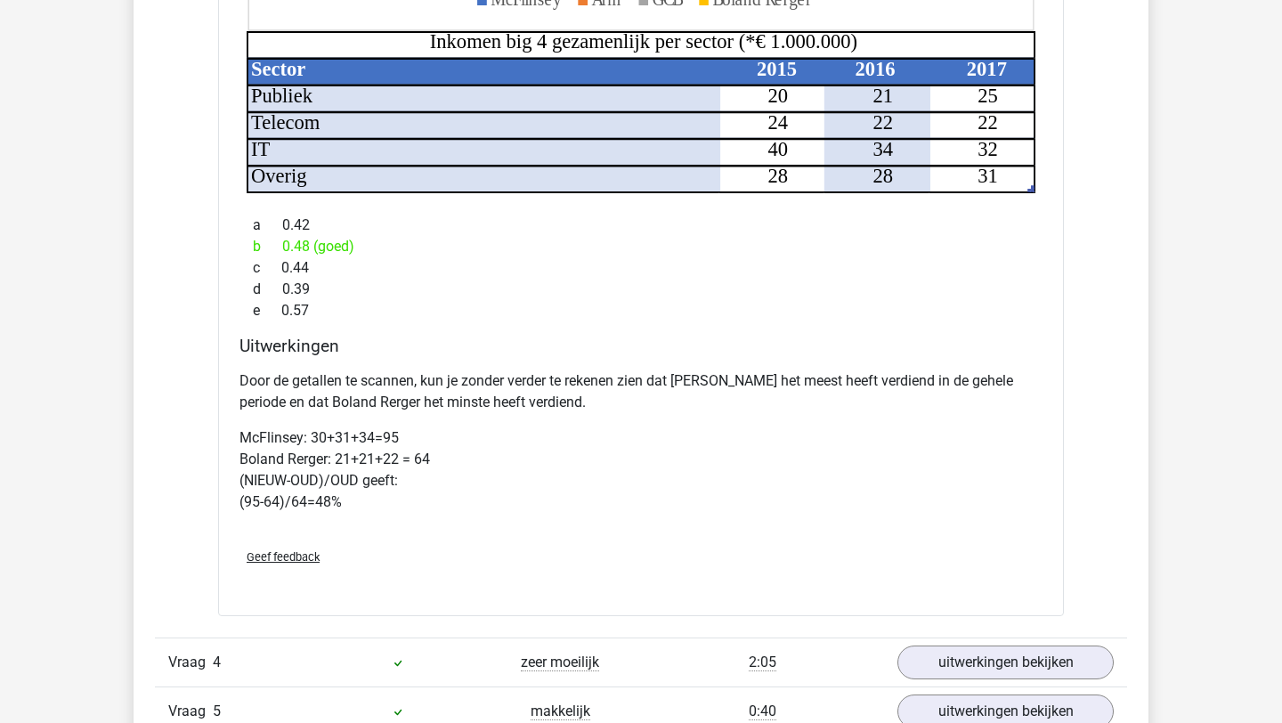
scroll to position [4123, 0]
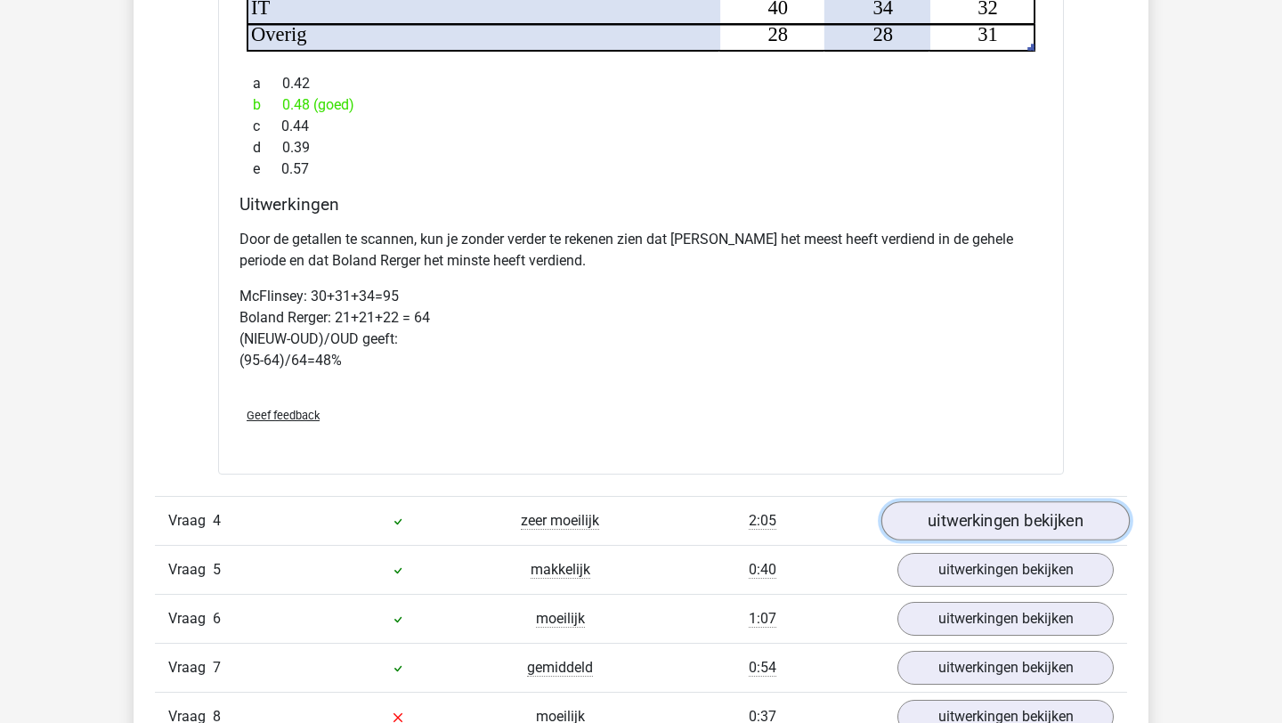
click at [1048, 515] on link "uitwerkingen bekijken" at bounding box center [1005, 520] width 248 height 39
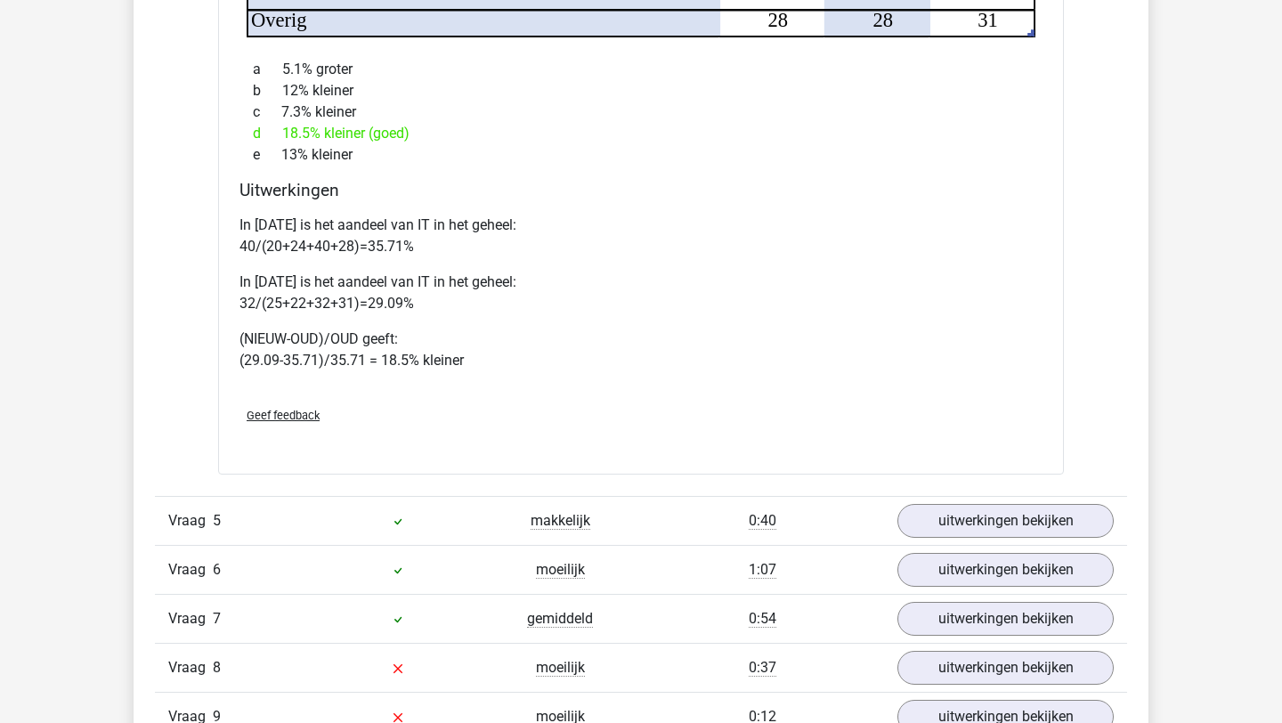
scroll to position [5305, 0]
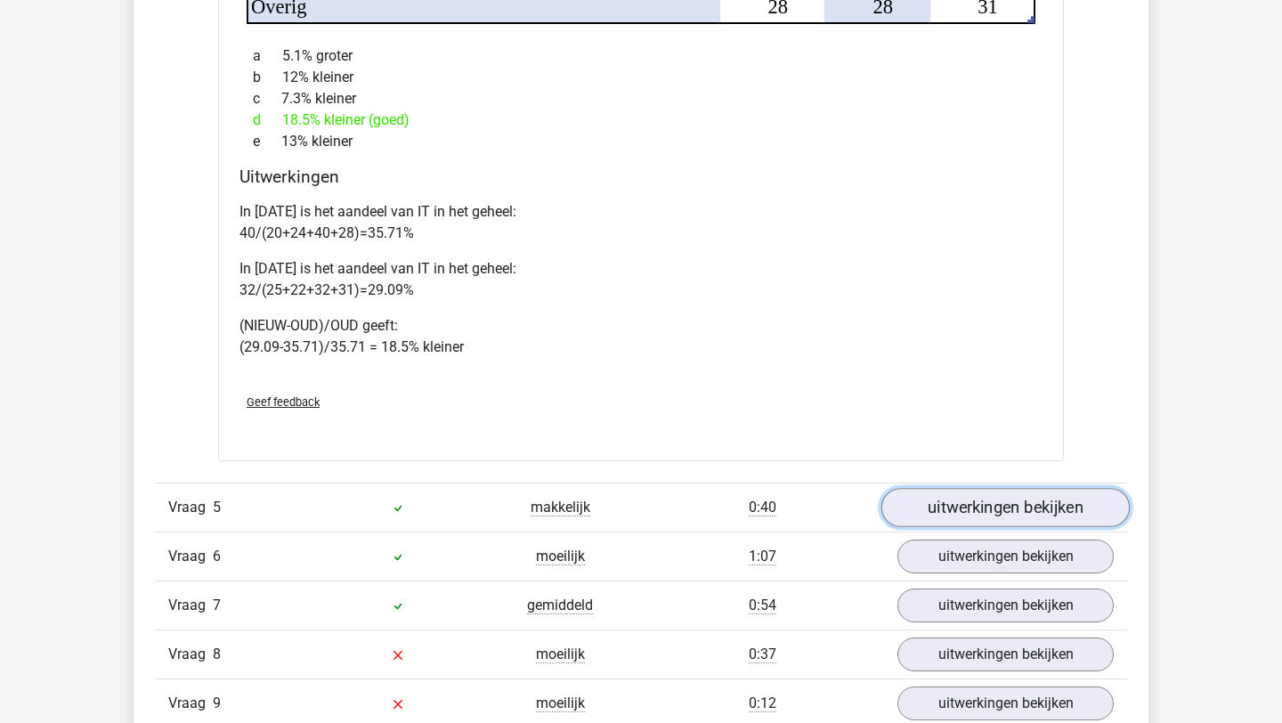
click at [1019, 488] on link "uitwerkingen bekijken" at bounding box center [1005, 507] width 248 height 39
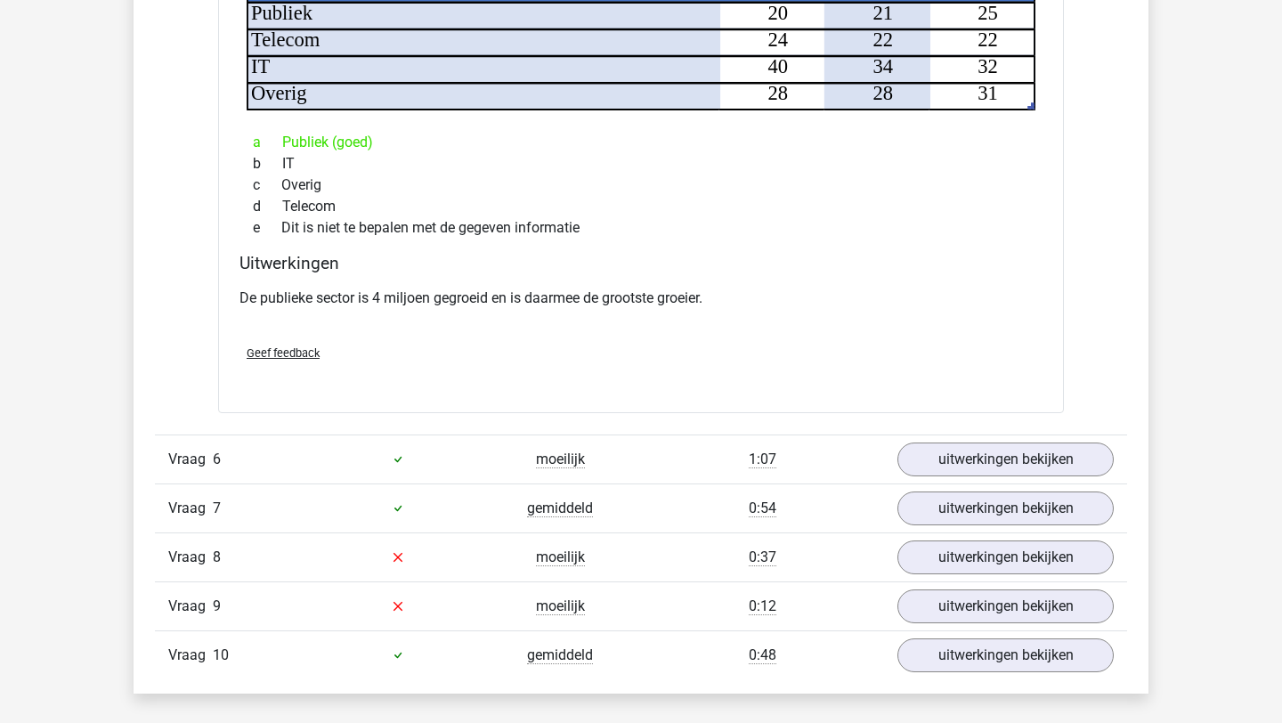
scroll to position [6611, 0]
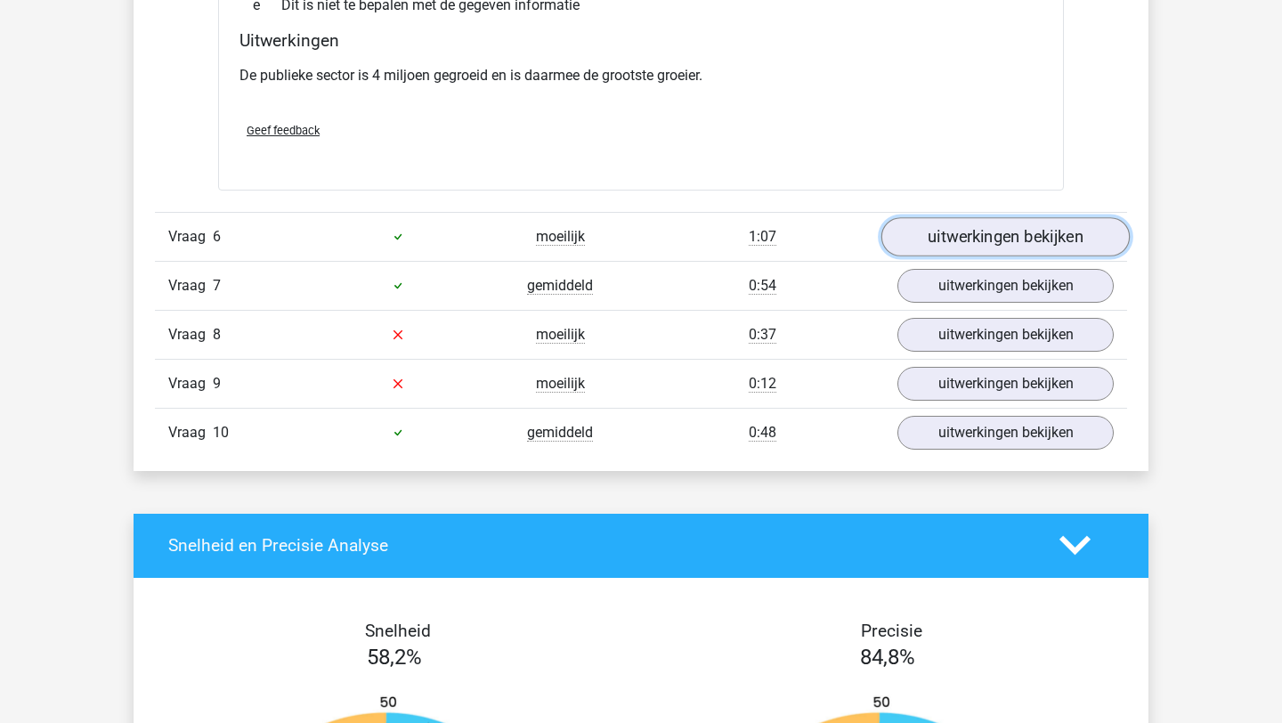
click at [953, 217] on link "uitwerkingen bekijken" at bounding box center [1005, 236] width 248 height 39
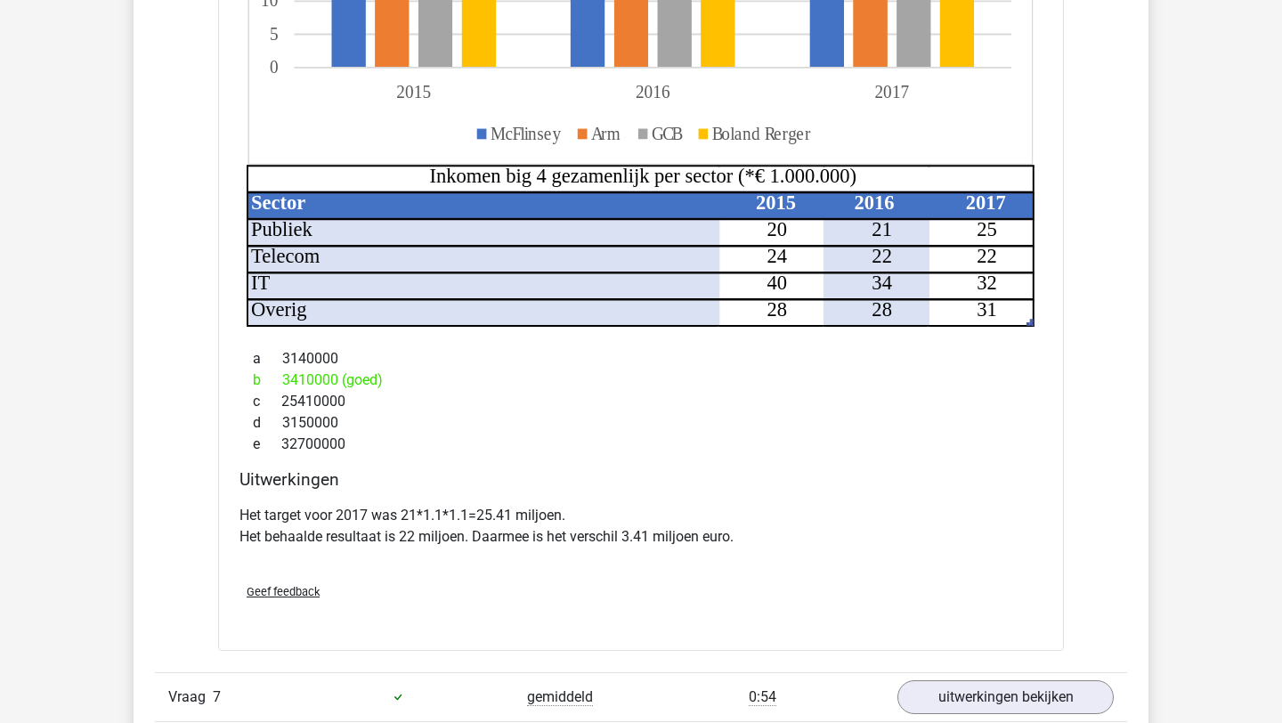
scroll to position [7494, 0]
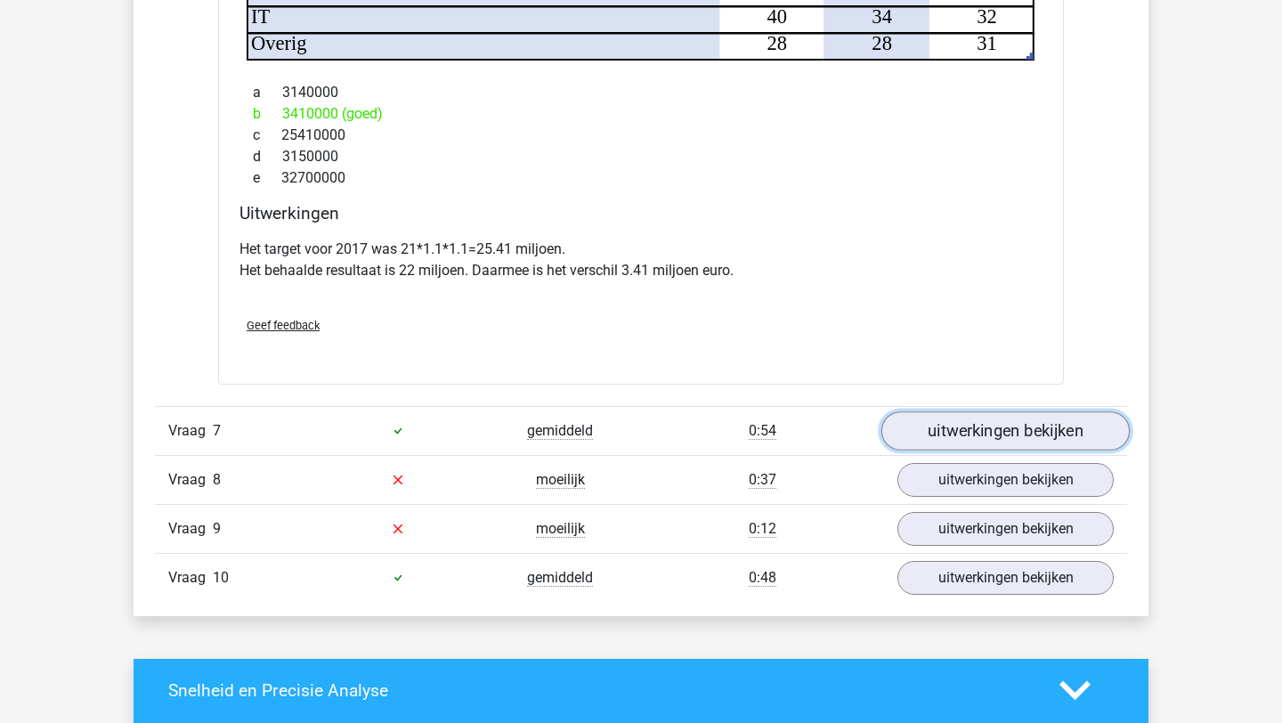
click at [921, 425] on link "uitwerkingen bekijken" at bounding box center [1005, 430] width 248 height 39
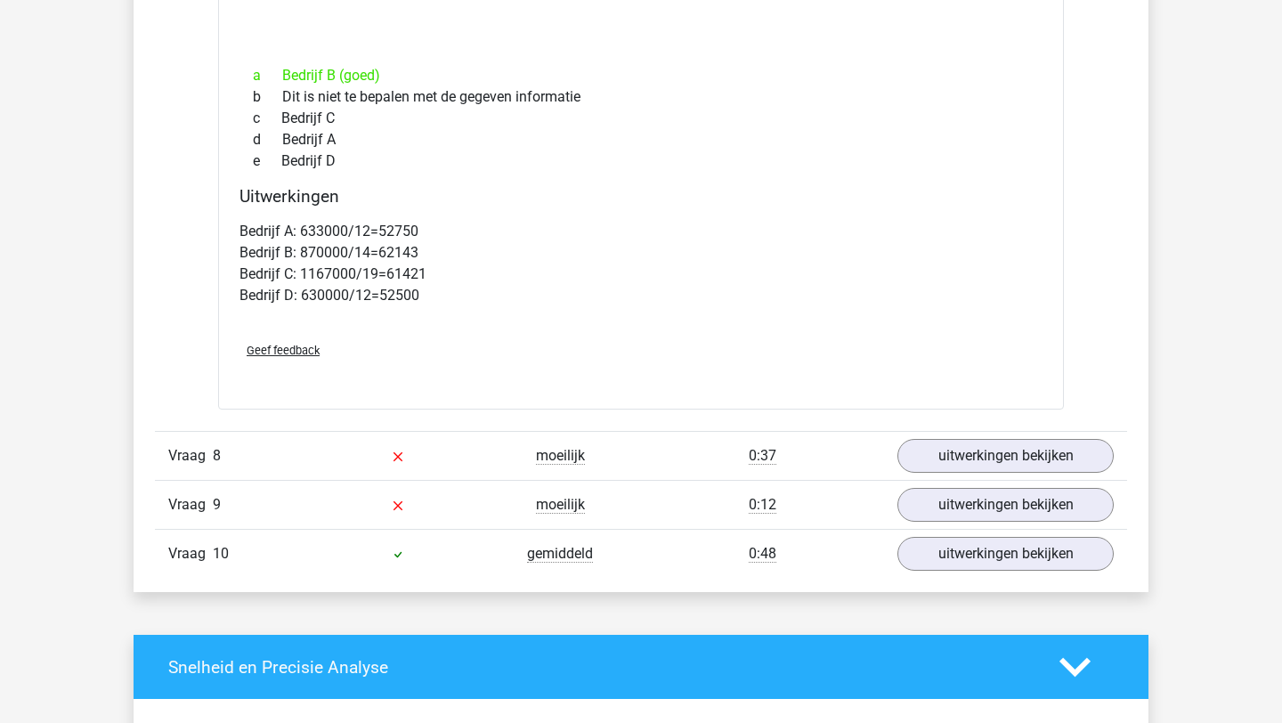
scroll to position [8406, 0]
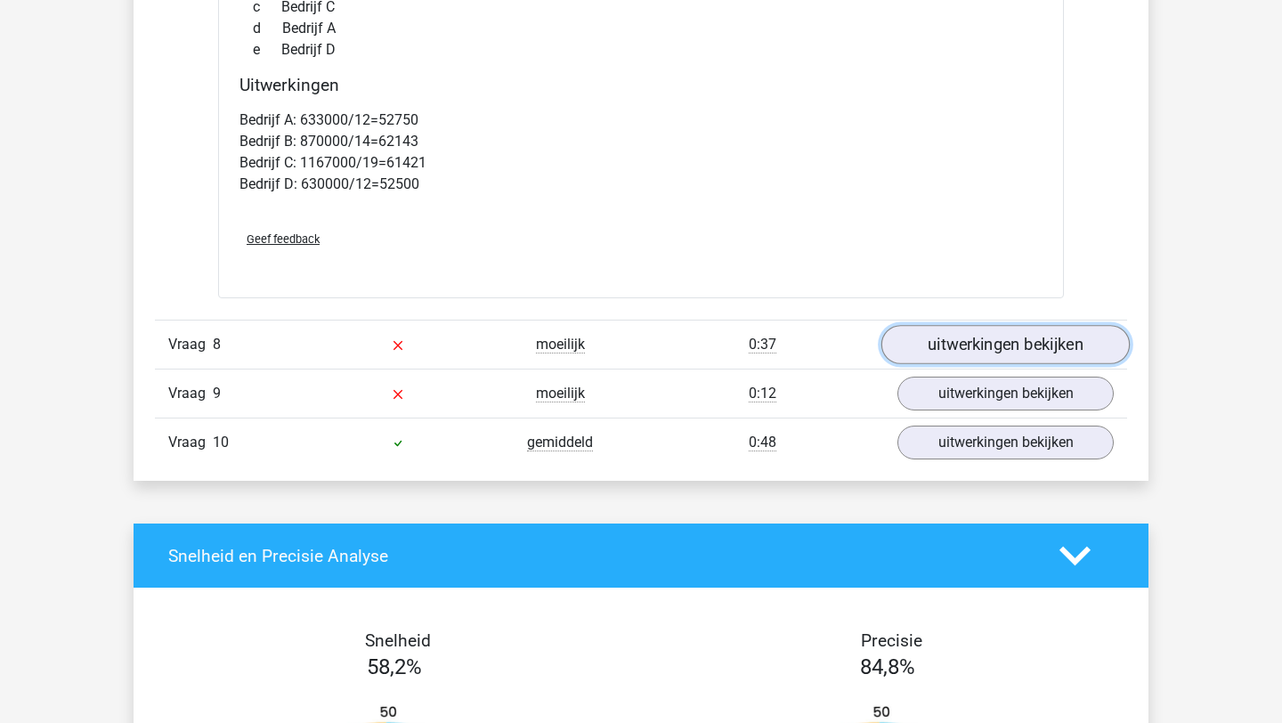
click at [974, 329] on link "uitwerkingen bekijken" at bounding box center [1005, 344] width 248 height 39
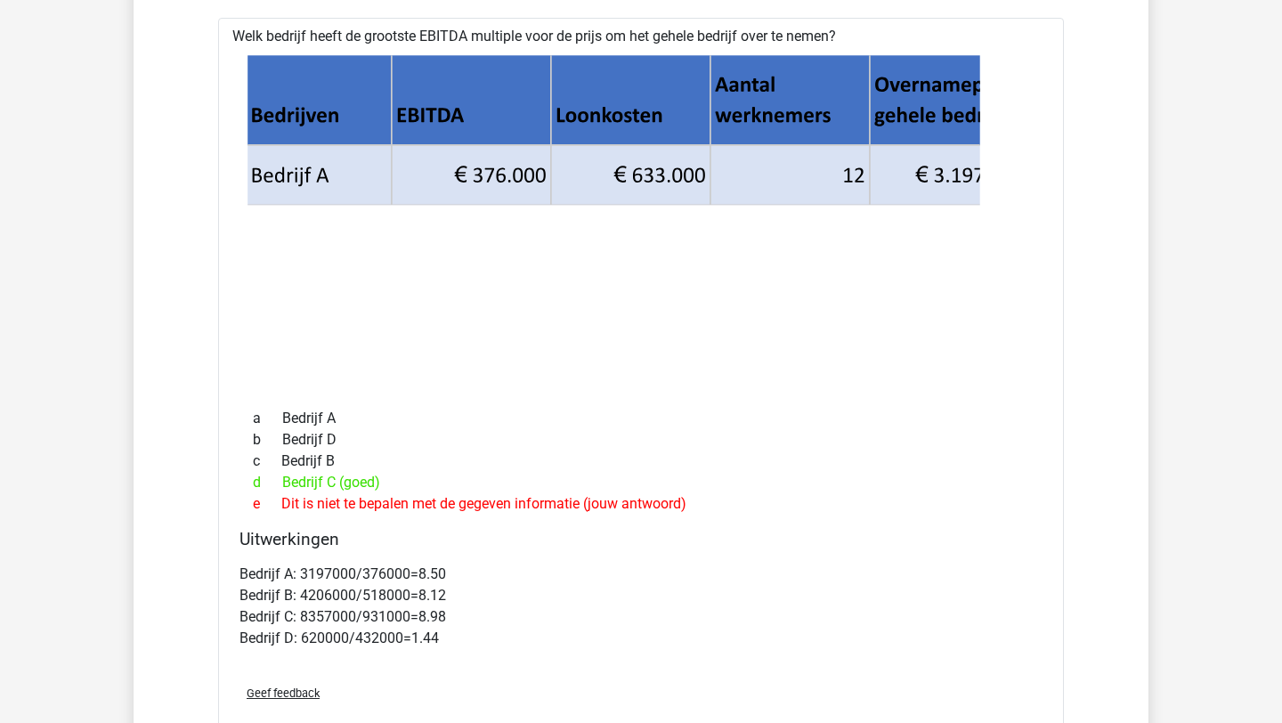
scroll to position [8766, 0]
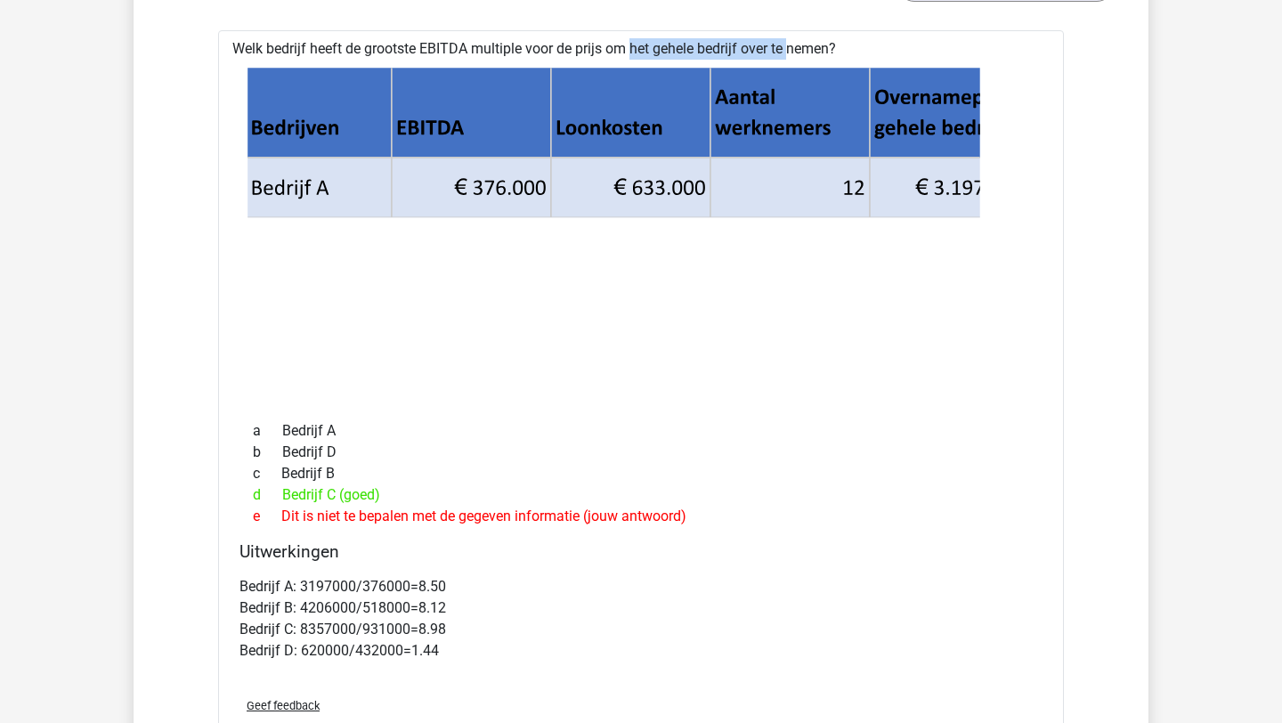
drag, startPoint x: 577, startPoint y: 26, endPoint x: 741, endPoint y: 37, distance: 165.1
click at [741, 37] on div "Welk bedrijf heeft de grootste EBITDA multiple voor de prijs om het gehele bedr…" at bounding box center [641, 397] width 846 height 734
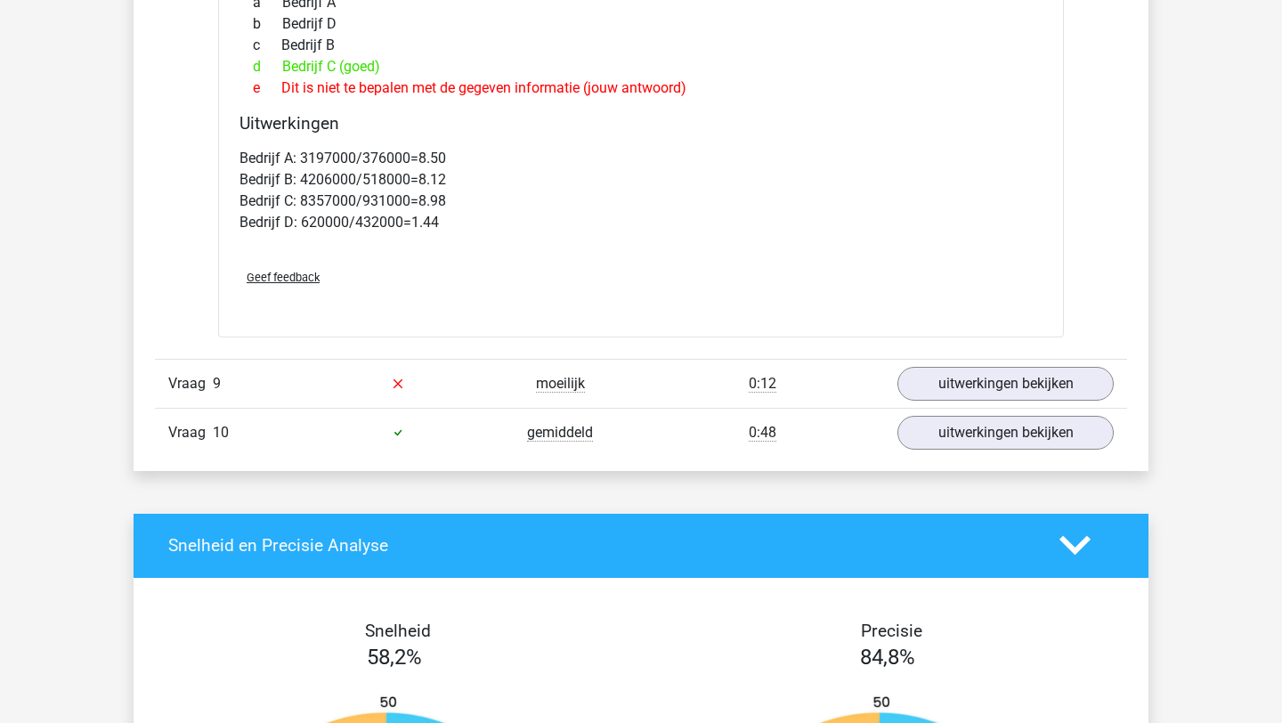
scroll to position [9270, 0]
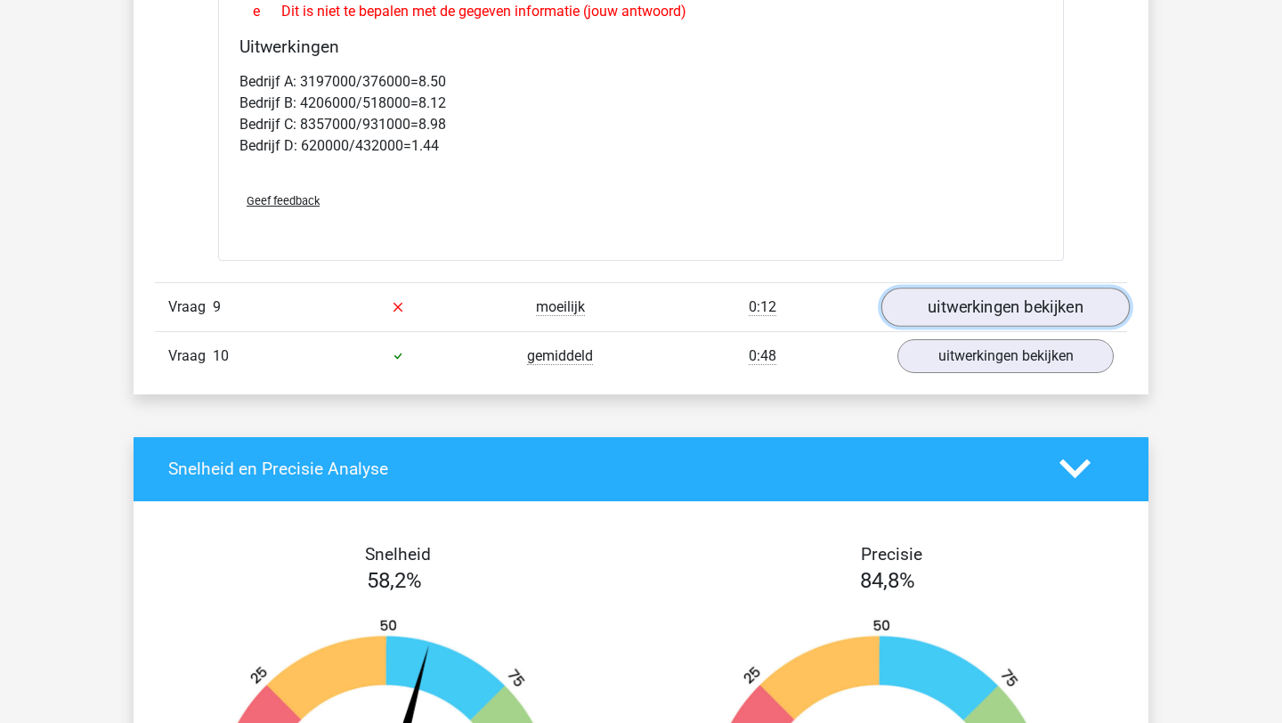
click at [952, 298] on link "uitwerkingen bekijken" at bounding box center [1005, 306] width 248 height 39
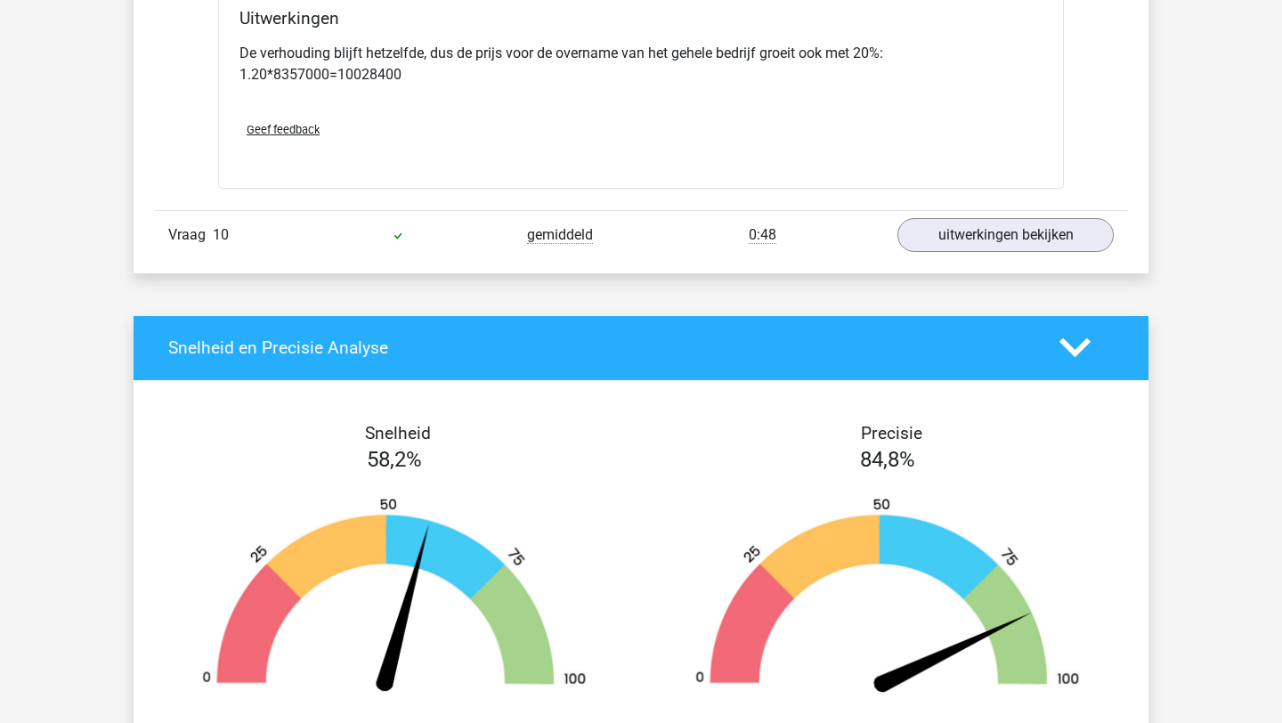
scroll to position [10212, 0]
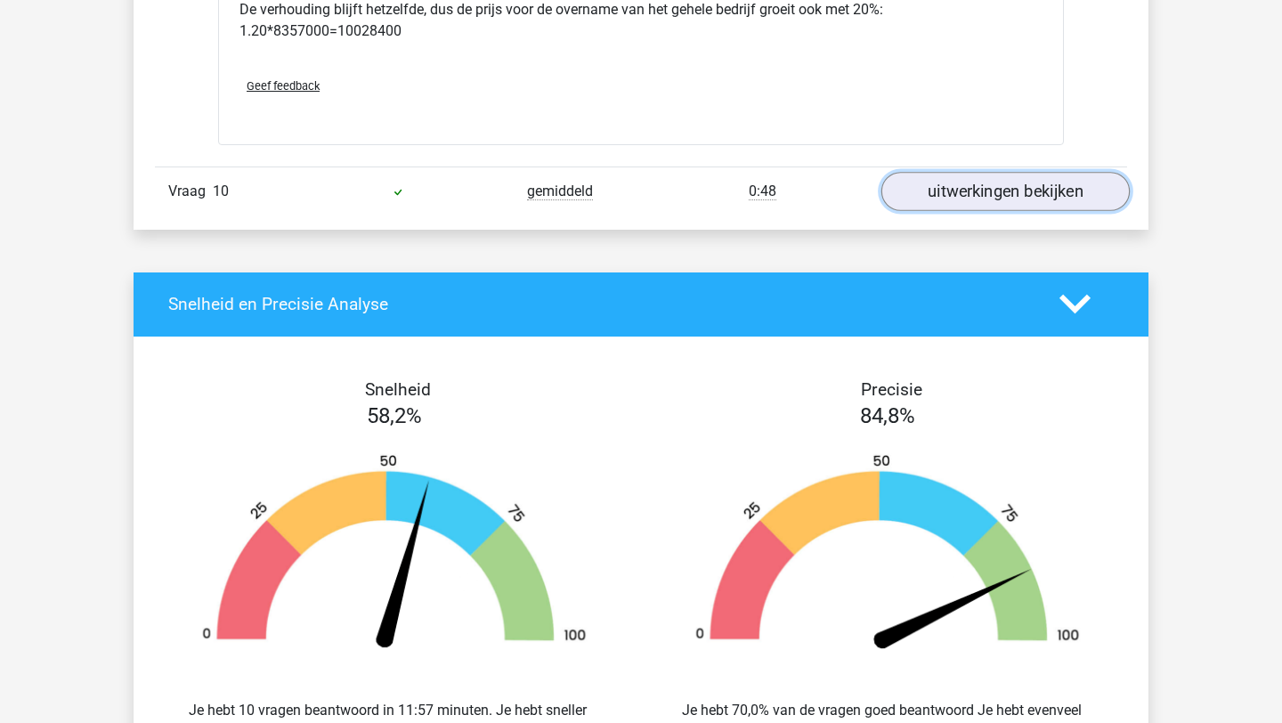
click at [981, 172] on link "uitwerkingen bekijken" at bounding box center [1005, 191] width 248 height 39
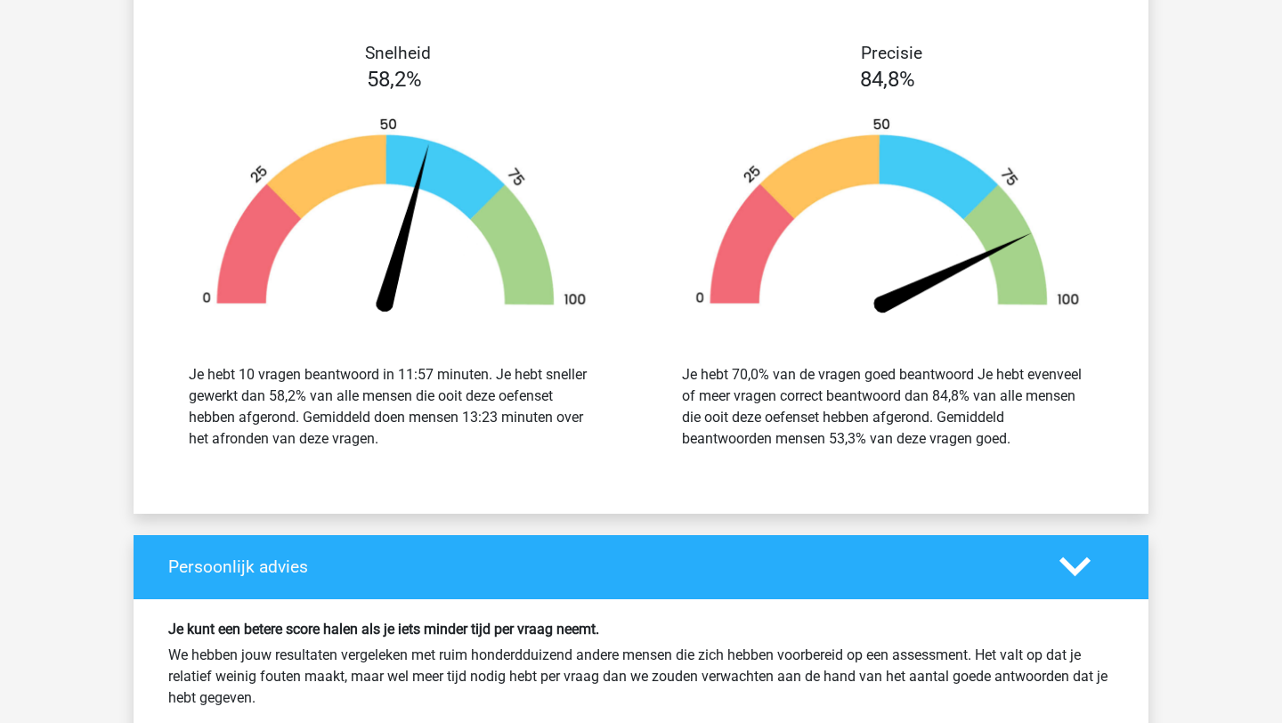
scroll to position [12075, 0]
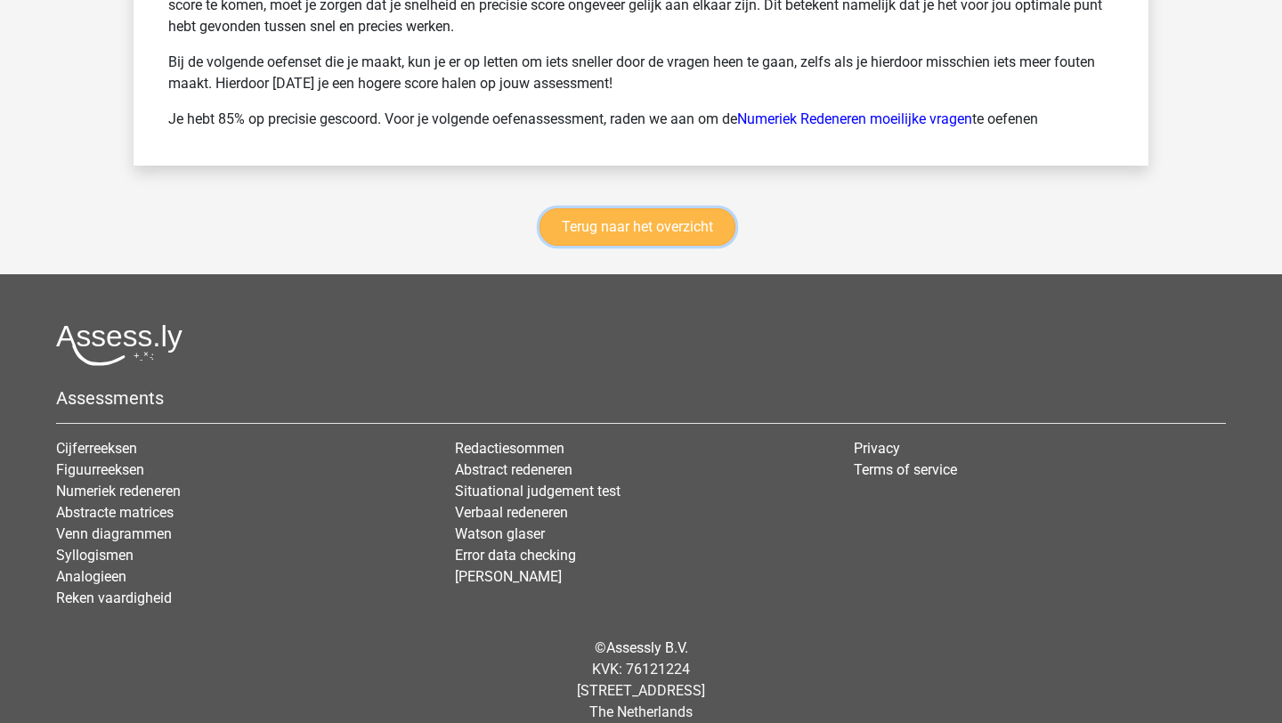
click at [697, 208] on link "Terug naar het overzicht" at bounding box center [637, 226] width 196 height 37
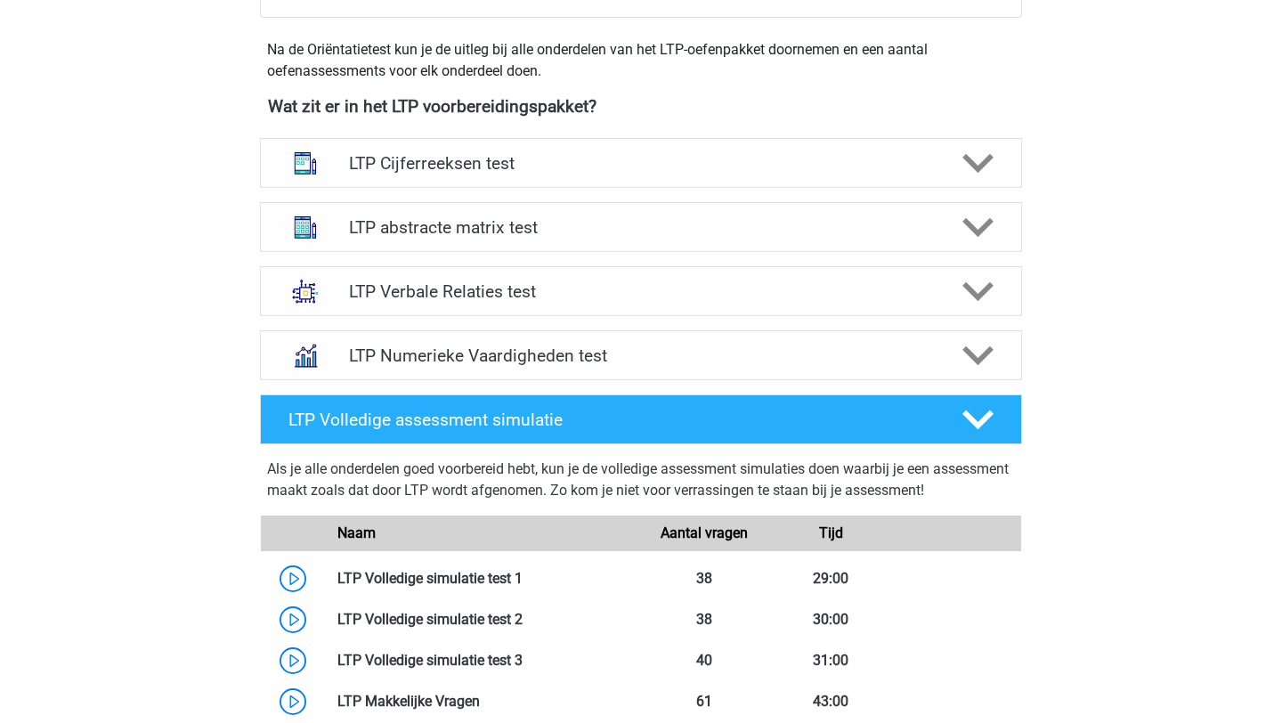
scroll to position [559, 0]
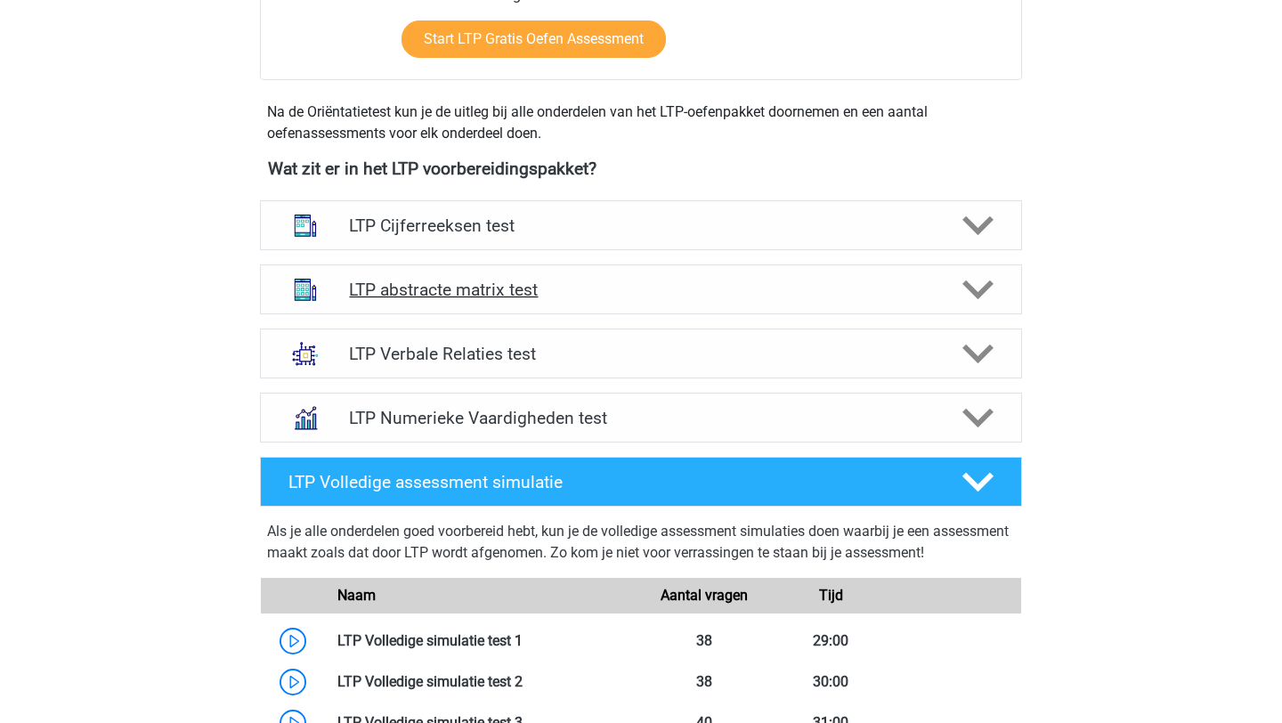
click at [954, 287] on div at bounding box center [976, 289] width 61 height 31
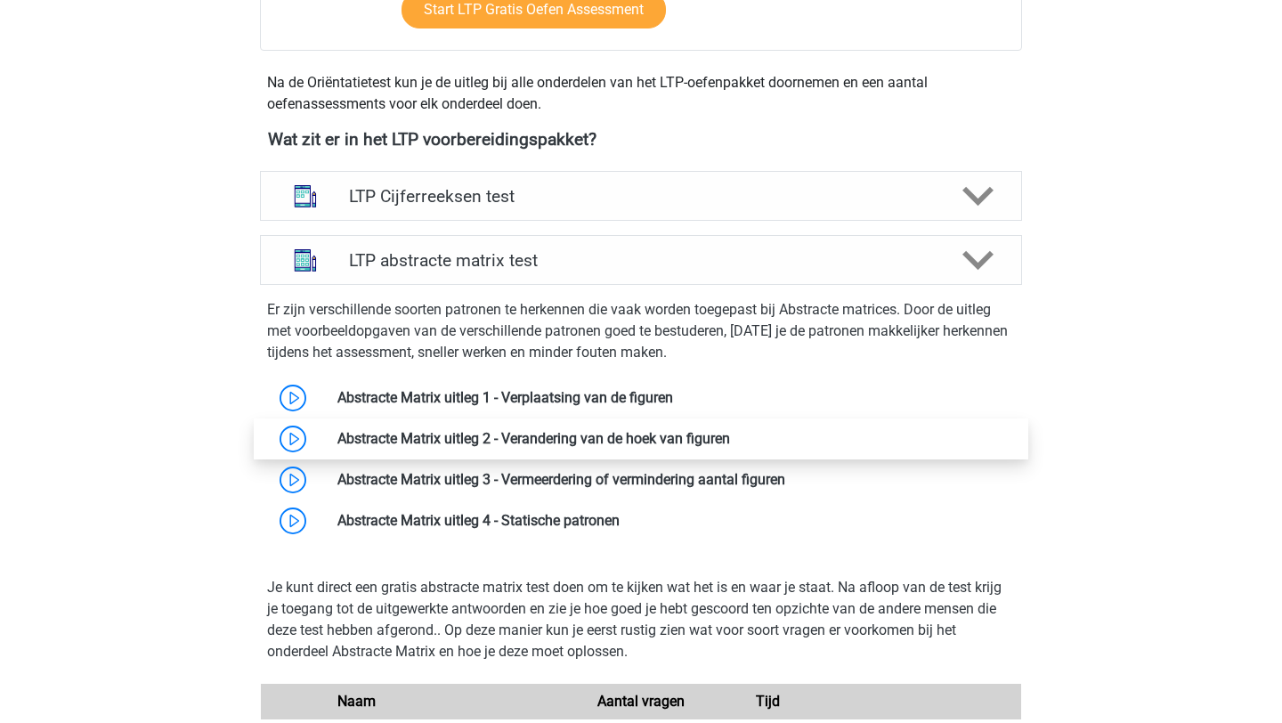
scroll to position [591, 0]
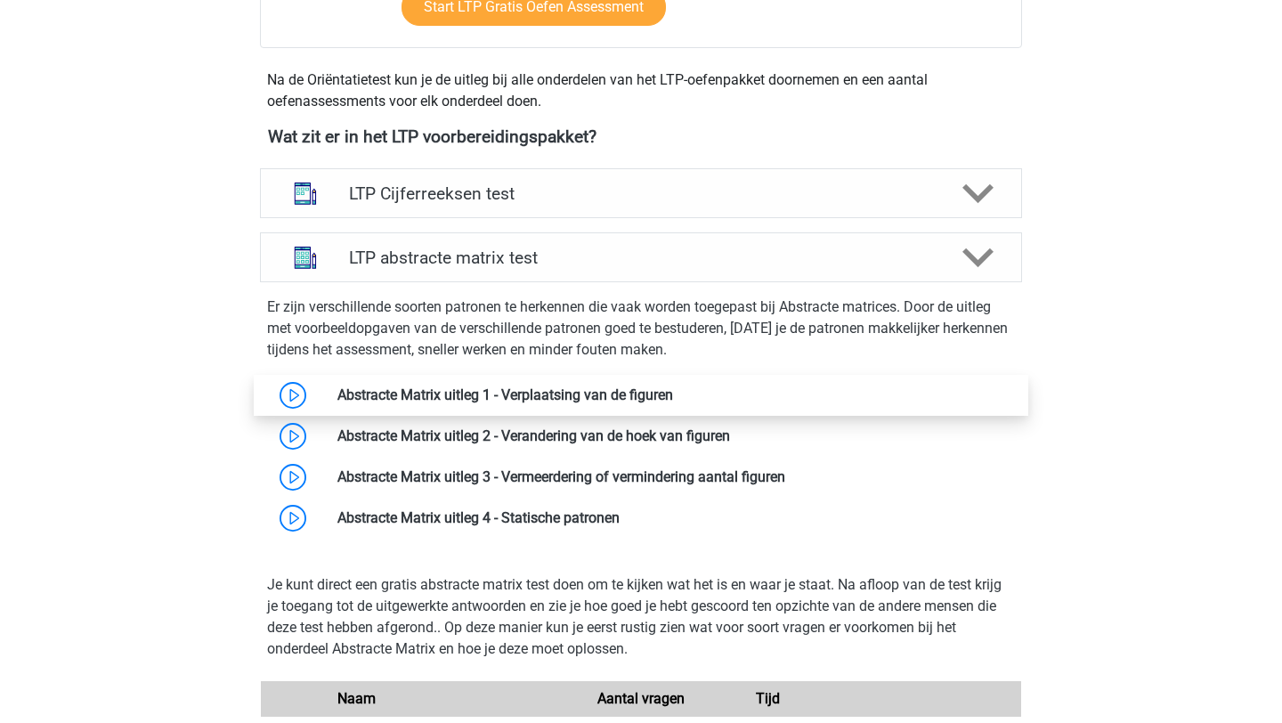
click at [673, 396] on link at bounding box center [673, 394] width 0 height 17
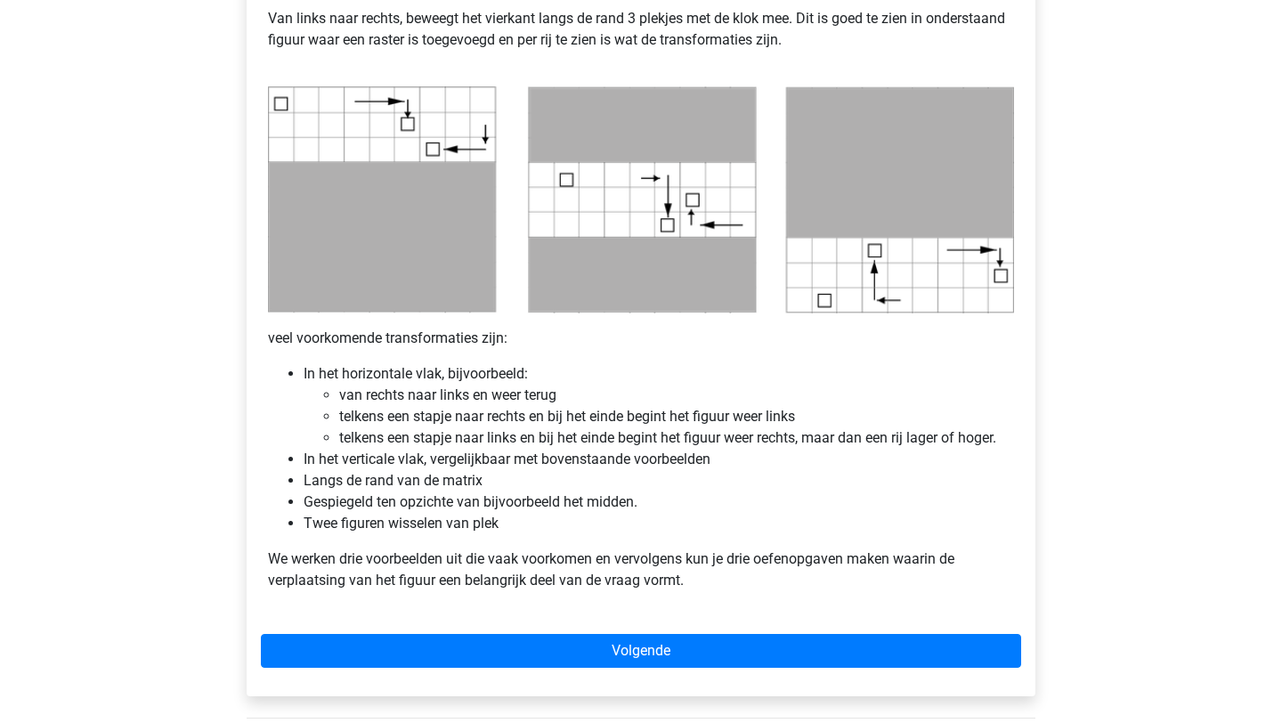
scroll to position [868, 0]
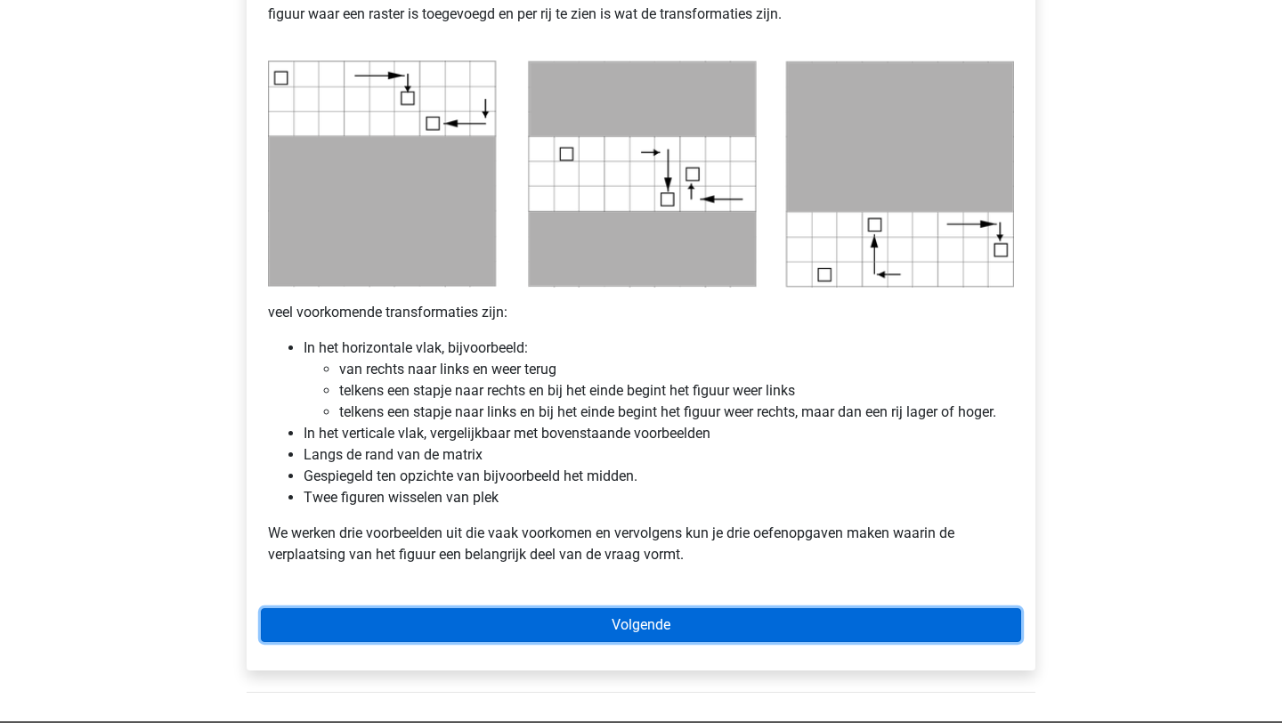
click at [625, 635] on link "Volgende" at bounding box center [641, 625] width 760 height 34
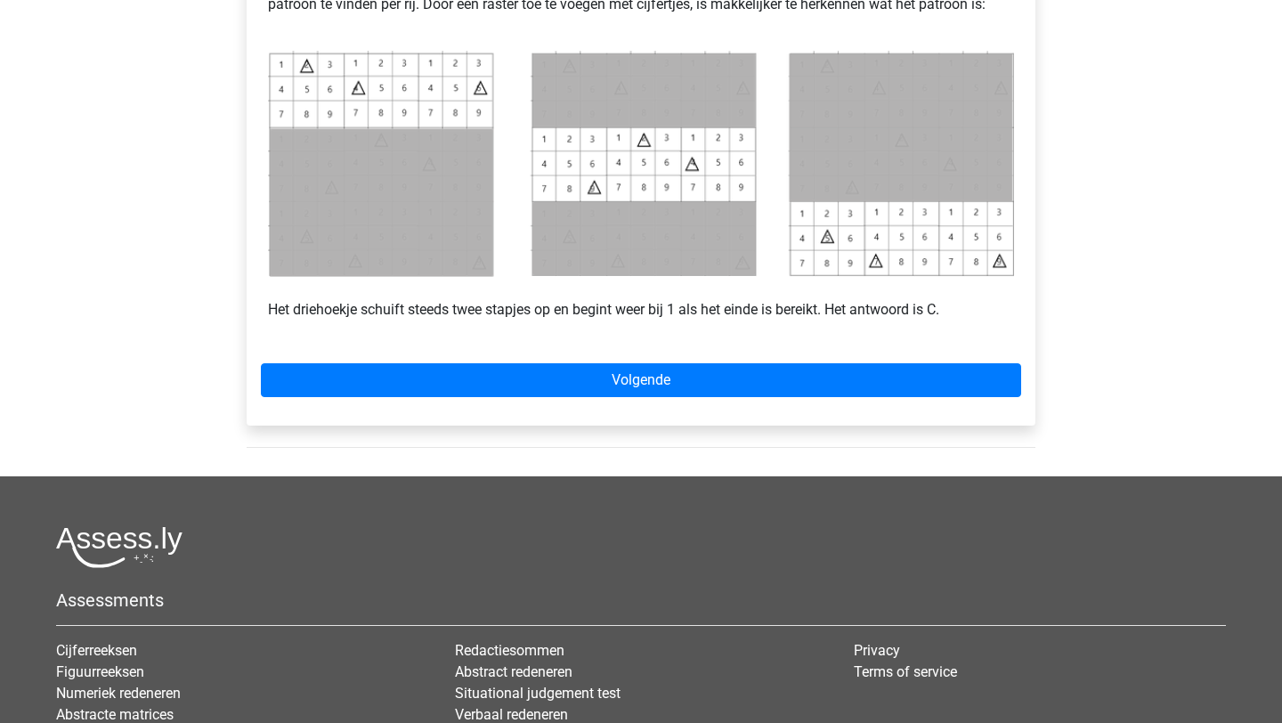
scroll to position [958, 0]
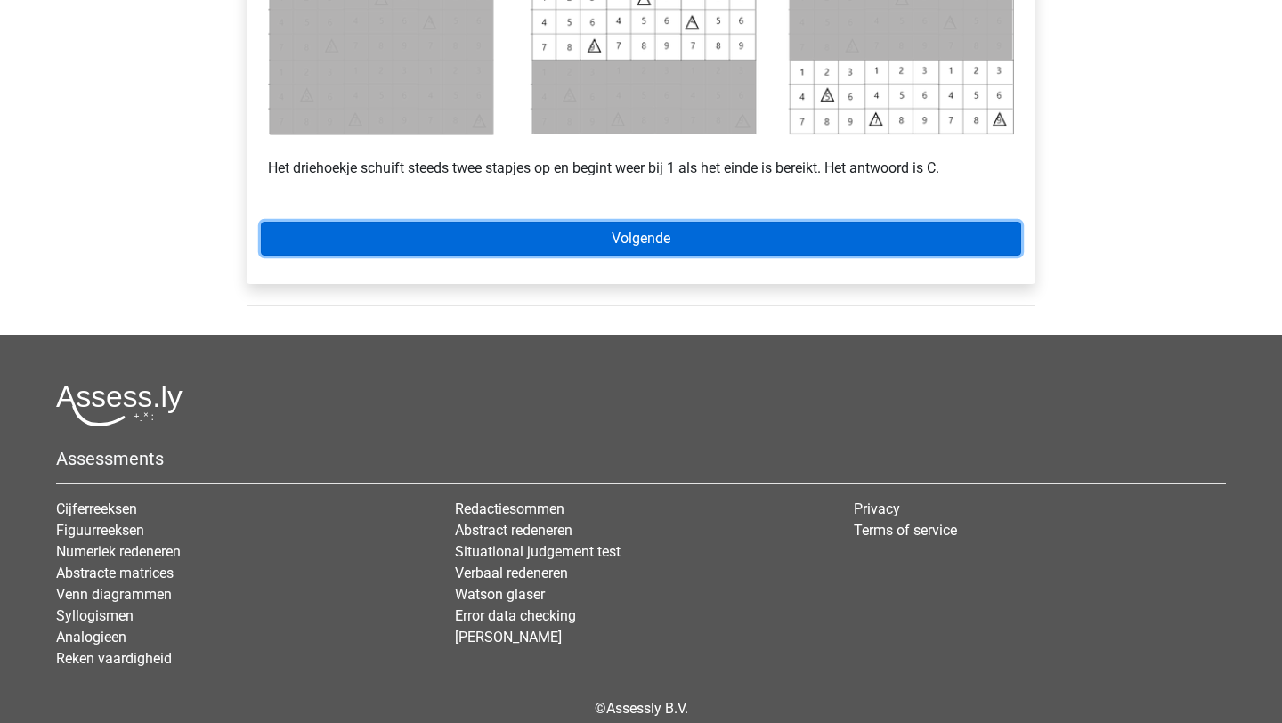
click at [553, 247] on link "Volgende" at bounding box center [641, 239] width 760 height 34
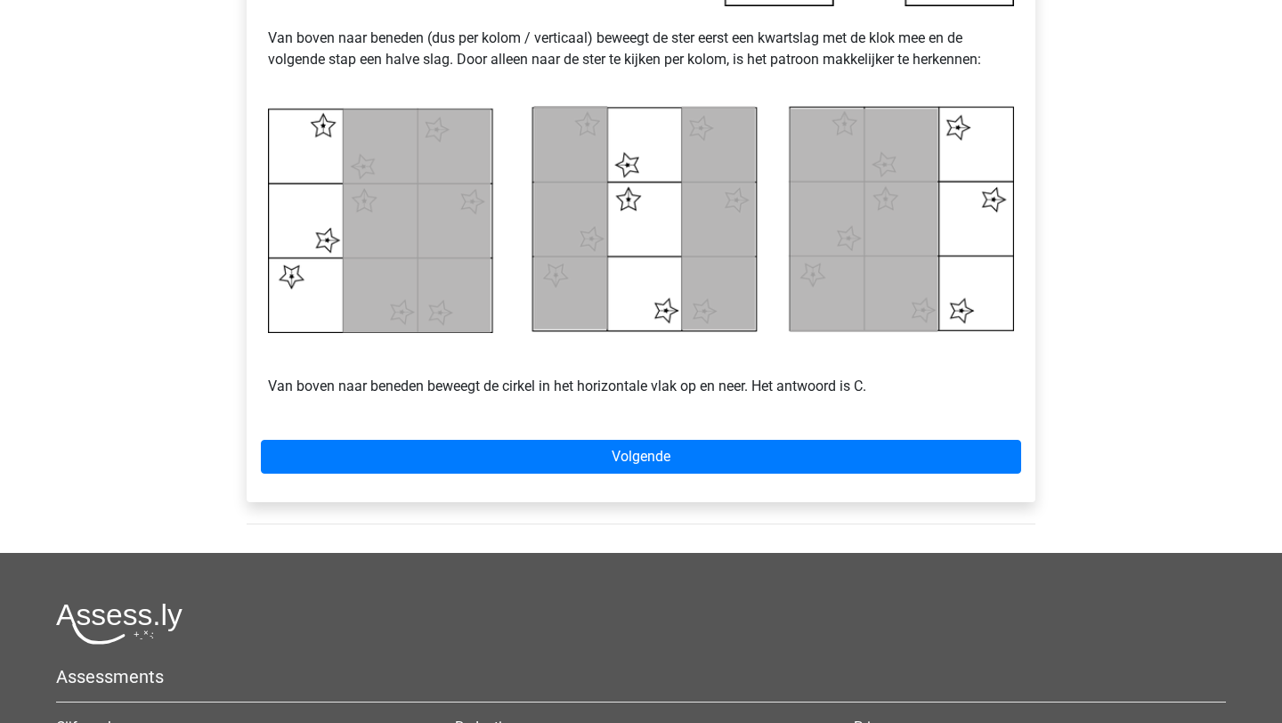
scroll to position [865, 0]
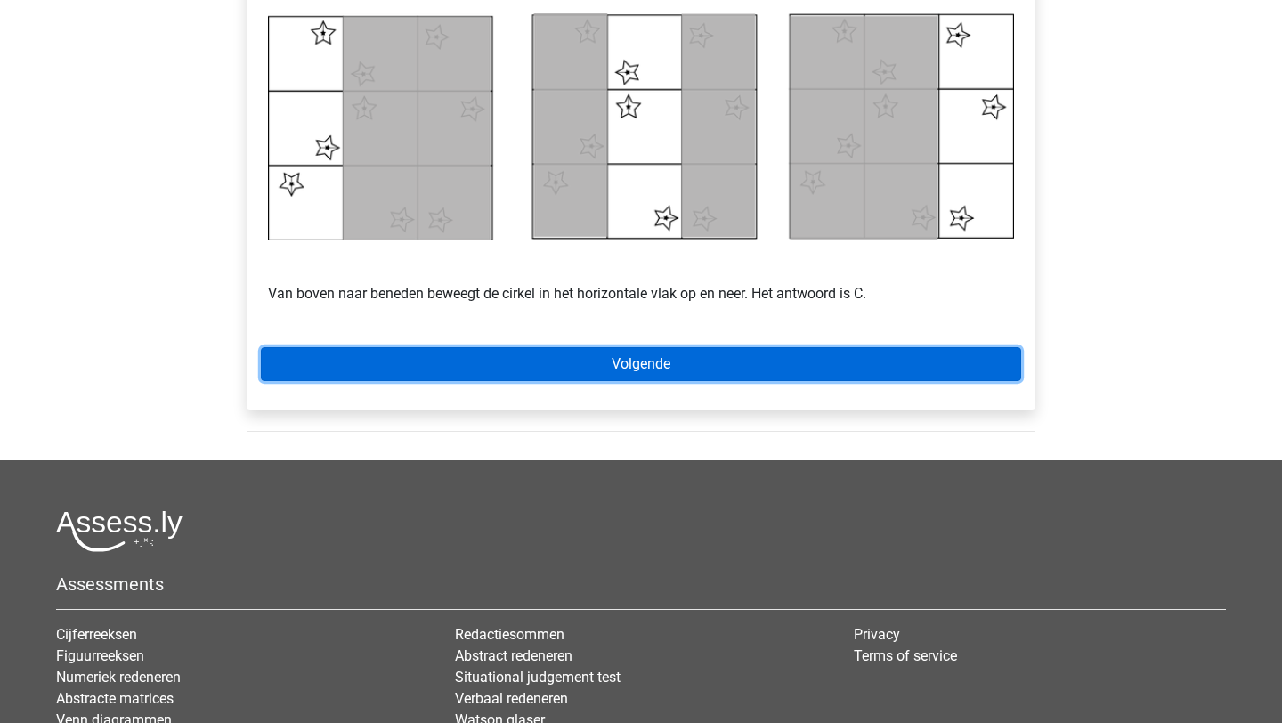
click at [738, 348] on link "Volgende" at bounding box center [641, 364] width 760 height 34
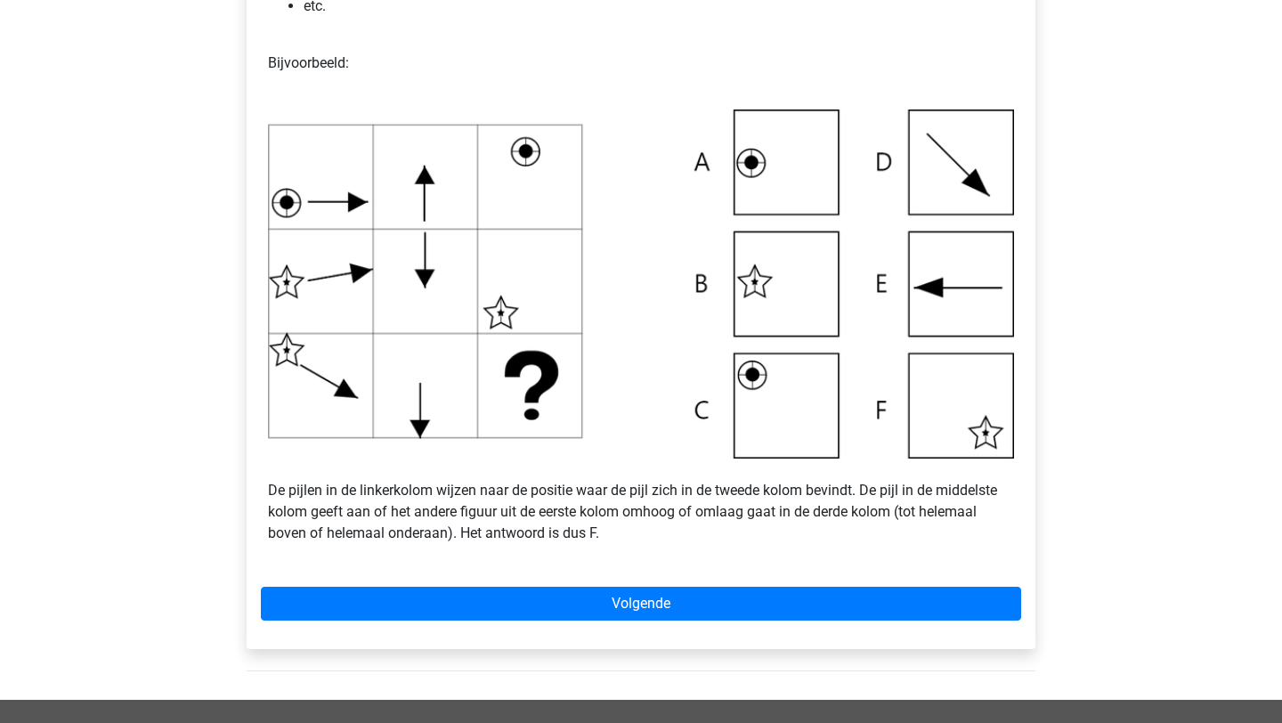
scroll to position [522, 0]
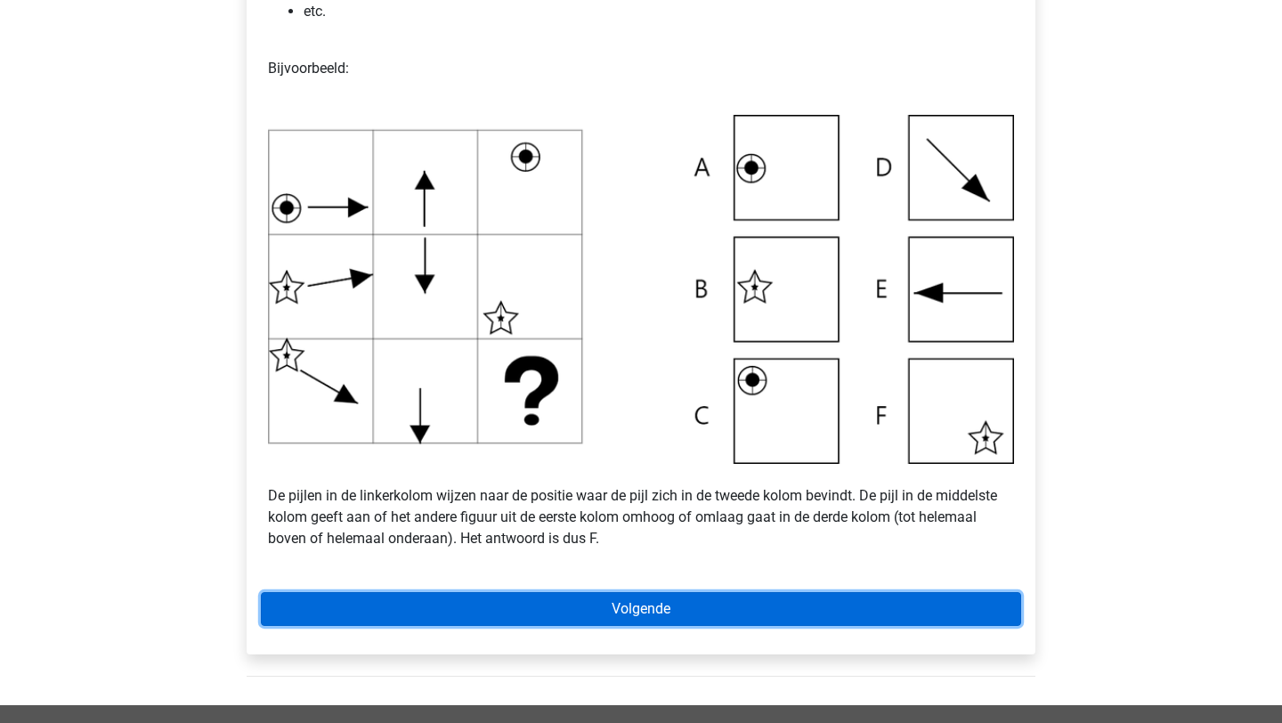
click at [525, 608] on link "Volgende" at bounding box center [641, 609] width 760 height 34
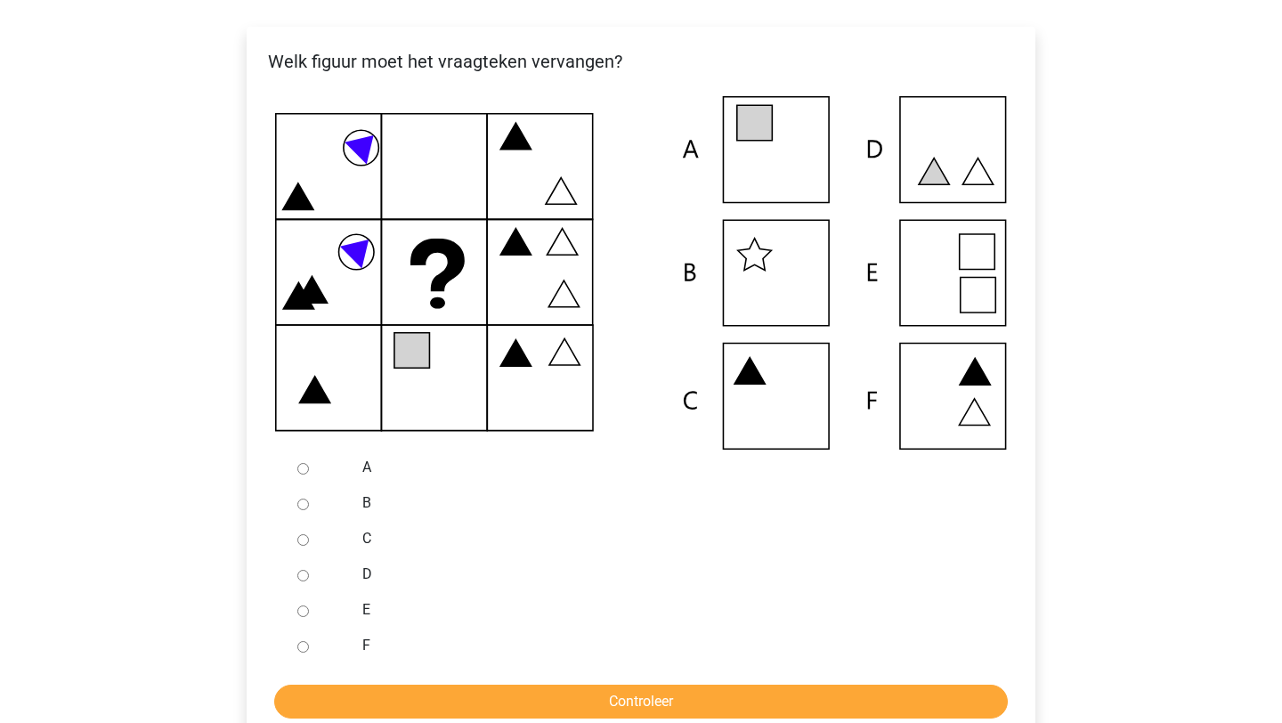
scroll to position [323, 0]
click at [305, 466] on input "A" at bounding box center [303, 468] width 12 height 12
radio input "true"
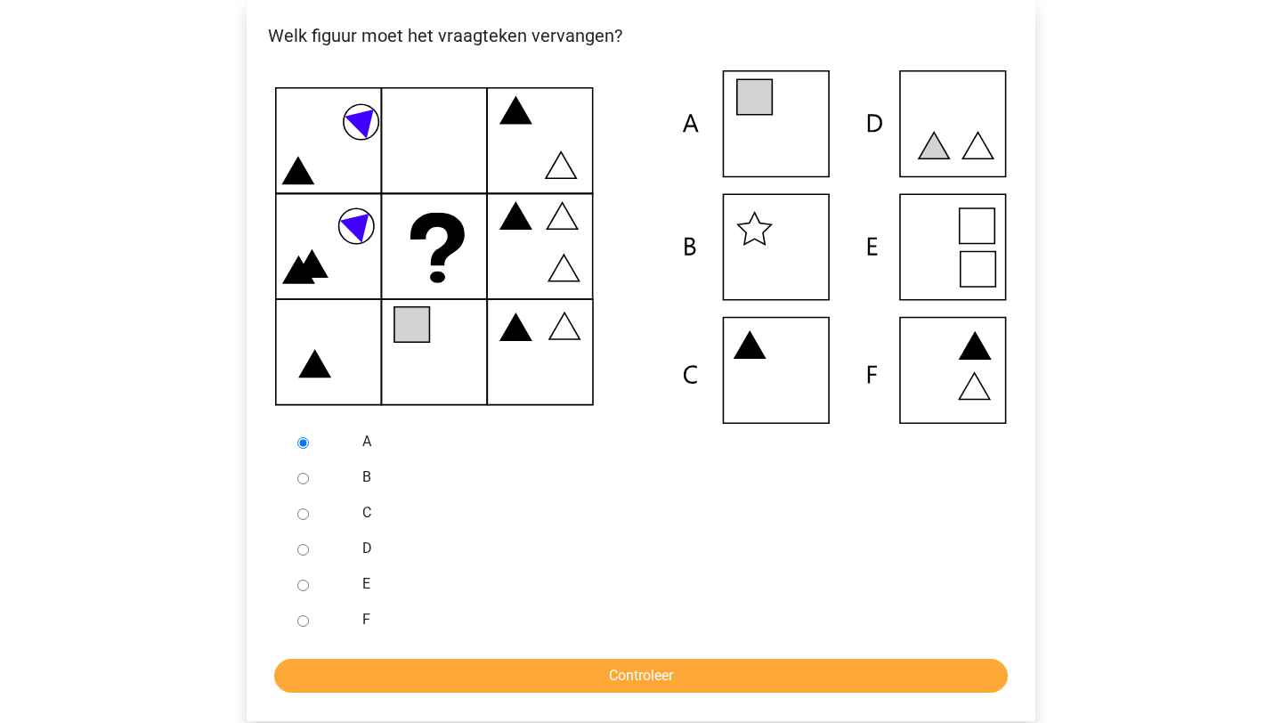
scroll to position [396, 0]
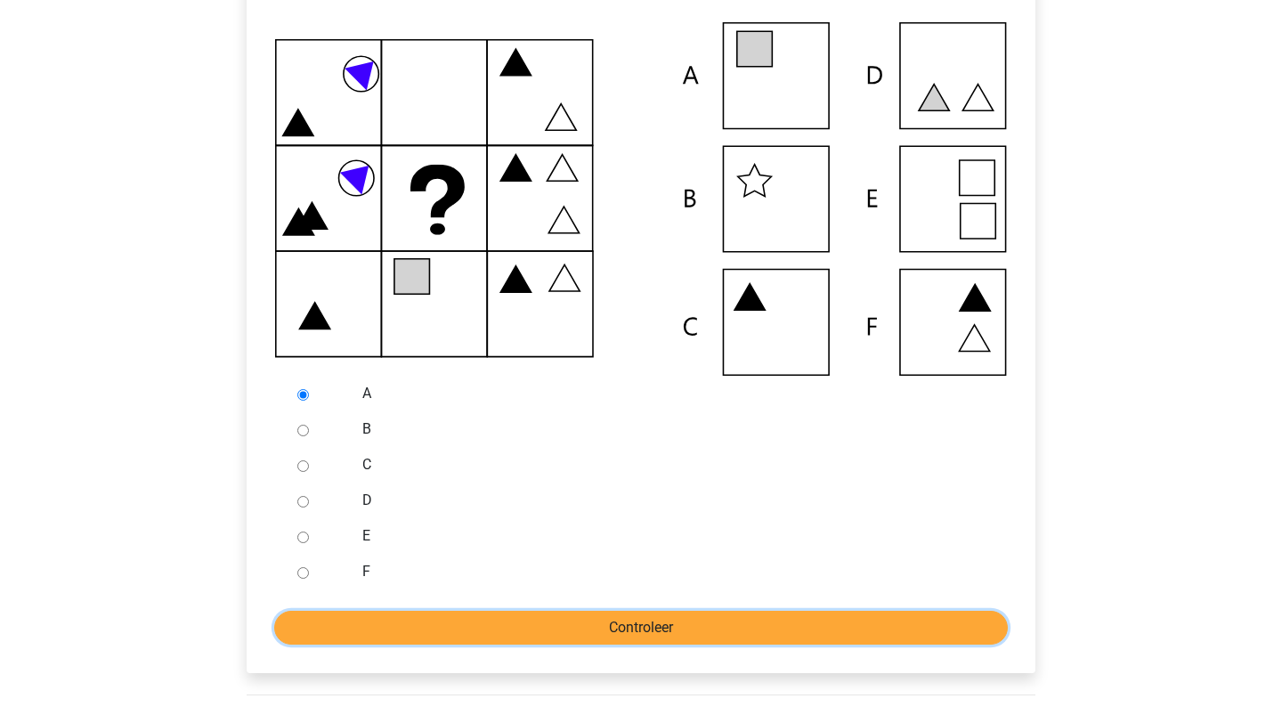
click at [592, 625] on input "Controleer" at bounding box center [640, 628] width 733 height 34
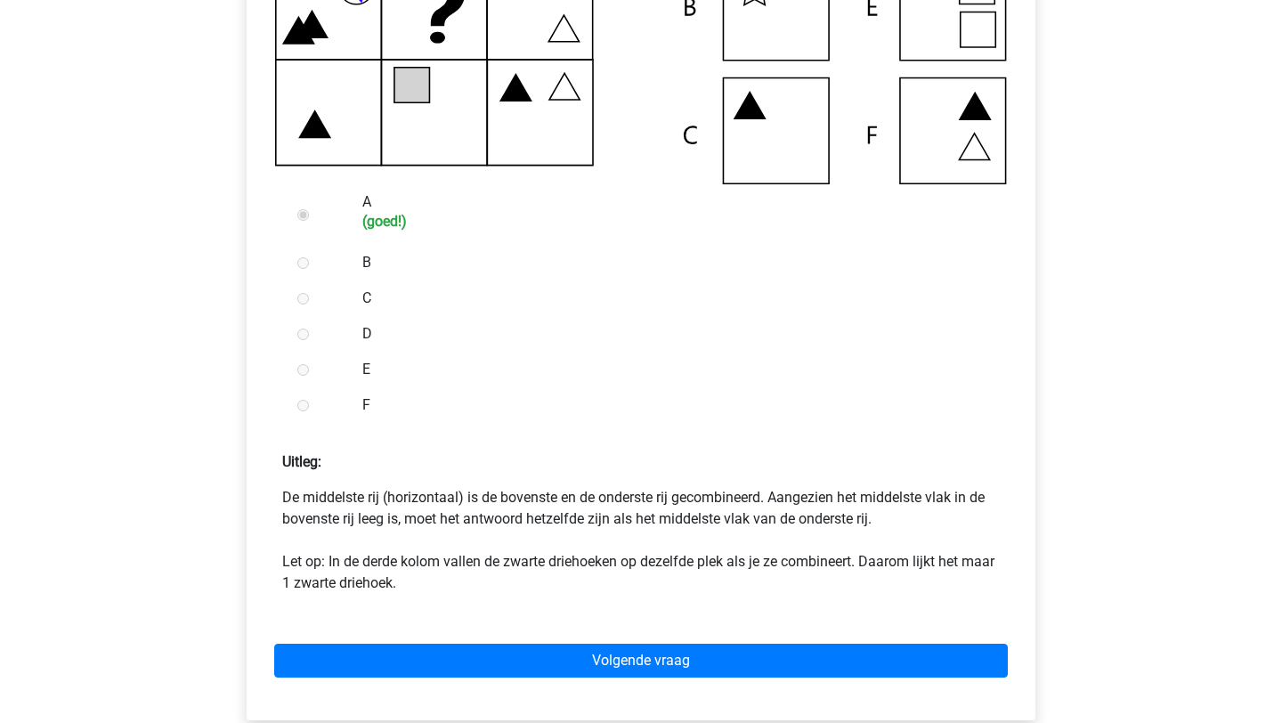
scroll to position [591, 0]
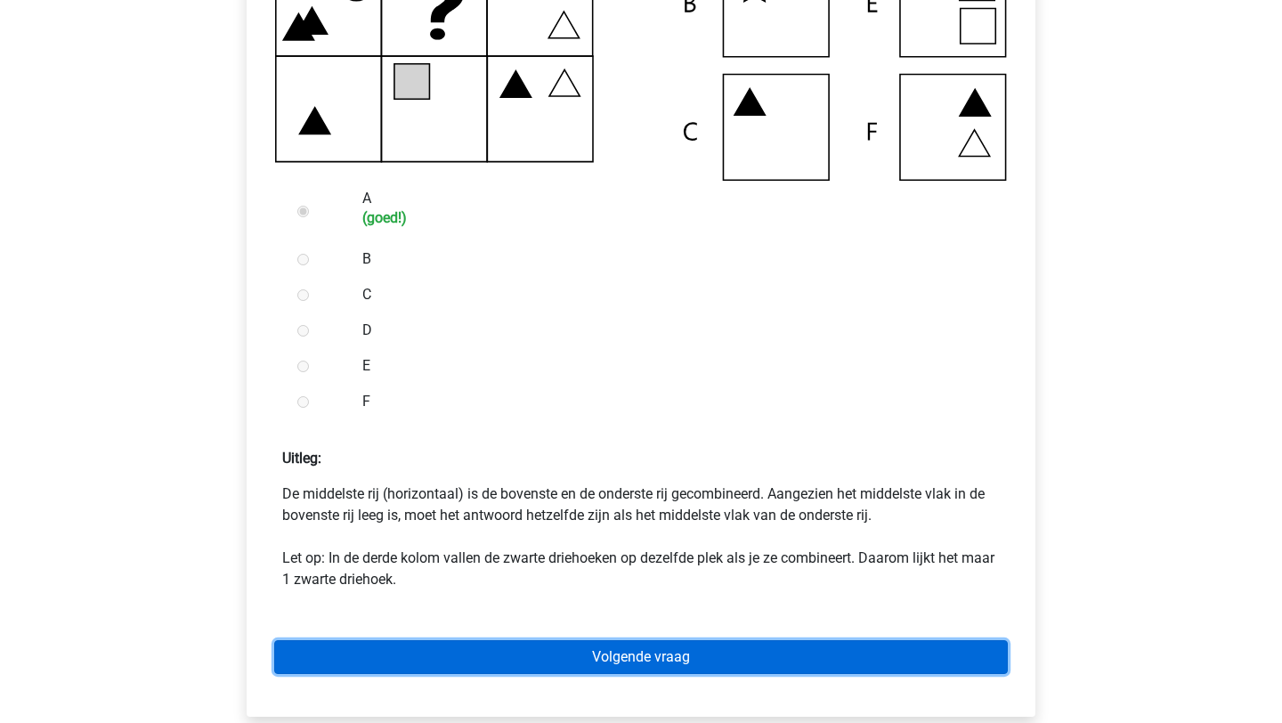
click at [507, 665] on link "Volgende vraag" at bounding box center [640, 657] width 733 height 34
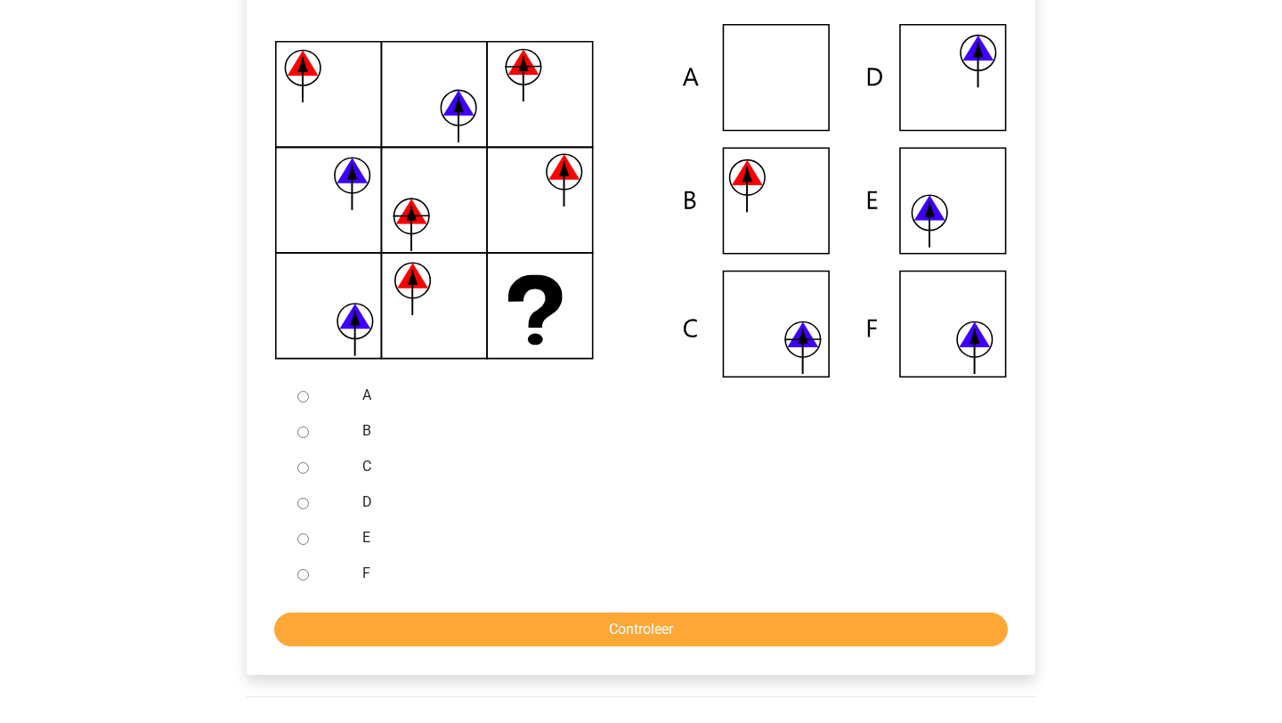
scroll to position [384, 0]
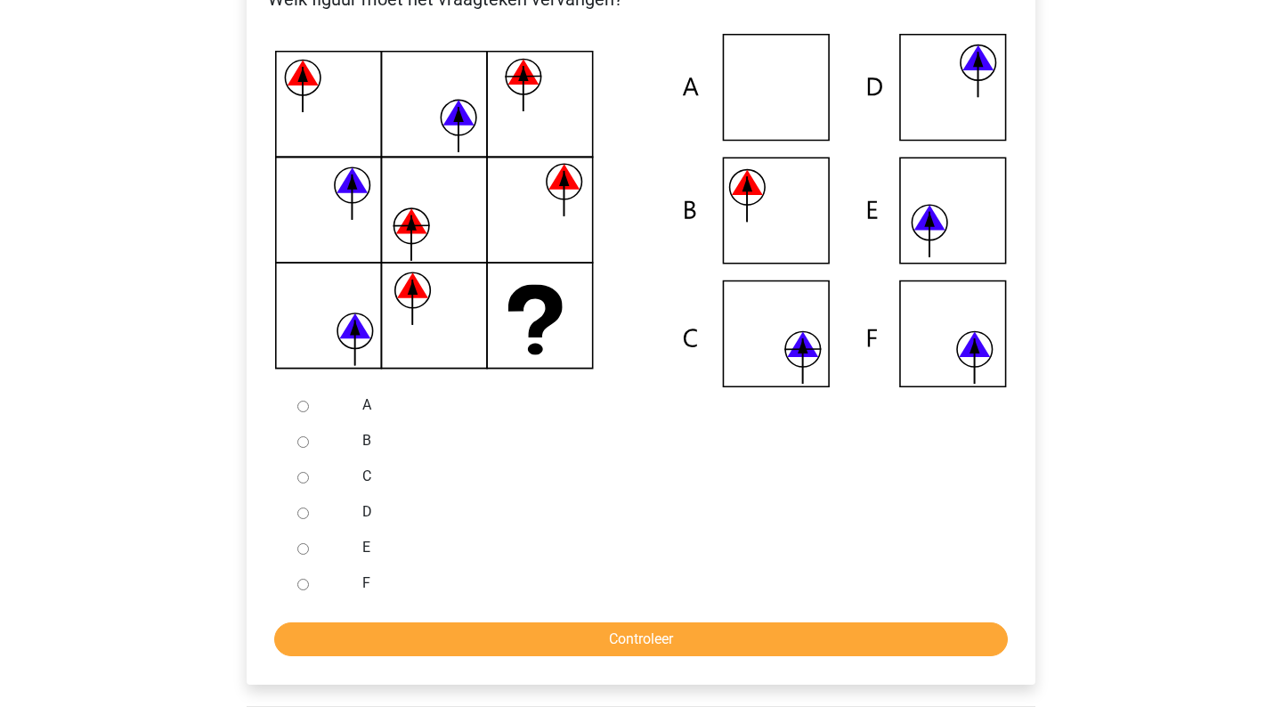
click at [305, 484] on div at bounding box center [319, 476] width 59 height 36
click at [305, 481] on input "C" at bounding box center [303, 478] width 12 height 12
radio input "true"
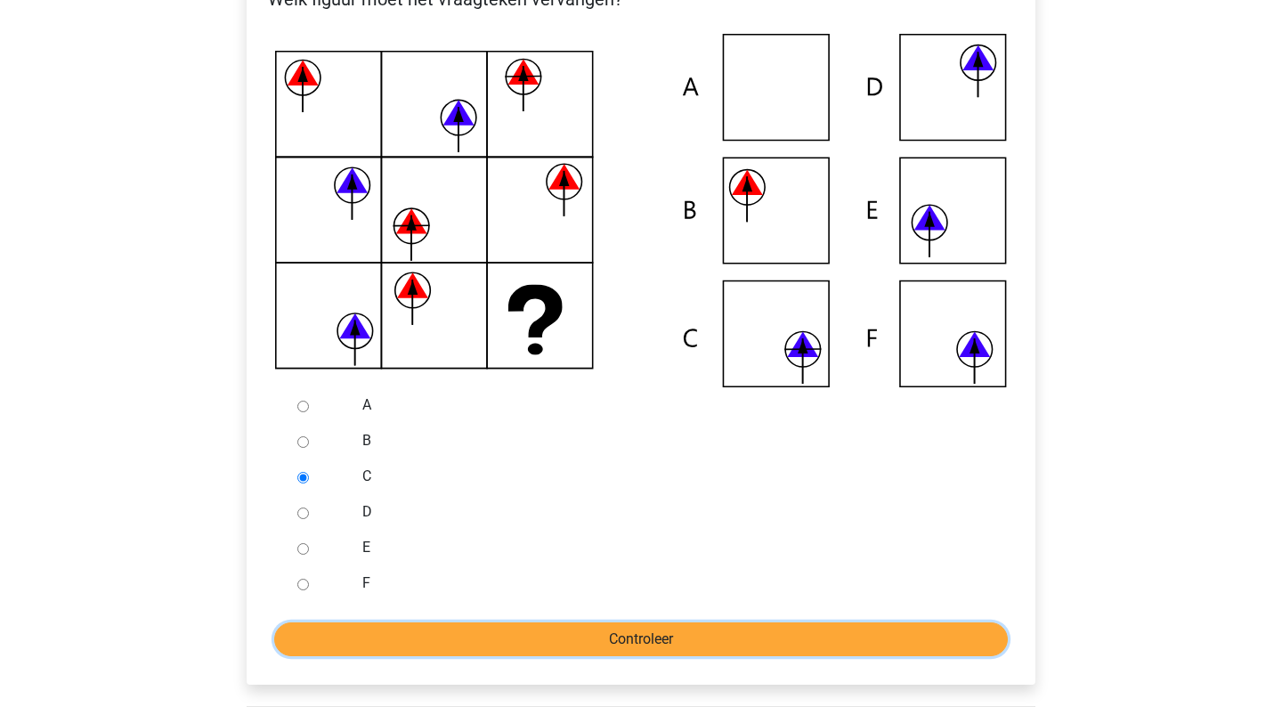
click at [521, 630] on input "Controleer" at bounding box center [640, 639] width 733 height 34
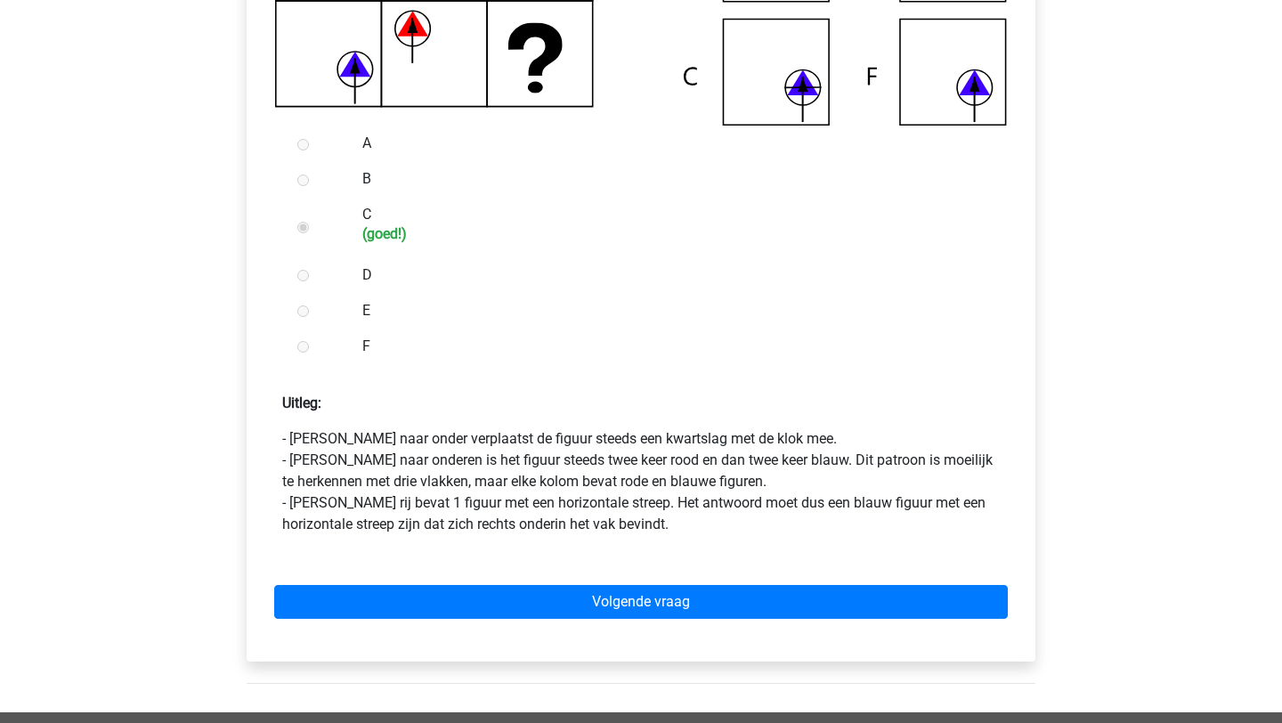
scroll to position [654, 0]
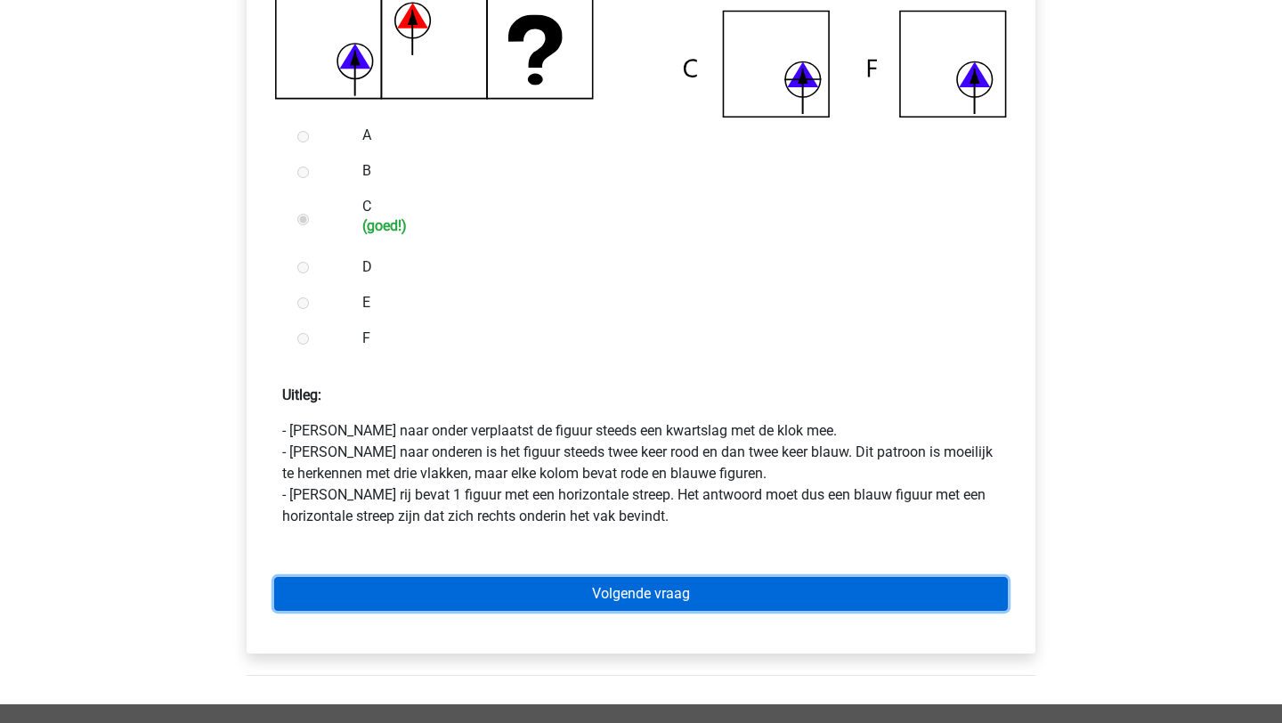
click at [599, 597] on link "Volgende vraag" at bounding box center [640, 594] width 733 height 34
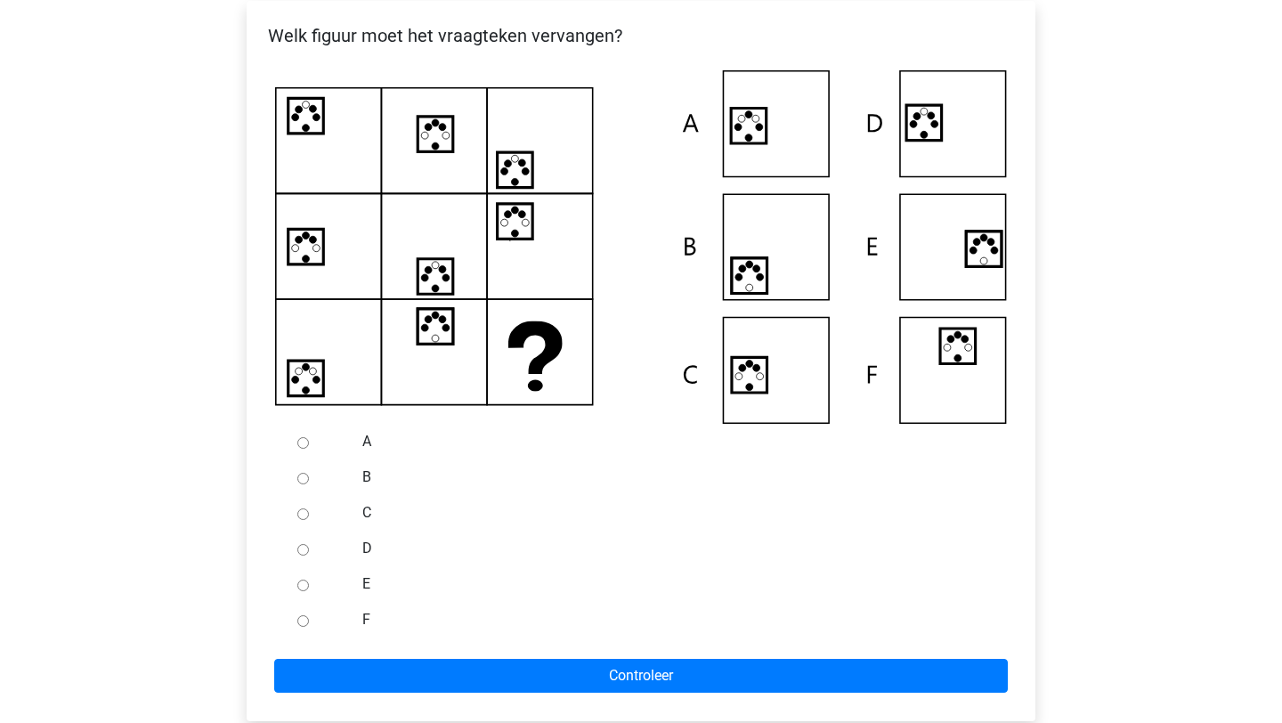
scroll to position [355, 0]
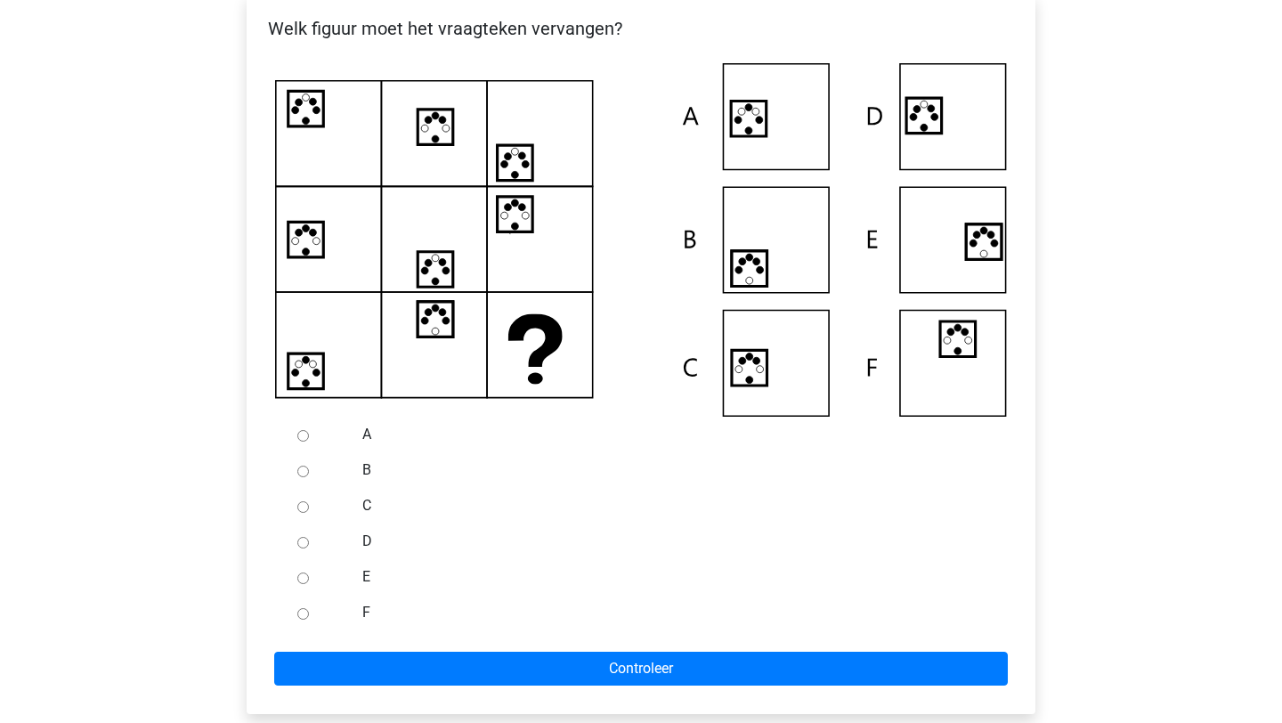
click at [304, 424] on div at bounding box center [319, 435] width 59 height 36
click at [304, 434] on input "A" at bounding box center [303, 436] width 12 height 12
radio input "true"
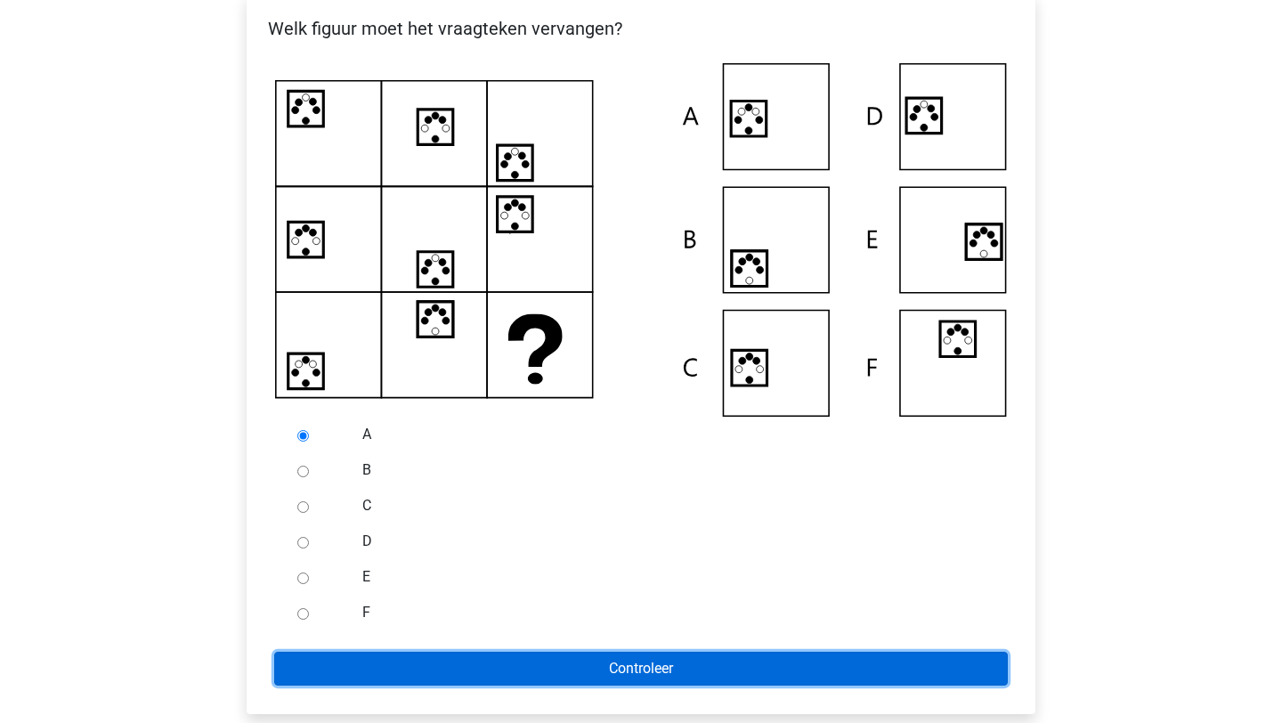
click at [405, 663] on input "Controleer" at bounding box center [640, 668] width 733 height 34
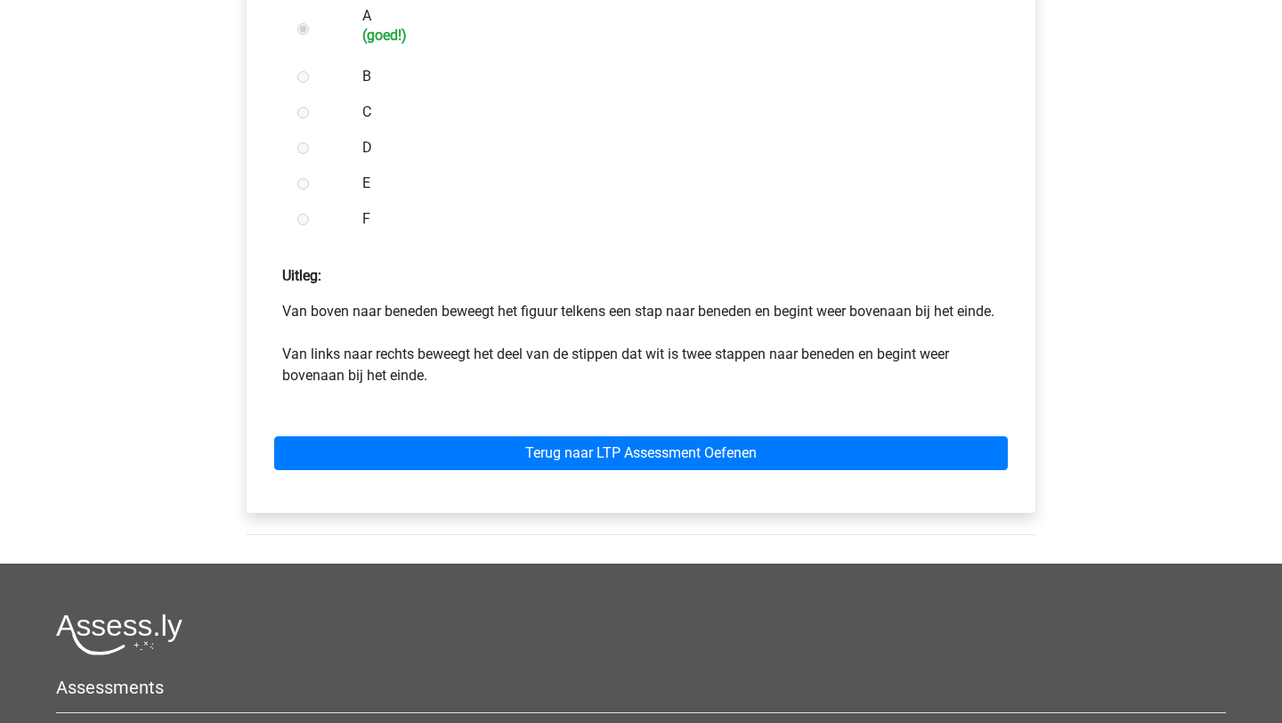
scroll to position [774, 0]
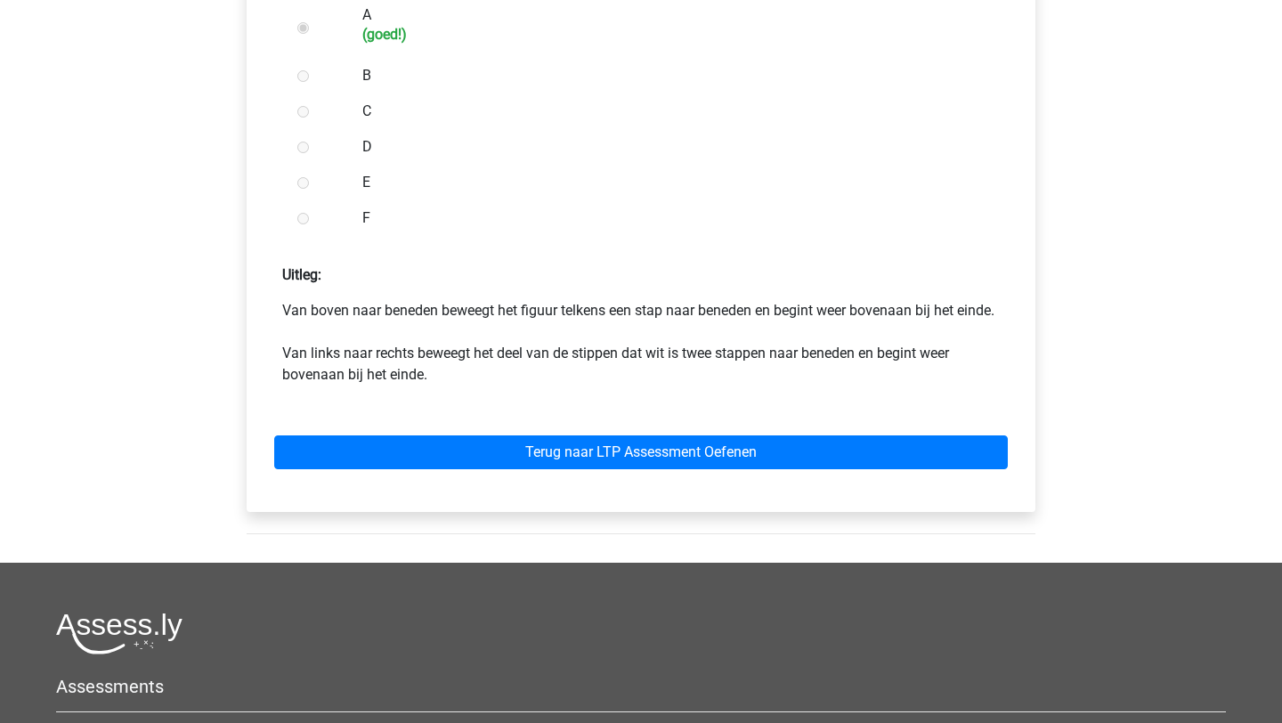
click at [425, 455] on div "Terug naar LTP Assessment Oefenen" at bounding box center [641, 449] width 760 height 98
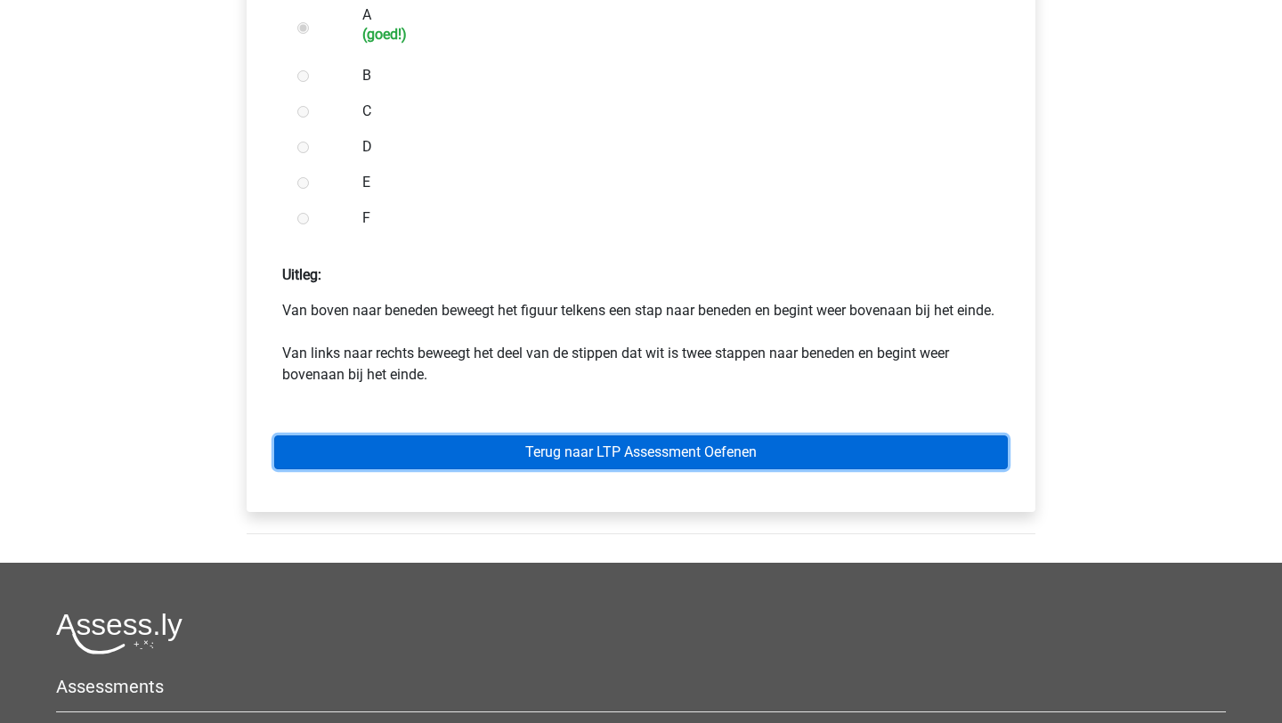
click at [425, 469] on link "Terug naar LTP Assessment Oefenen" at bounding box center [640, 452] width 733 height 34
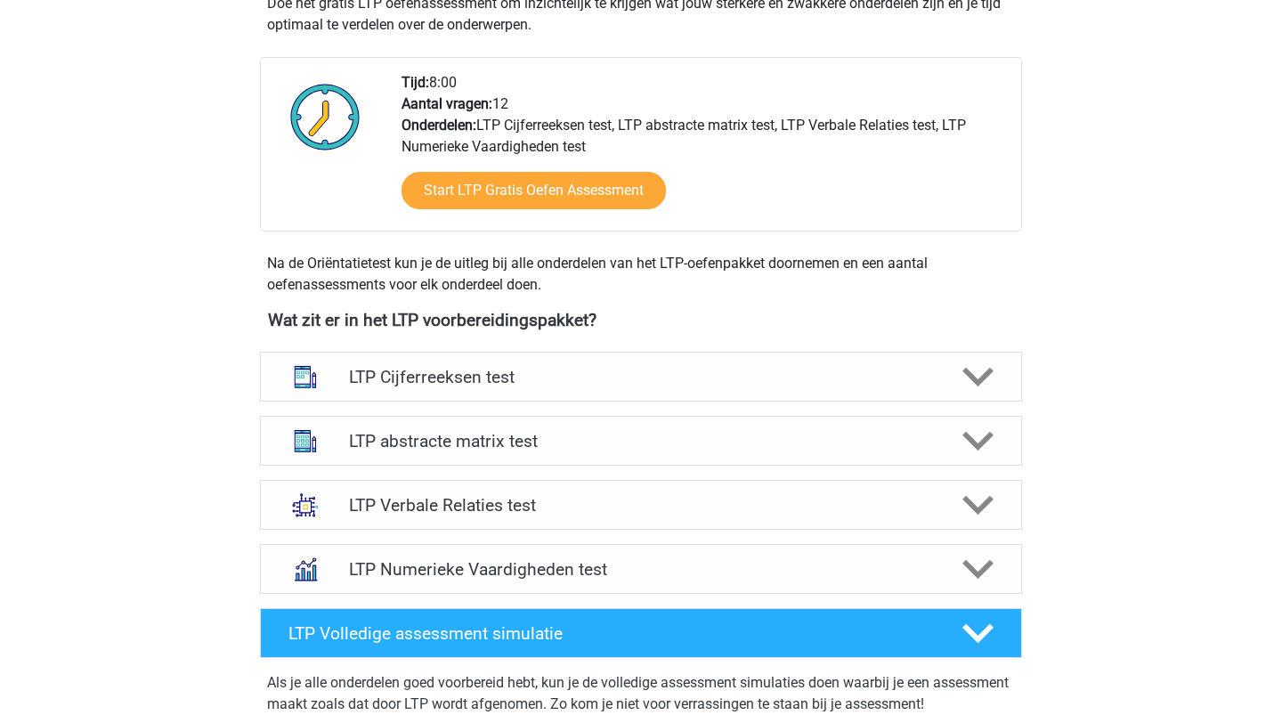
scroll to position [401, 0]
